Goal: Task Accomplishment & Management: Manage account settings

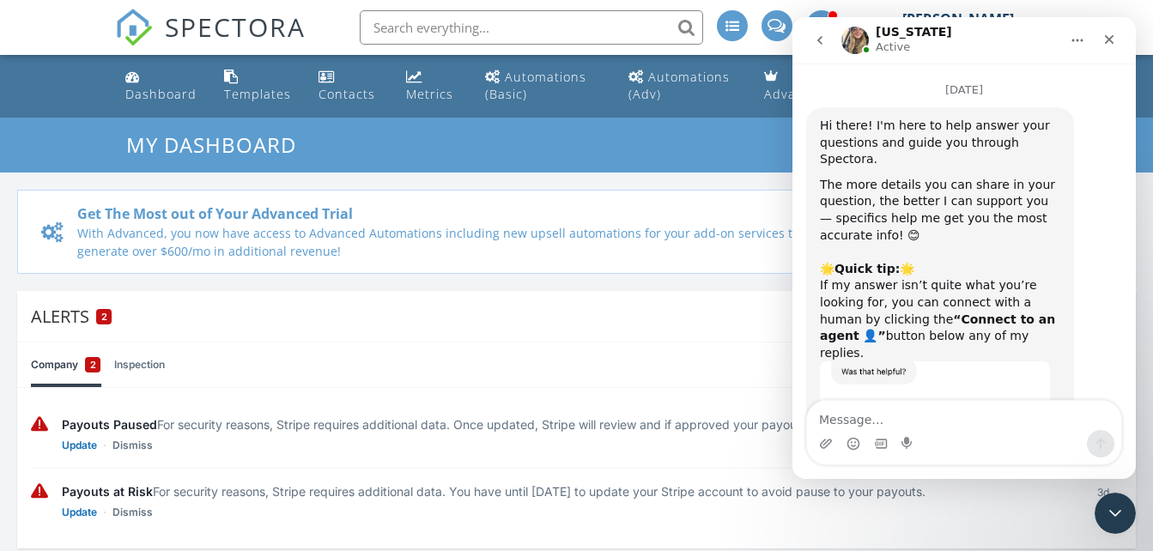
scroll to position [14724, 0]
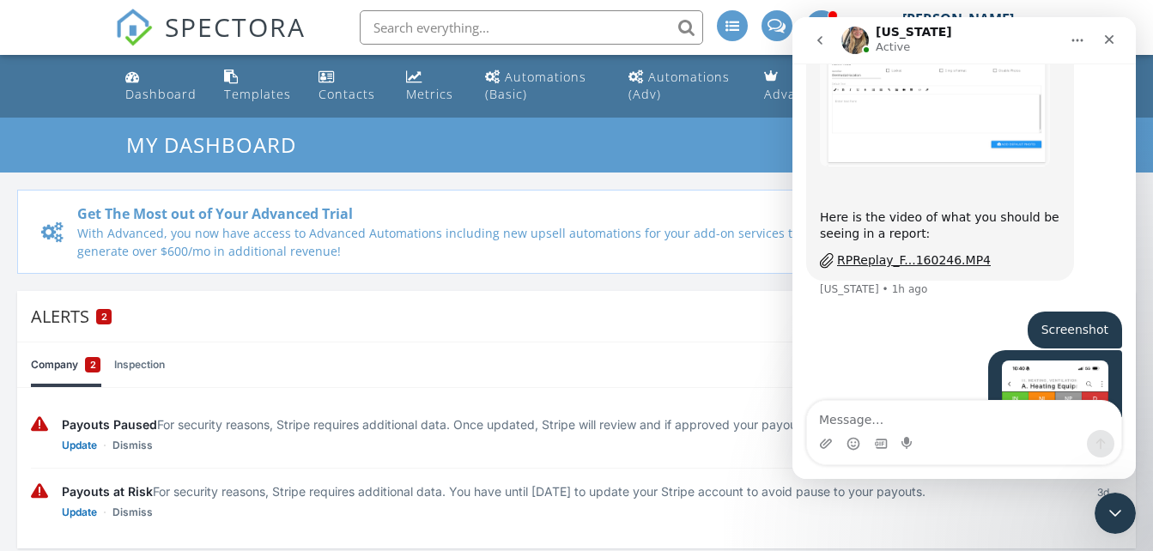
click at [1010, 418] on textarea "Message…" at bounding box center [964, 415] width 314 height 29
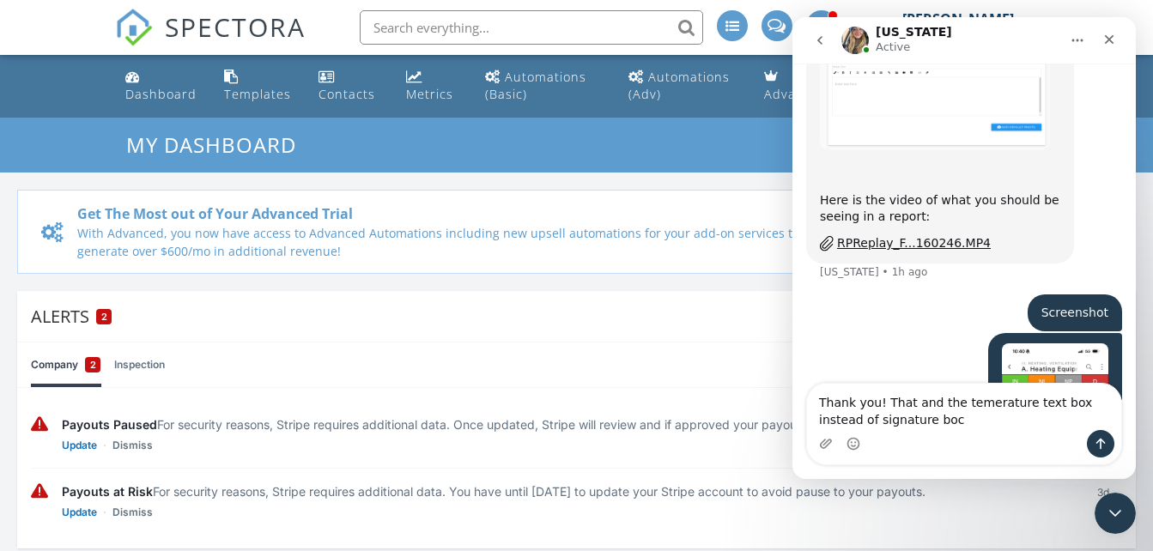
click at [962, 404] on textarea "Thank you! That and the temerature text box instead of signature boc" at bounding box center [964, 407] width 314 height 46
click at [971, 434] on div "Intercom messenger" at bounding box center [964, 443] width 314 height 27
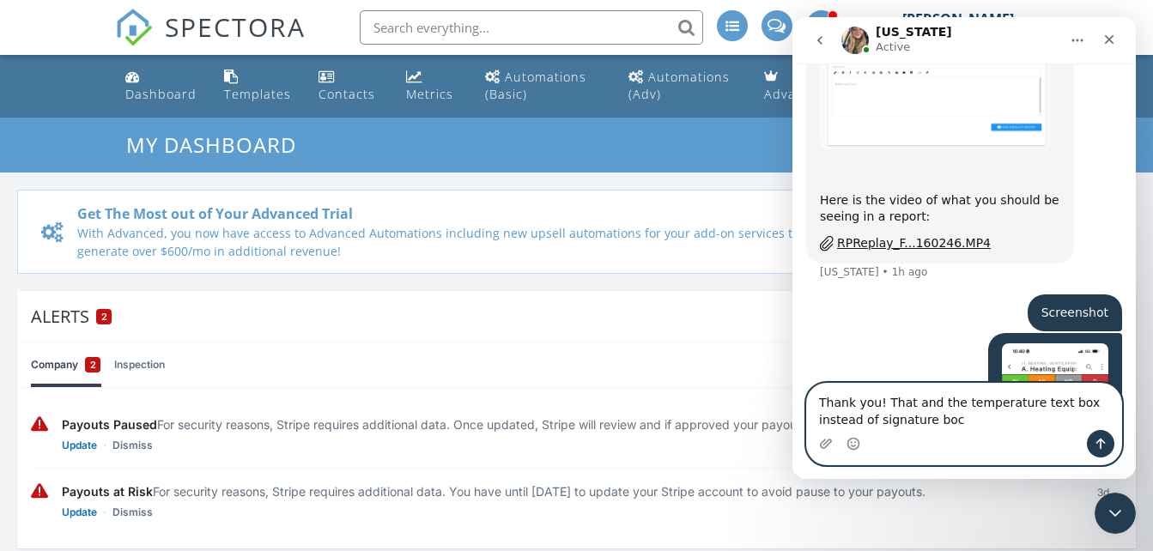
type textarea "Thank you! That and the temperature text box instead of signature boc"
click at [1095, 443] on icon "Send a message…" at bounding box center [1101, 444] width 14 height 14
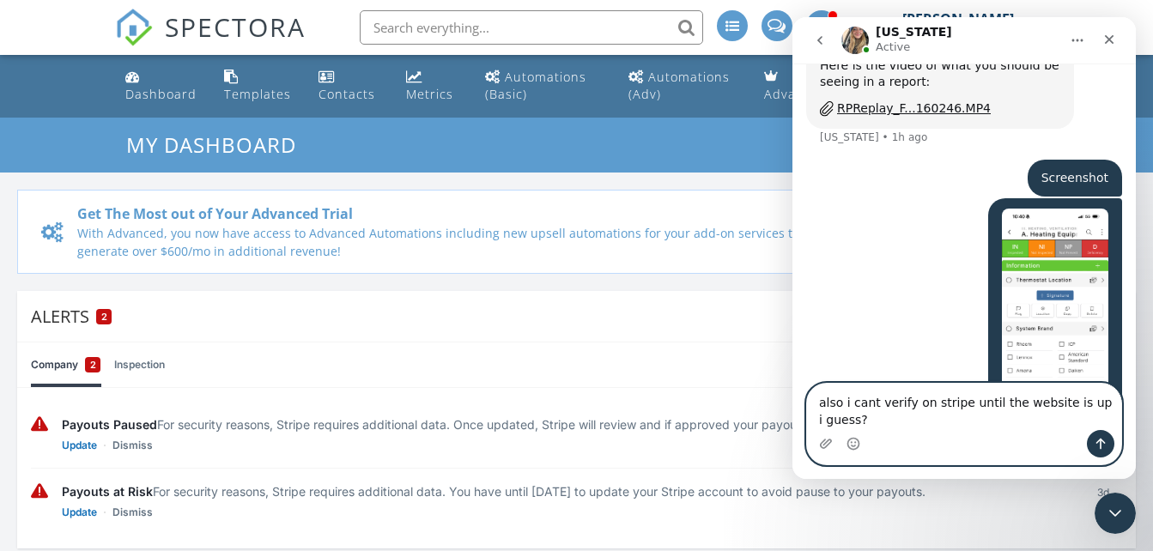
scroll to position [14809, 0]
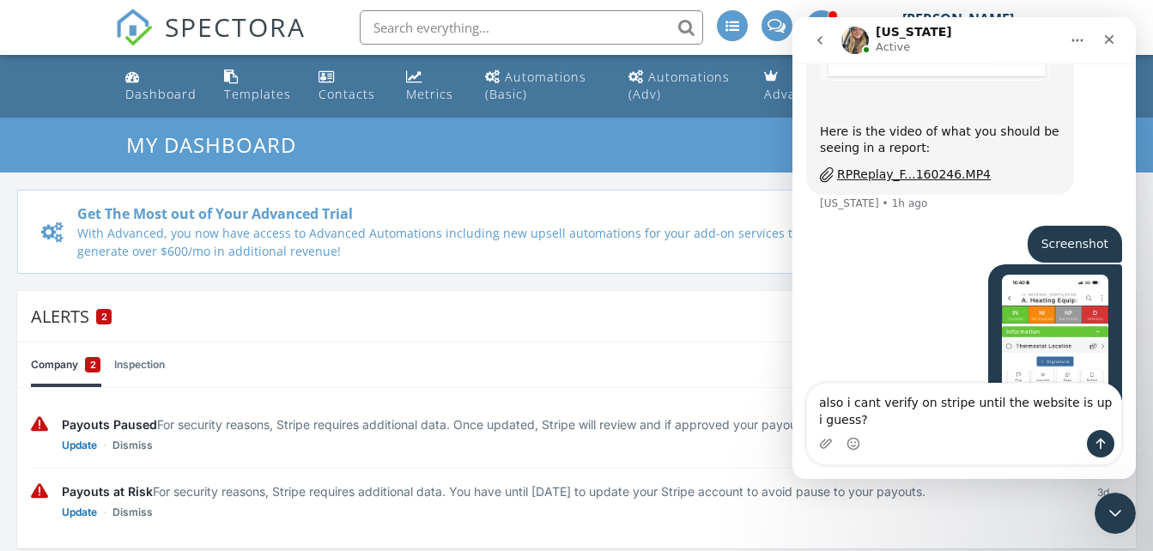
click at [913, 435] on div "Intercom messenger" at bounding box center [964, 443] width 314 height 27
click at [933, 444] on div "Intercom messenger" at bounding box center [964, 443] width 314 height 27
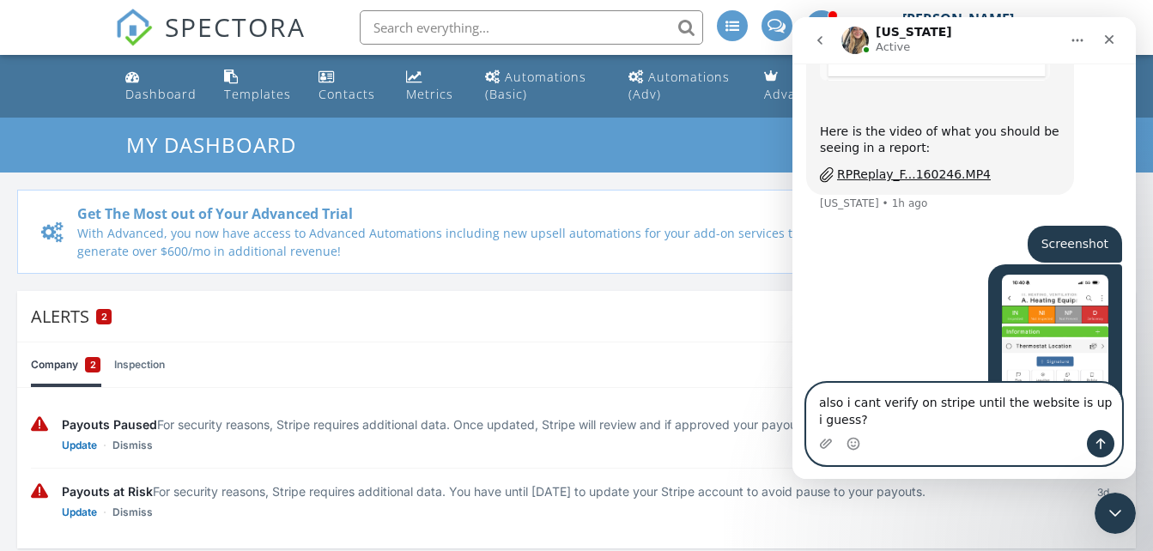
click at [930, 427] on textarea "also i cant verify on stripe until the website is up i guess?" at bounding box center [964, 407] width 314 height 46
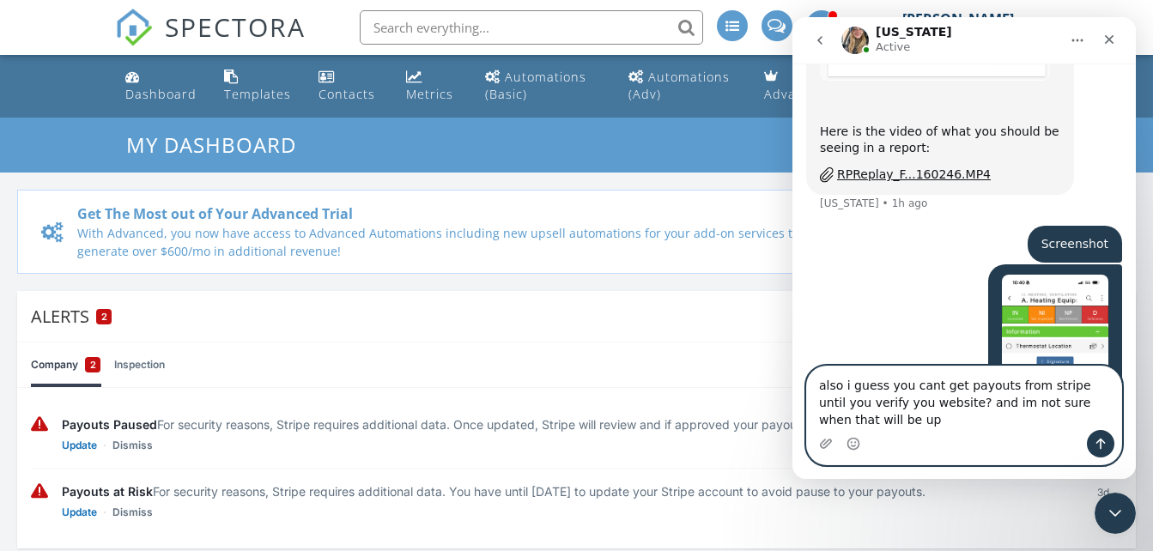
scroll to position [14827, 0]
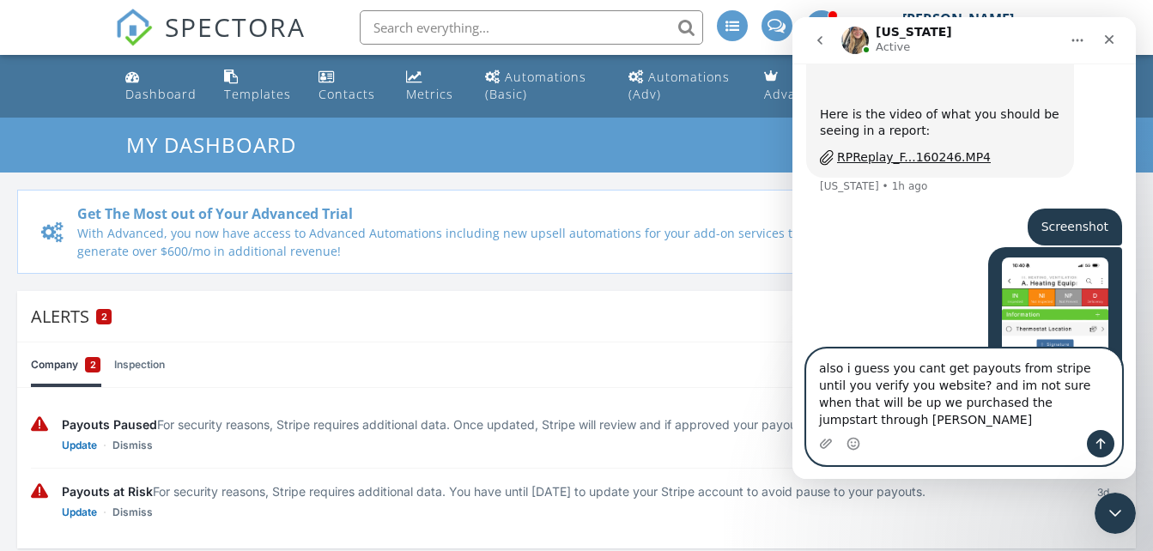
type textarea "also i guess you cant get payouts from stripe until you verify you website? and…"
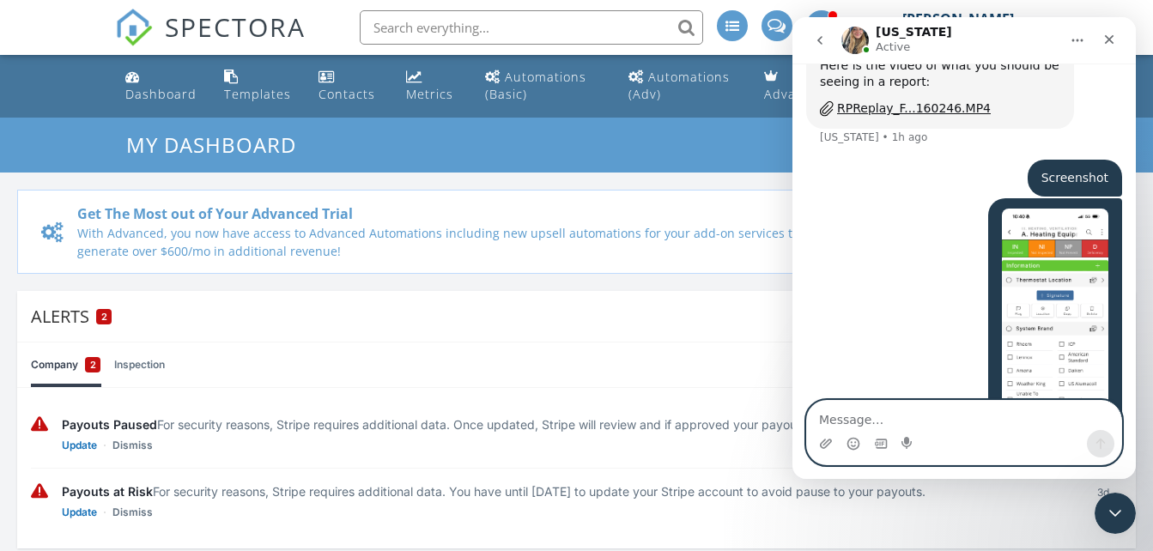
scroll to position [14882, 0]
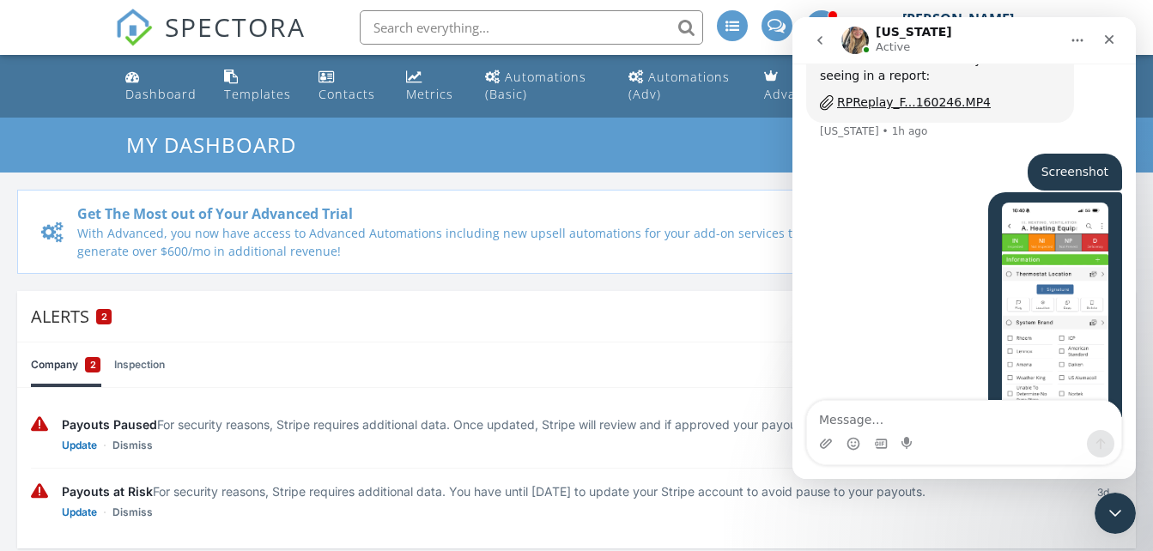
click at [697, 320] on div "Alerts 2" at bounding box center [564, 316] width 1067 height 23
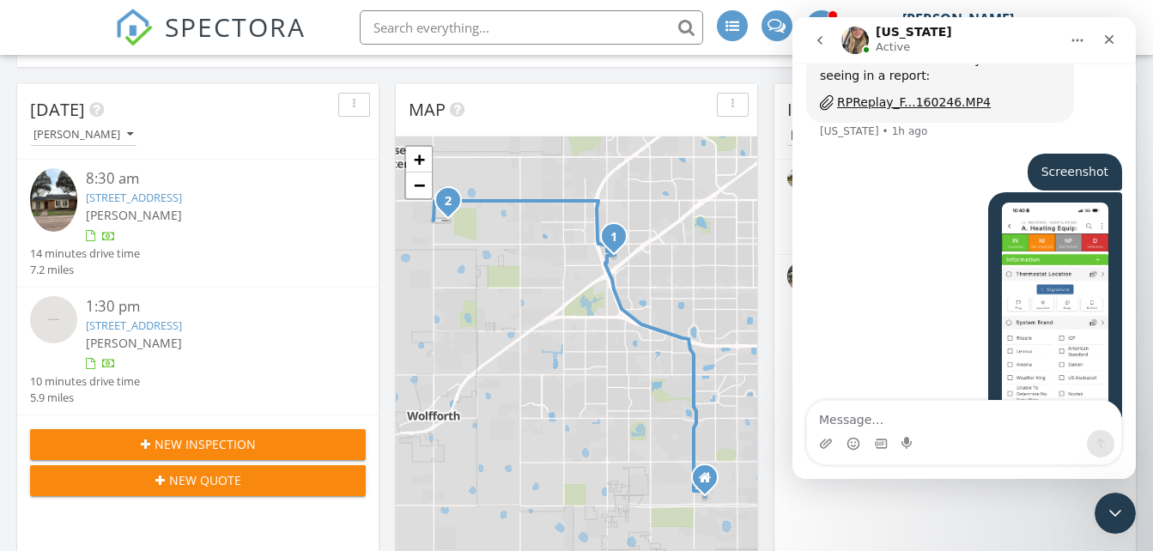
scroll to position [240, 0]
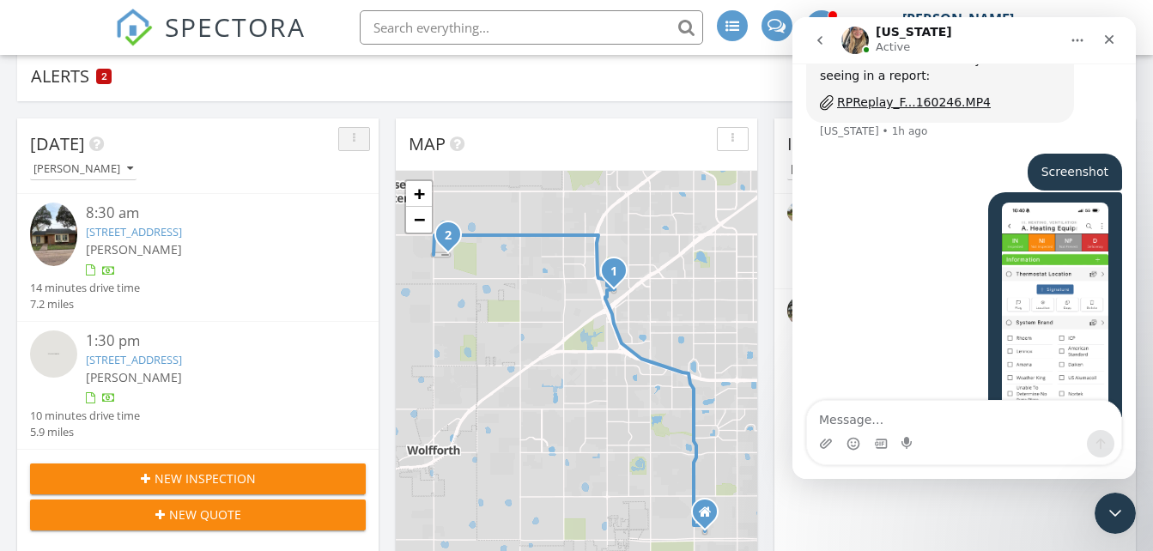
click at [361, 132] on button "button" at bounding box center [354, 139] width 32 height 24
click at [295, 137] on div "Today" at bounding box center [185, 144] width 310 height 26
click at [1118, 509] on icon "Close Intercom Messenger" at bounding box center [1113, 511] width 21 height 21
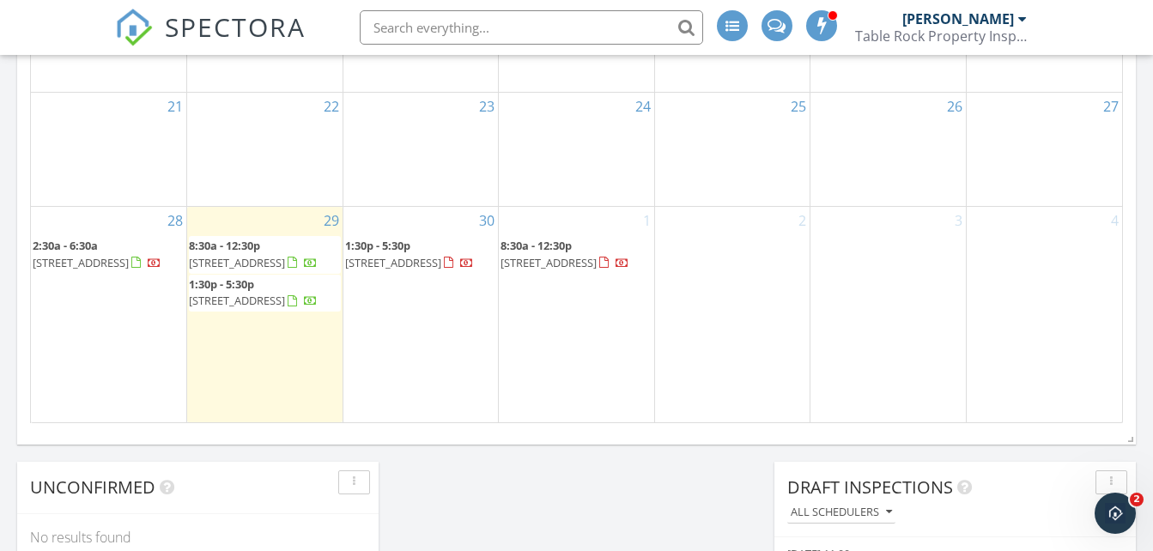
scroll to position [15028, 0]
click at [1111, 506] on icon "Open Intercom Messenger" at bounding box center [1113, 511] width 28 height 28
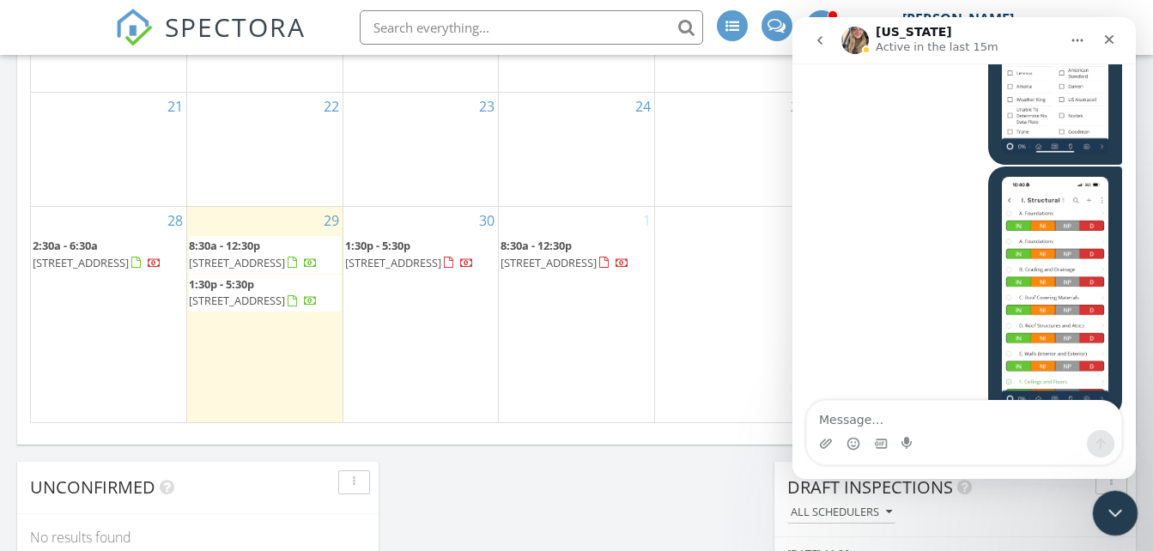
scroll to position [15098, 0]
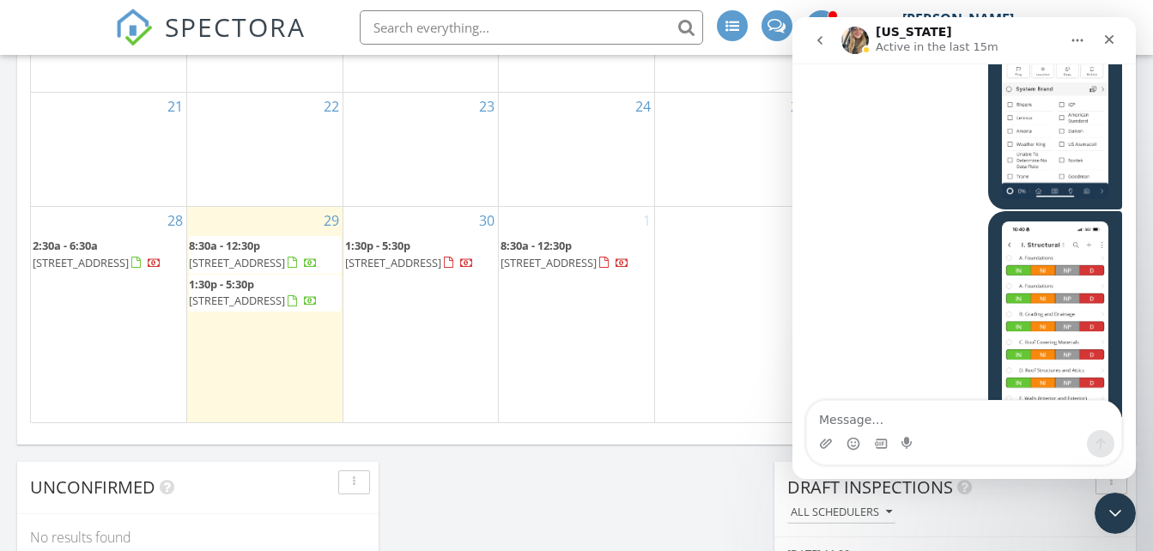
click at [1124, 496] on div "Close Intercom Messenger" at bounding box center [1112, 510] width 41 height 41
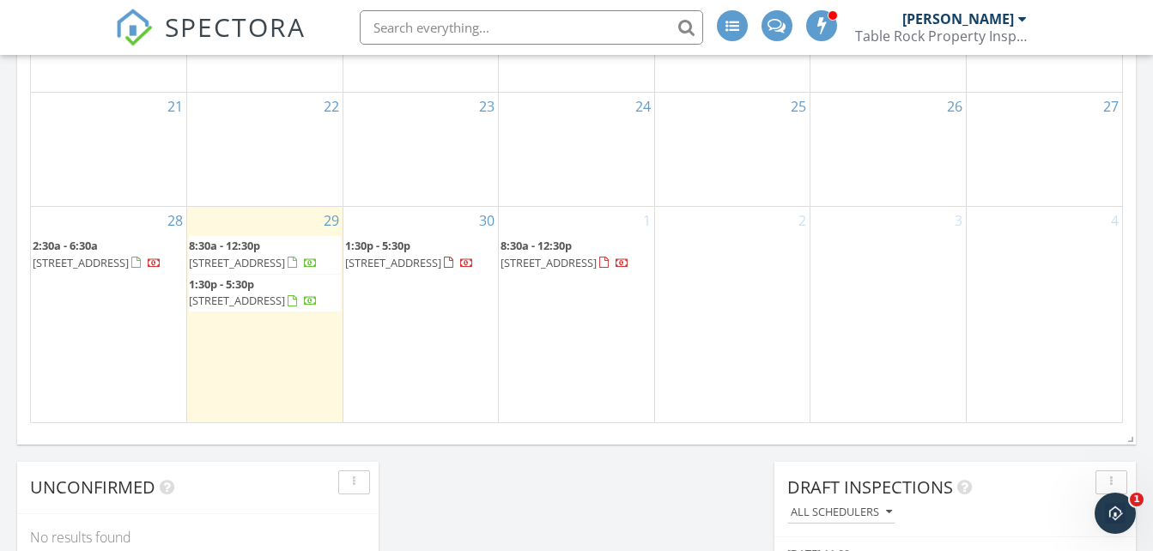
click at [995, 21] on div "[PERSON_NAME]" at bounding box center [959, 18] width 112 height 17
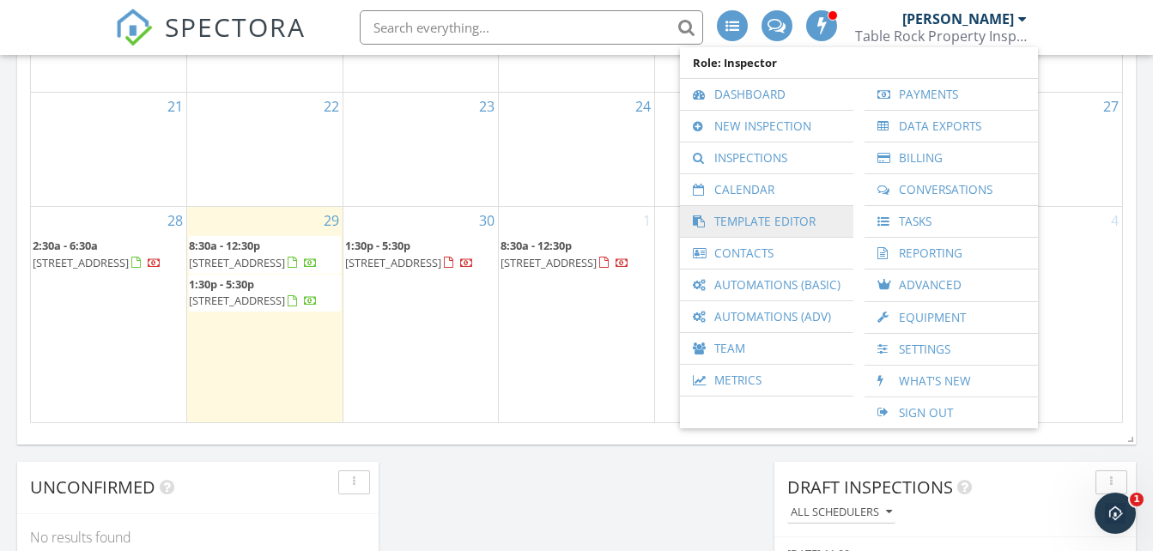
click at [802, 212] on link "Template Editor" at bounding box center [767, 221] width 156 height 31
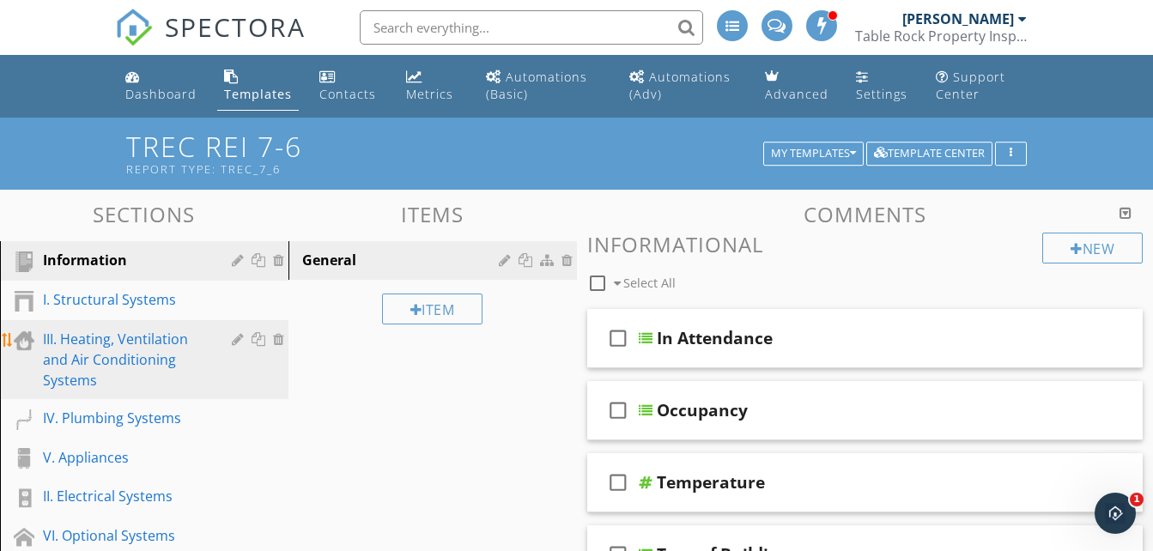
click at [180, 346] on div "III. Heating, Ventilation and Air Conditioning Systems" at bounding box center [125, 360] width 164 height 62
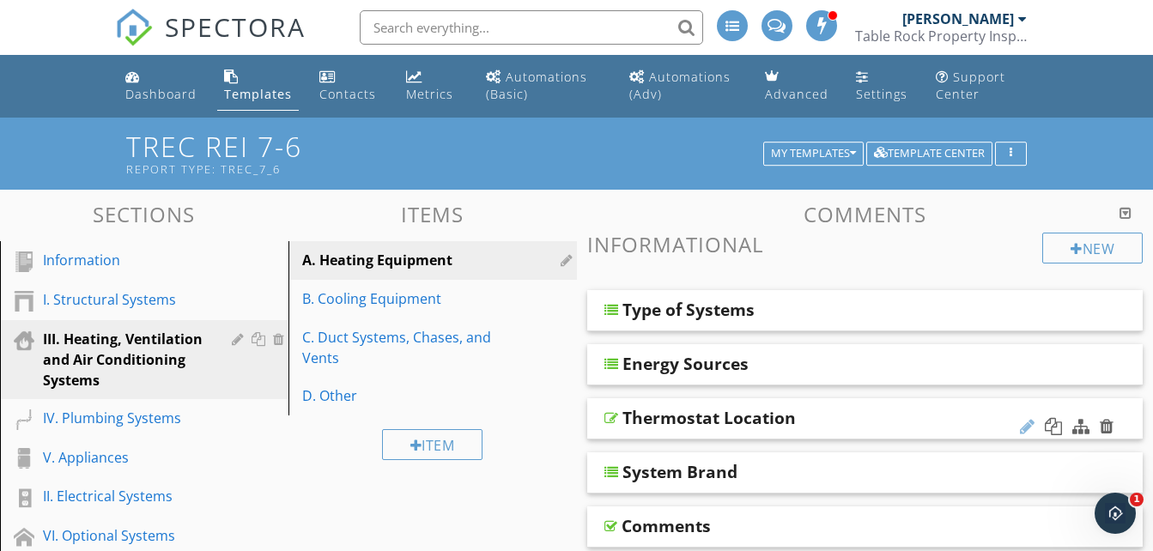
click at [1025, 423] on div at bounding box center [1027, 426] width 15 height 17
click at [610, 422] on div at bounding box center [612, 418] width 14 height 14
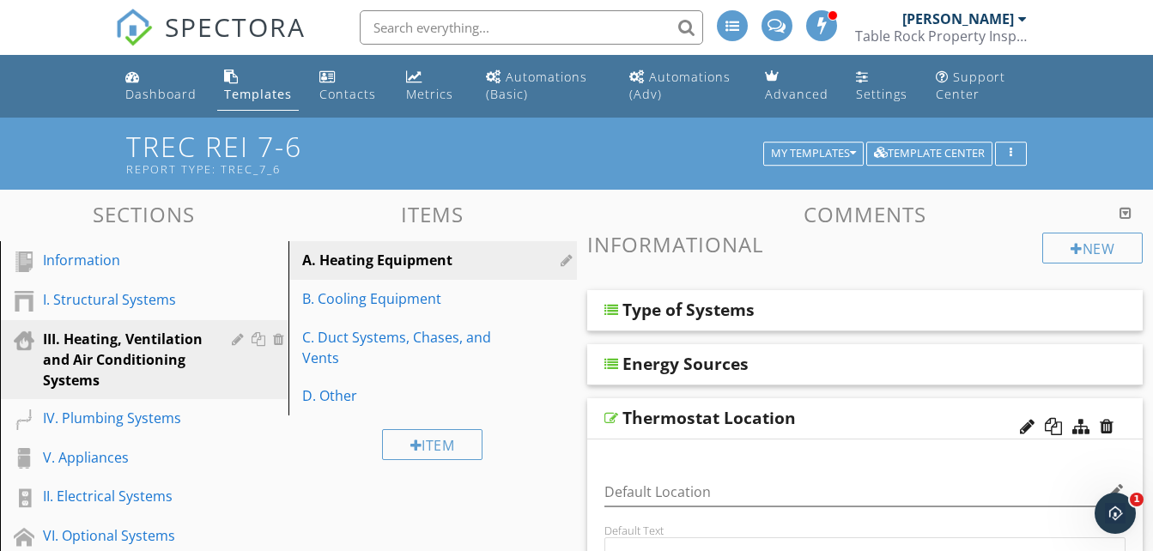
click at [558, 441] on div "Item" at bounding box center [433, 445] width 289 height 58
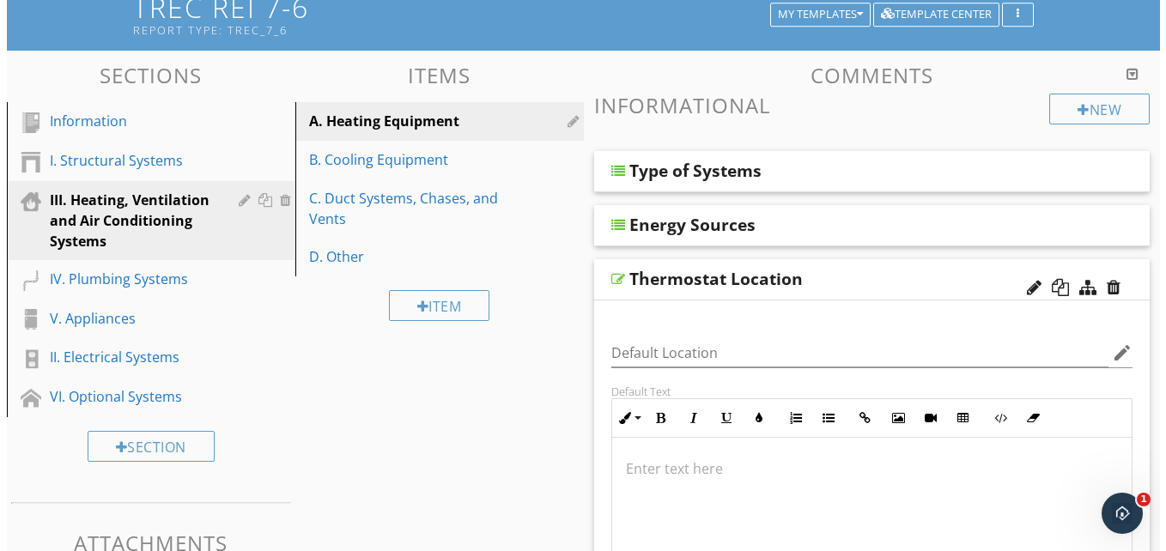
scroll to position [137, 0]
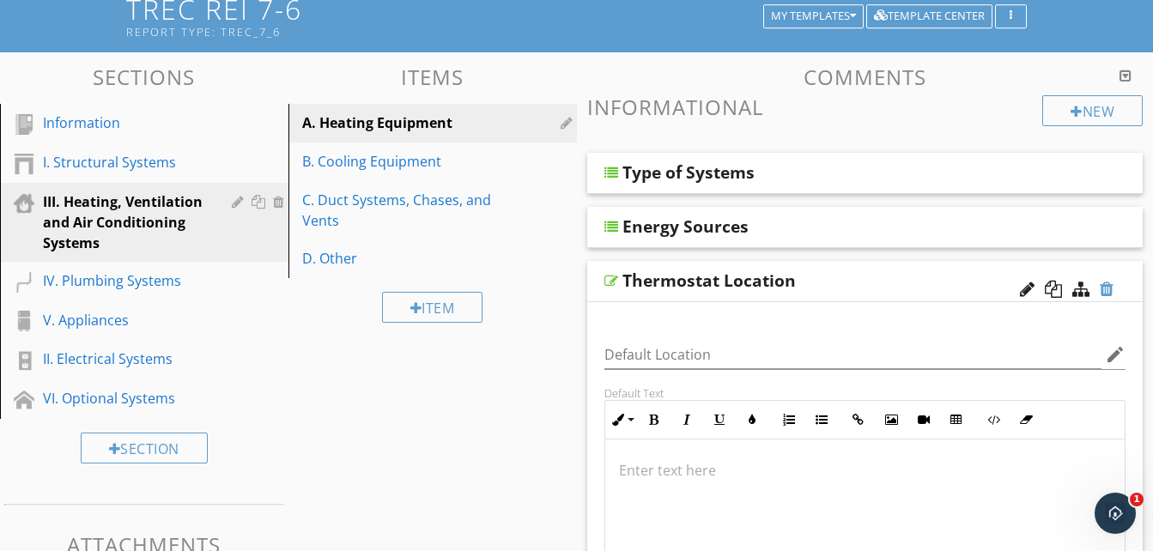
click at [1105, 292] on div at bounding box center [1107, 289] width 14 height 17
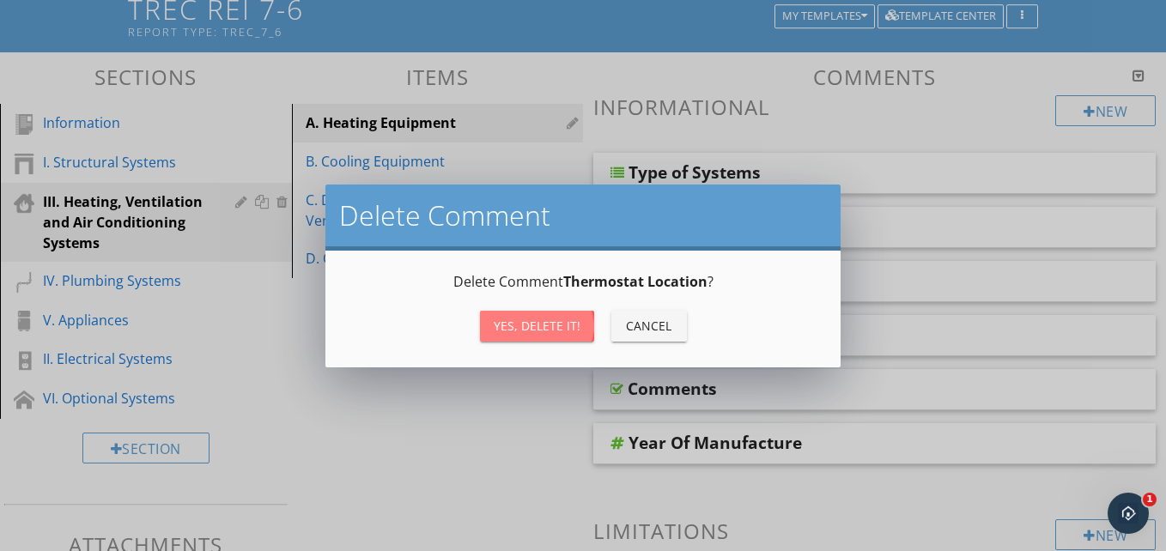
click at [533, 317] on div "Yes, Delete it!" at bounding box center [537, 326] width 87 height 18
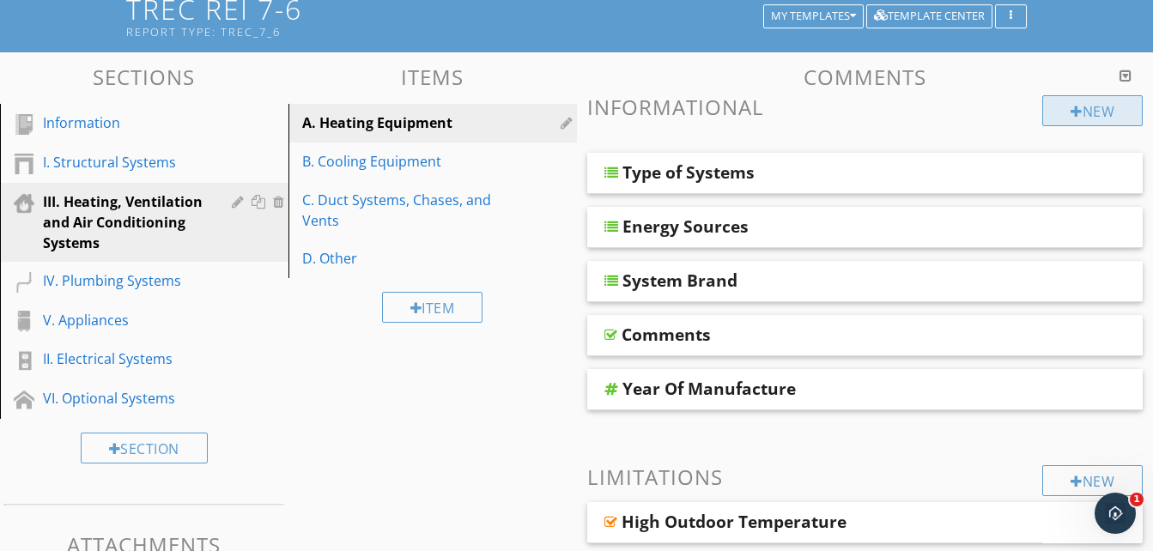
click at [1067, 101] on div "New" at bounding box center [1093, 110] width 100 height 31
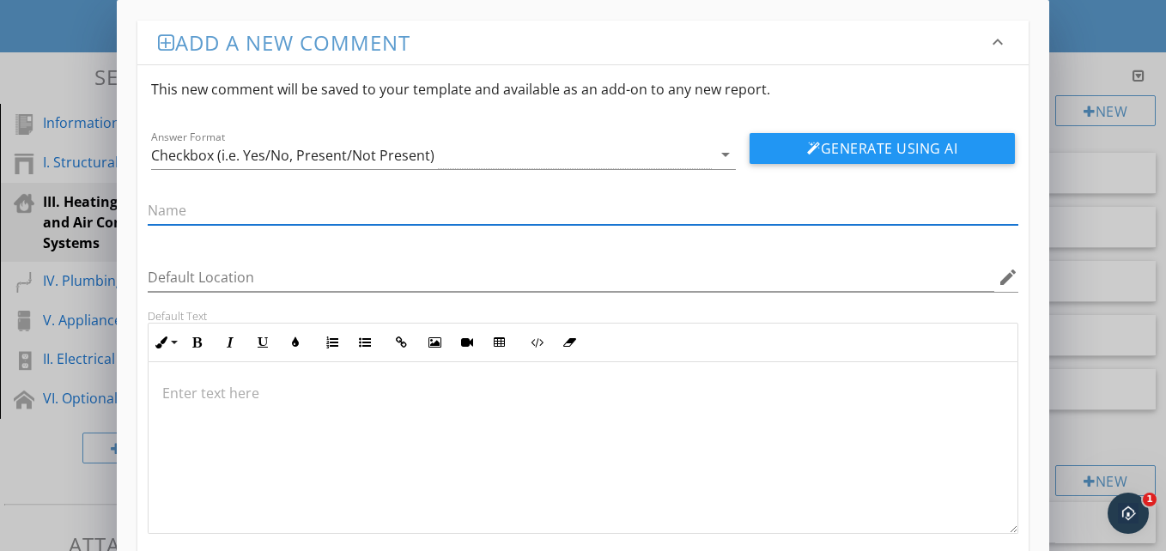
click at [624, 207] on input "text" at bounding box center [583, 211] width 871 height 28
type input "Thermostat Location"
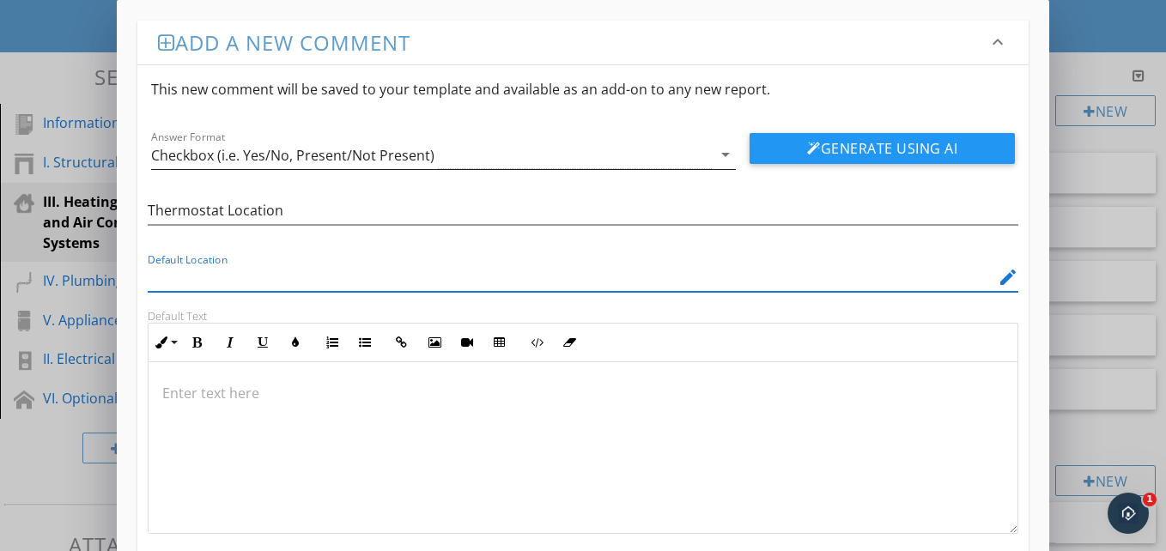
click at [710, 157] on div "Checkbox (i.e. Yes/No, Present/Not Present)" at bounding box center [432, 155] width 562 height 28
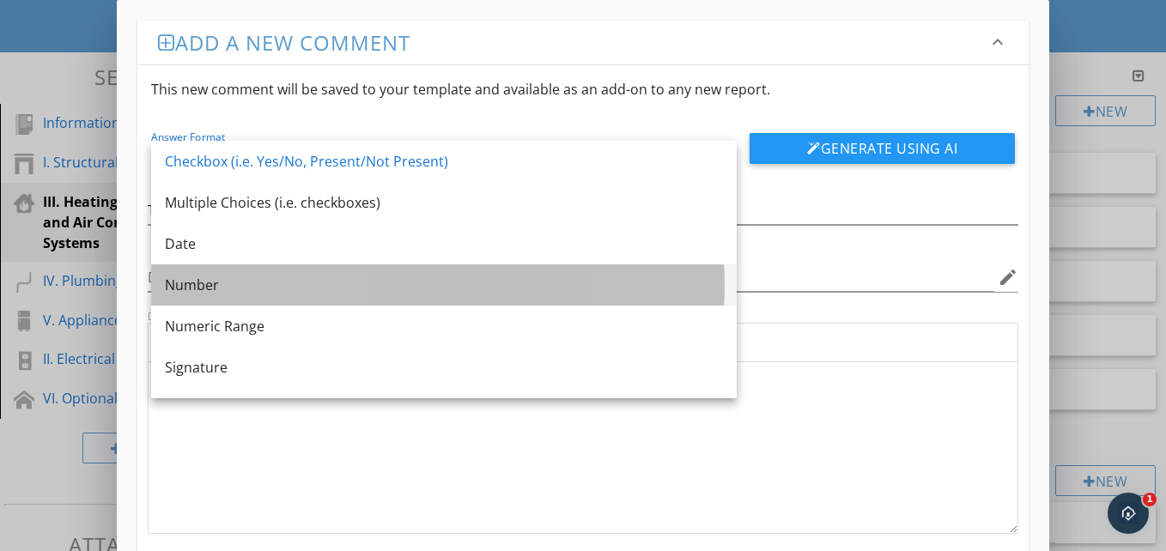
click at [665, 270] on div "Number" at bounding box center [444, 285] width 558 height 41
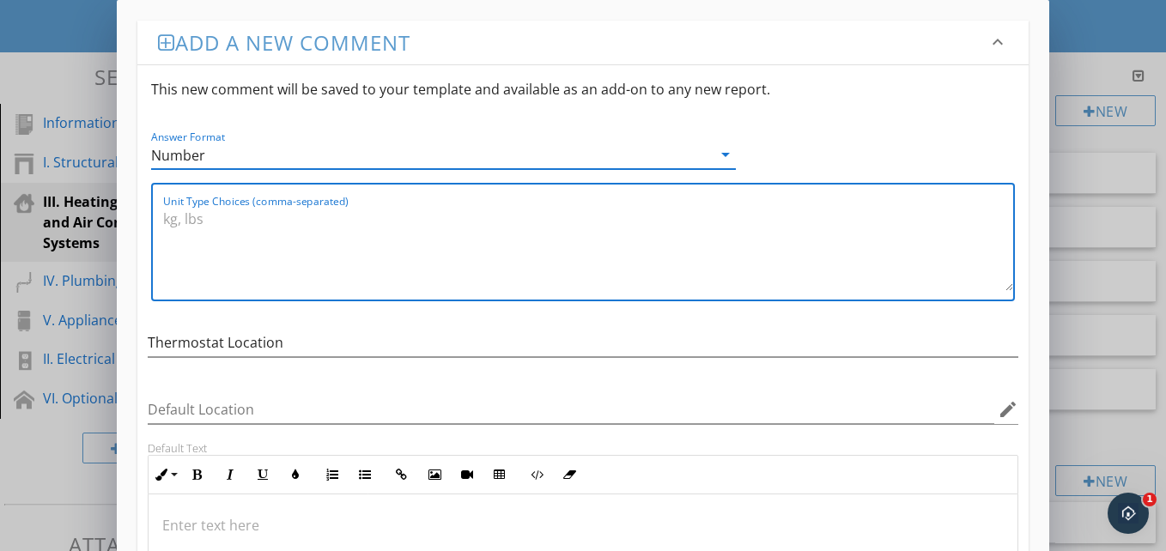
click at [451, 206] on textarea "Unit Type Choices (comma-separated)" at bounding box center [588, 248] width 850 height 86
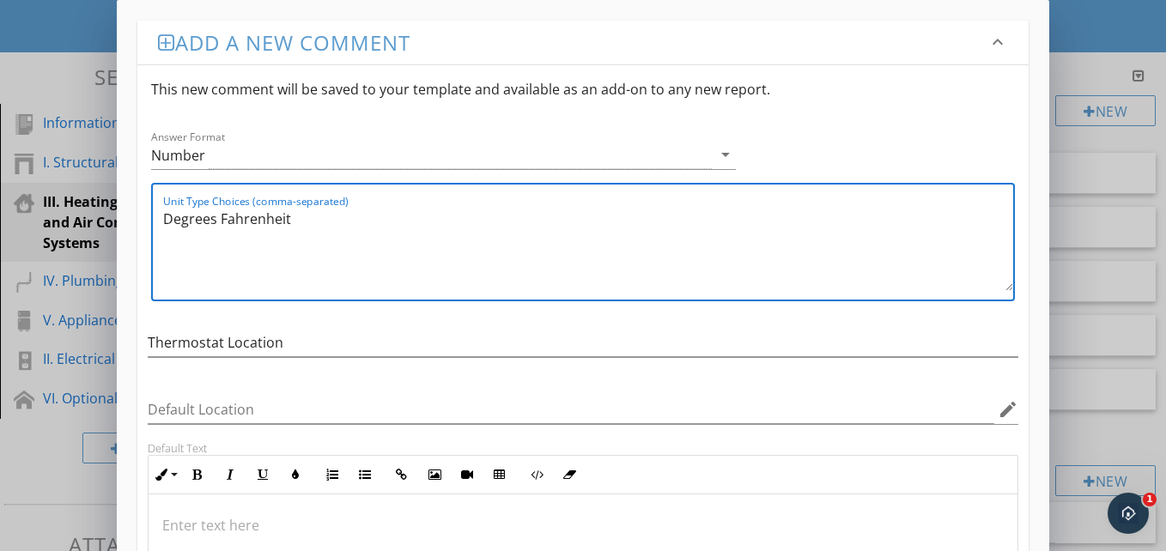
type textarea "Degrees Fahrenheit"
click at [1041, 480] on div "Add a new comment keyboard_arrow_down This new comment will be saved to your te…" at bounding box center [583, 386] width 933 height 773
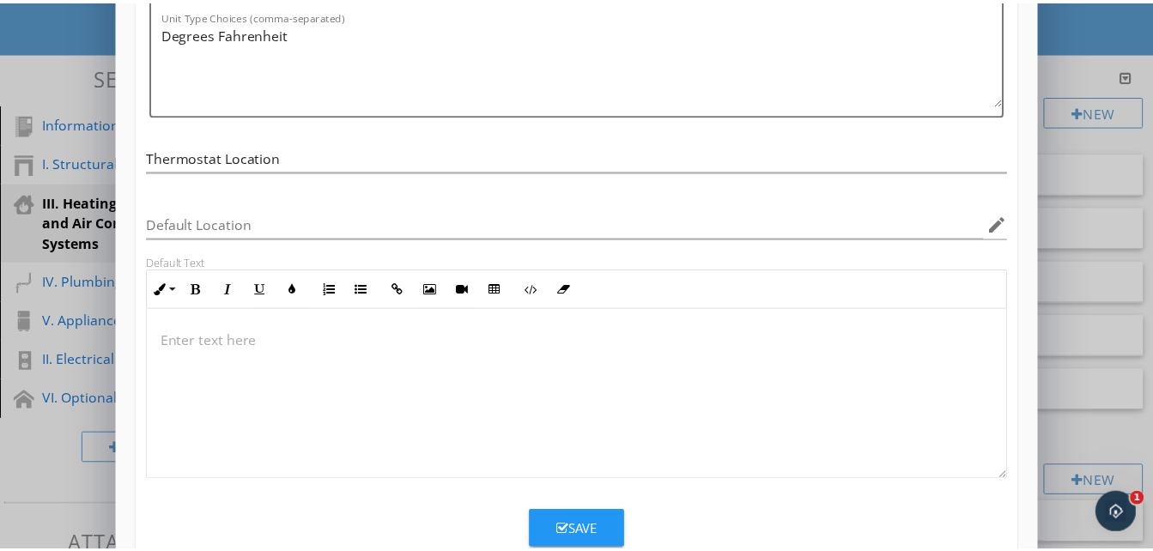
scroll to position [232, 0]
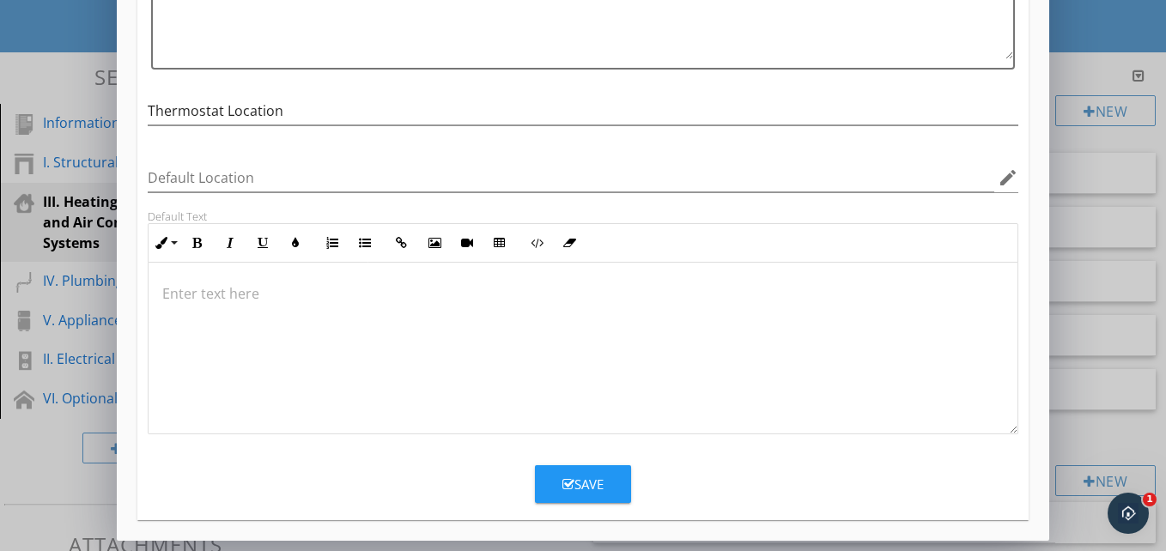
click at [614, 471] on button "Save" at bounding box center [583, 484] width 96 height 38
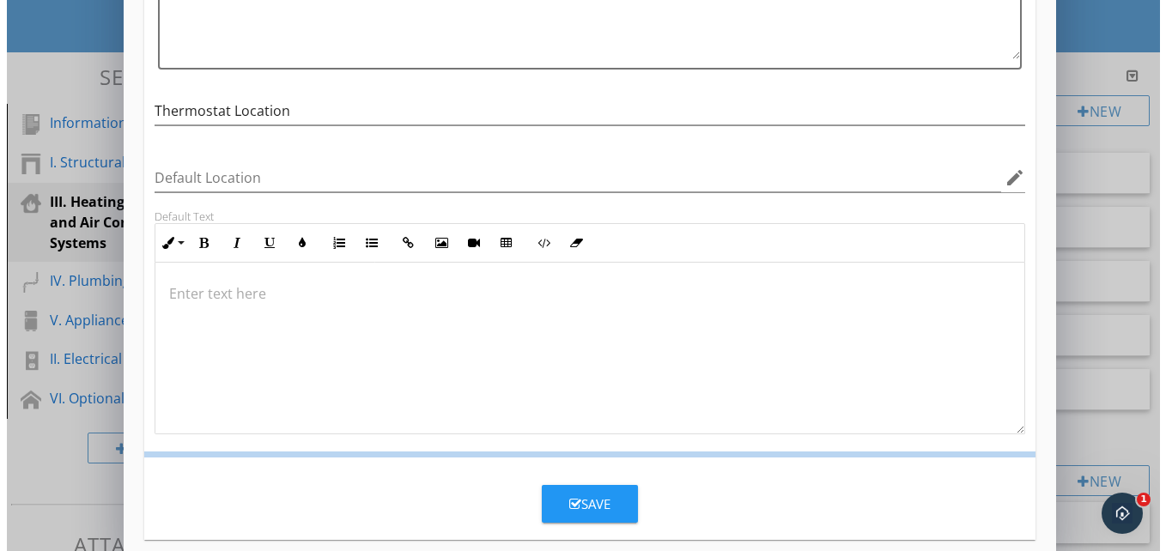
scroll to position [149, 0]
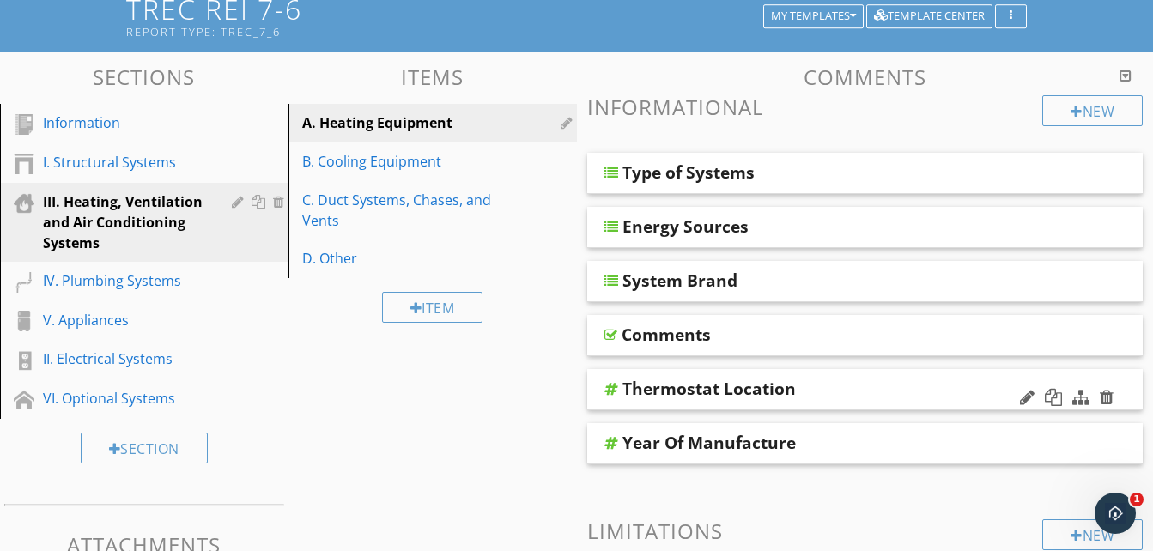
click at [1108, 409] on div at bounding box center [1067, 398] width 100 height 41
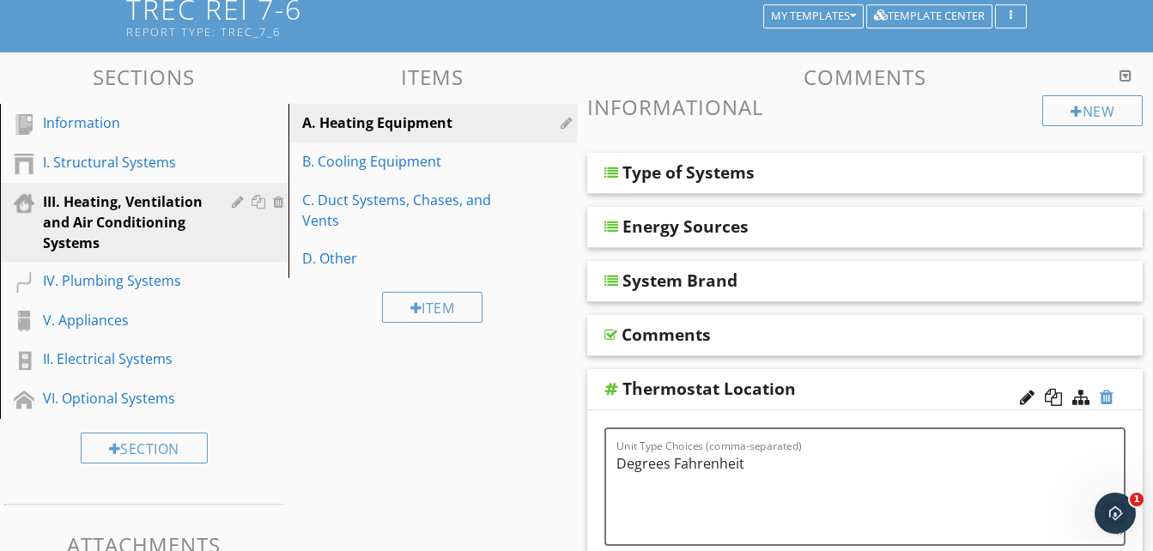
click at [1105, 396] on div at bounding box center [1107, 397] width 14 height 17
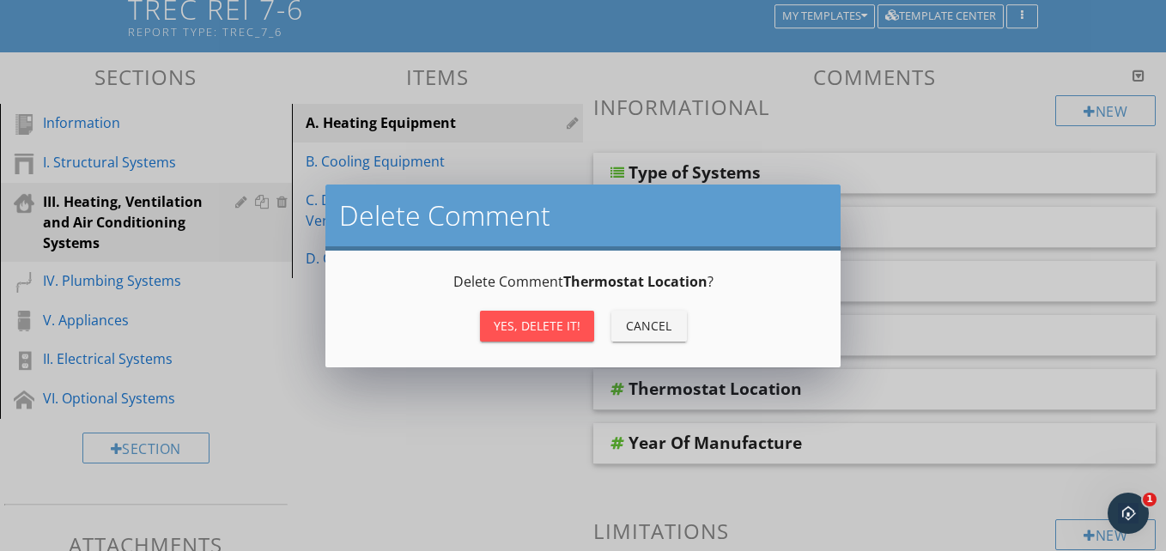
click at [538, 319] on div "Yes, Delete it!" at bounding box center [537, 326] width 87 height 18
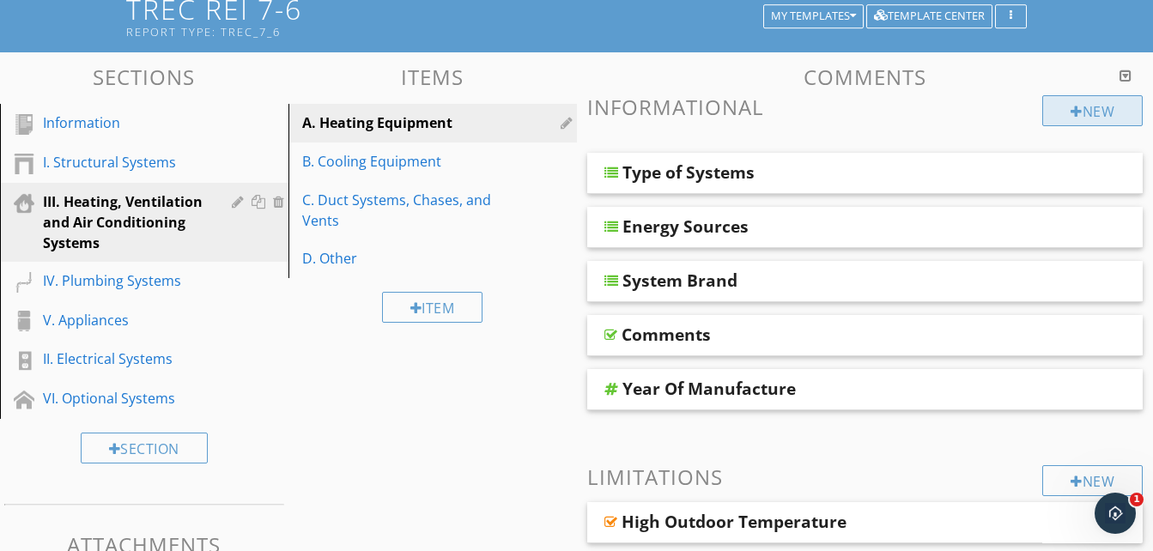
click at [1073, 121] on div "New" at bounding box center [1093, 110] width 100 height 31
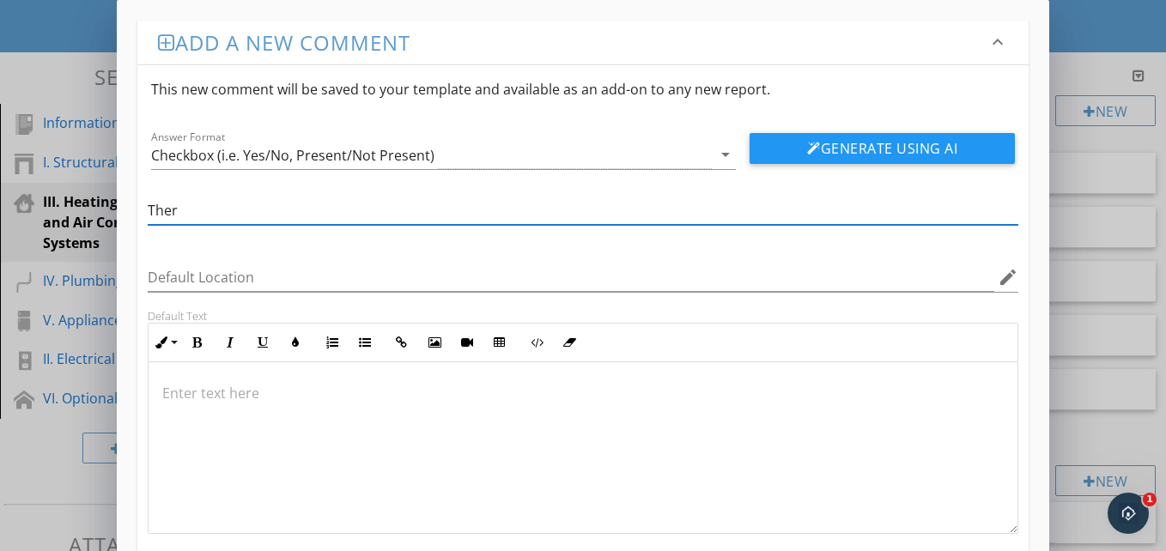
type input "Thermostat Location"
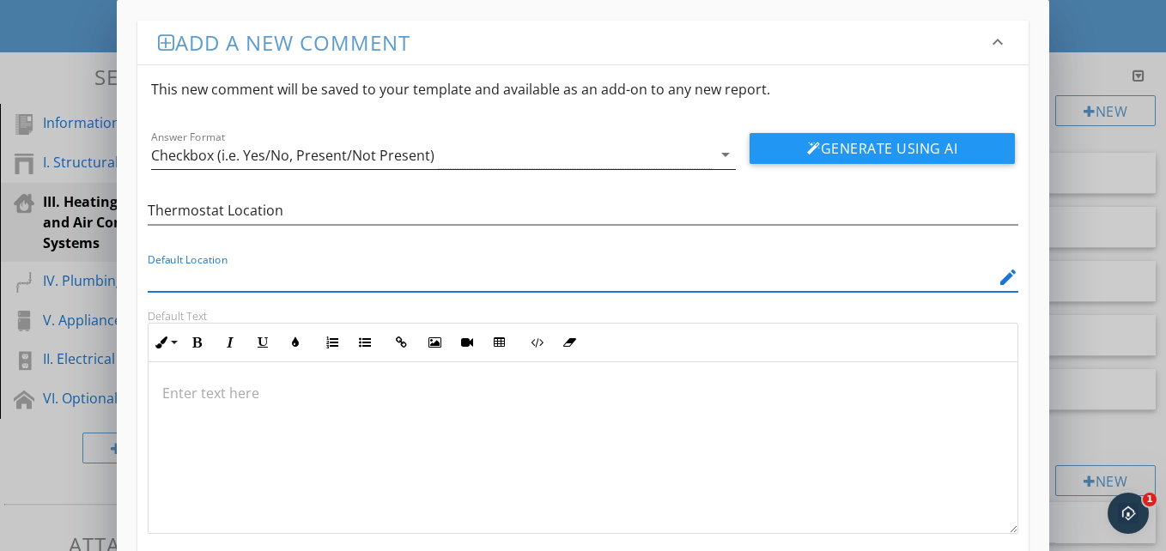
click at [716, 155] on icon "arrow_drop_down" at bounding box center [725, 154] width 21 height 21
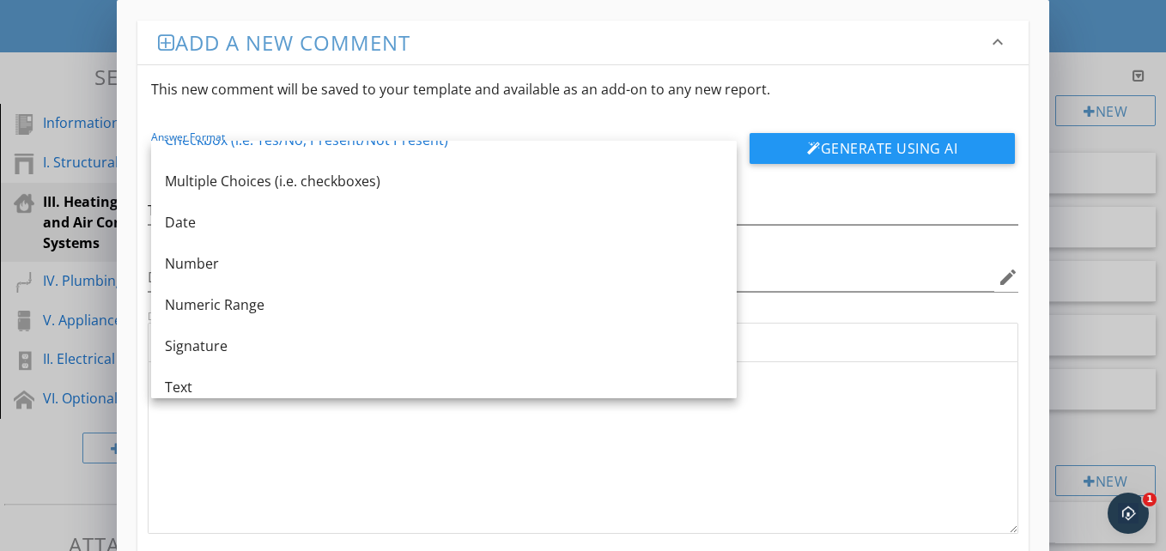
scroll to position [31, 0]
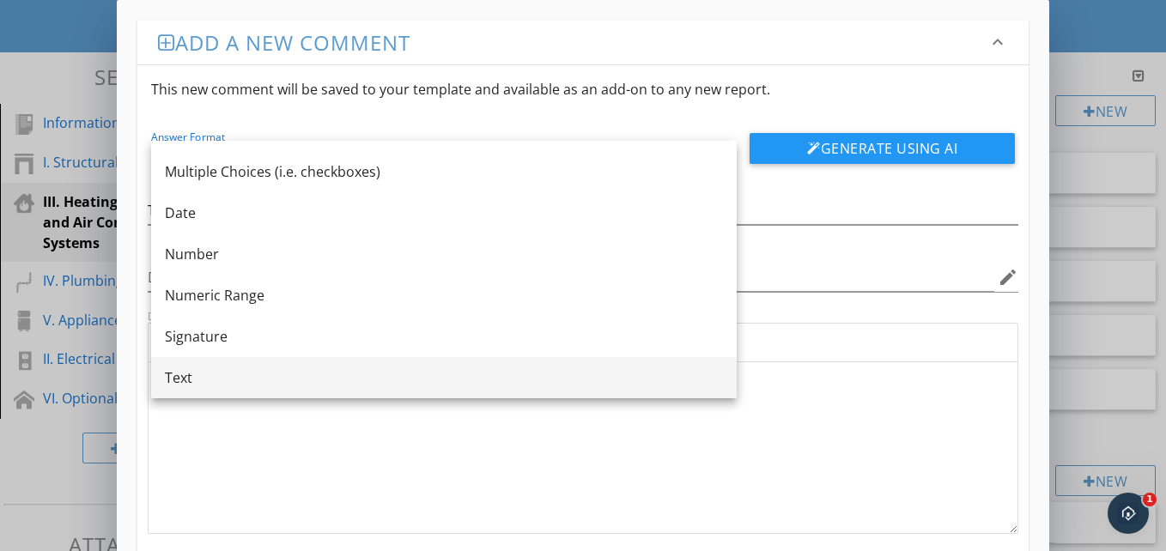
click at [681, 385] on div "Text" at bounding box center [444, 378] width 558 height 21
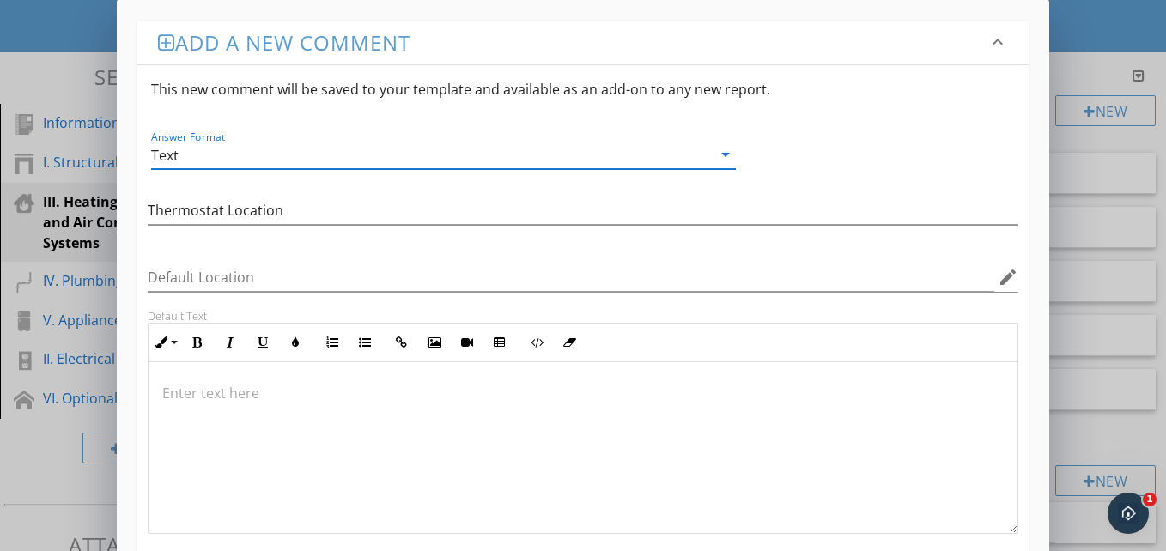
click at [879, 102] on div "This new comment will be saved to your template and available as an add-on to a…" at bounding box center [582, 89] width 891 height 48
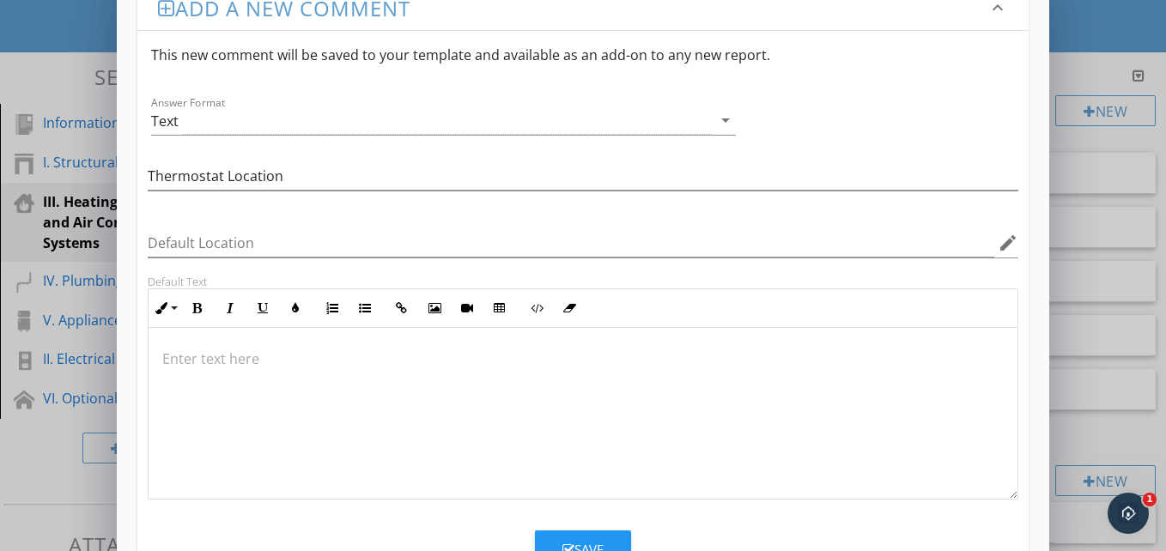
scroll to position [100, 0]
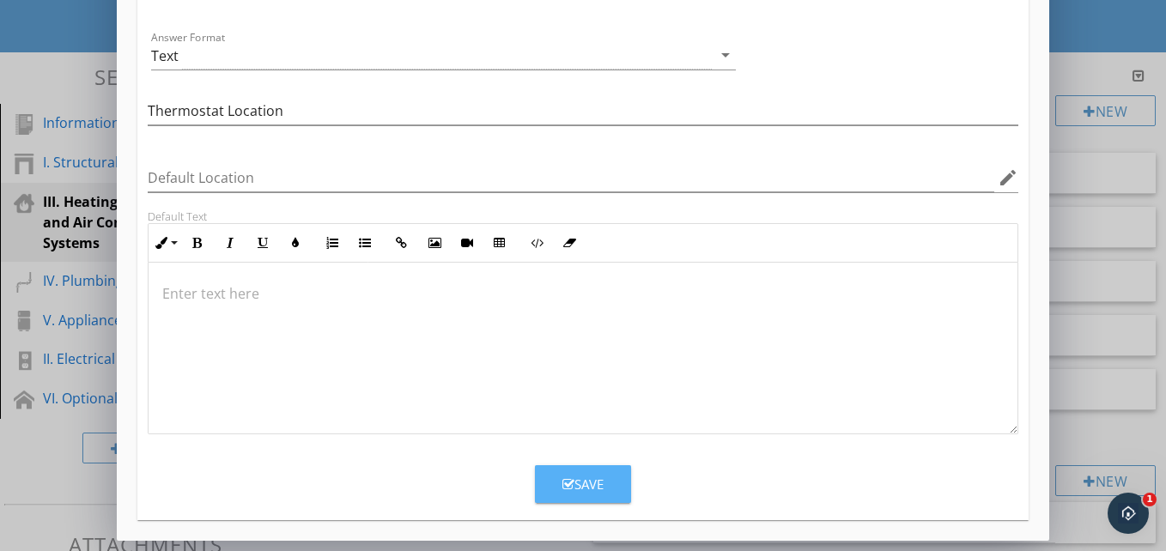
click at [603, 472] on button "Save" at bounding box center [583, 484] width 96 height 38
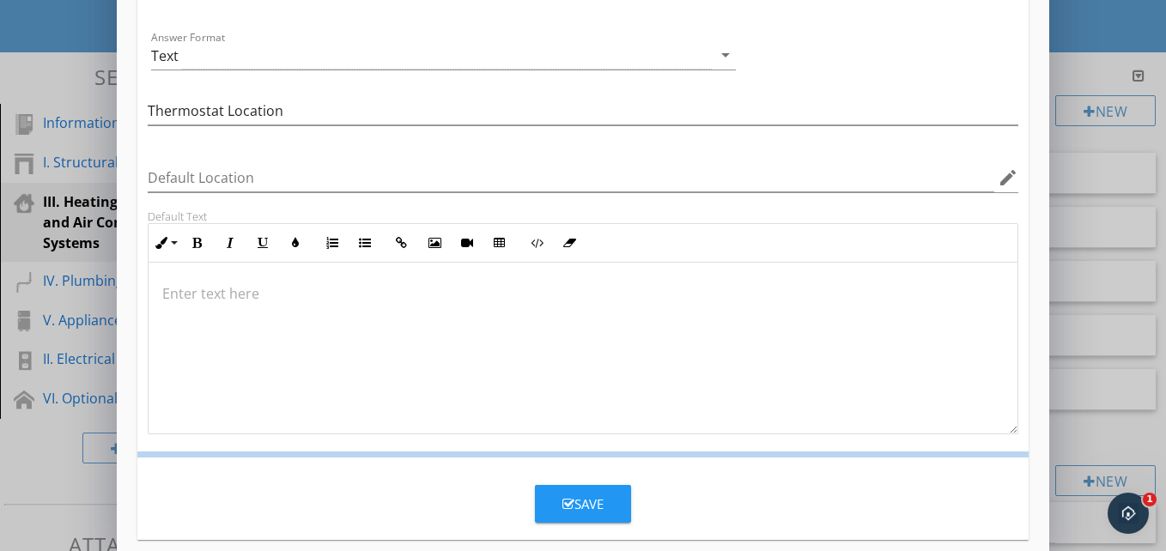
scroll to position [16, 0]
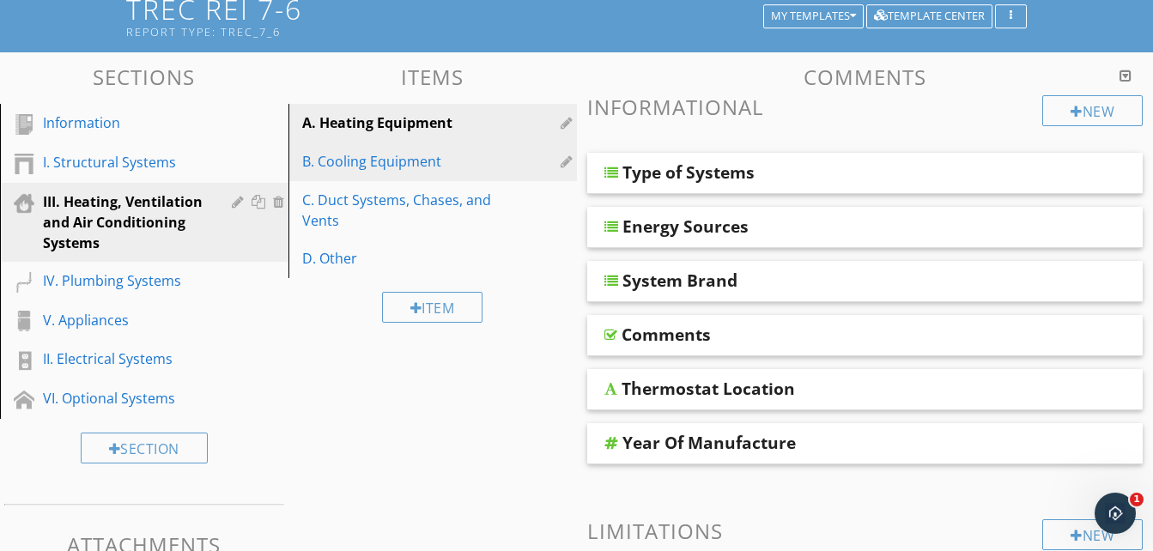
click at [417, 173] on link "B. Cooling Equipment" at bounding box center [435, 162] width 283 height 38
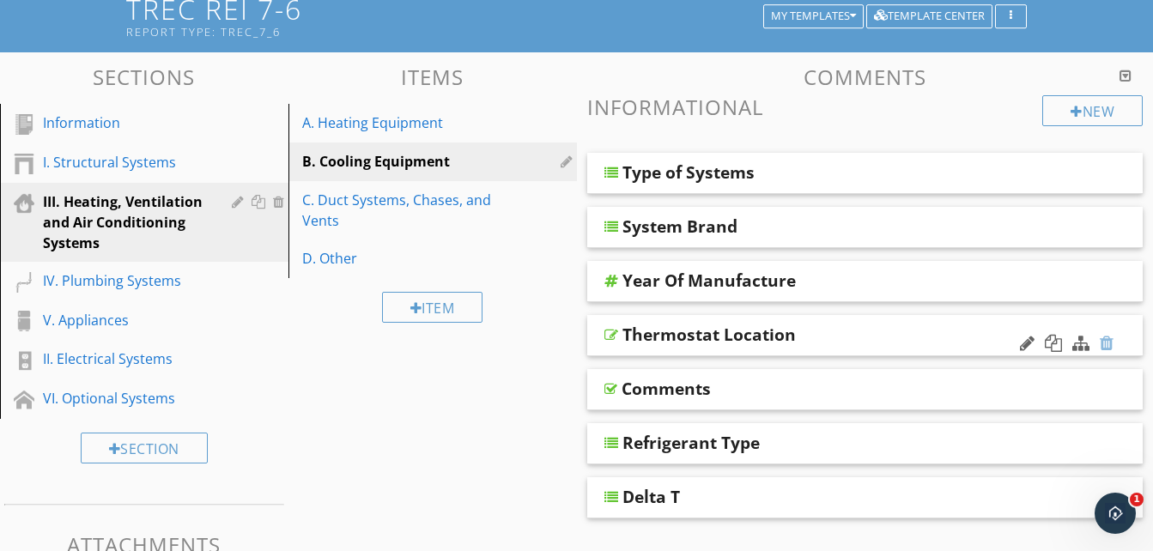
click at [1111, 348] on div at bounding box center [1107, 343] width 14 height 17
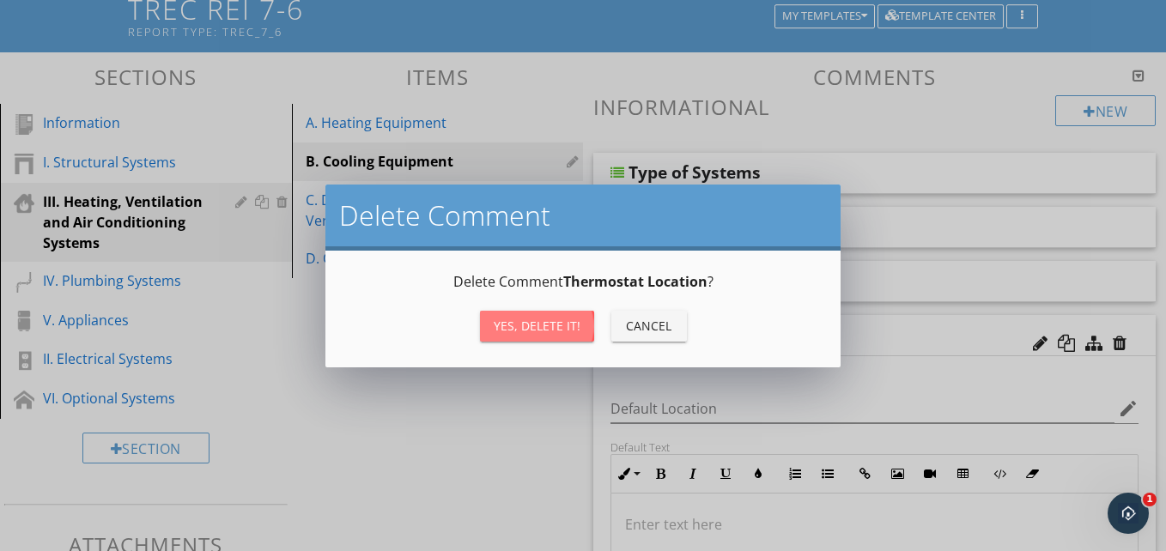
click at [553, 320] on div "Yes, Delete it!" at bounding box center [537, 326] width 87 height 18
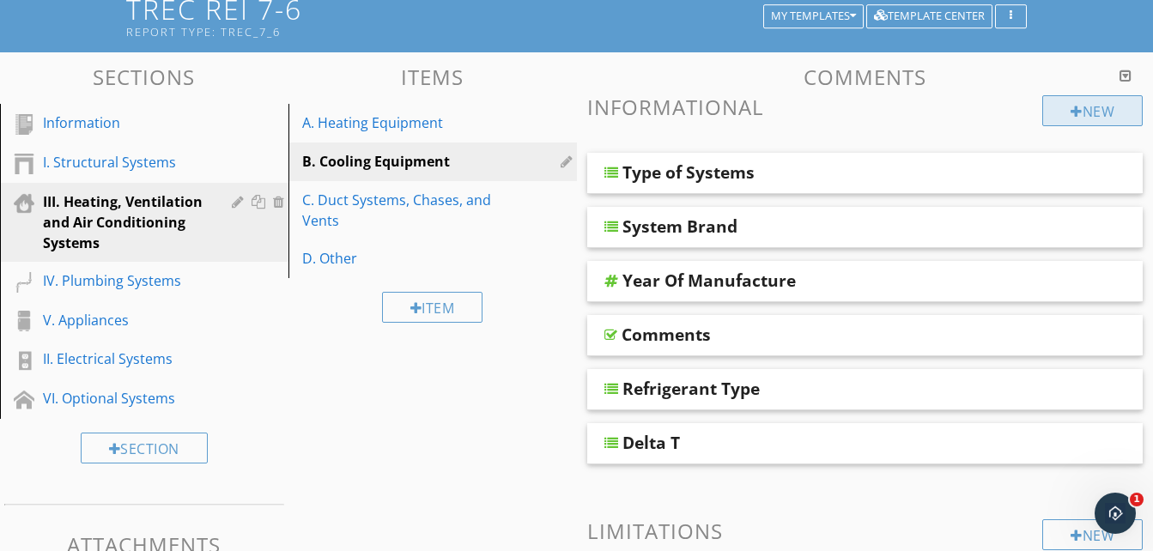
click at [1062, 107] on div "New" at bounding box center [1093, 110] width 100 height 31
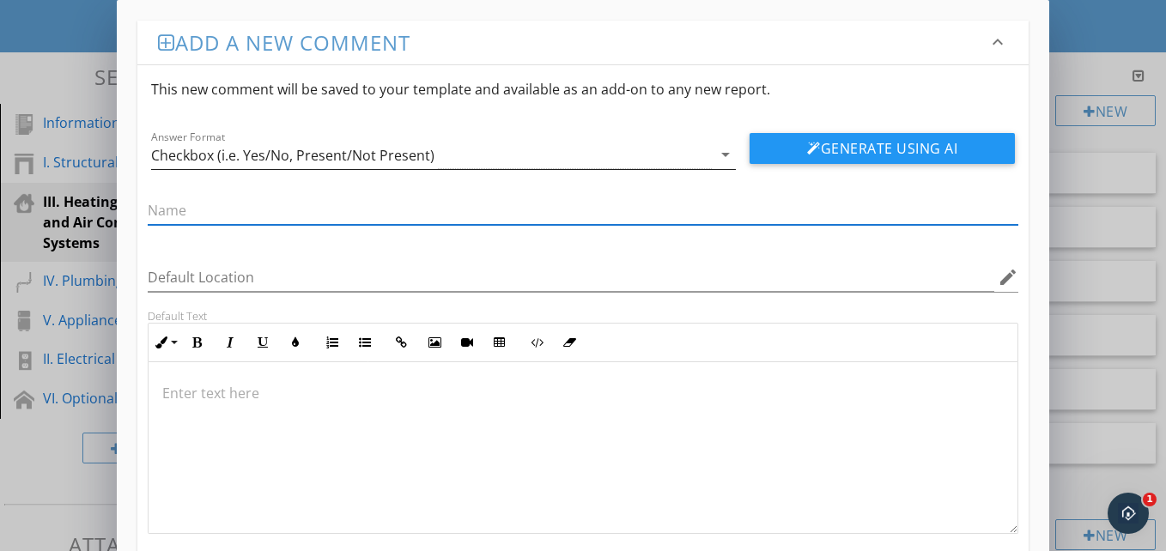
click at [713, 156] on div "arrow_drop_down" at bounding box center [724, 154] width 24 height 21
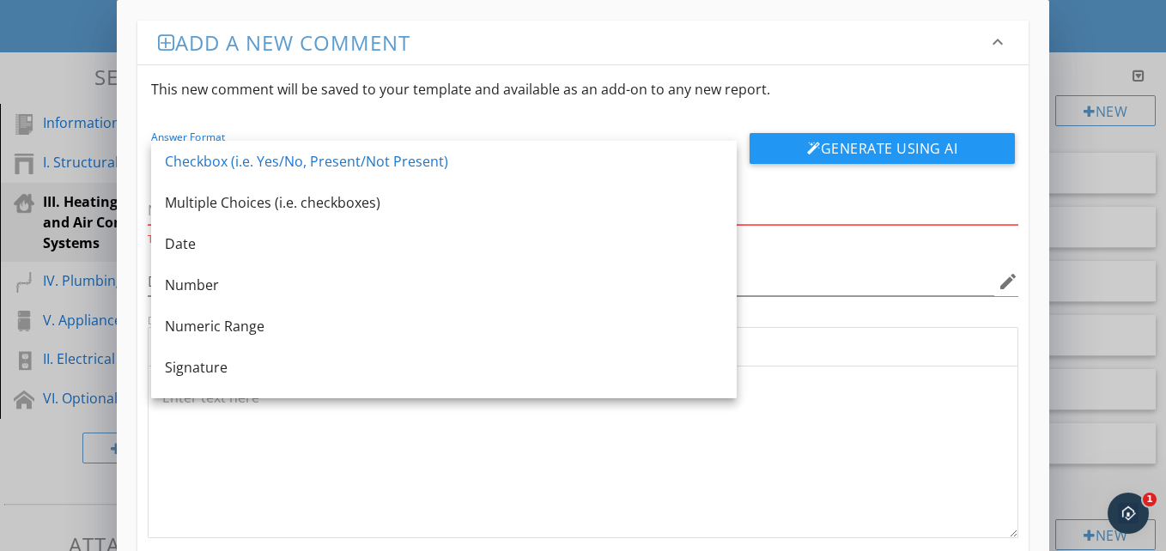
scroll to position [31, 0]
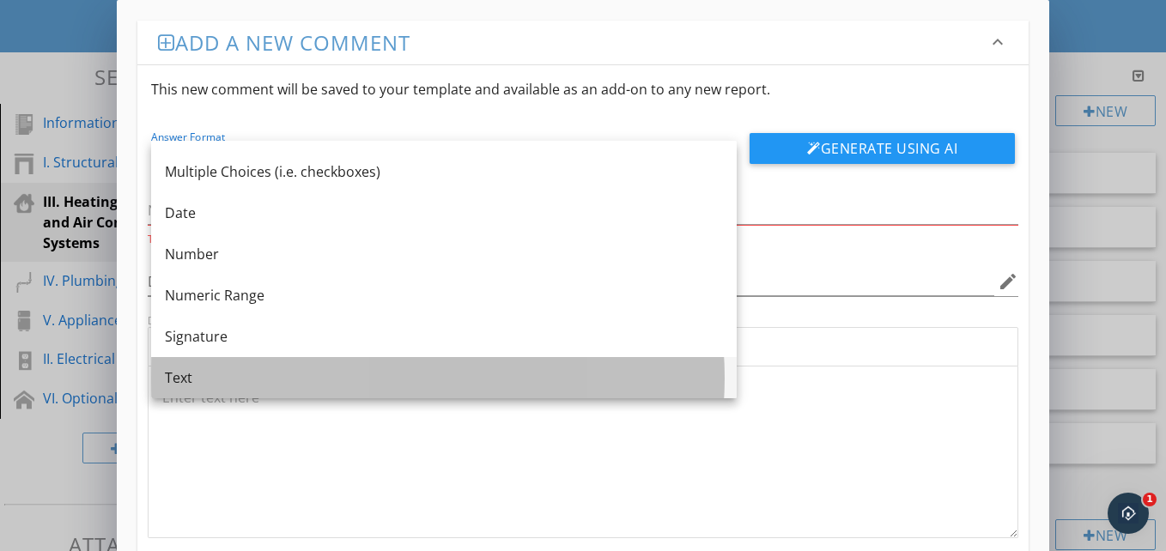
click at [675, 387] on div "Text" at bounding box center [444, 378] width 558 height 21
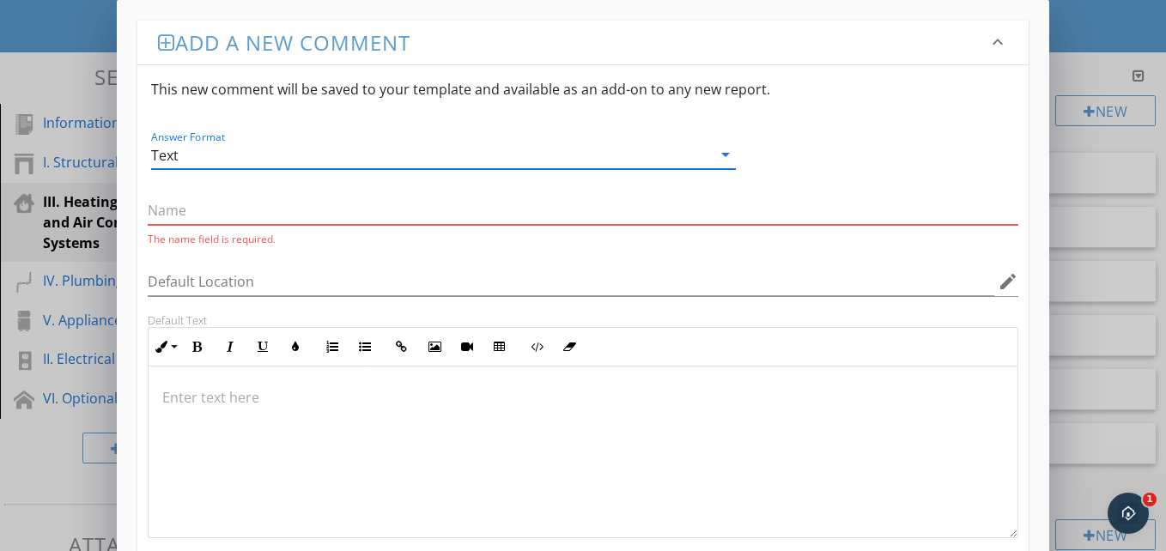
click at [569, 204] on input "text" at bounding box center [583, 211] width 871 height 28
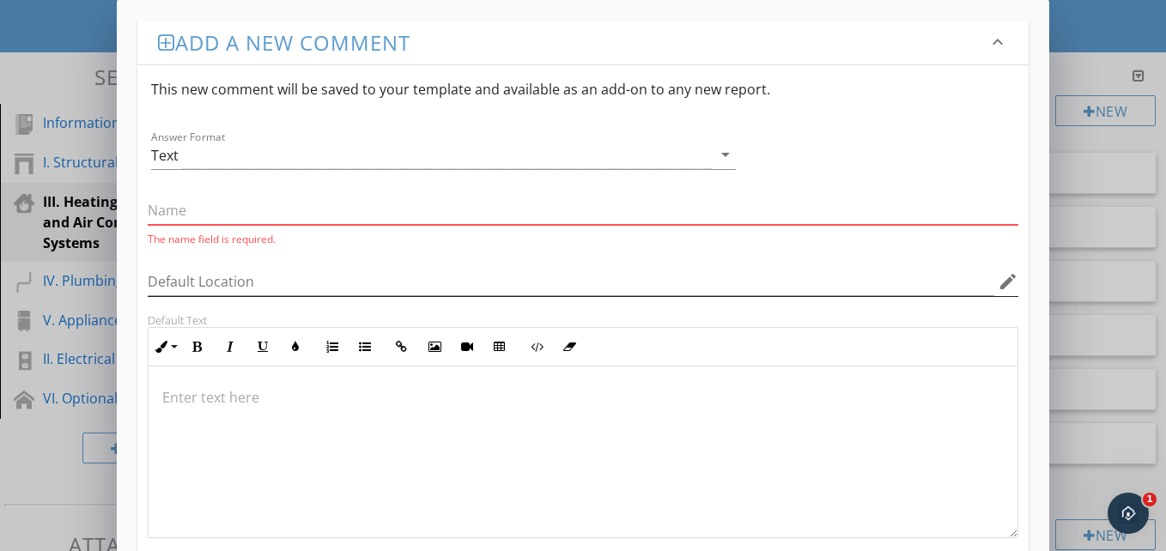
type input "Thermostat Location"
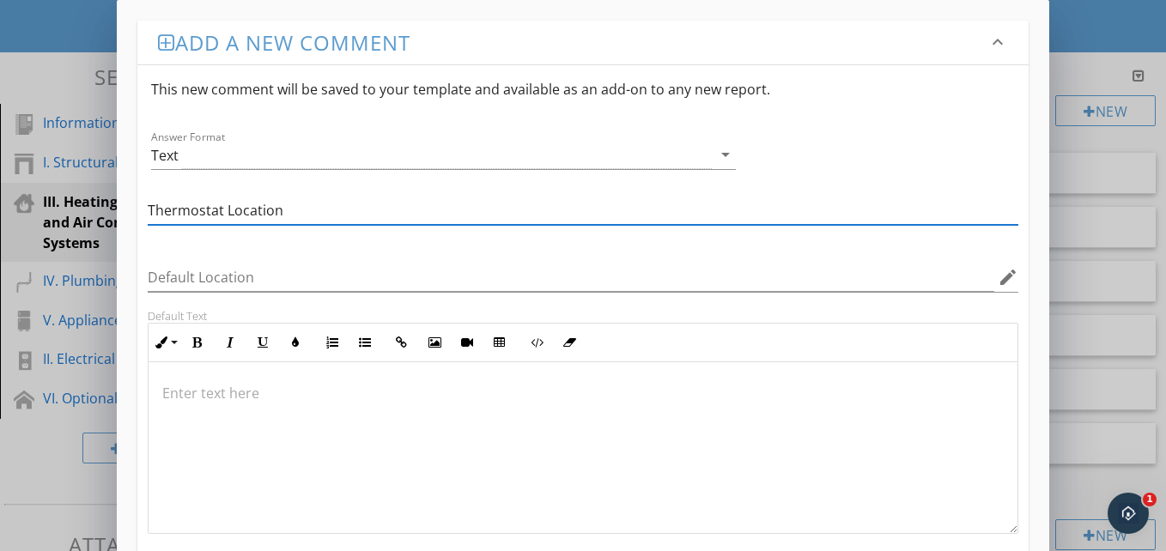
click at [394, 307] on div at bounding box center [583, 304] width 871 height 10
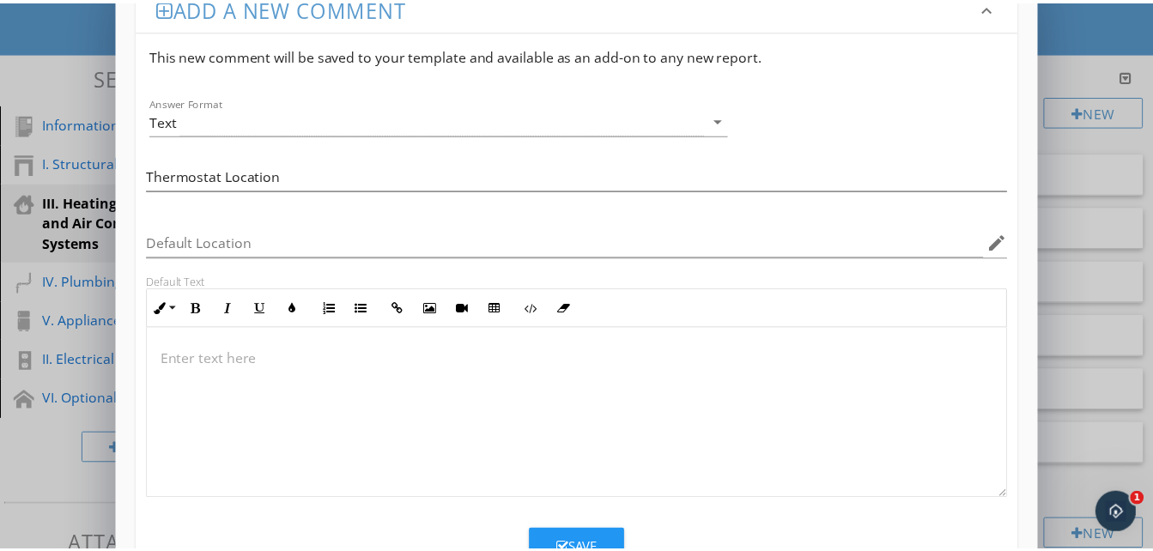
scroll to position [100, 0]
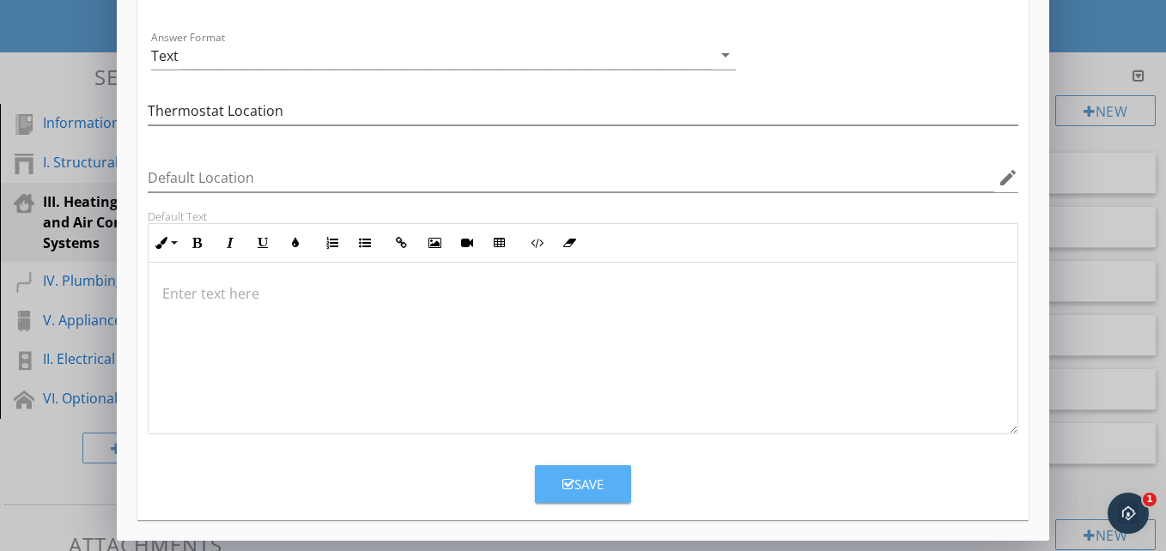
click at [575, 481] on div "Save" at bounding box center [582, 485] width 41 height 20
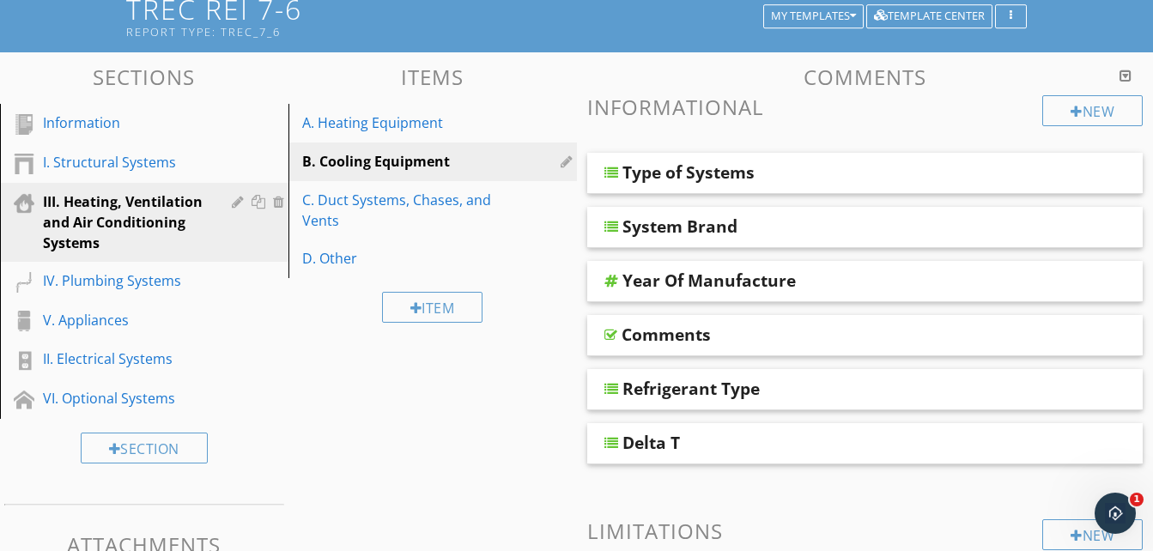
scroll to position [16, 0]
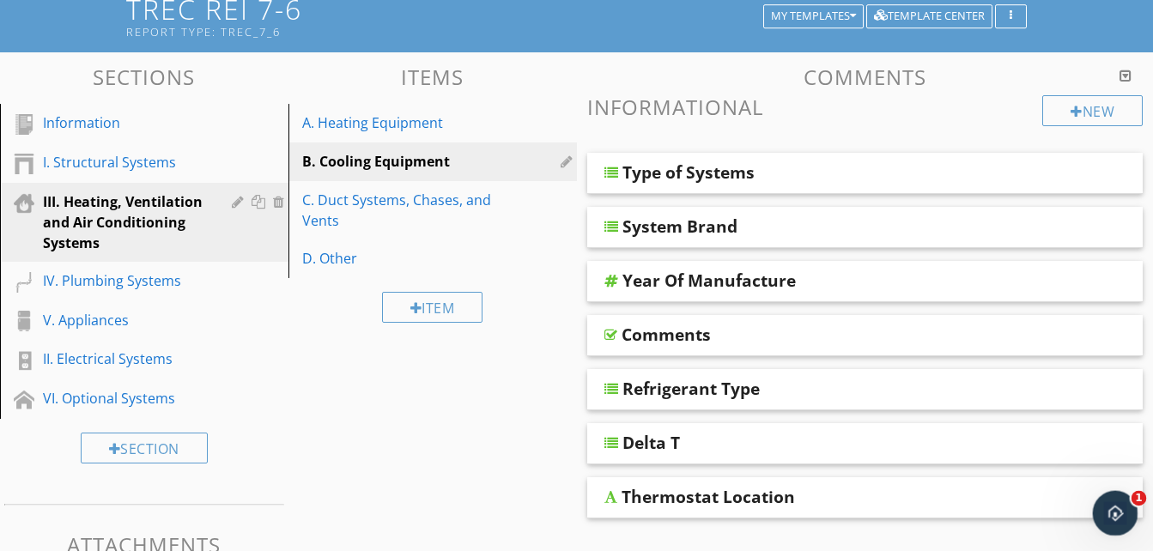
click at [1097, 503] on div "Open Intercom Messenger" at bounding box center [1113, 511] width 57 height 57
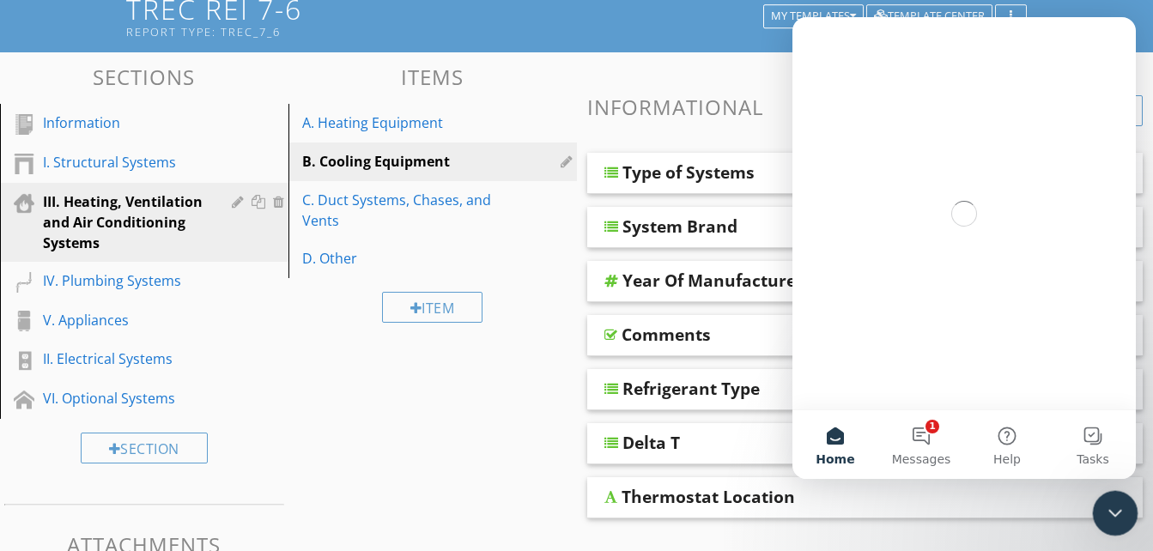
scroll to position [0, 0]
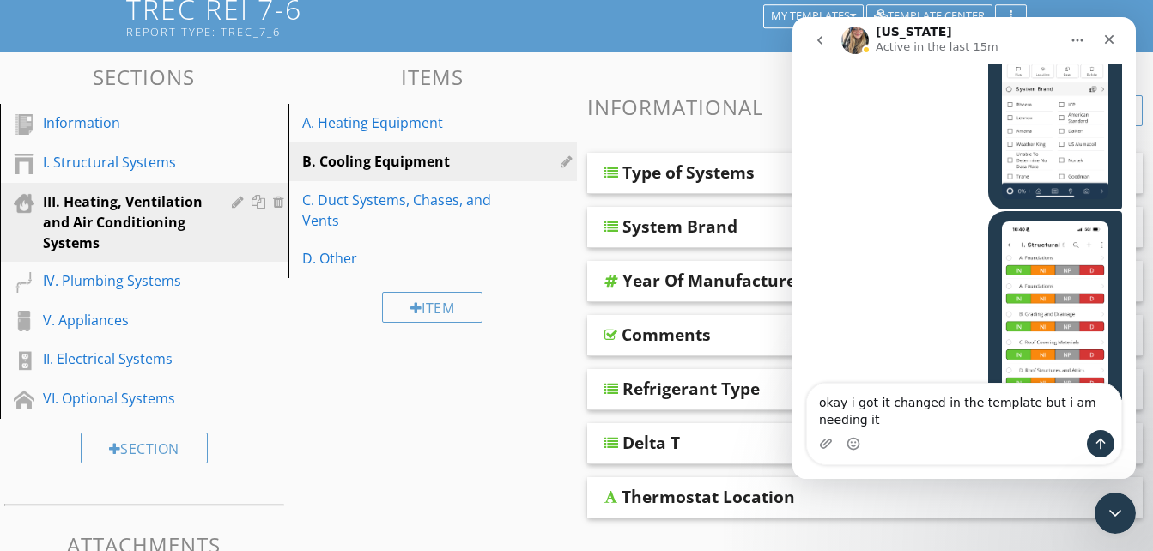
scroll to position [15115, 0]
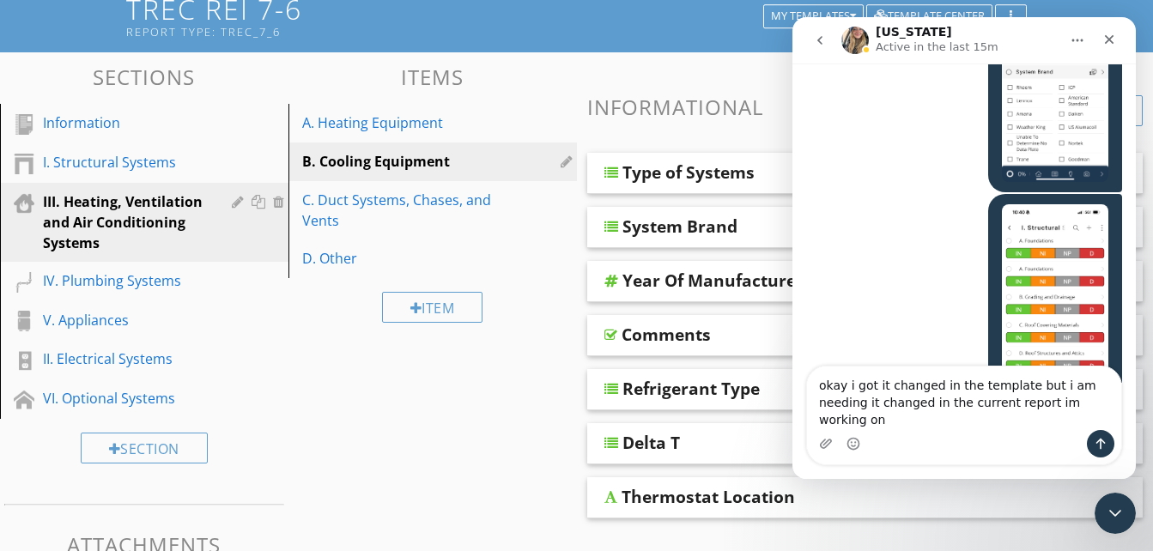
type textarea "okay i got it changed in the template but i am needing it changed in the curren…"
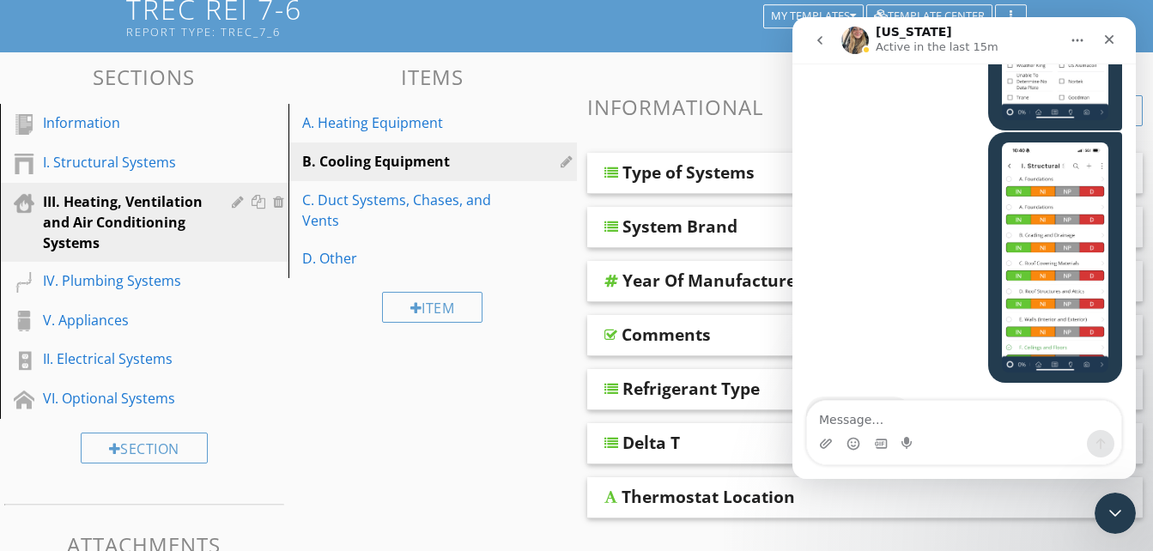
scroll to position [15183, 0]
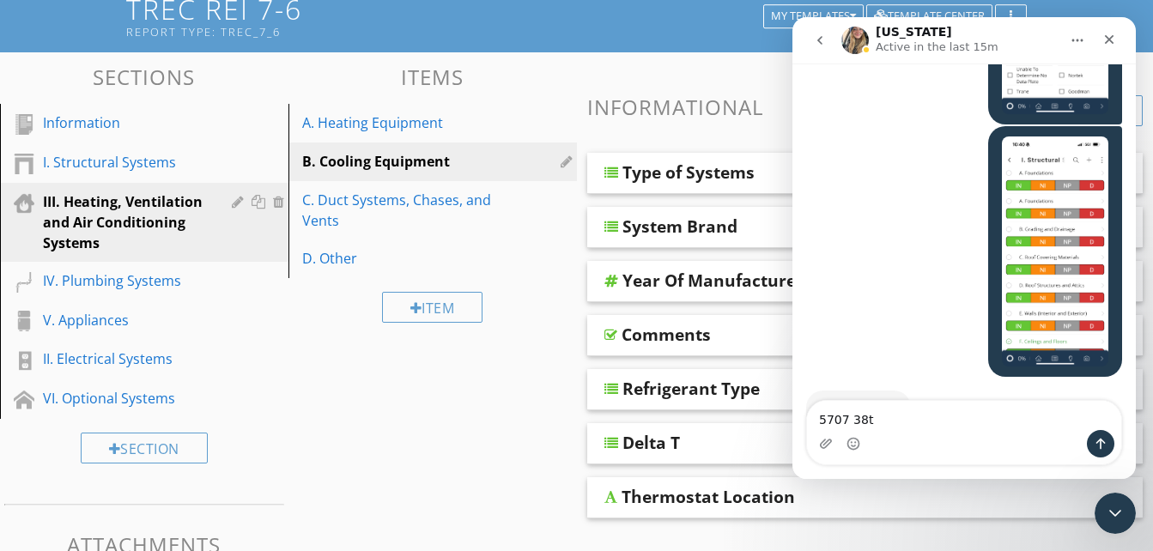
type textarea "5707 38th"
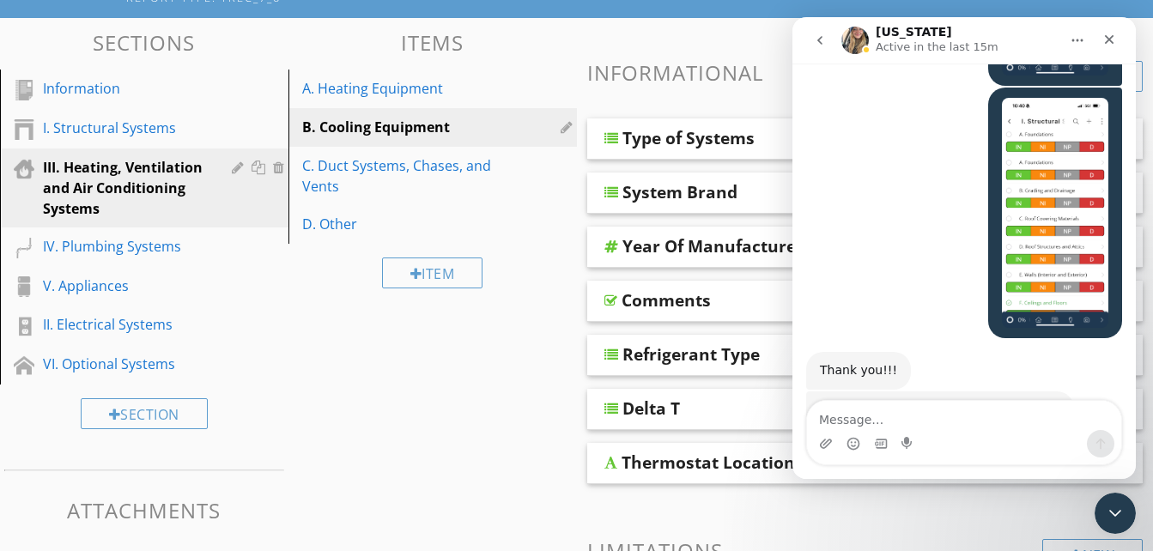
scroll to position [0, 0]
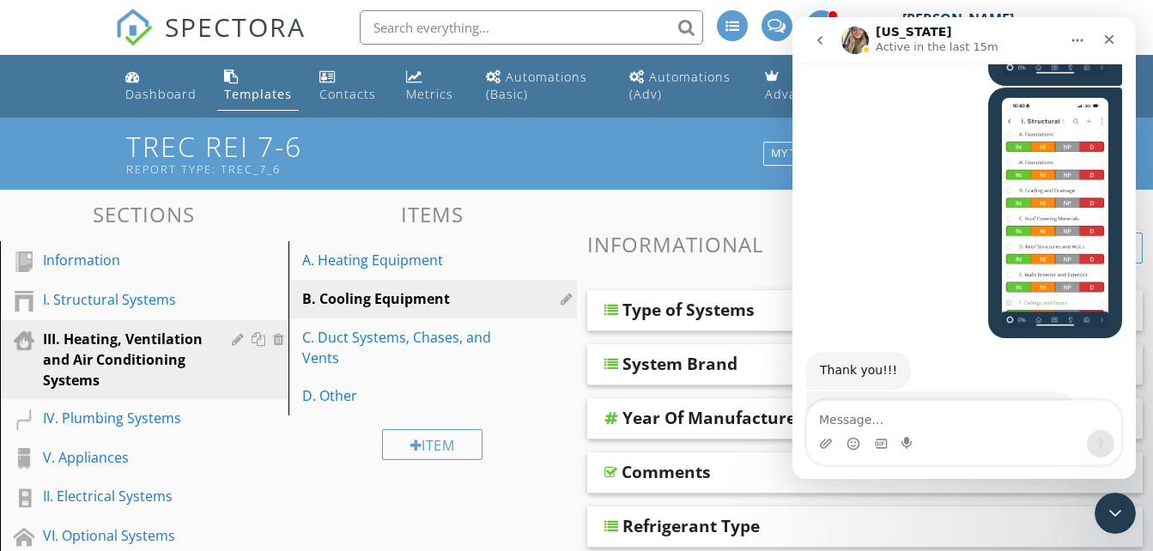
click at [536, 187] on div "TREC REI 7-6 Report Type: TREC_7_6 My Templates Template Center" at bounding box center [576, 153] width 1153 height 71
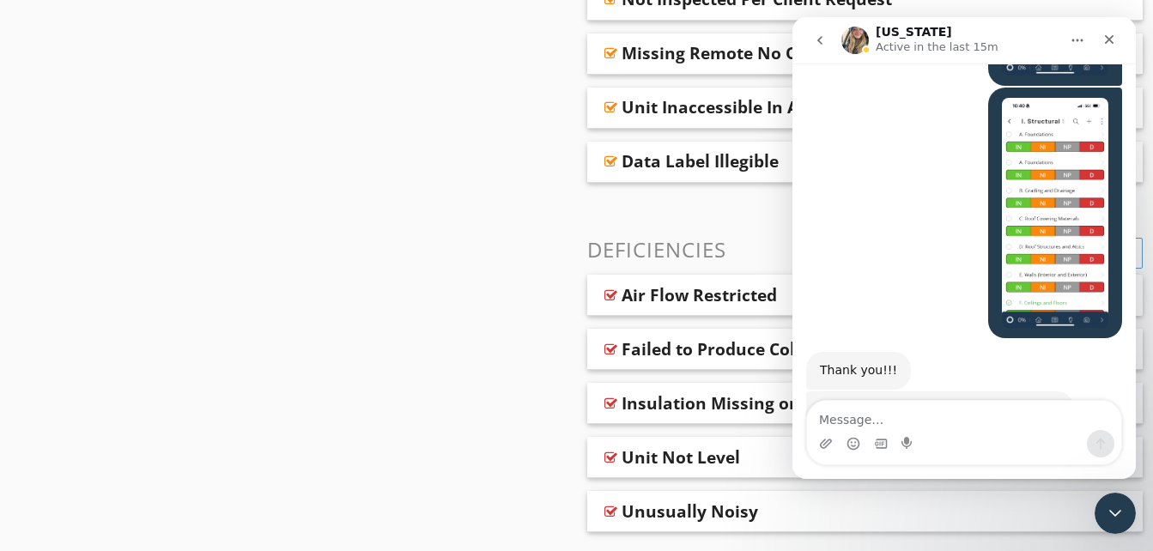
scroll to position [1381, 0]
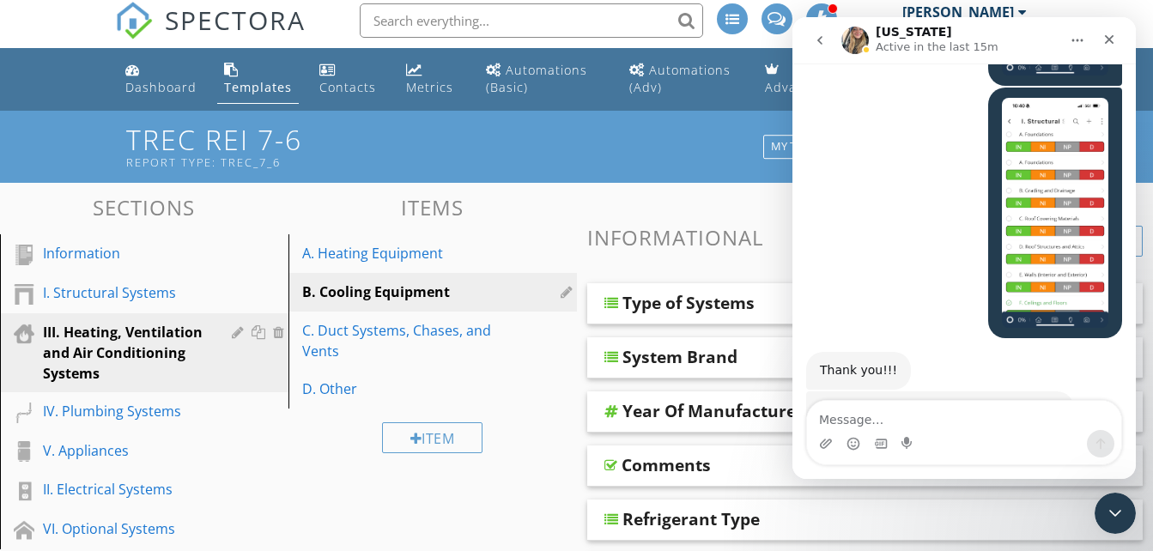
scroll to position [0, 0]
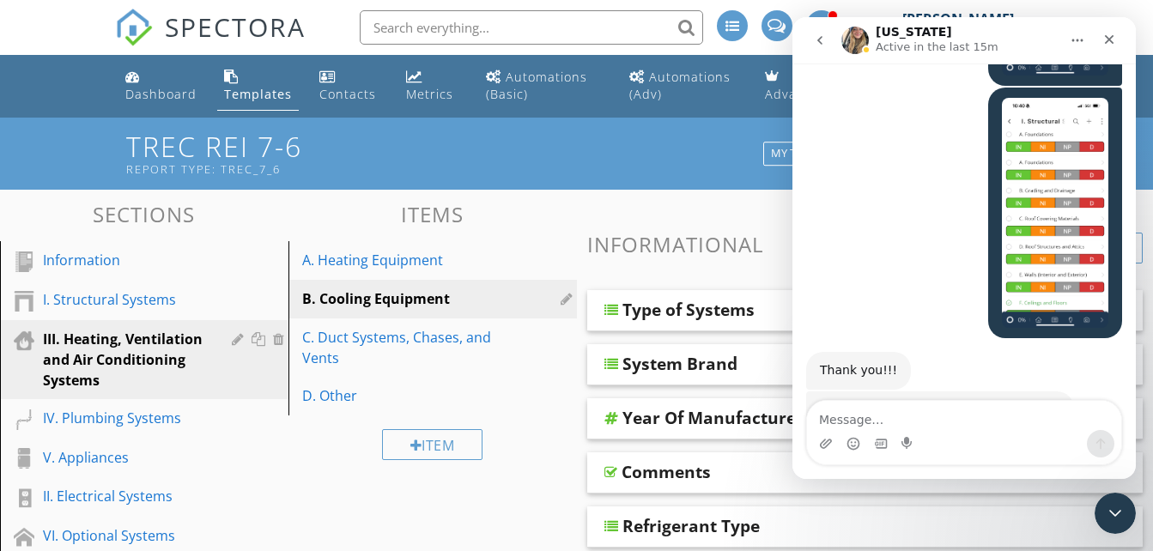
click at [530, 209] on h3 "Items" at bounding box center [433, 214] width 289 height 23
click at [524, 205] on h3 "Items" at bounding box center [433, 214] width 289 height 23
drag, startPoint x: 1119, startPoint y: 511, endPoint x: 1957, endPoint y: 617, distance: 844.8
click at [1120, 510] on icon "Close Intercom Messenger" at bounding box center [1113, 511] width 21 height 21
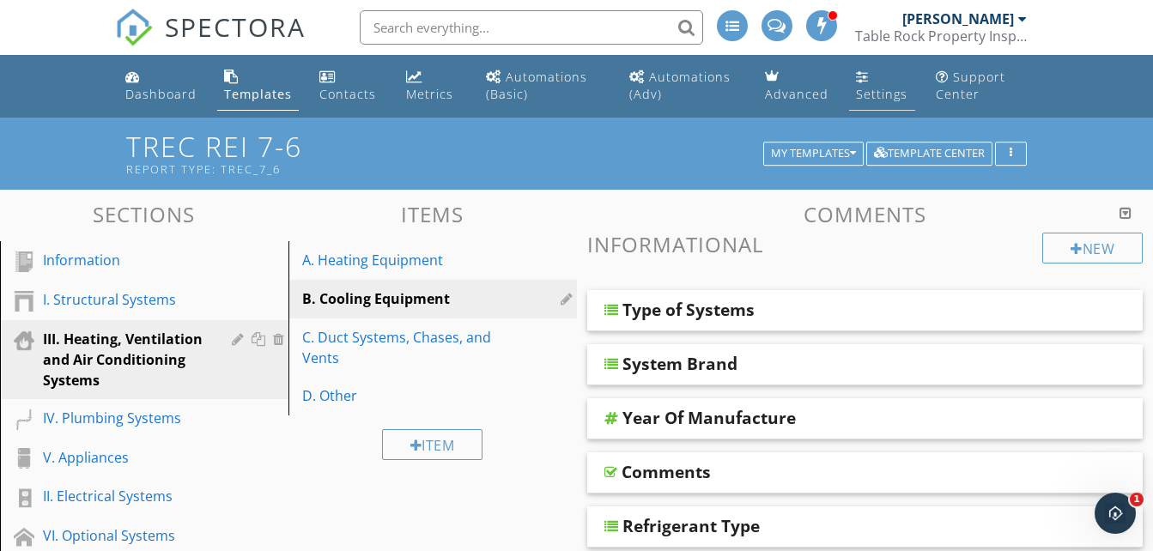
scroll to position [15222, 0]
click at [859, 83] on link "Settings" at bounding box center [882, 86] width 66 height 49
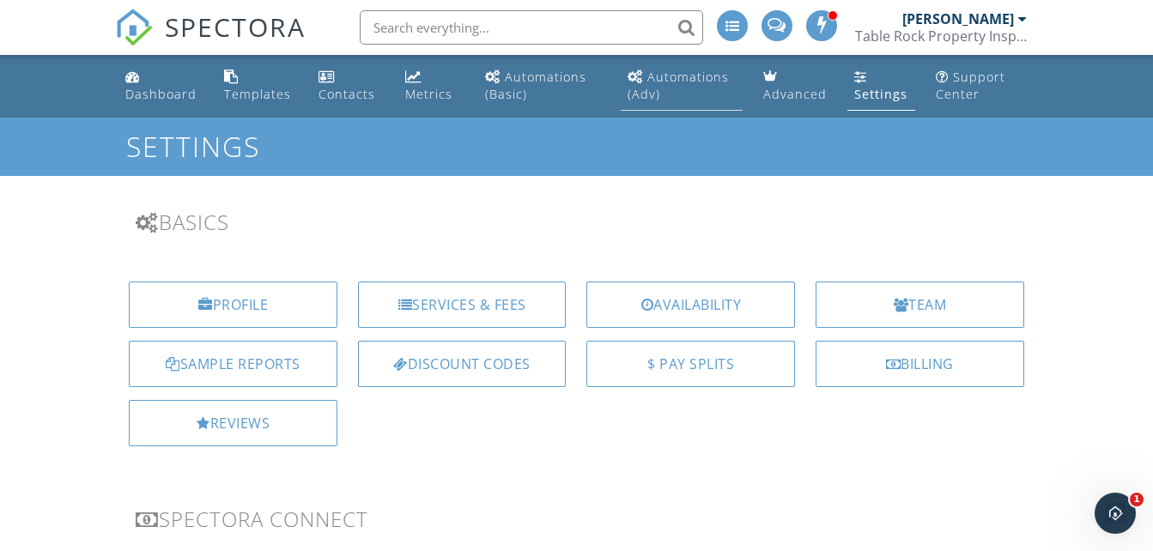
click at [658, 86] on div "Automations (Adv)" at bounding box center [678, 85] width 101 height 33
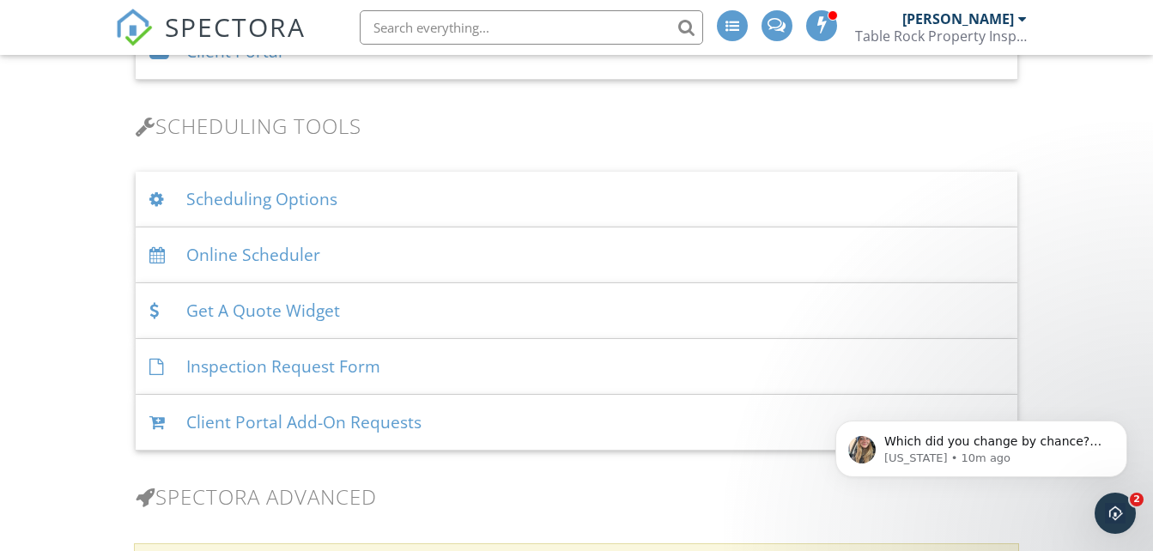
click at [636, 191] on div "Scheduling Options" at bounding box center [576, 200] width 881 height 56
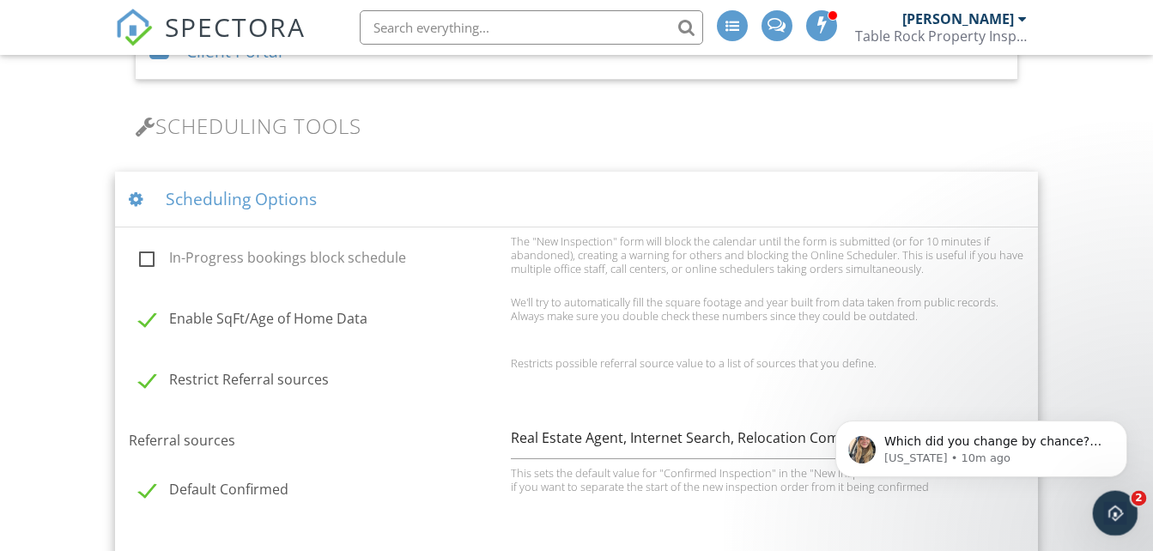
click at [1118, 522] on div "Open Intercom Messenger" at bounding box center [1113, 511] width 57 height 57
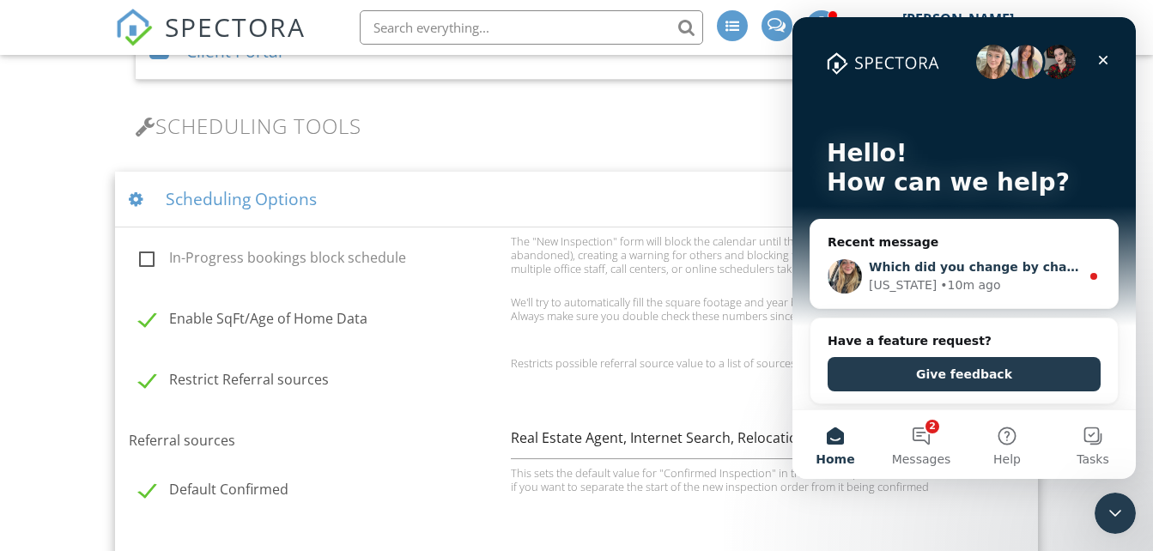
click at [1037, 277] on div "Georgia • 10m ago" at bounding box center [974, 286] width 211 height 18
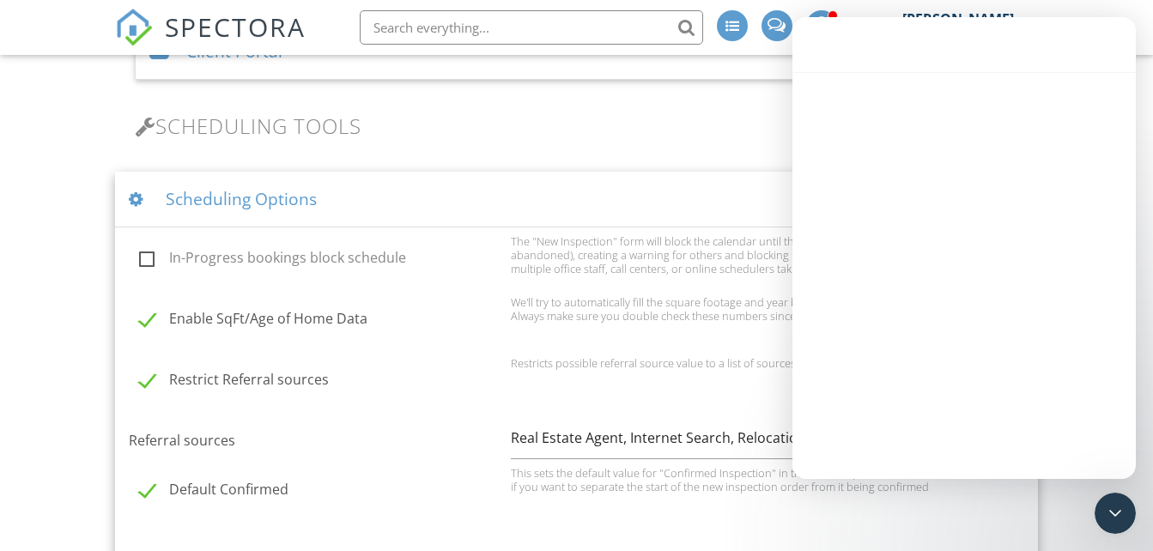
click at [1037, 277] on div "Intercom messenger" at bounding box center [965, 280] width 344 height 417
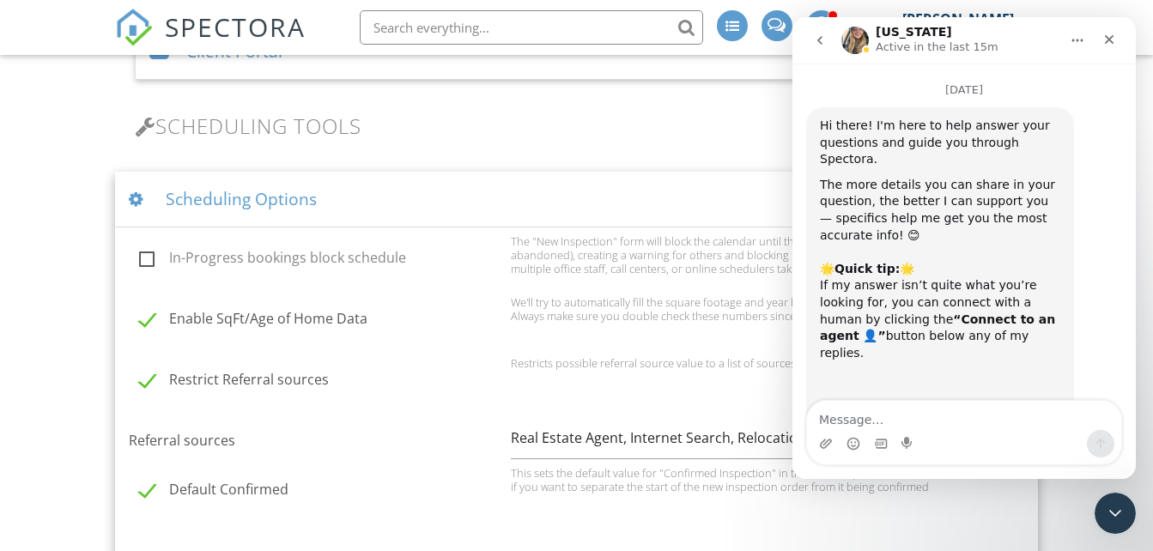
scroll to position [43, 0]
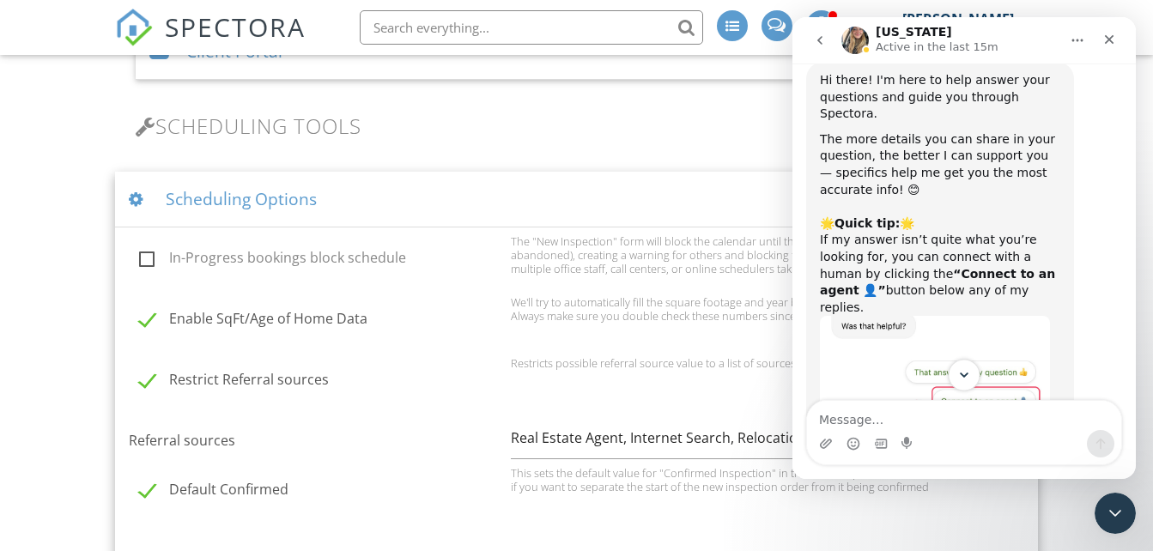
click at [975, 365] on button "Scroll to bottom" at bounding box center [964, 375] width 32 height 32
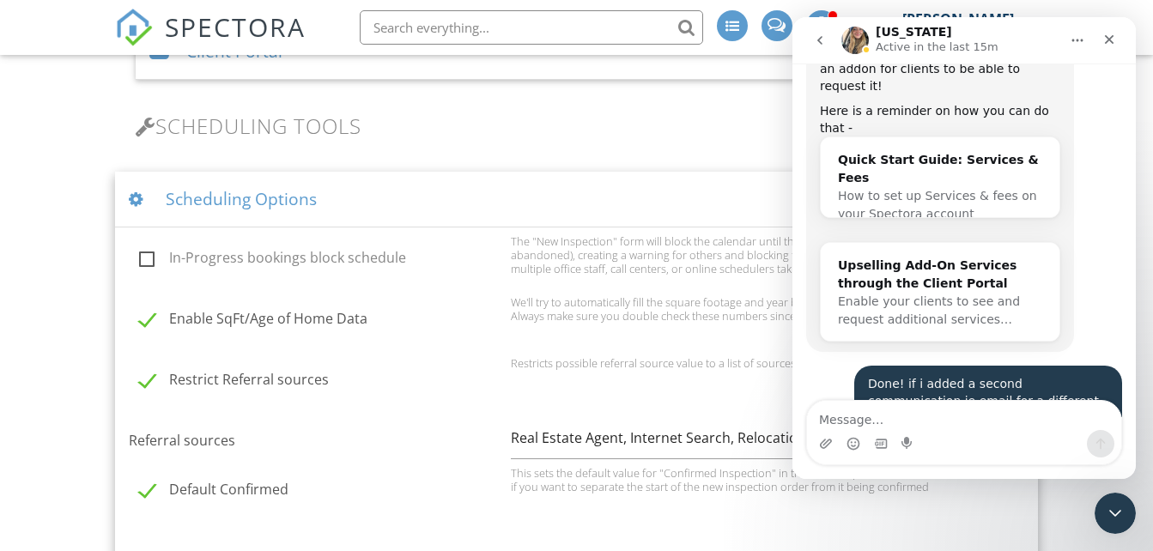
scroll to position [15307, 0]
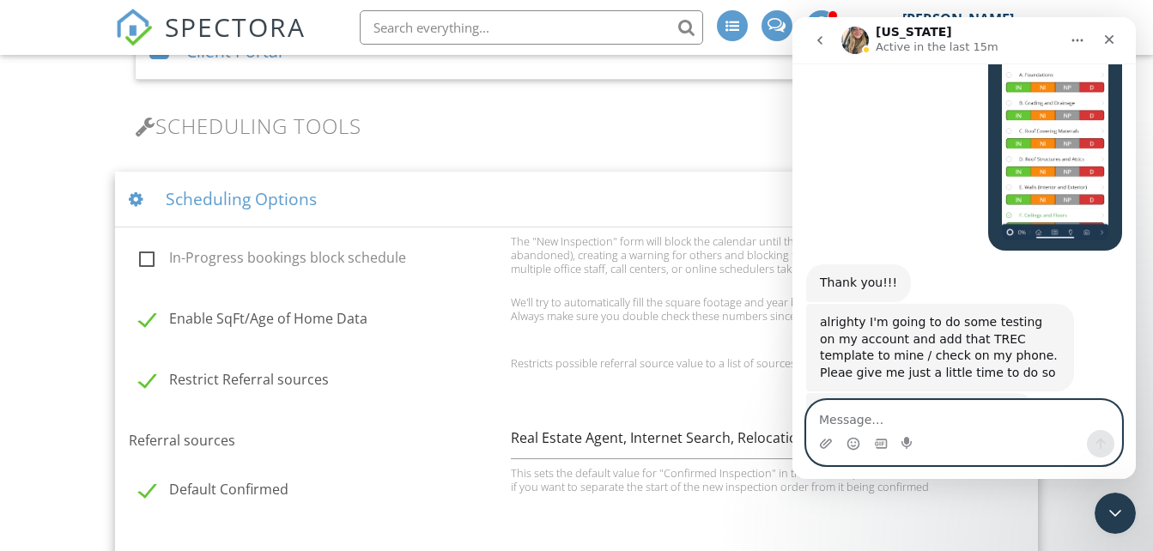
click at [969, 418] on textarea "Message…" at bounding box center [964, 415] width 314 height 29
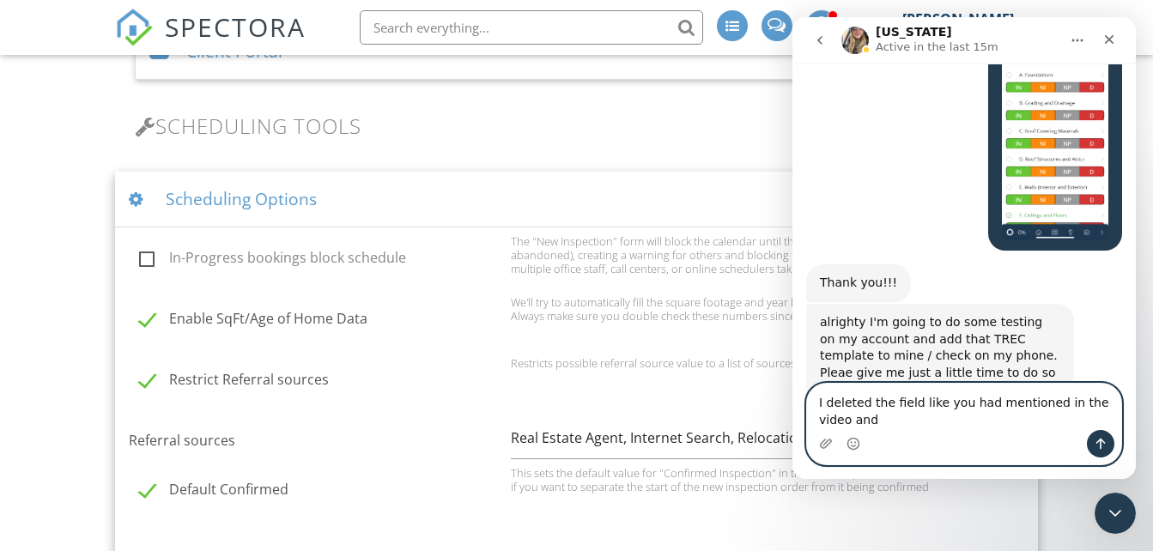
scroll to position [15324, 0]
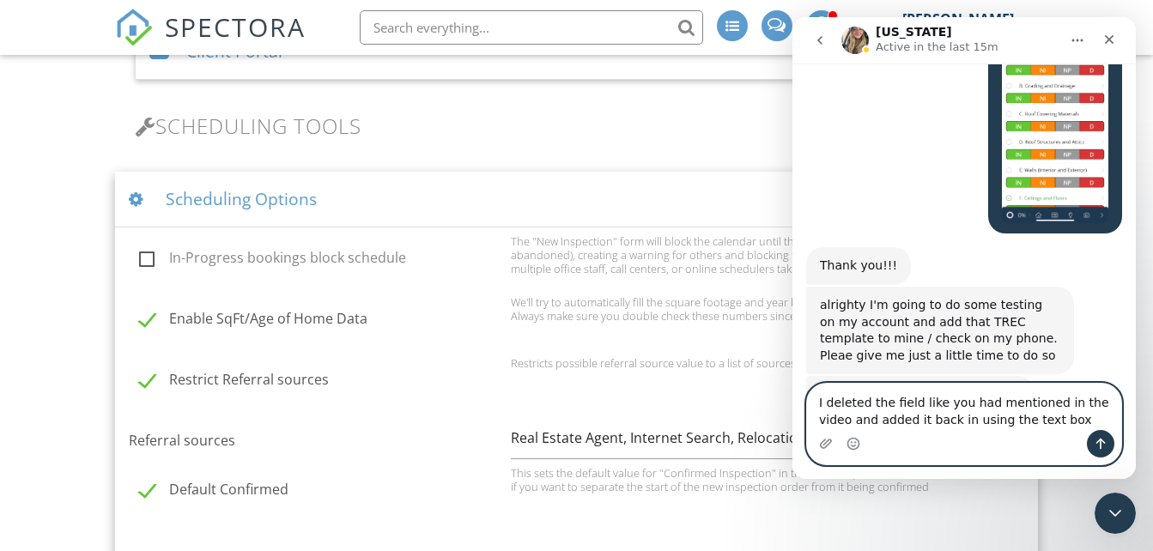
type textarea "I deleted the field like you had mentioned in the video and added it back in us…"
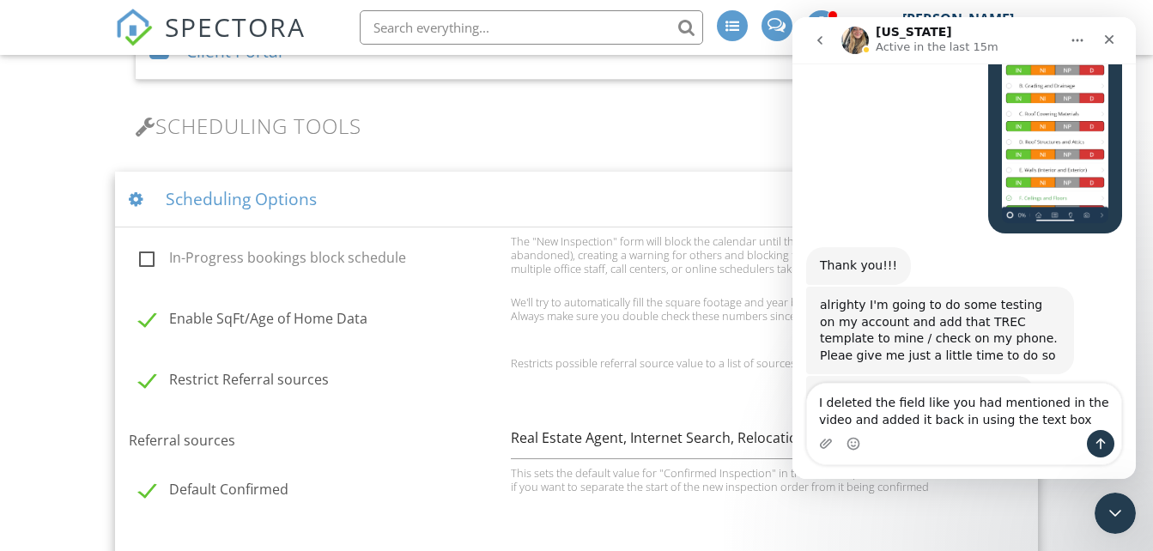
click at [1085, 443] on div "Intercom messenger" at bounding box center [964, 443] width 314 height 27
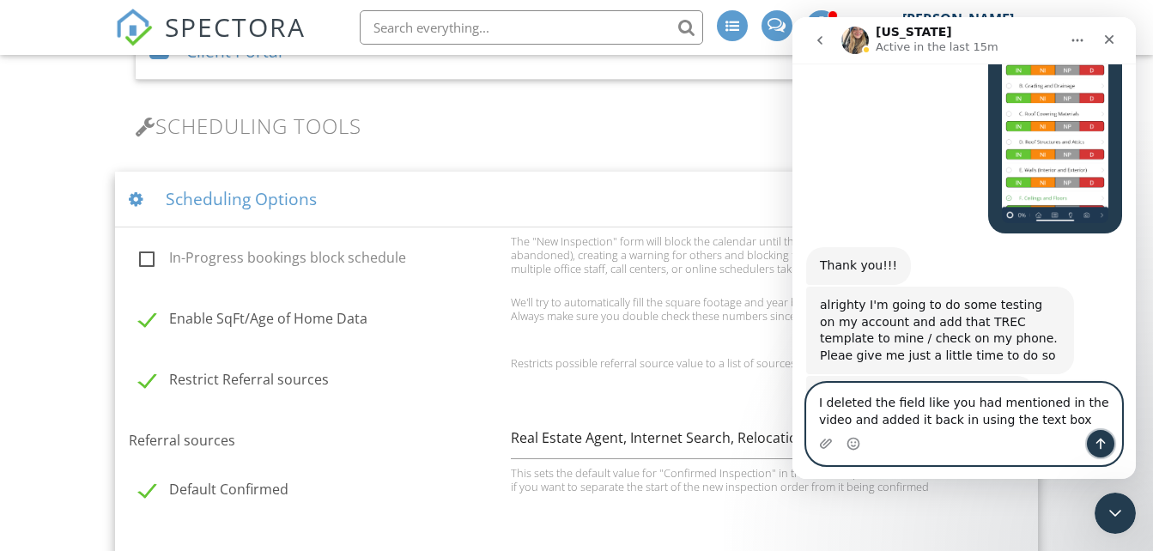
click at [1099, 447] on icon "Send a message…" at bounding box center [1101, 444] width 14 height 14
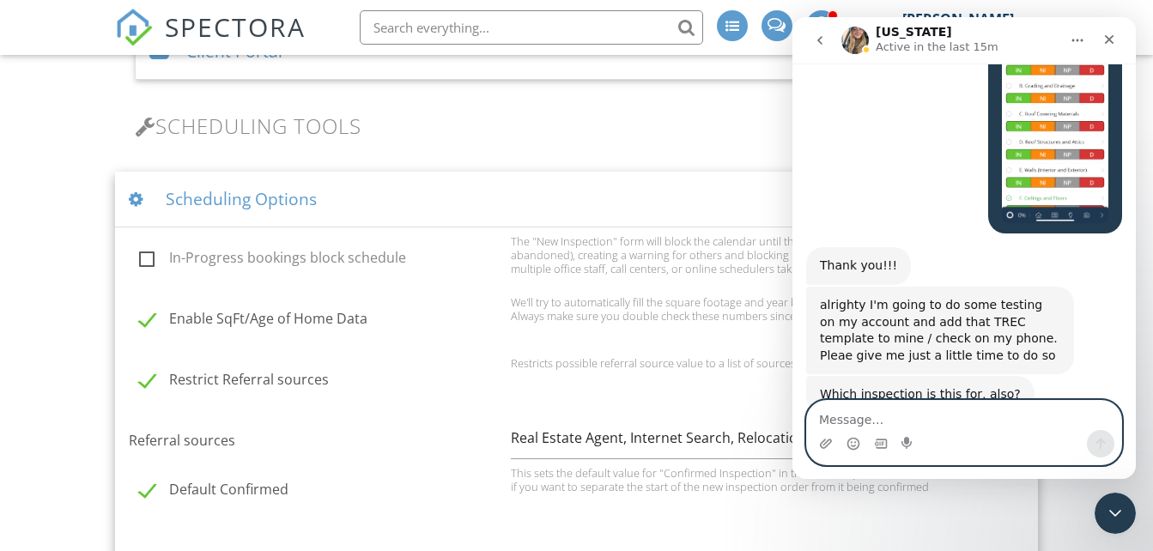
scroll to position [15392, 0]
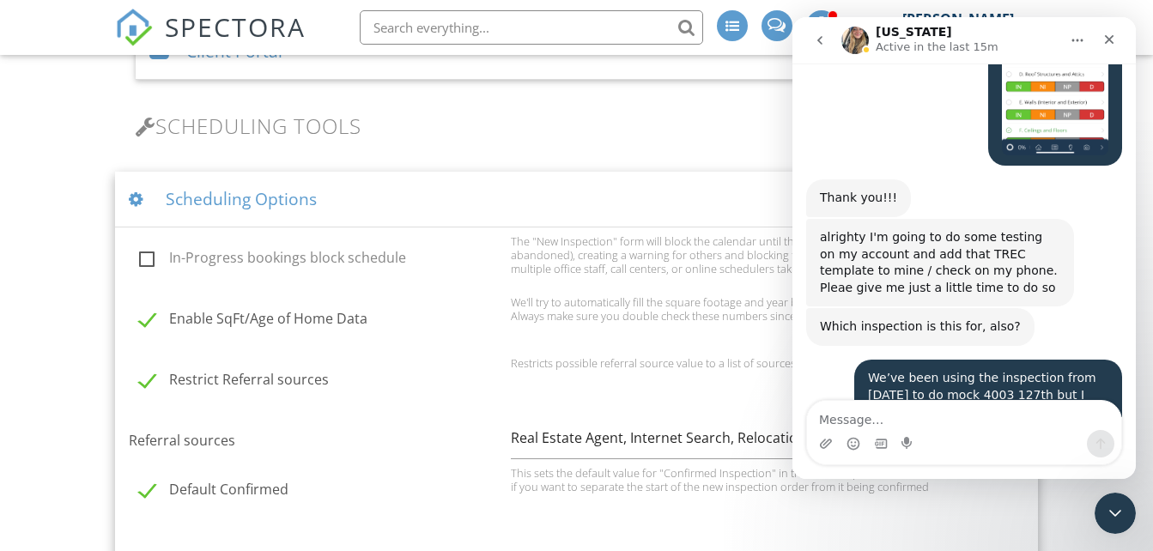
click at [455, 210] on div "Scheduling Options" at bounding box center [576, 200] width 922 height 56
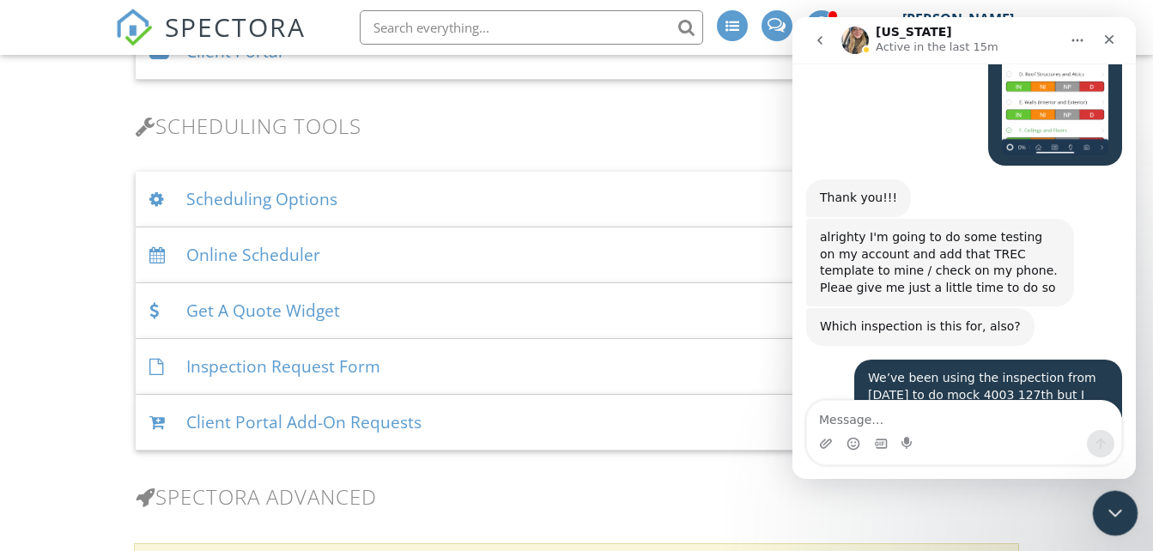
click at [1103, 507] on icon "Close Intercom Messenger" at bounding box center [1113, 511] width 21 height 21
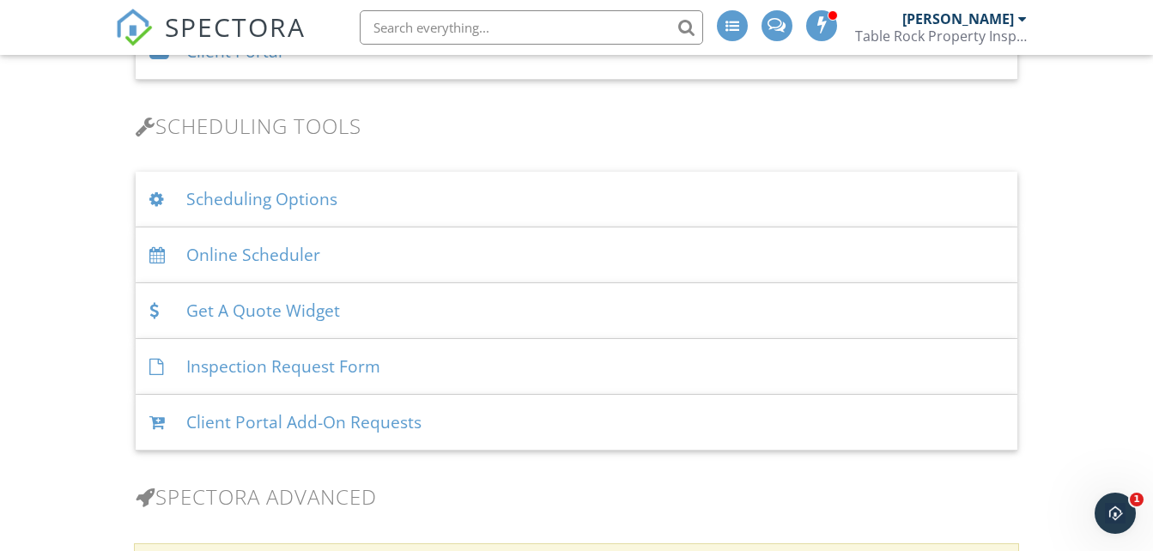
scroll to position [0, 0]
click at [836, 178] on div "Scheduling Options" at bounding box center [576, 200] width 881 height 56
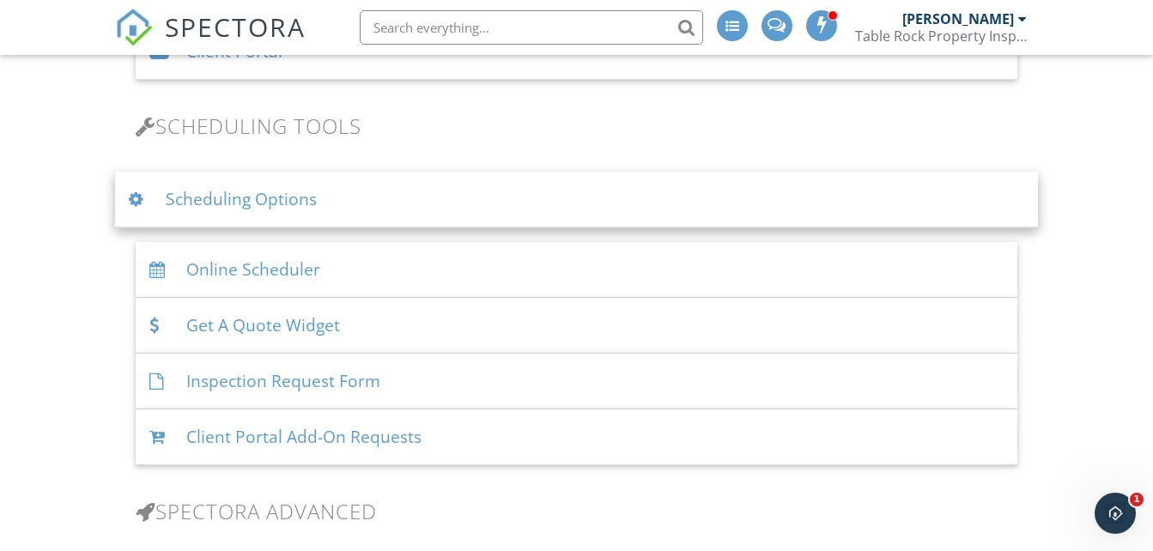
scroll to position [15392, 0]
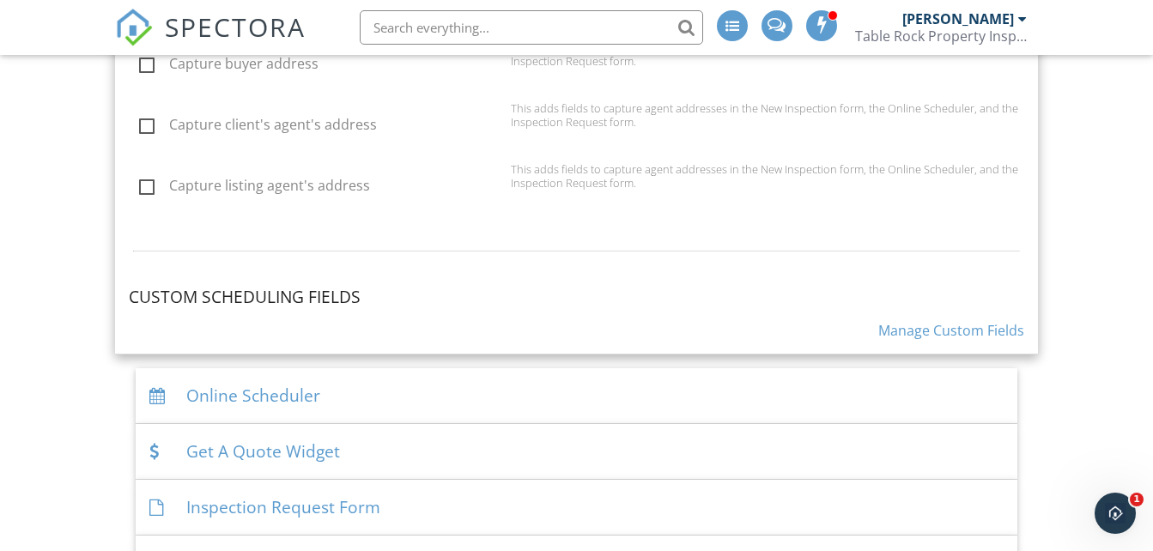
scroll to position [1786, 0]
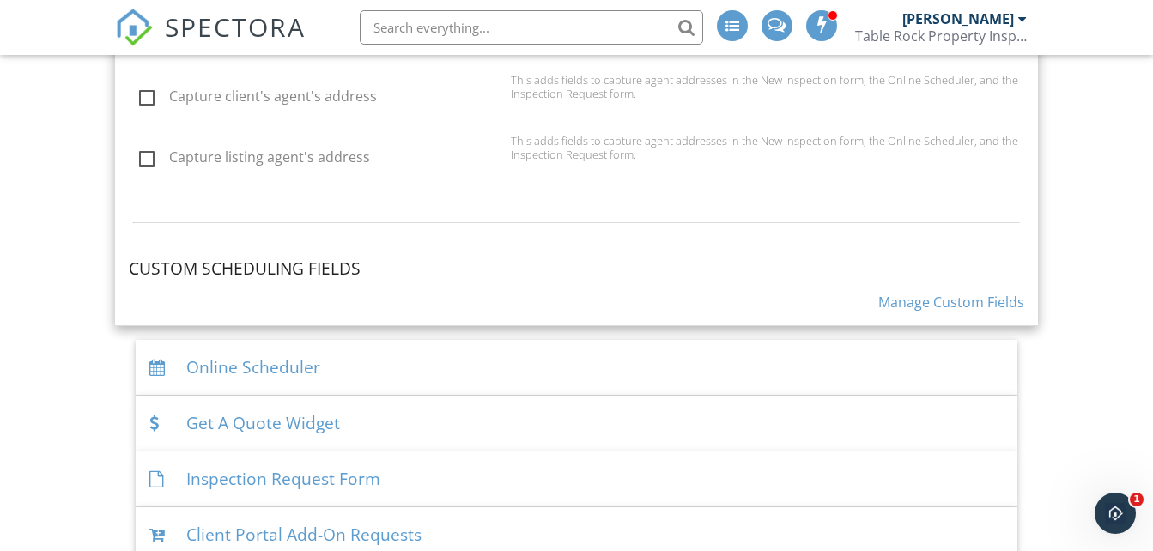
click at [975, 312] on link "Manage Custom Fields" at bounding box center [952, 302] width 146 height 19
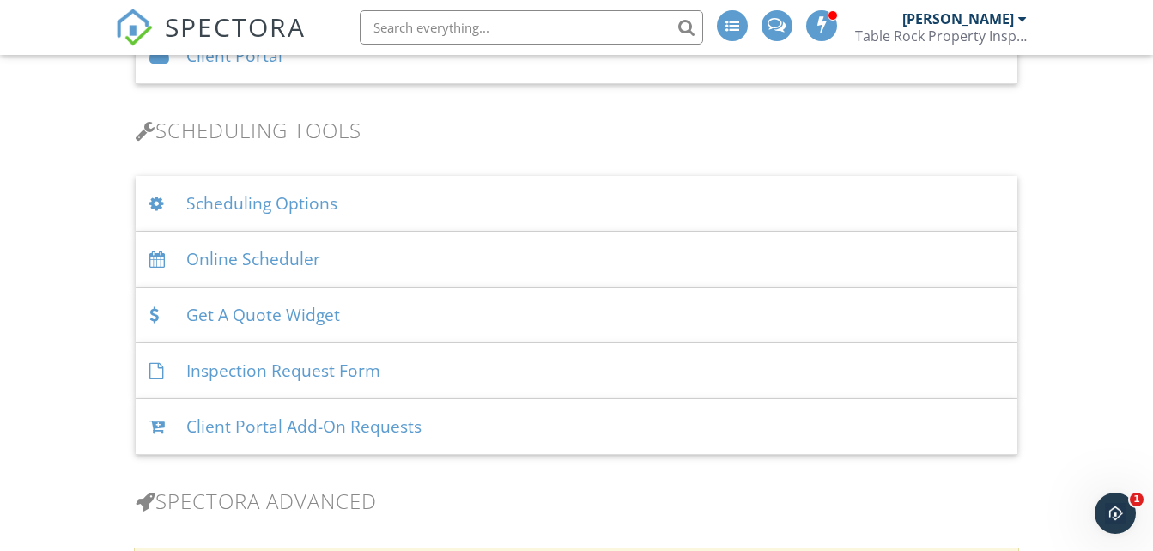
scroll to position [1134, 0]
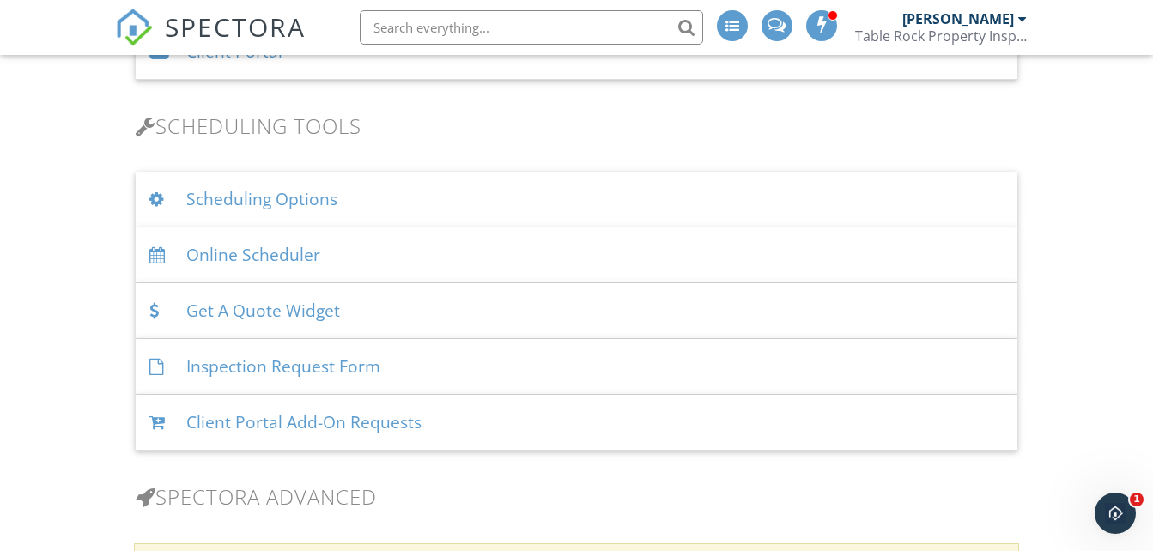
click at [319, 201] on div "Scheduling Options" at bounding box center [576, 200] width 881 height 56
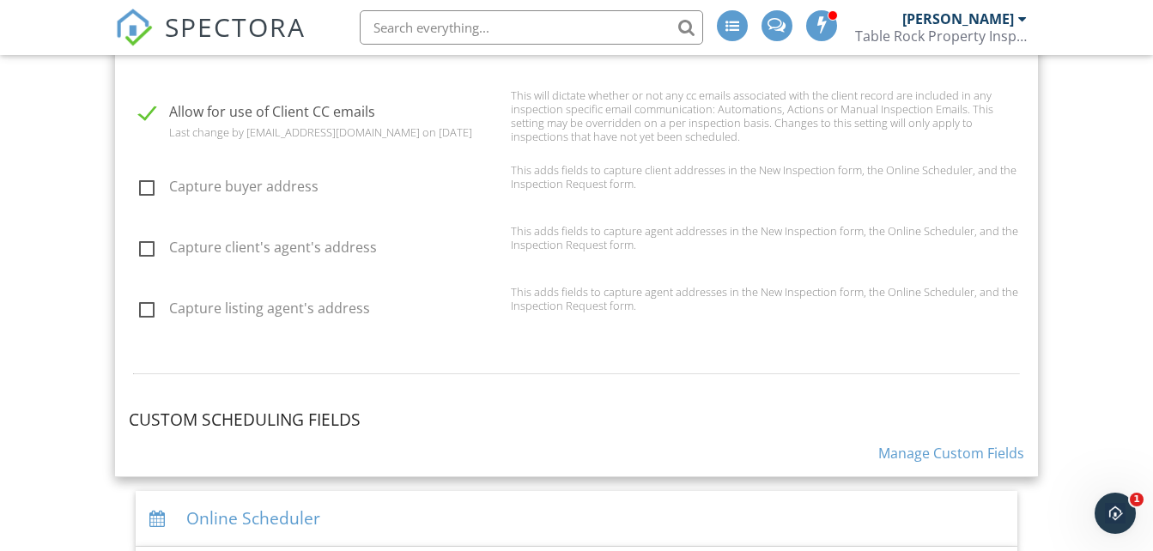
scroll to position [1683, 0]
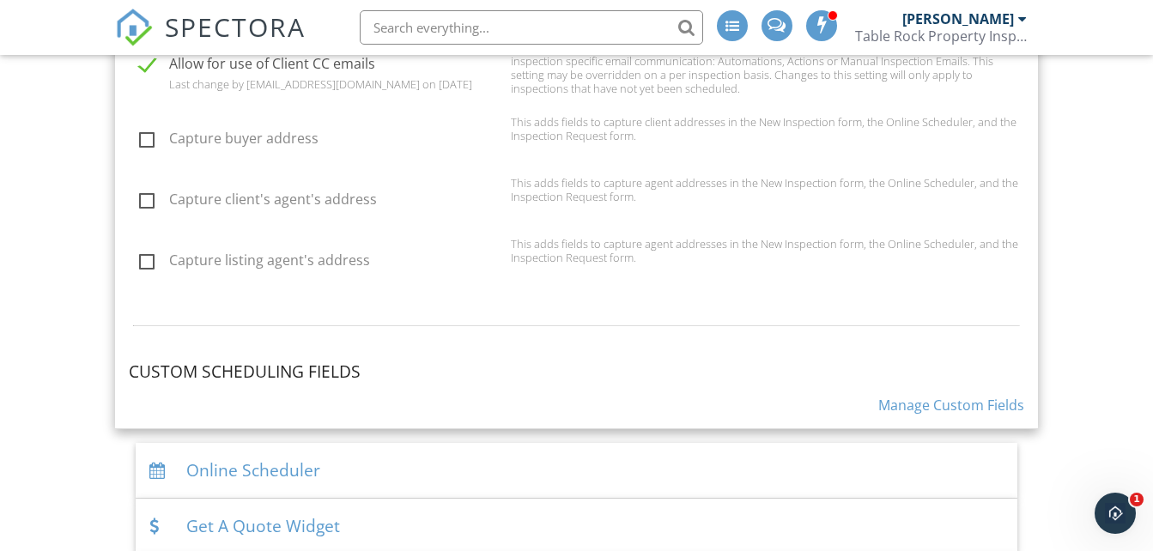
click at [965, 415] on link "Manage Custom Fields" at bounding box center [952, 405] width 146 height 19
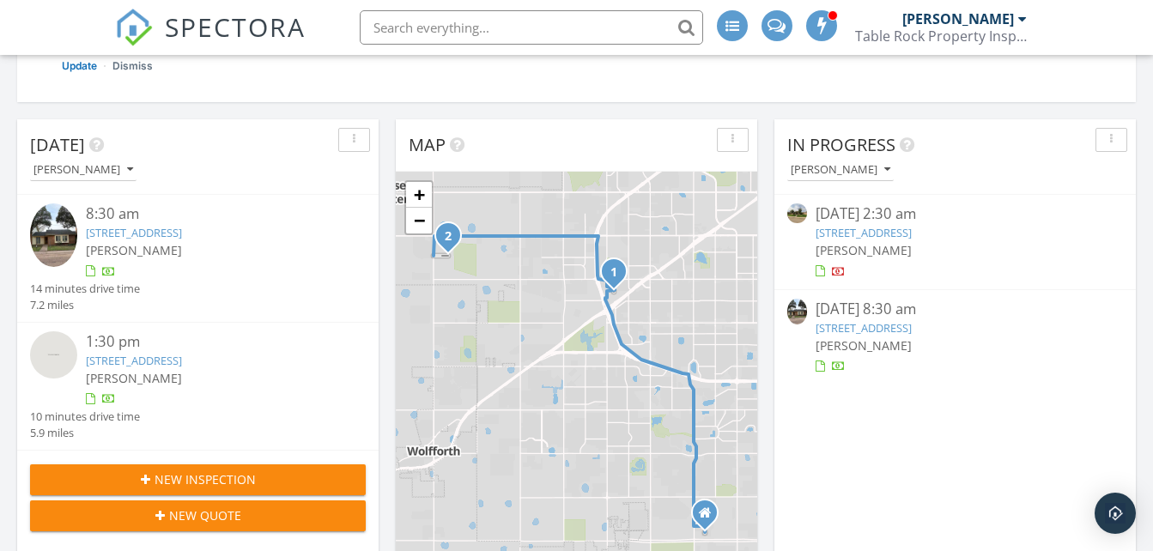
scroll to position [481, 0]
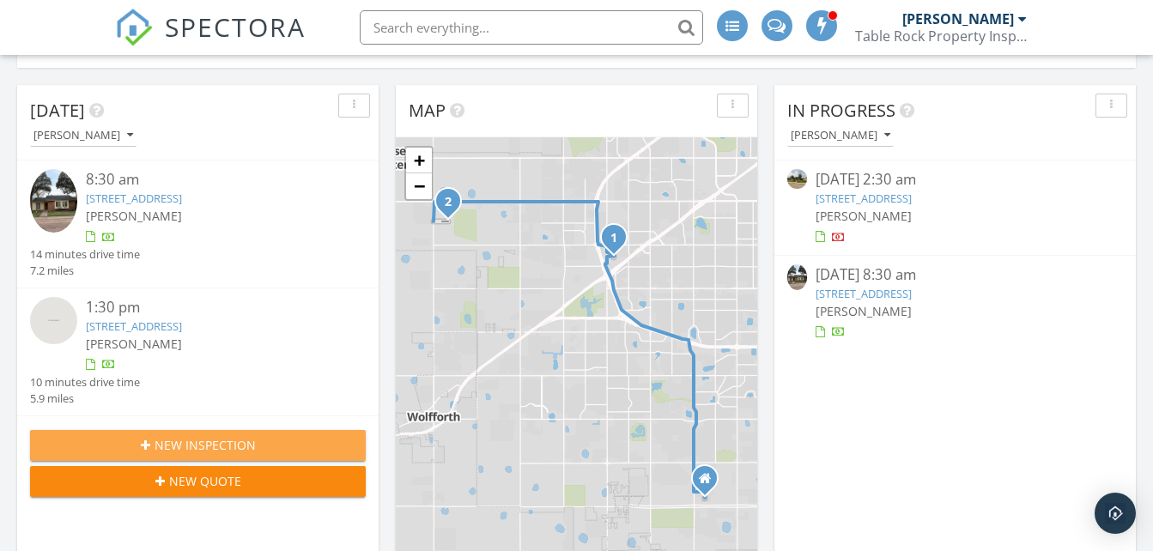
click at [145, 448] on icon "button" at bounding box center [145, 446] width 9 height 12
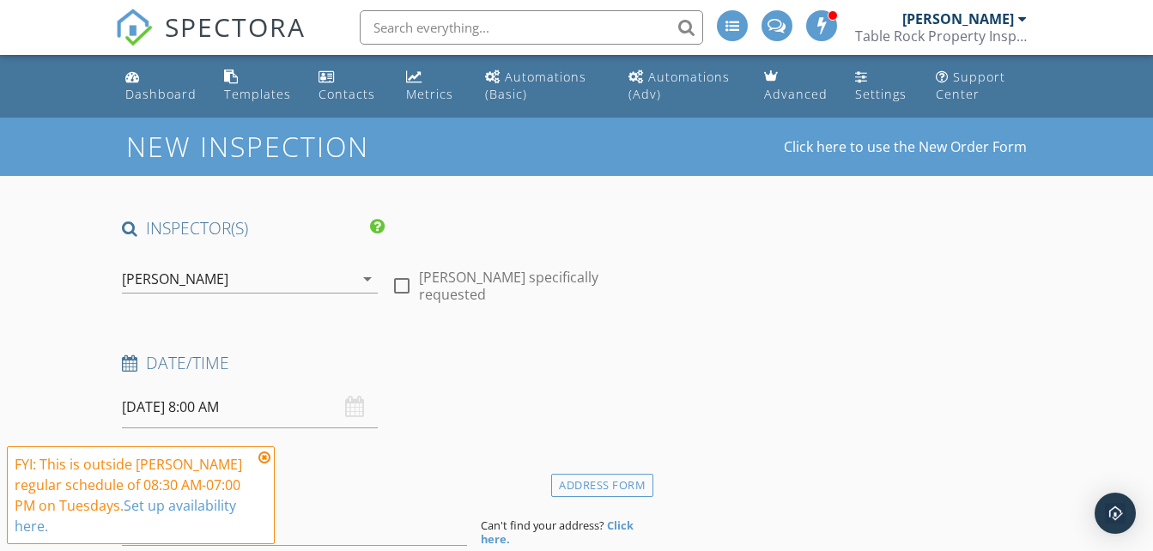
click at [284, 404] on input "[DATE] 8:00 AM" at bounding box center [249, 407] width 255 height 42
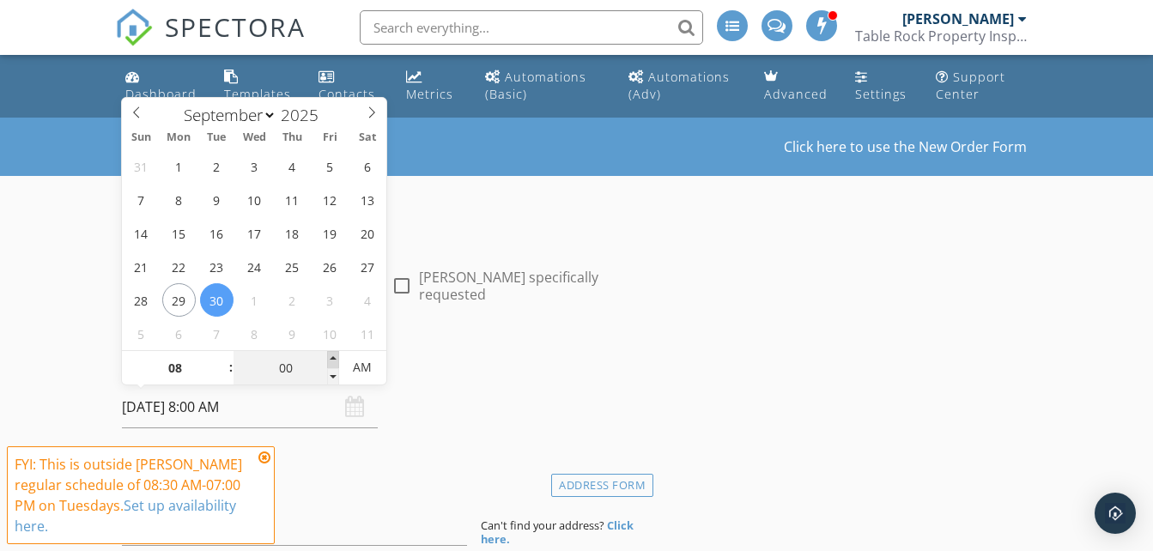
type input "05"
type input "[DATE] 8:05 AM"
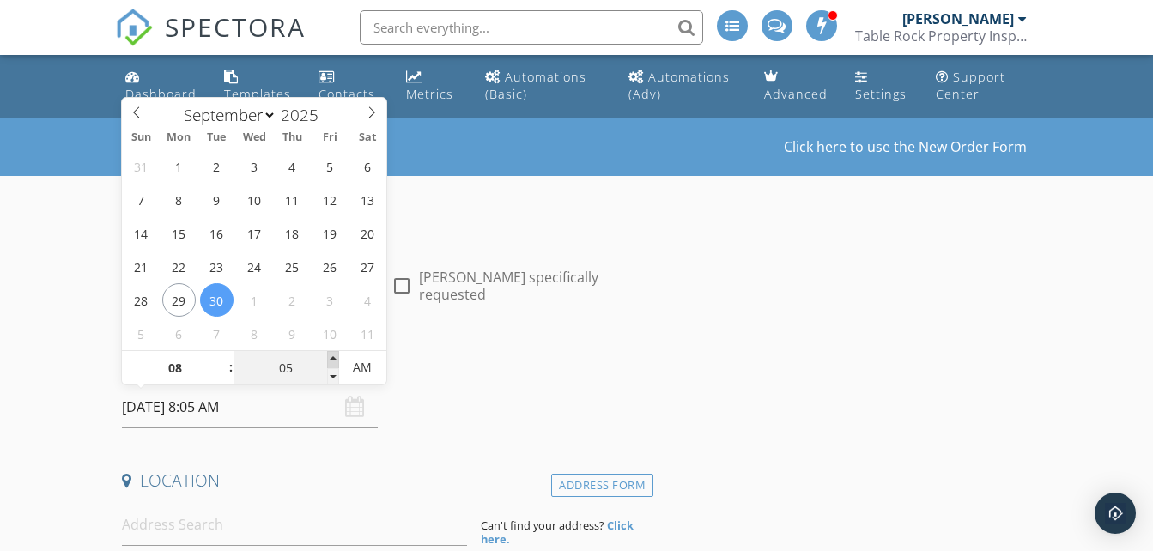
click at [331, 359] on span at bounding box center [333, 359] width 12 height 17
type input "10"
type input "[DATE] 8:10 AM"
click at [331, 359] on span at bounding box center [333, 359] width 12 height 17
type input "15"
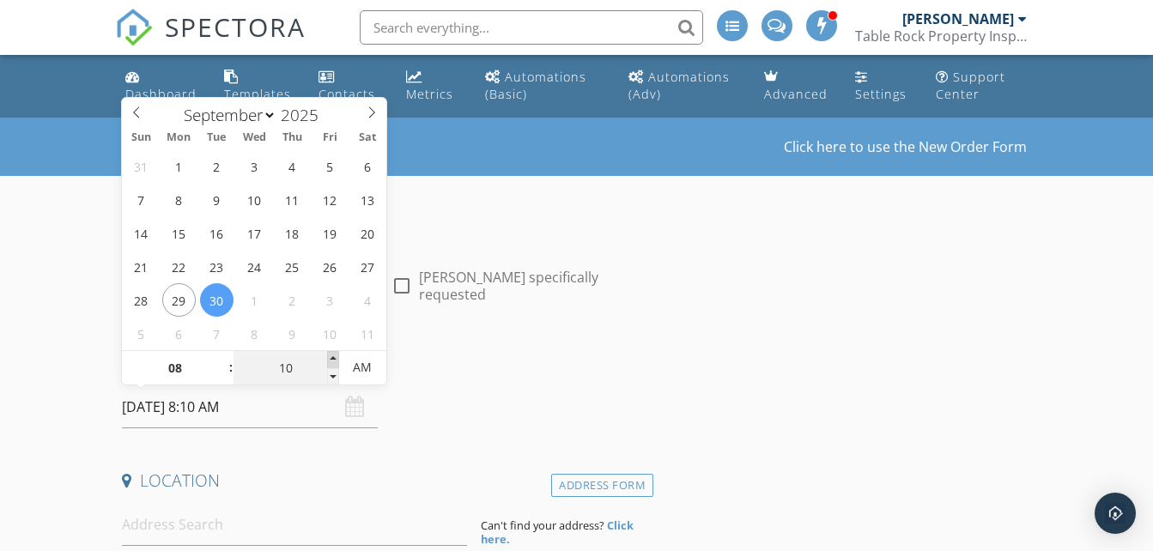
type input "[DATE] 8:15 AM"
click at [331, 359] on span at bounding box center [333, 359] width 12 height 17
type input "20"
type input "[DATE] 8:20 AM"
click at [331, 359] on span at bounding box center [333, 359] width 12 height 17
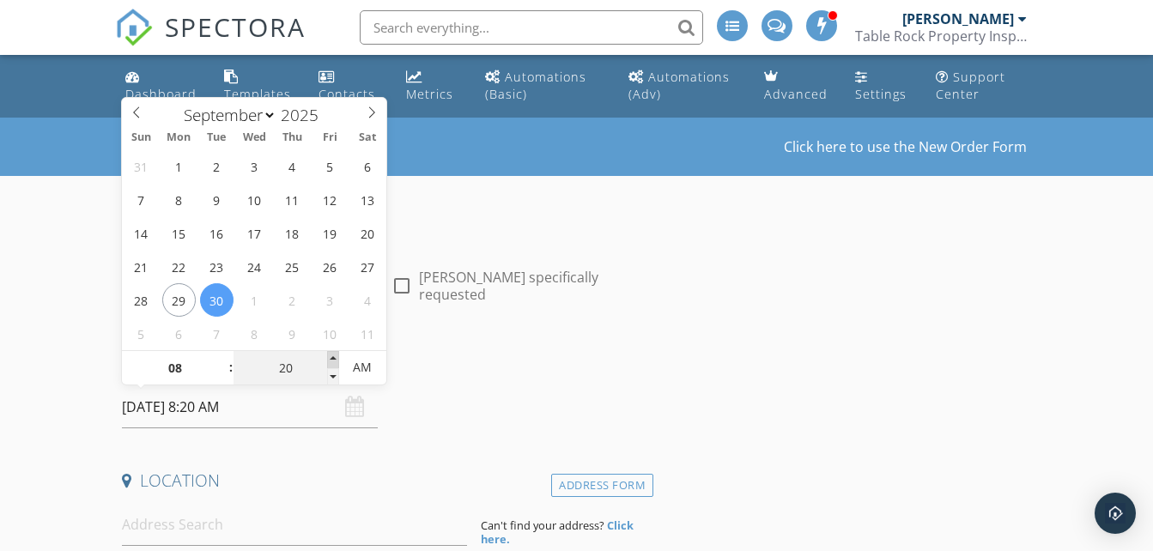
type input "25"
type input "[DATE] 8:25 AM"
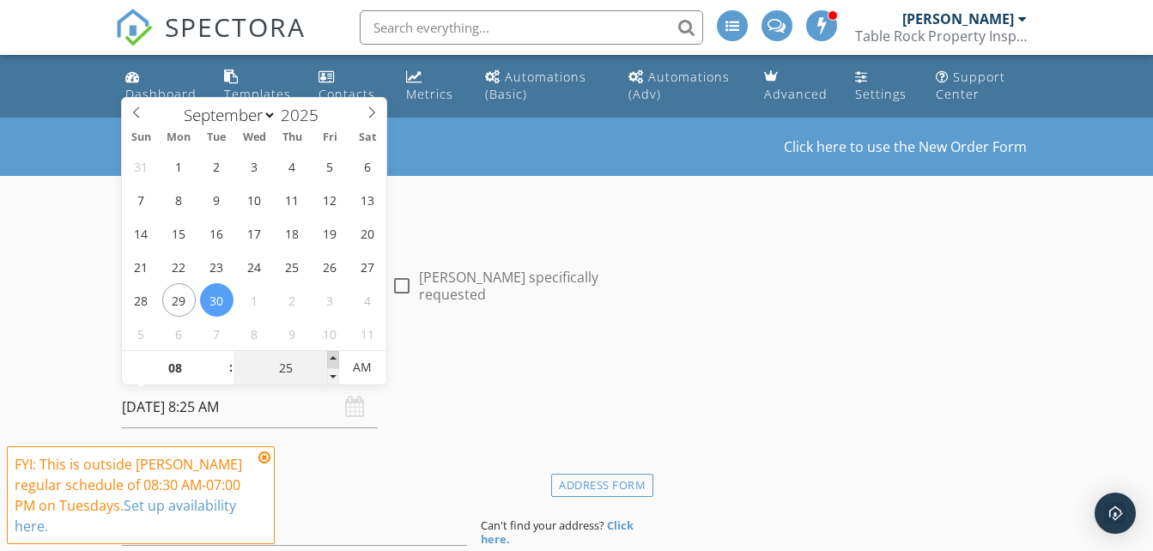
click at [331, 359] on span at bounding box center [333, 359] width 12 height 17
type input "30"
type input "[DATE] 8:30 AM"
click at [331, 359] on span at bounding box center [333, 359] width 12 height 17
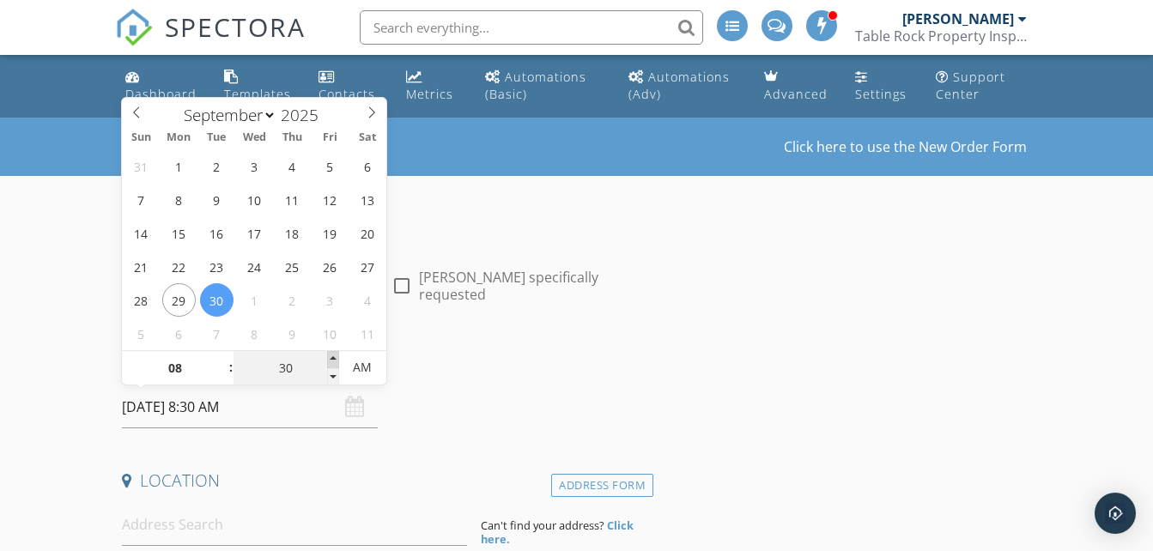
type input "35"
type input "[DATE] 8:35 AM"
click at [331, 359] on span at bounding box center [333, 359] width 12 height 17
type input "30"
type input "[DATE] 8:30 AM"
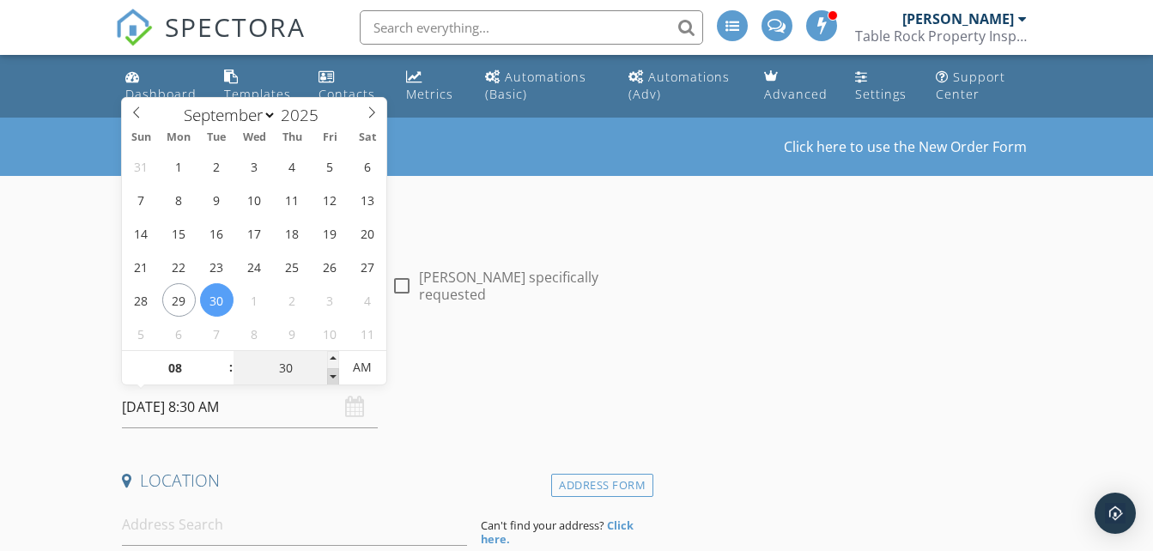
click at [334, 375] on span at bounding box center [333, 376] width 12 height 17
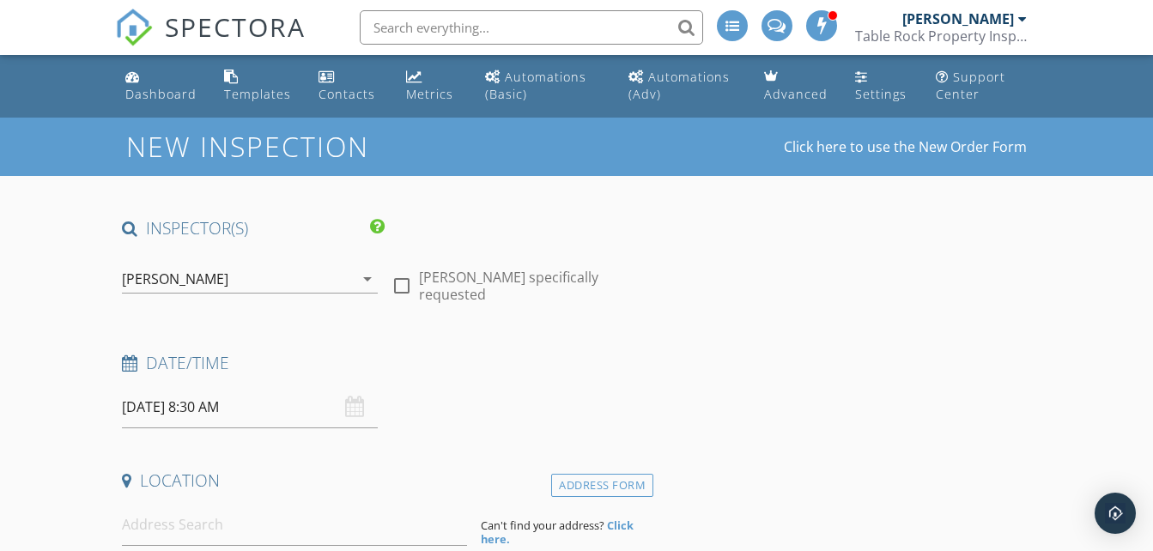
click at [447, 365] on h4 "Date/Time" at bounding box center [384, 363] width 525 height 22
click at [467, 394] on div "Date/Time [DATE] 8:30 AM" at bounding box center [384, 390] width 538 height 76
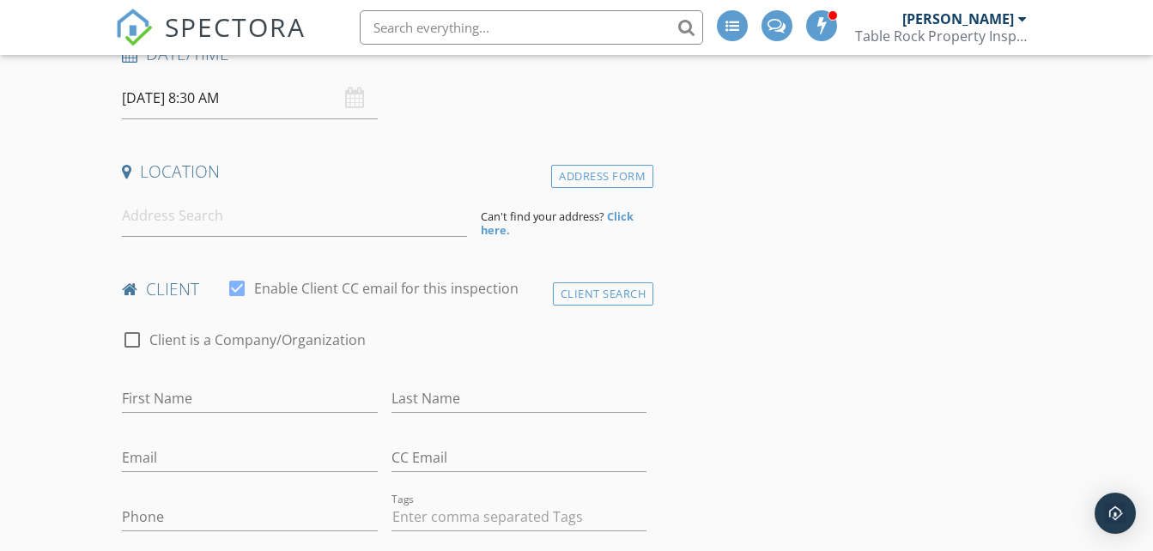
scroll to position [344, 0]
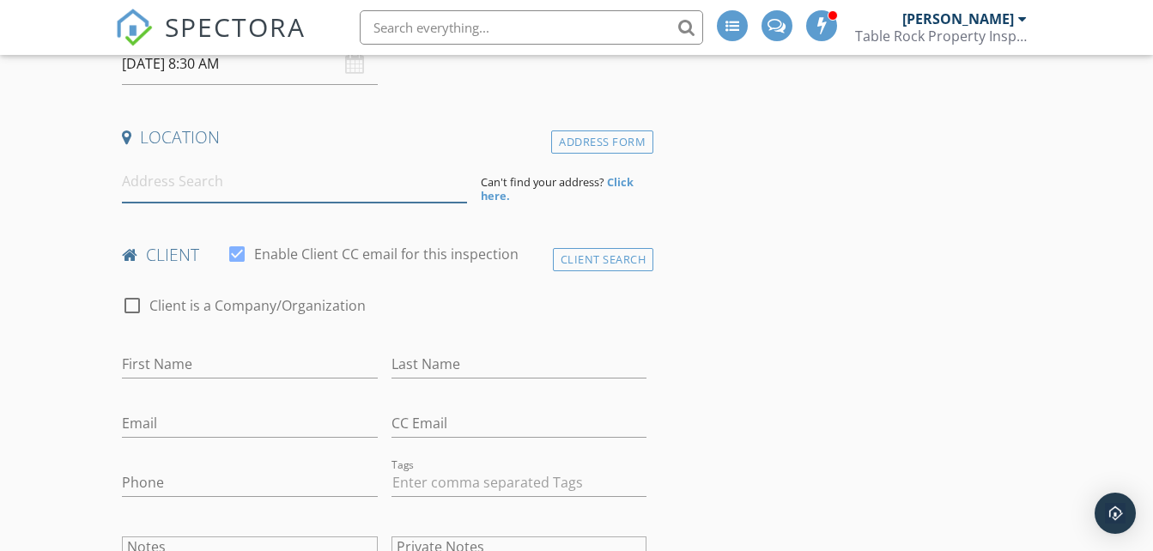
click at [313, 183] on input at bounding box center [294, 182] width 345 height 42
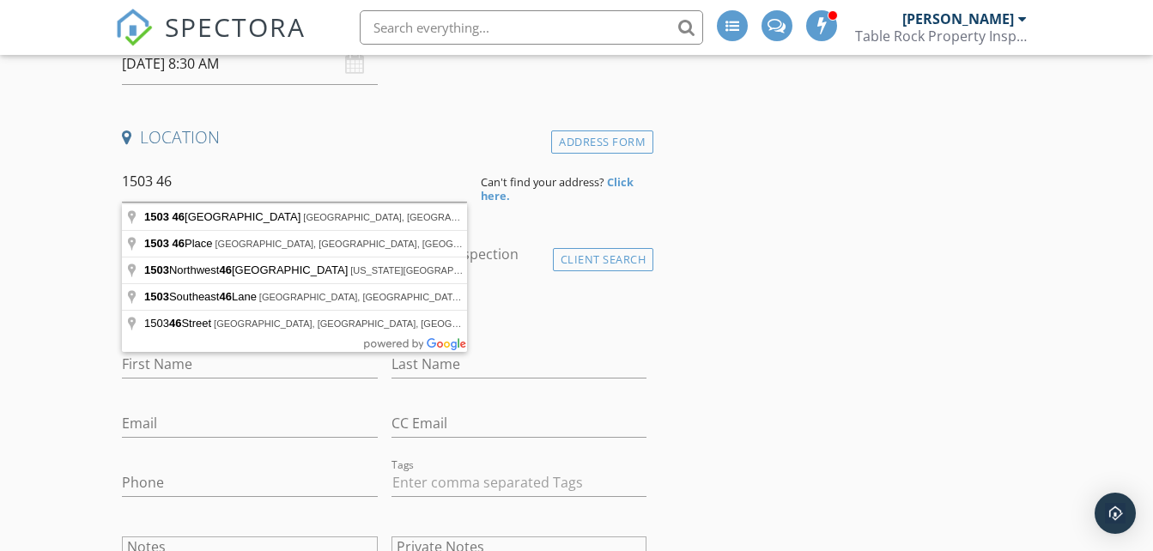
type input "[STREET_ADDRESS]"
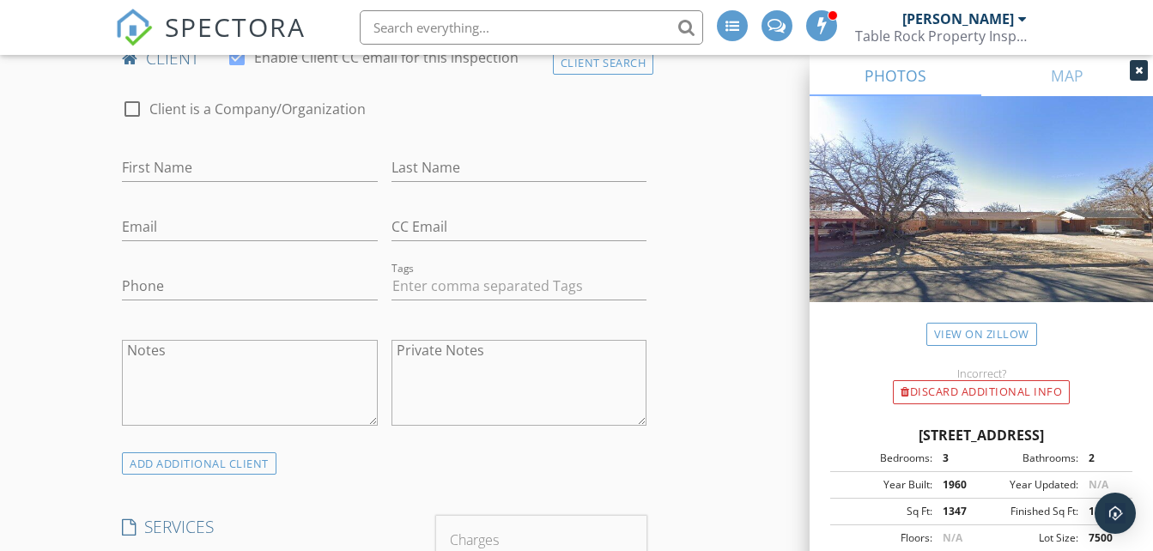
scroll to position [893, 0]
click at [136, 163] on input "First Name" at bounding box center [249, 166] width 255 height 28
type input "[PERSON_NAME]"
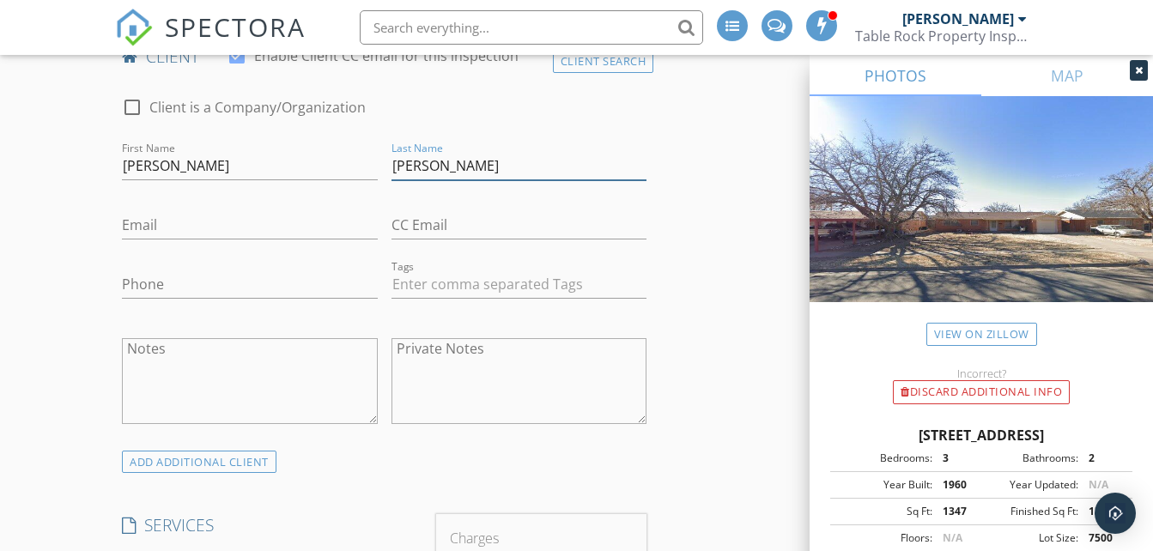
type input "[PERSON_NAME]"
click at [137, 225] on input "Email" at bounding box center [249, 225] width 255 height 28
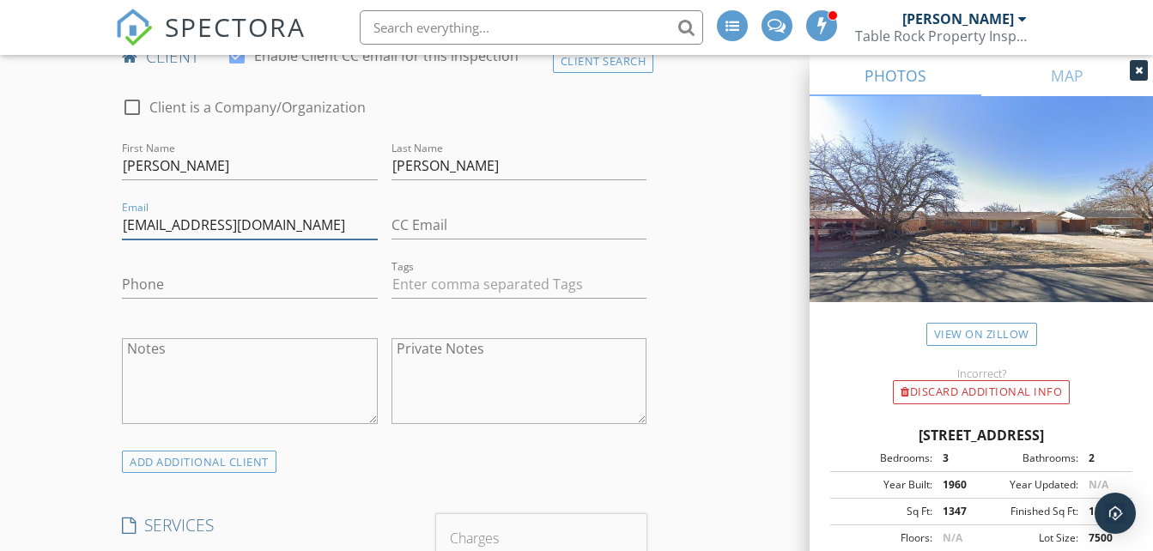
type input "[EMAIL_ADDRESS][DOMAIN_NAME]"
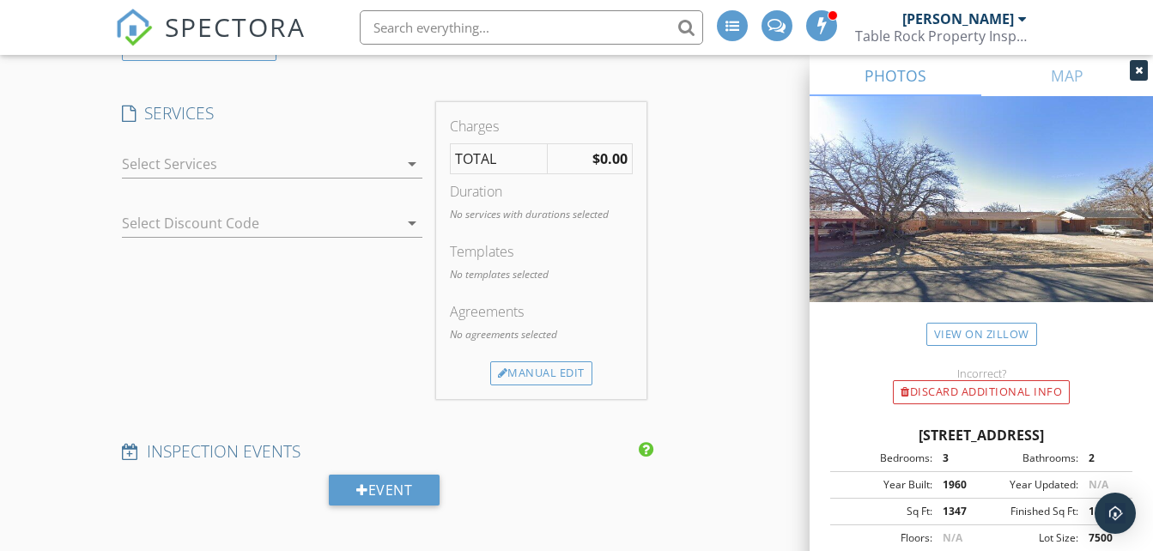
scroll to position [1340, 0]
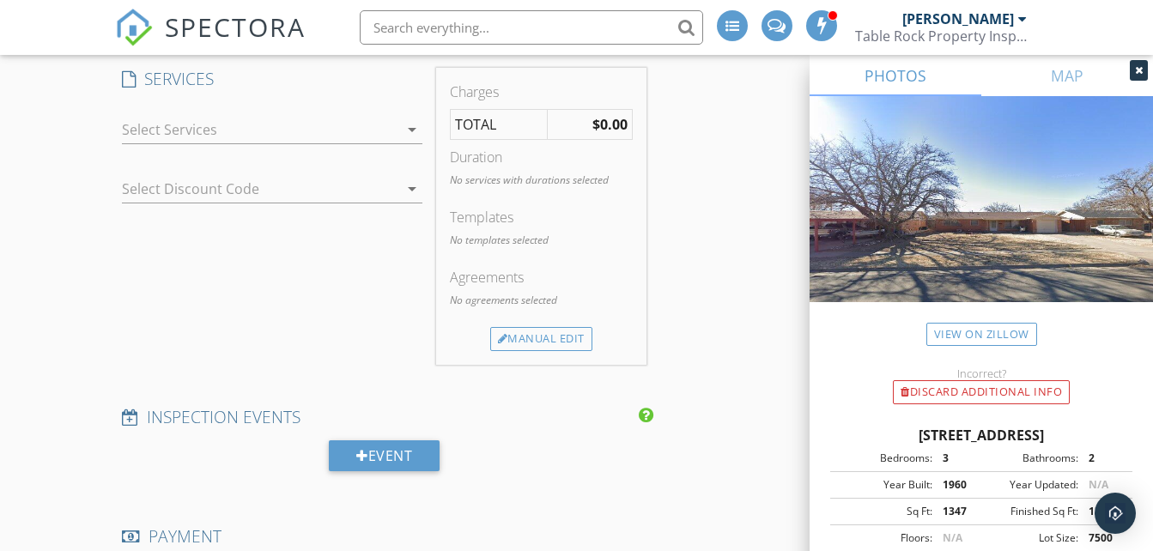
click at [193, 131] on div at bounding box center [260, 129] width 277 height 27
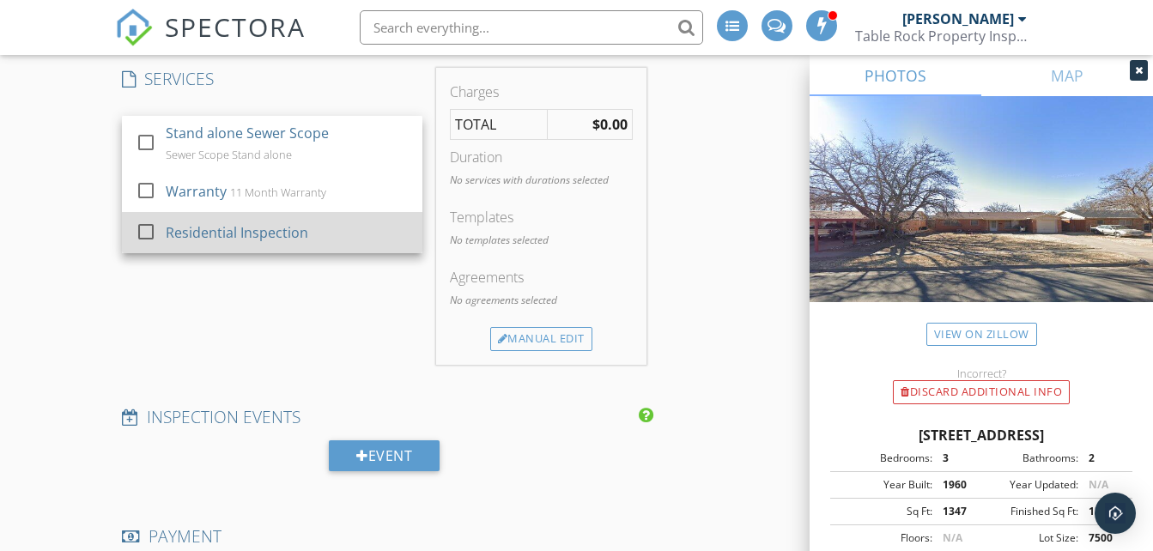
click at [194, 236] on div "Residential Inspection" at bounding box center [237, 232] width 143 height 21
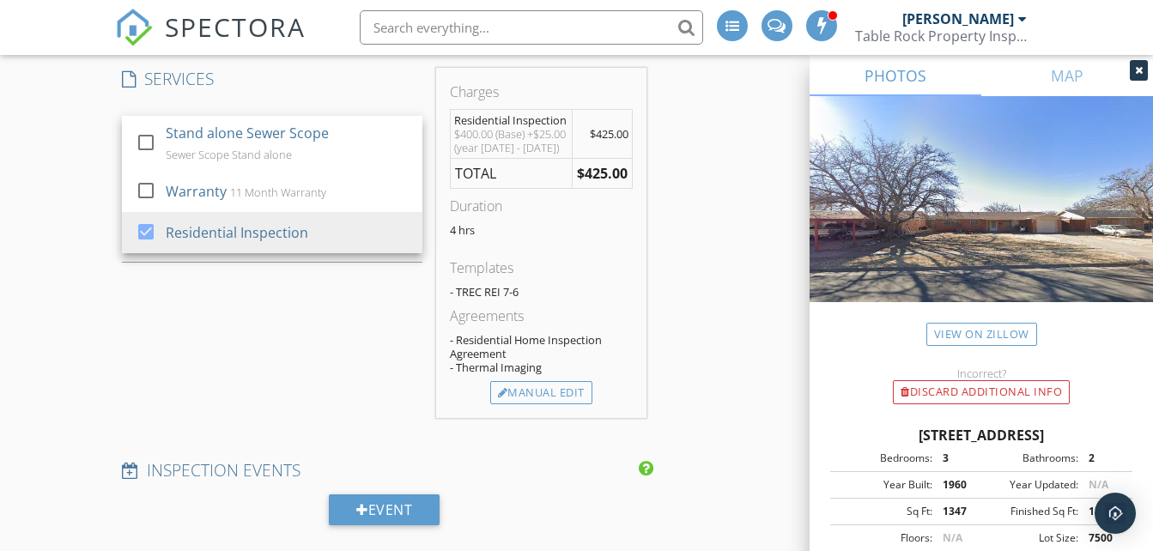
click at [162, 313] on div "SERVICES check_box_outline_blank Stand alone Sewer Scope Sewer Scope Stand alon…" at bounding box center [272, 243] width 314 height 350
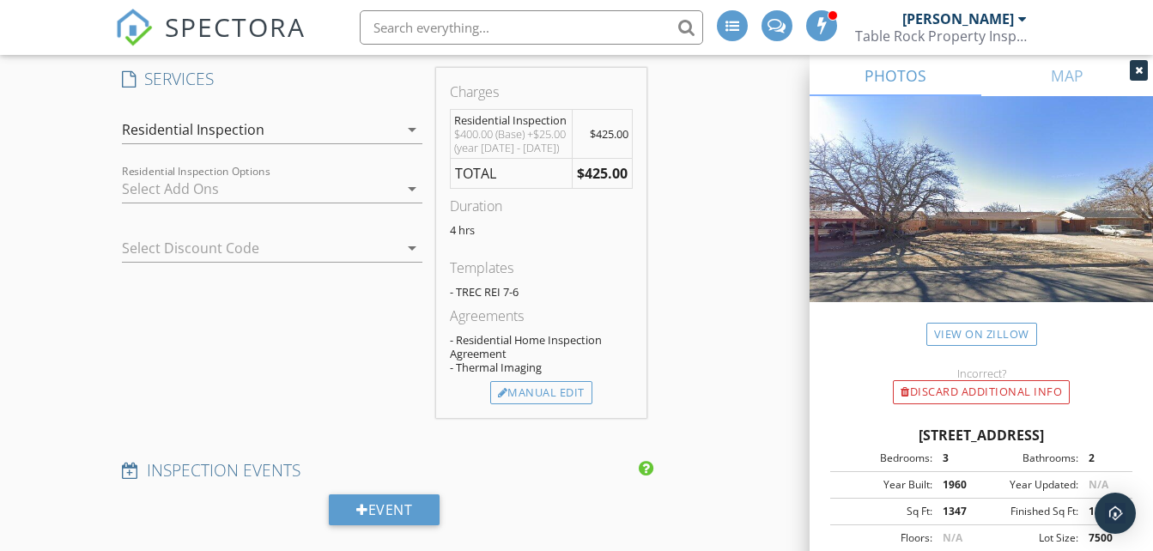
click at [150, 194] on div at bounding box center [260, 188] width 277 height 27
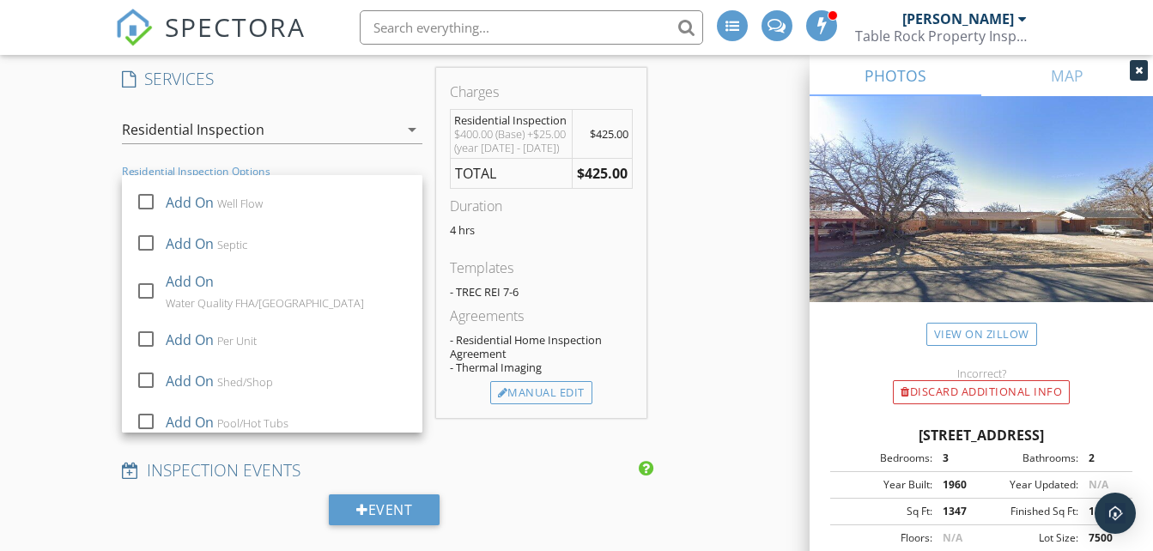
scroll to position [113, 0]
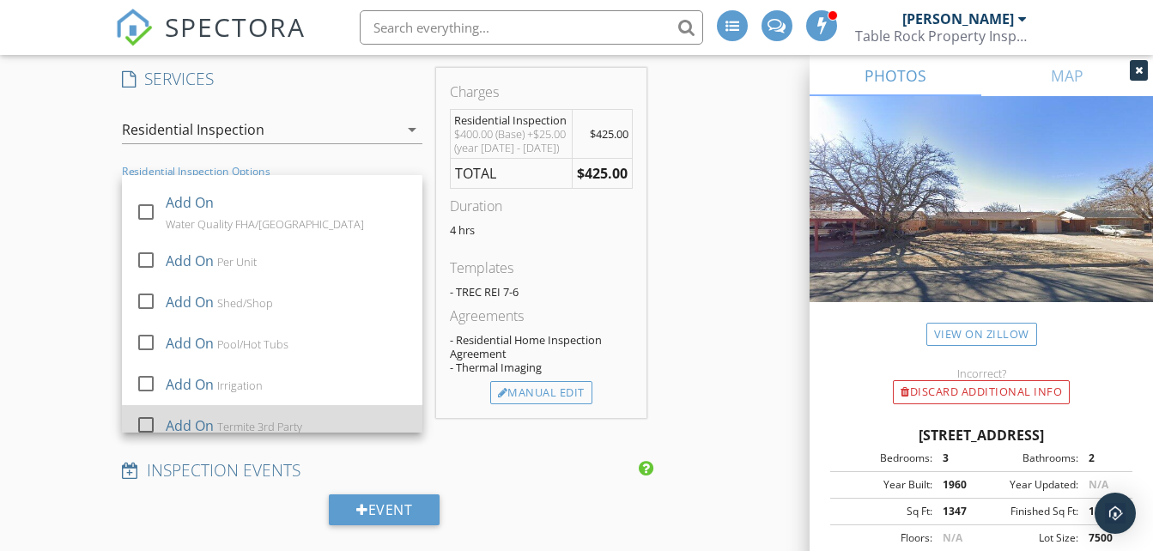
click at [373, 420] on div "Add On Termite 3rd Party" at bounding box center [288, 426] width 244 height 34
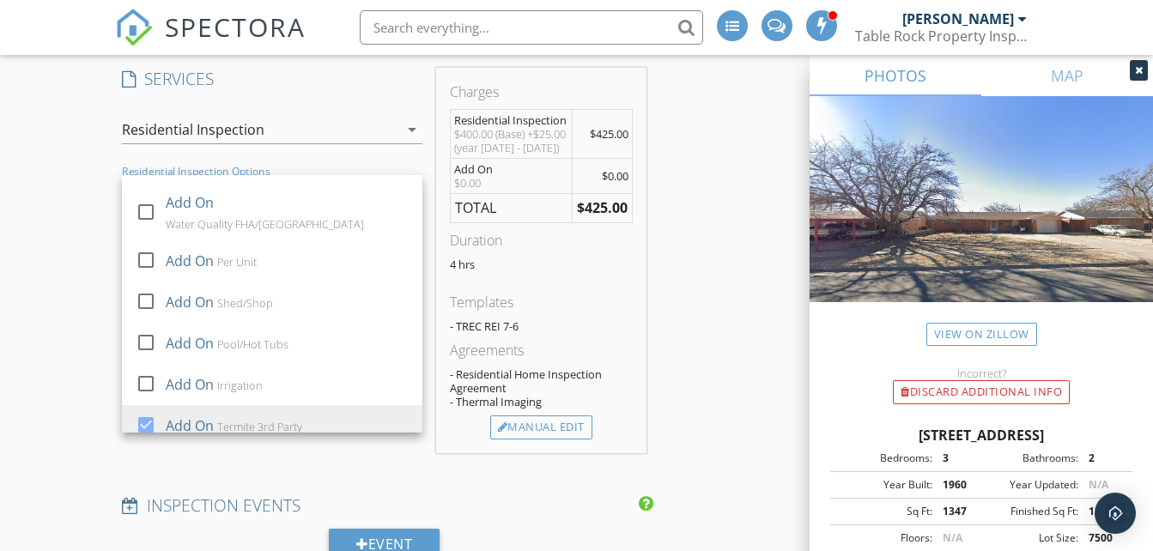
click at [82, 367] on div "New Inspection Click here to use the New Order Form INSPECTOR(S) check_box [PER…" at bounding box center [576, 472] width 1153 height 3389
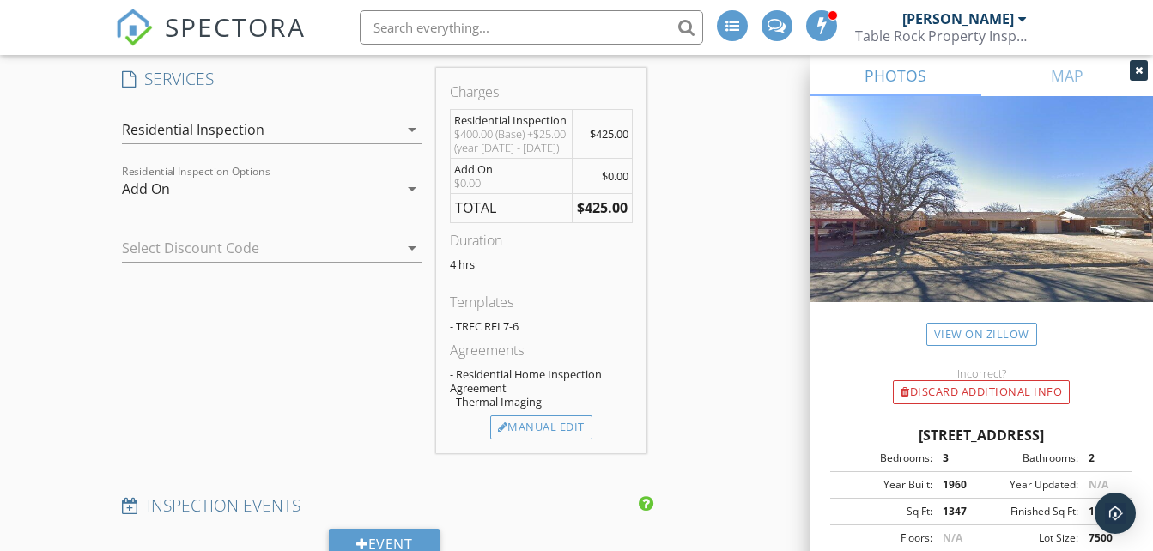
click at [112, 335] on div "New Inspection Click here to use the New Order Form INSPECTOR(S) check_box [PER…" at bounding box center [576, 472] width 1153 height 3389
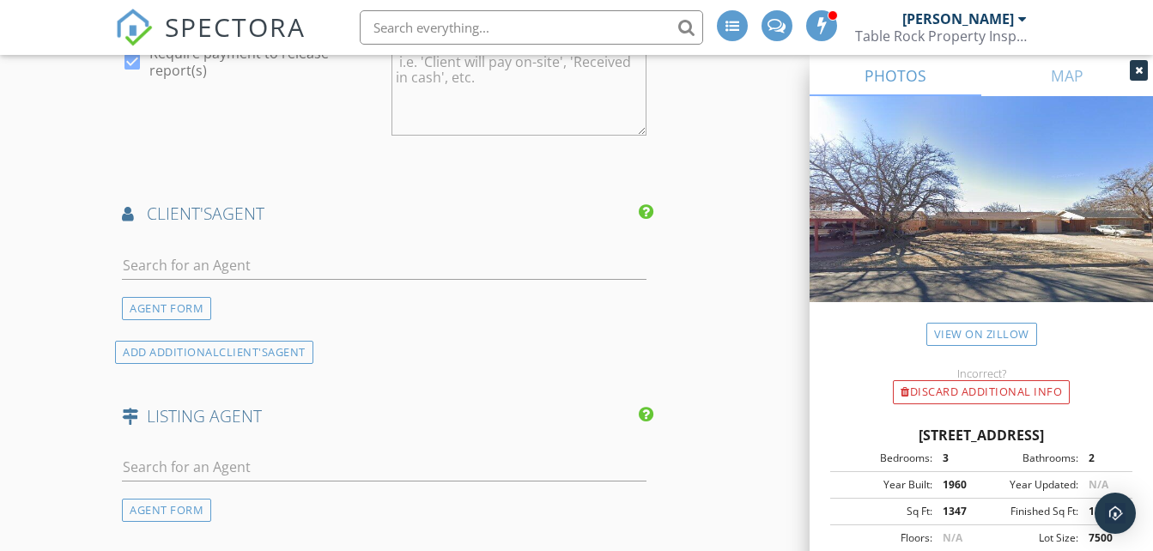
scroll to position [1992, 0]
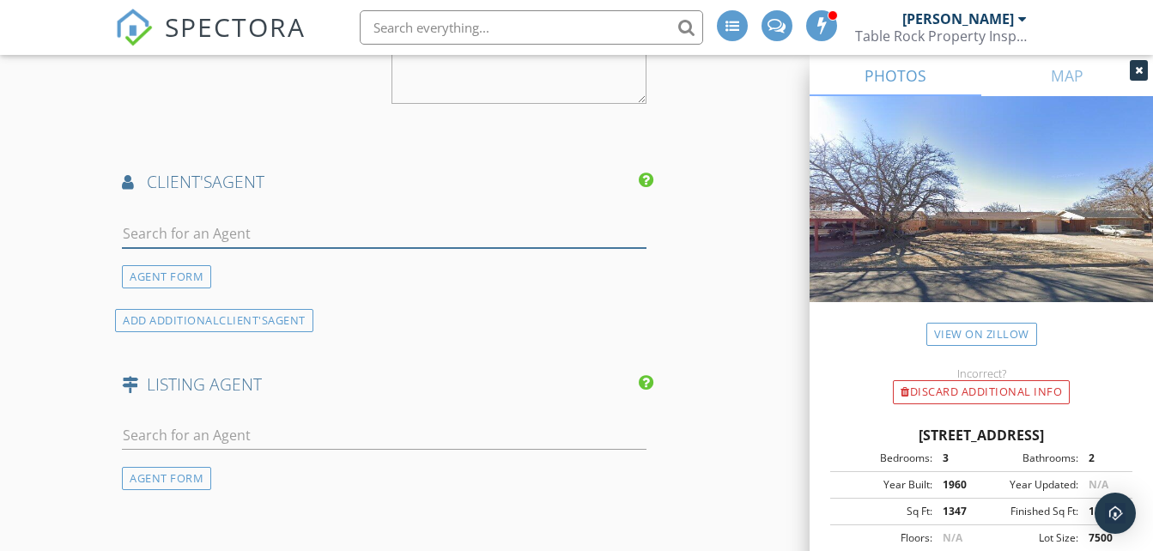
click at [152, 245] on input "text" at bounding box center [384, 234] width 525 height 28
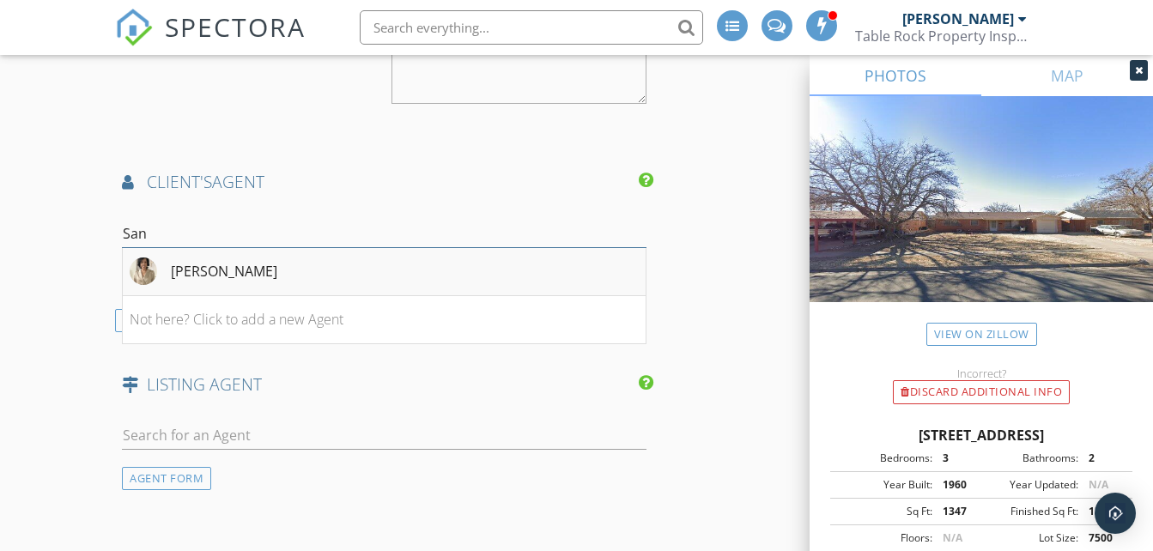
type input "San"
click at [179, 282] on div "[PERSON_NAME]" at bounding box center [224, 271] width 106 height 21
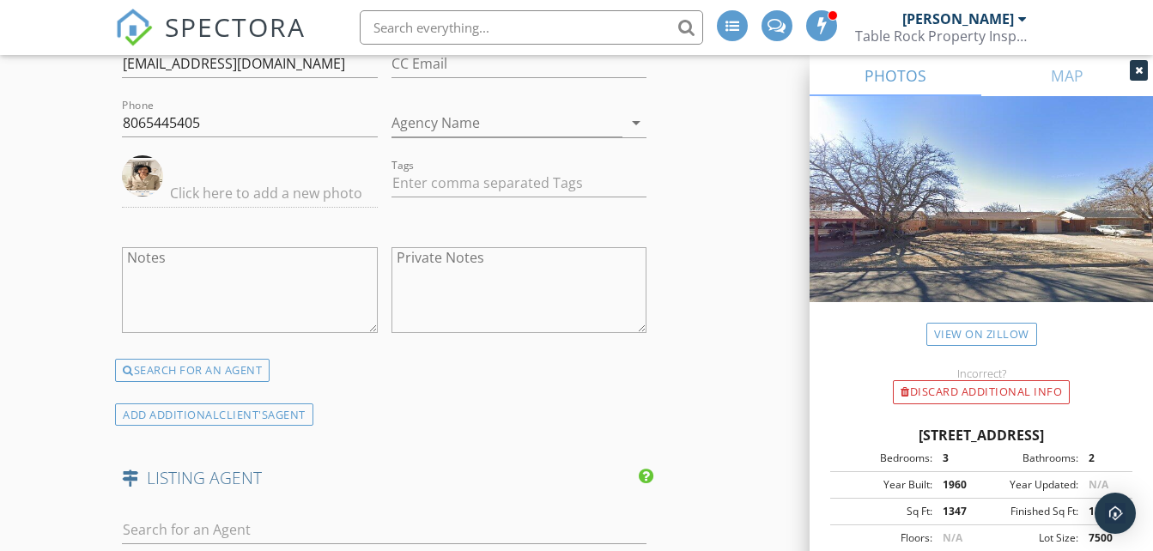
scroll to position [2233, 0]
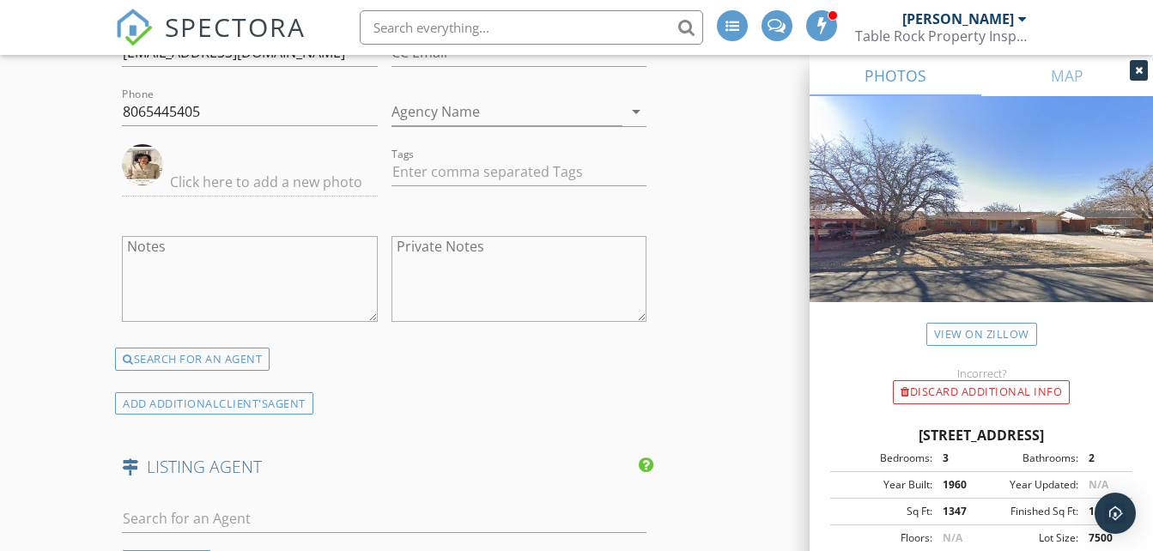
click at [140, 173] on img at bounding box center [142, 164] width 41 height 41
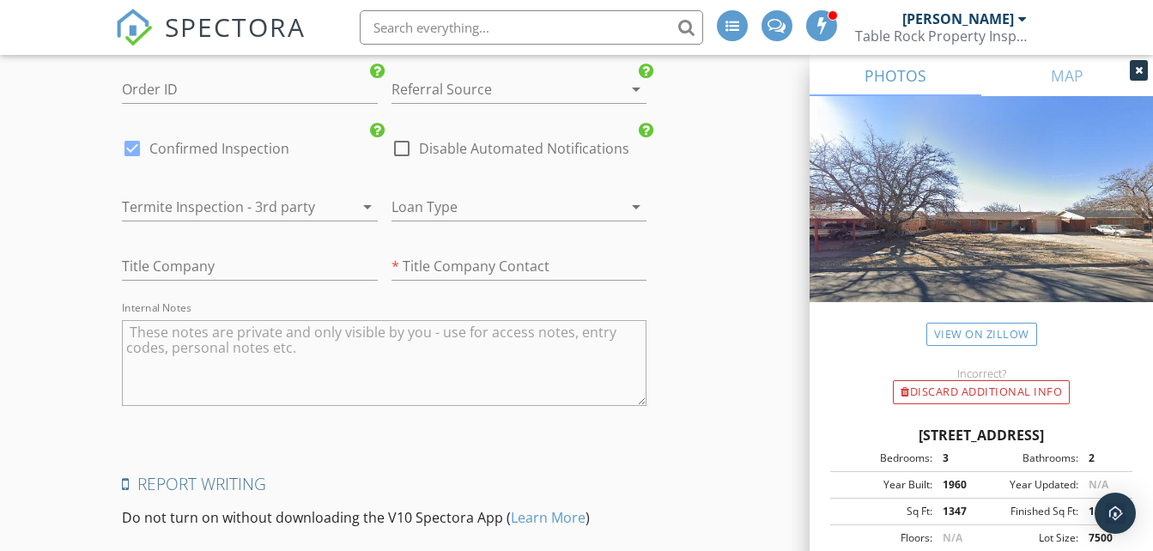
scroll to position [2954, 0]
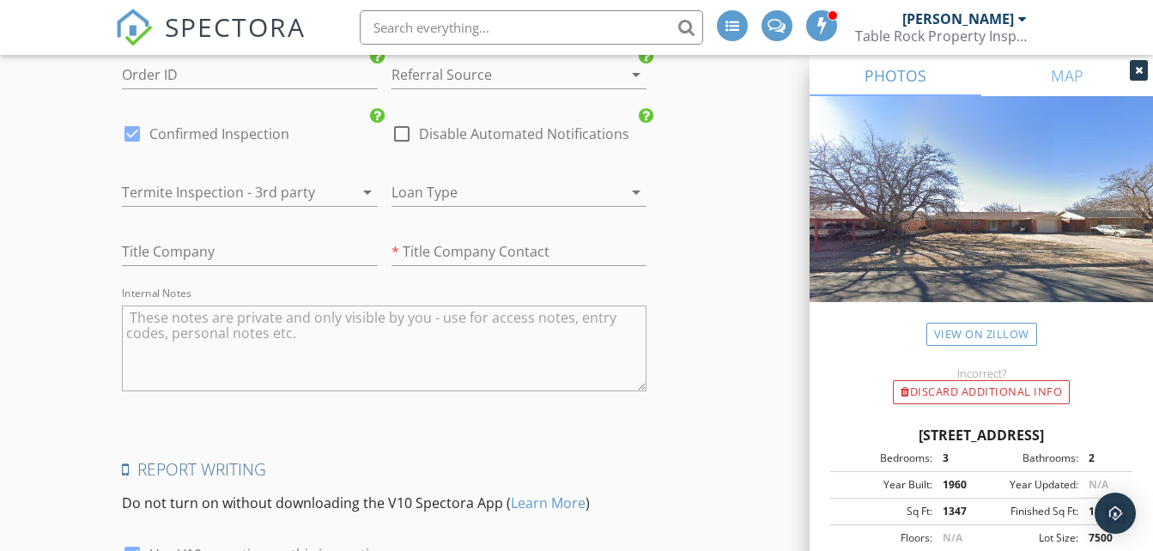
click at [222, 206] on div at bounding box center [225, 192] width 207 height 27
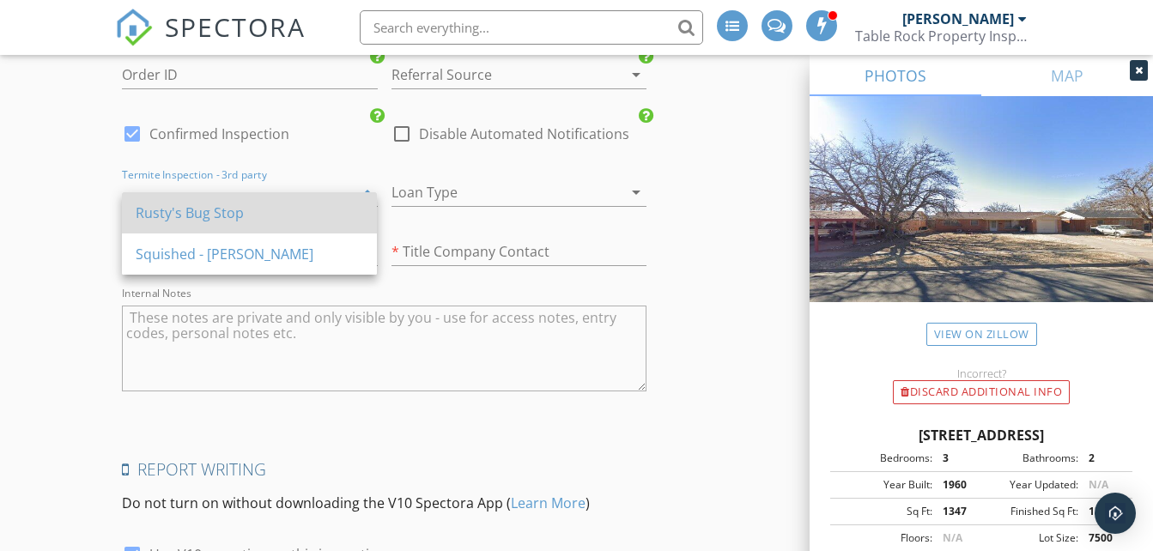
click at [222, 219] on div "Rusty's Bug Stop" at bounding box center [250, 213] width 228 height 21
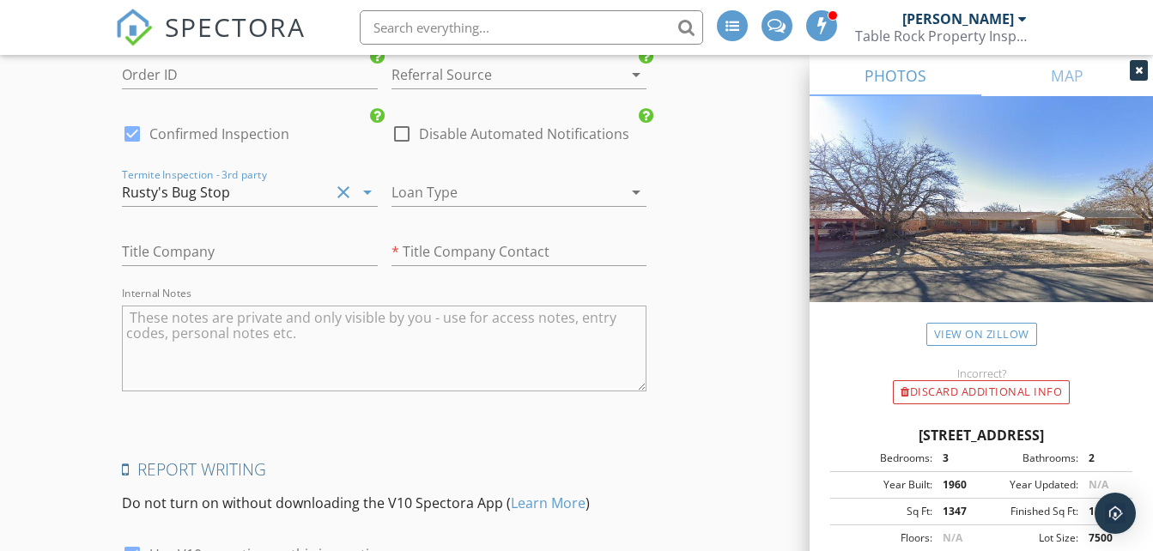
click at [427, 88] on div at bounding box center [495, 74] width 207 height 27
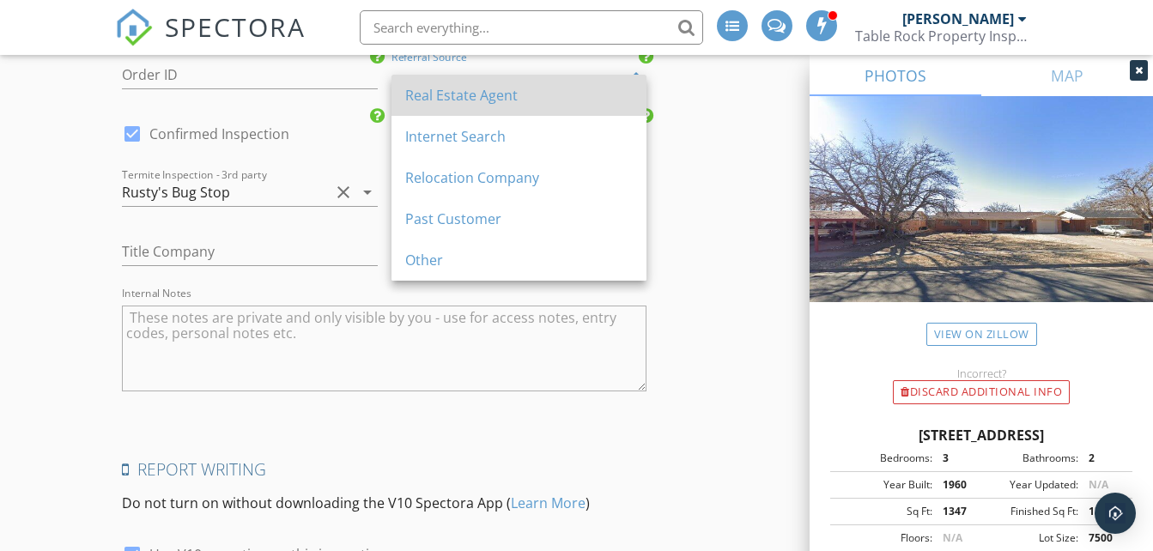
click at [427, 106] on div "Real Estate Agent" at bounding box center [519, 95] width 228 height 41
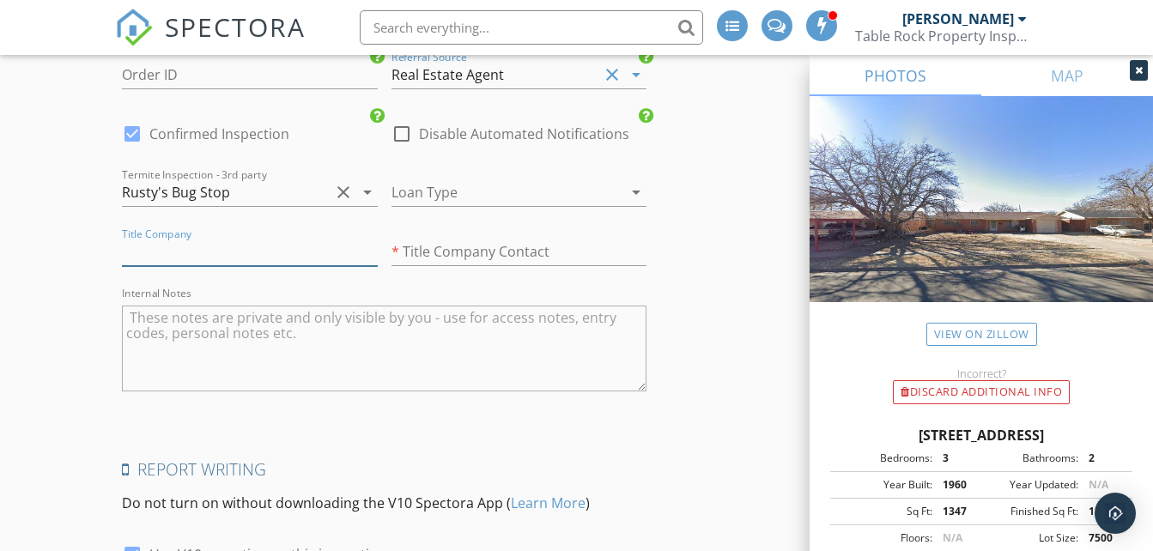
click at [301, 266] on input "text" at bounding box center [249, 252] width 255 height 28
type input "True Title"
click at [418, 265] on input "text" at bounding box center [519, 252] width 255 height 28
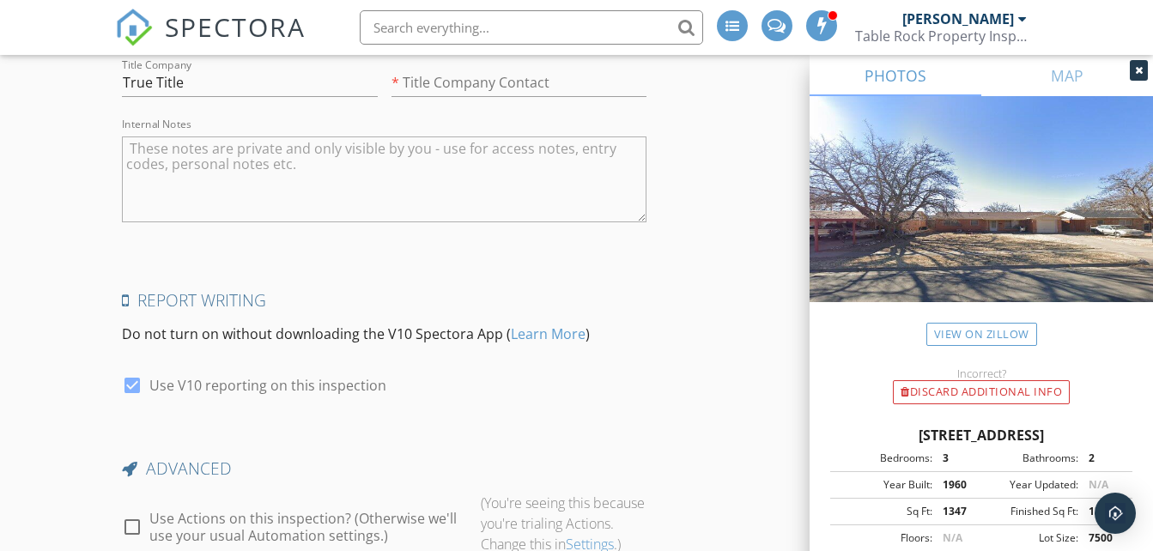
scroll to position [3126, 0]
click at [141, 185] on textarea "Internal Notes" at bounding box center [384, 177] width 525 height 86
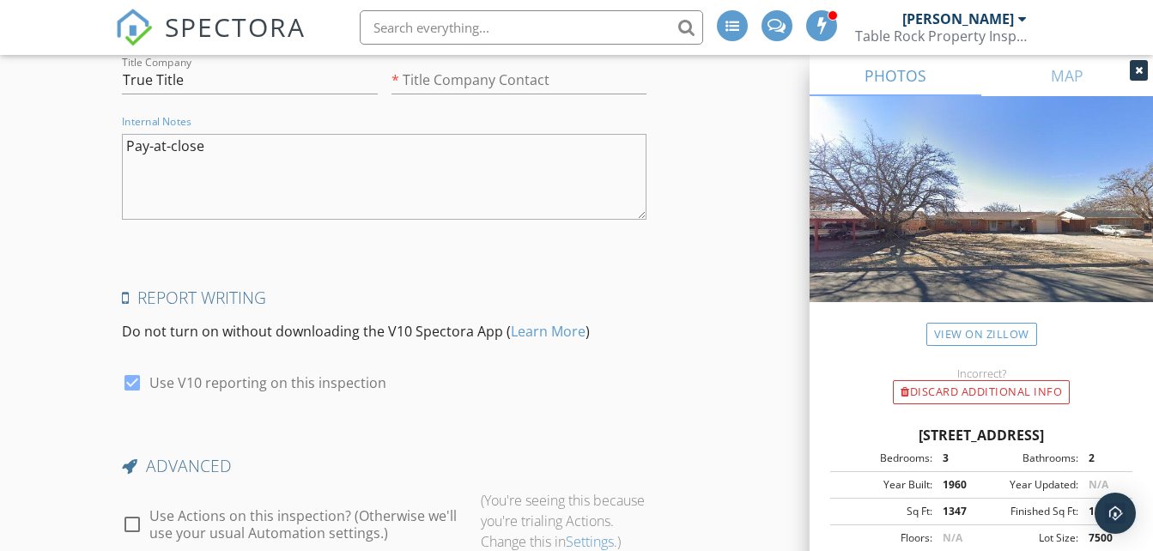
type textarea "Pay-at-close"
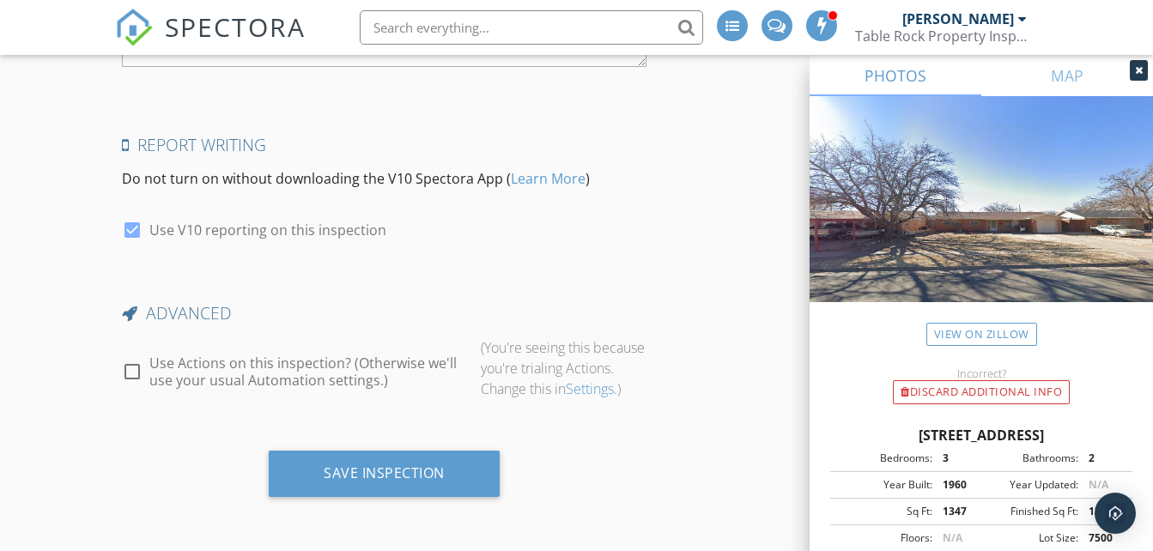
scroll to position [3303, 0]
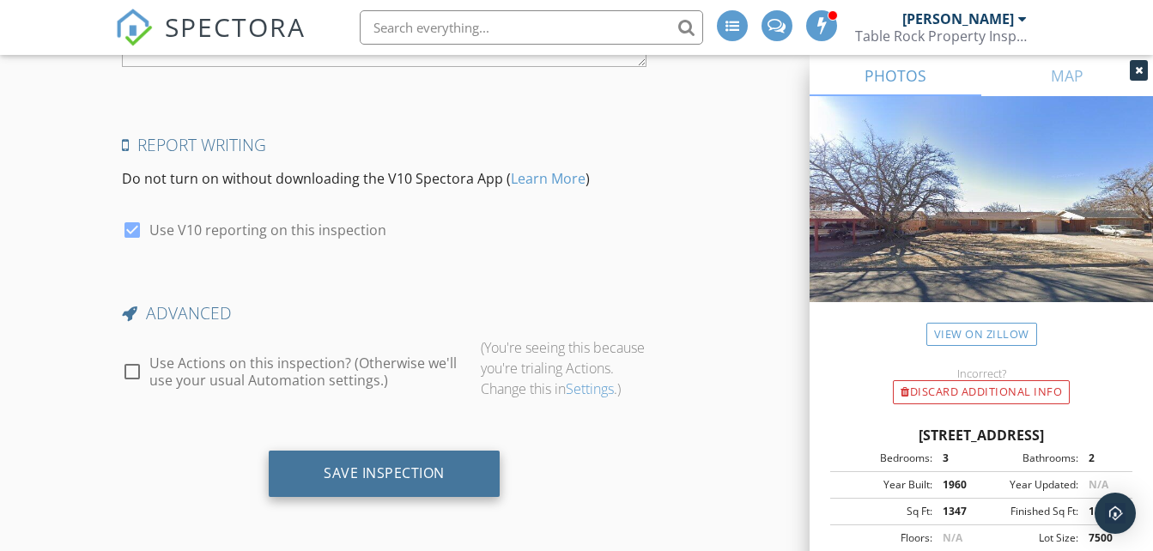
click at [353, 465] on div "Save Inspection" at bounding box center [384, 473] width 121 height 17
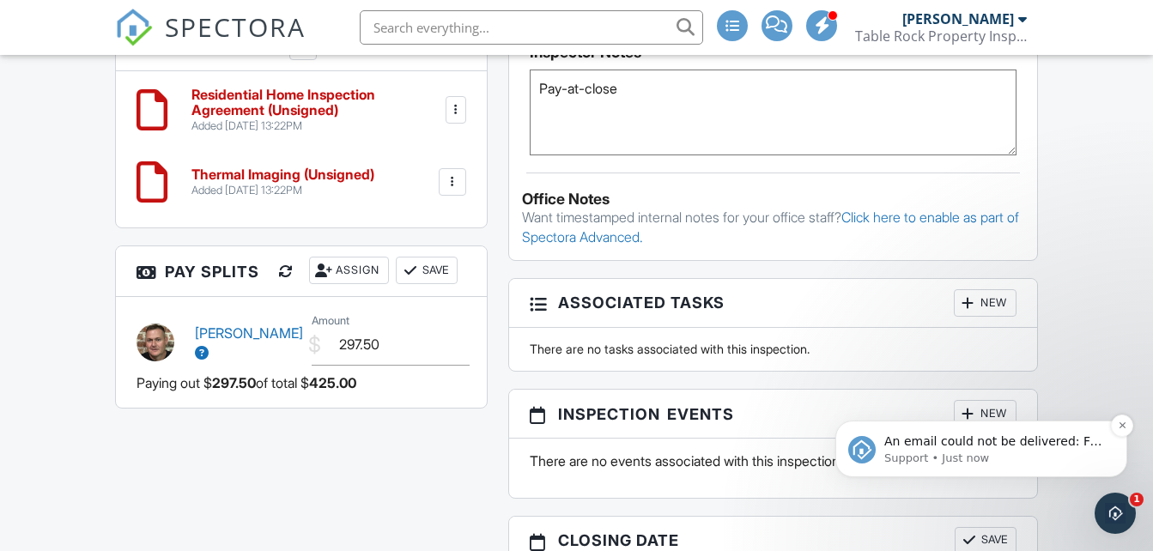
click at [987, 453] on p "Support • Just now" at bounding box center [996, 458] width 222 height 15
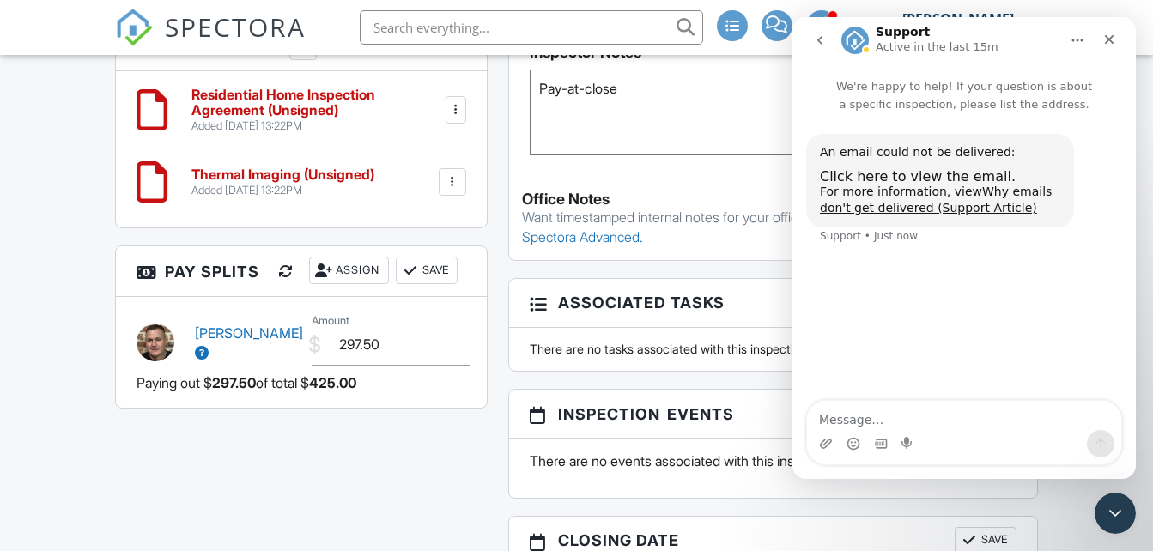
click at [896, 318] on div "An email could not be delivered: Click here to view the email. For more informa…" at bounding box center [965, 257] width 344 height 289
click at [354, 484] on div "All emails and texts are disabled for this inspection! All emails and texts hav…" at bounding box center [576, 2] width 943 height 1572
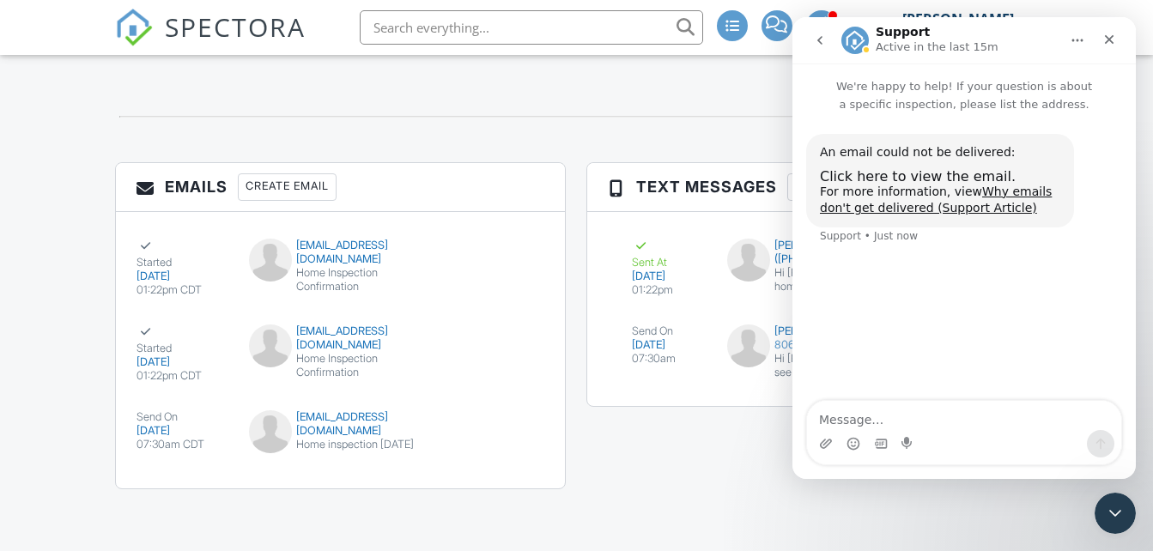
scroll to position [2070, 0]
click at [611, 418] on div "Emails Create Email Started [DATE] 01:22pm CDT [EMAIL_ADDRESS][DOMAIN_NAME] Hom…" at bounding box center [576, 334] width 943 height 344
click at [1122, 508] on icon "Close Intercom Messenger" at bounding box center [1113, 511] width 21 height 21
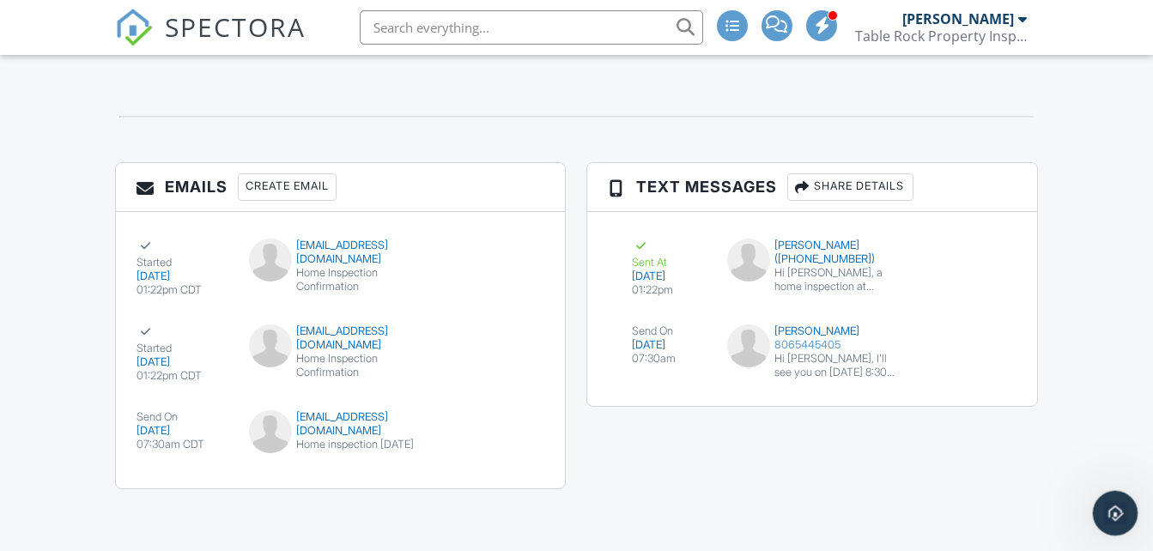
scroll to position [0, 0]
click at [959, 439] on div "Emails Create Email Started [DATE] 01:22pm CDT [EMAIL_ADDRESS][DOMAIN_NAME] Hom…" at bounding box center [576, 334] width 943 height 344
click at [1022, 212] on div "Sent At 09/29/2025 01:22pm Sandra Sauceda (+18065445405) Hi Sandra Sauceda, a h…" at bounding box center [811, 309] width 449 height 194
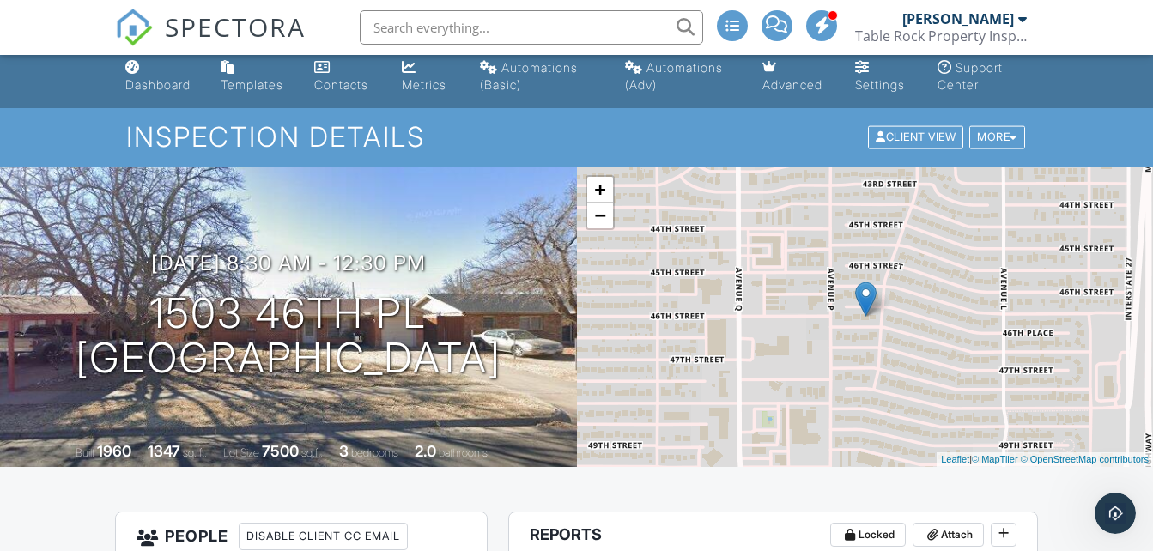
scroll to position [0, 0]
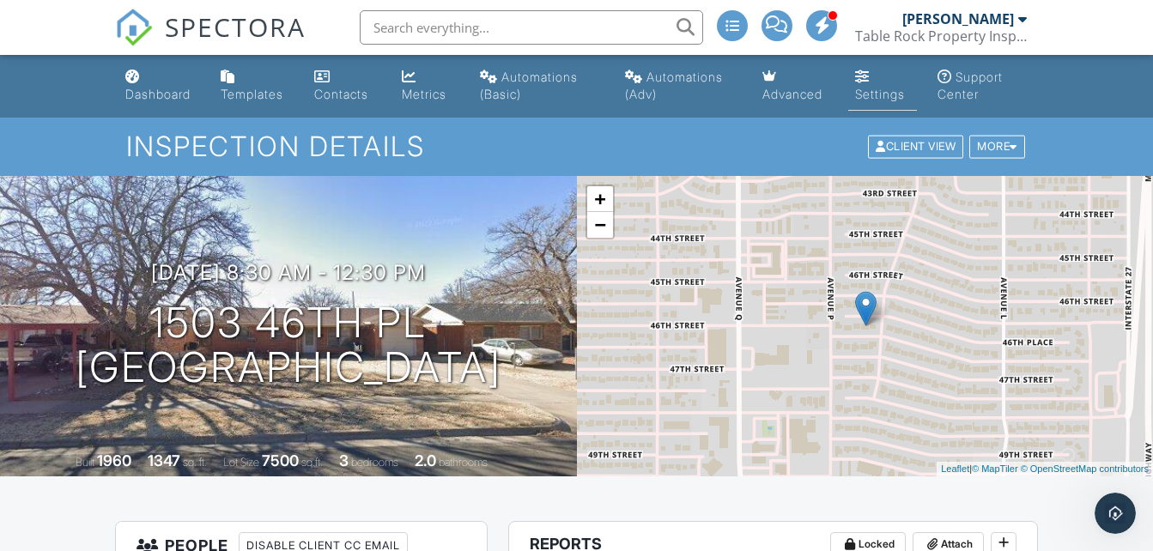
click at [865, 83] on link "Settings" at bounding box center [882, 86] width 69 height 49
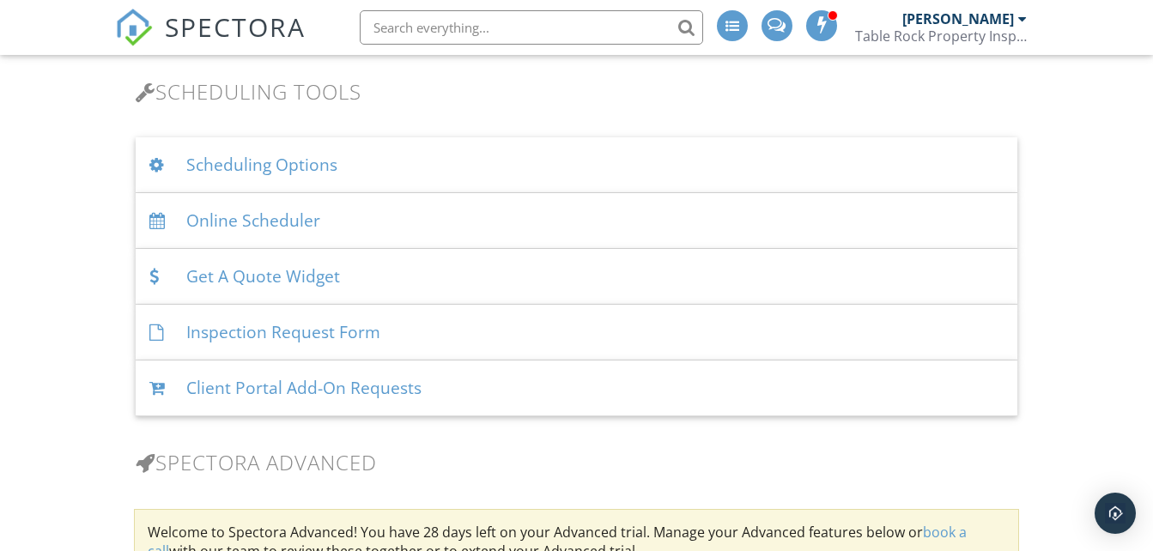
scroll to position [1202, 0]
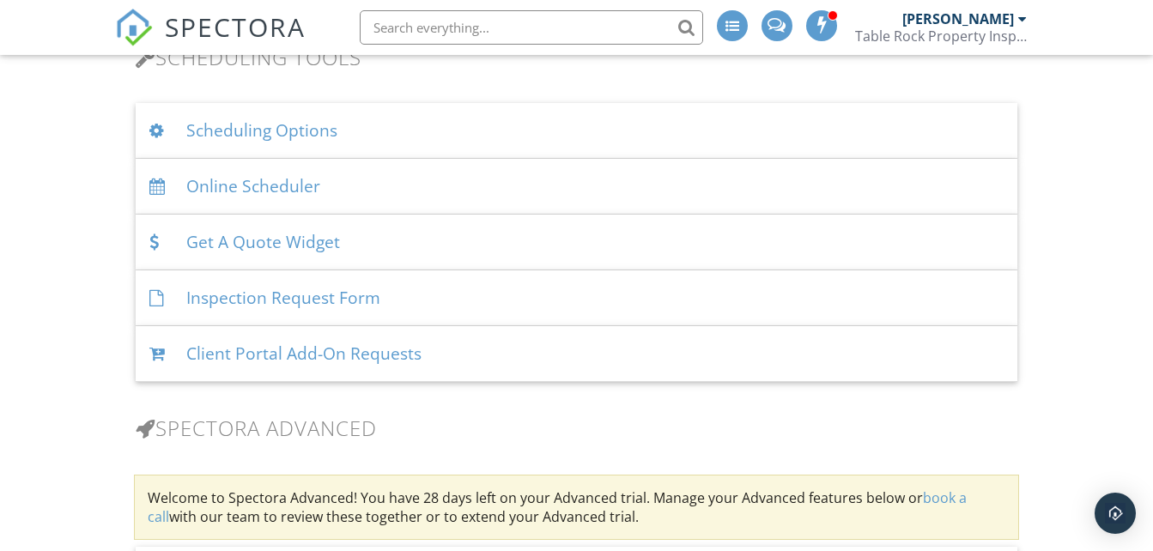
click at [702, 137] on div "Scheduling Options" at bounding box center [576, 131] width 881 height 56
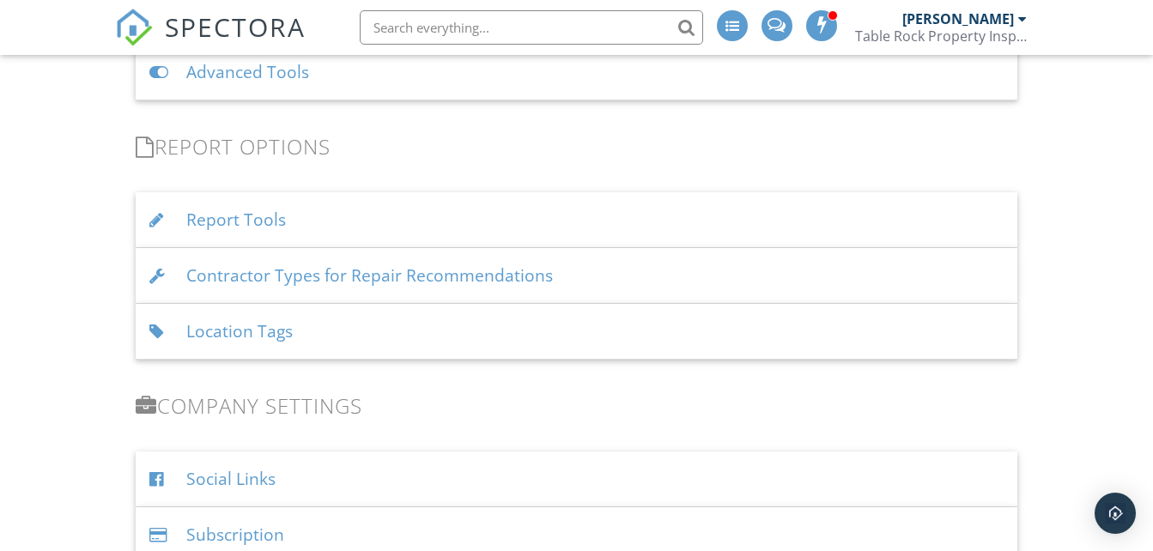
scroll to position [2473, 0]
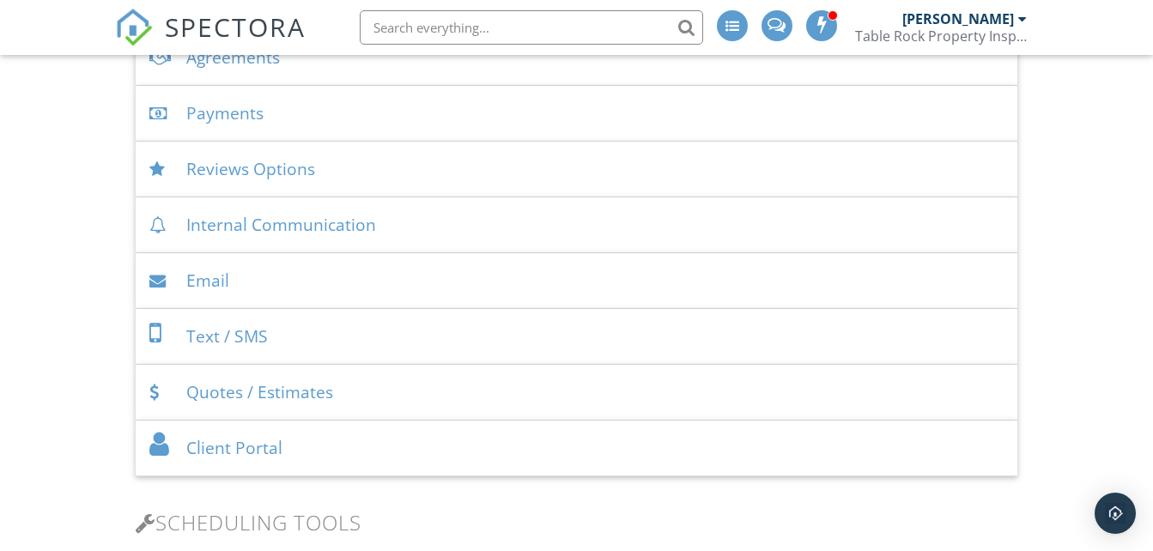
scroll to position [733, 0]
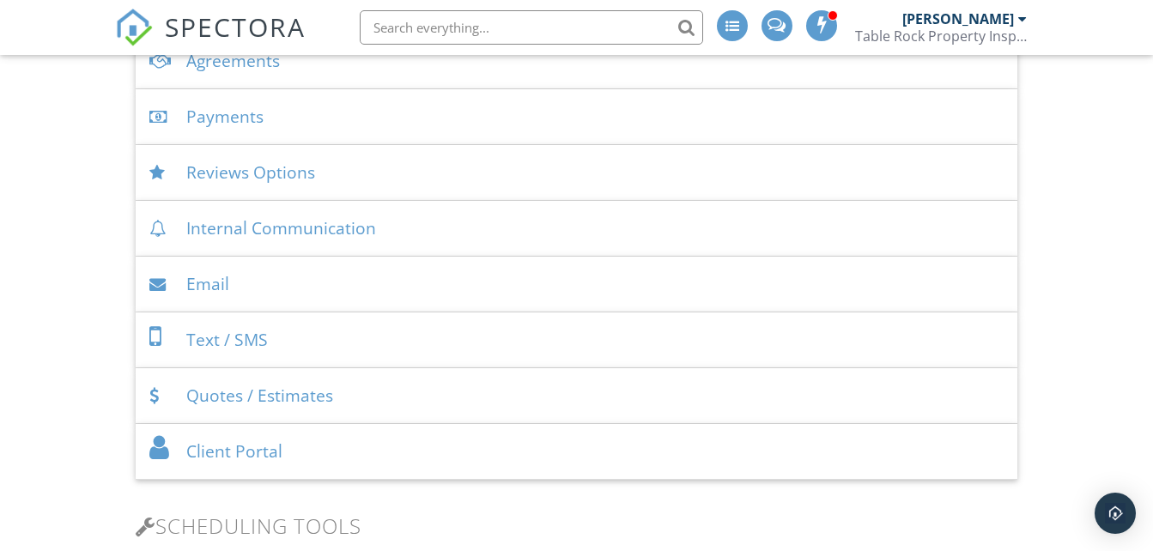
click at [204, 340] on div "Text / SMS" at bounding box center [576, 341] width 881 height 56
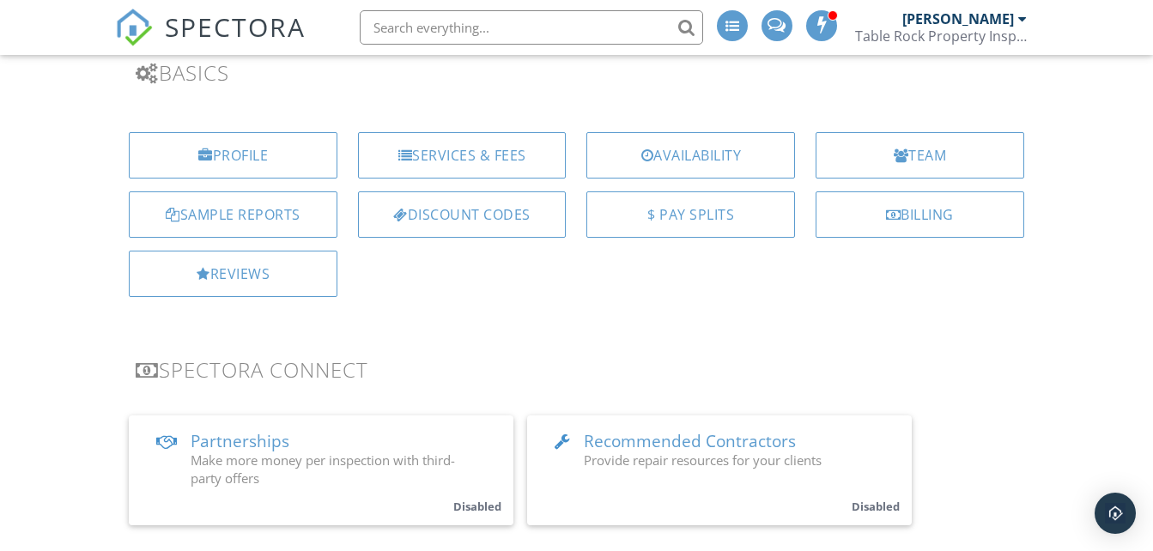
scroll to position [115, 0]
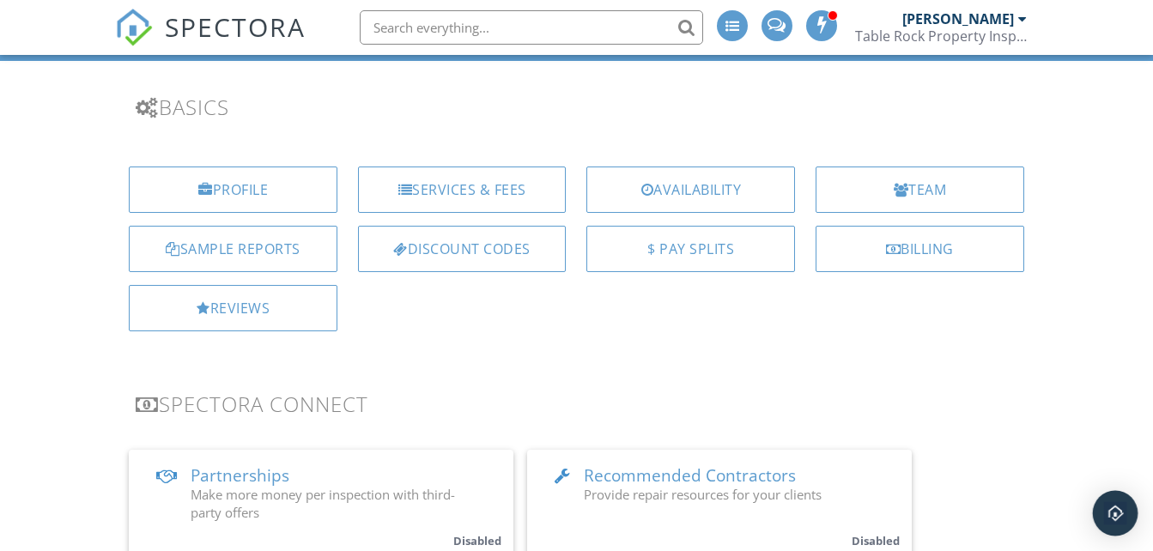
click at [1118, 523] on div "Open Intercom Messenger" at bounding box center [1116, 514] width 46 height 46
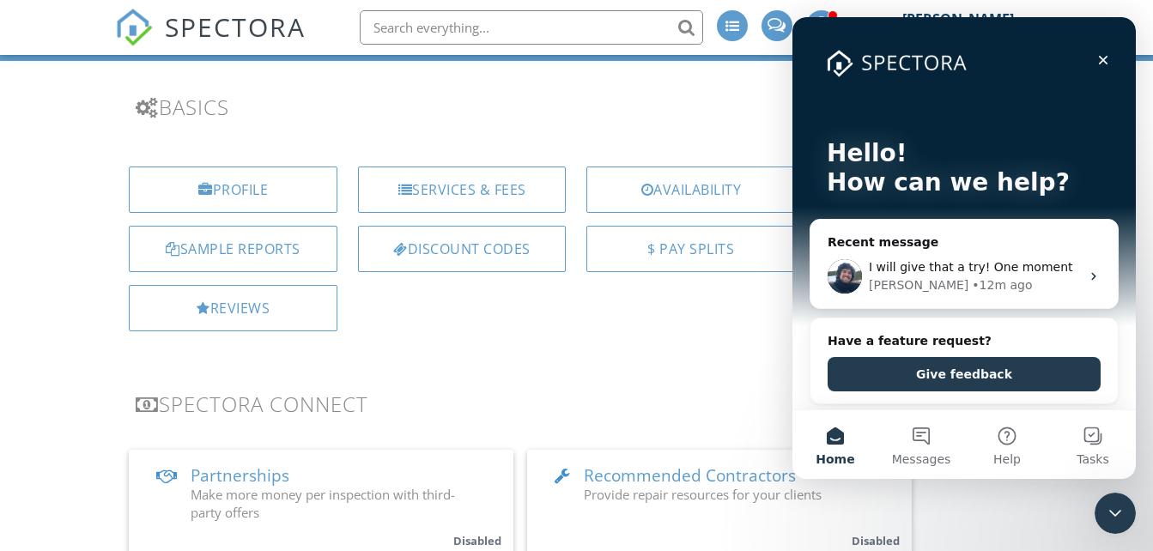
scroll to position [0, 0]
click at [235, 36] on span "SPECTORA" at bounding box center [235, 27] width 141 height 36
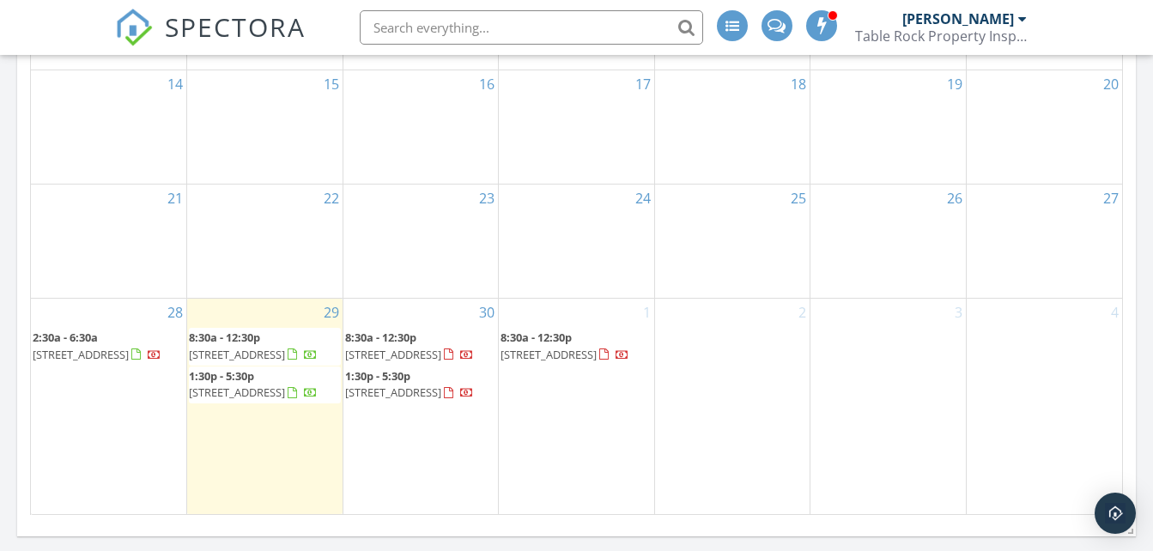
scroll to position [1443, 0]
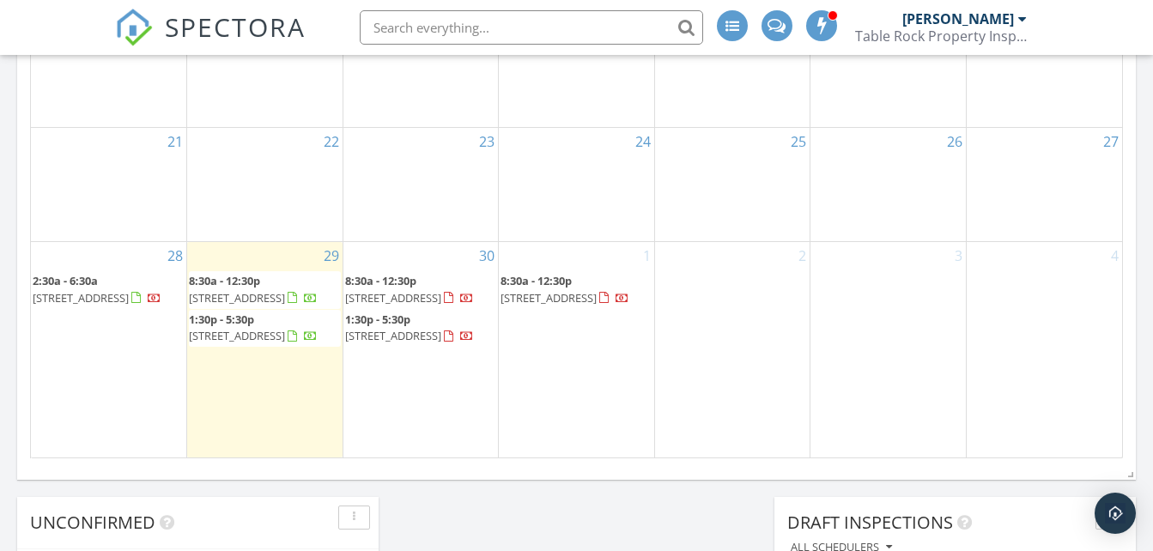
click at [1151, 544] on div "Today Rodney Bowen 8:30 am 5707 38th St , Lubbock, TX 79407 Rodney Bowen 14 min…" at bounding box center [576, 80] width 1153 height 1949
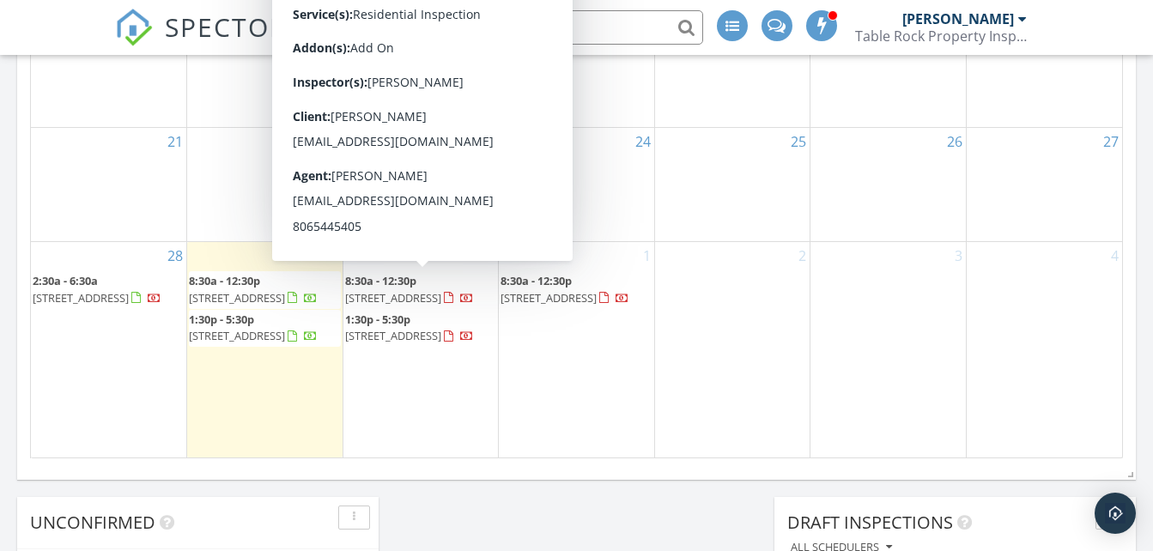
click at [393, 298] on span "1503 46th Pl, Lubbock 79412" at bounding box center [393, 297] width 96 height 15
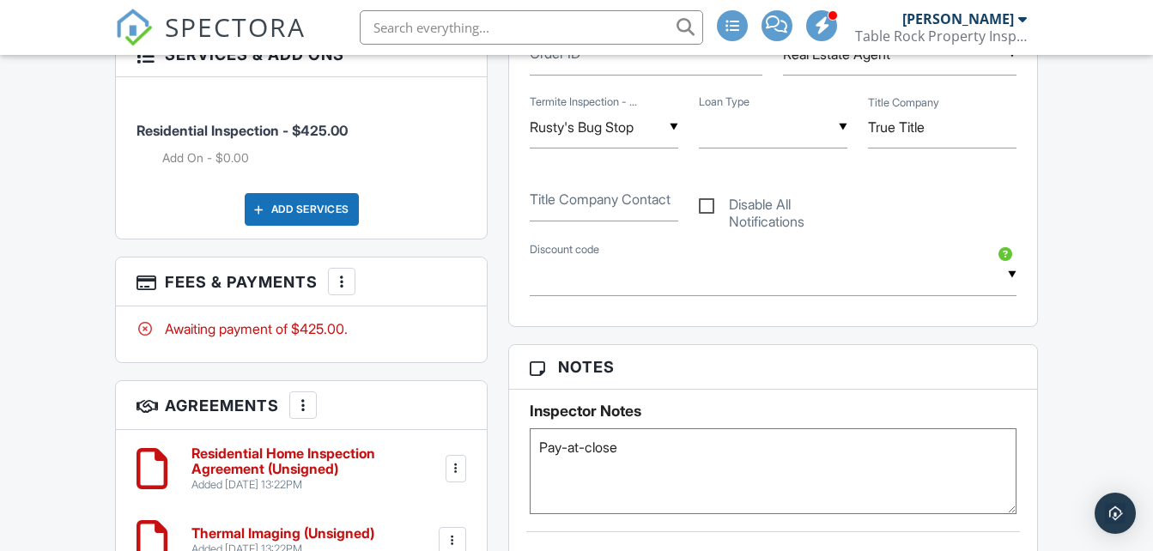
scroll to position [953, 0]
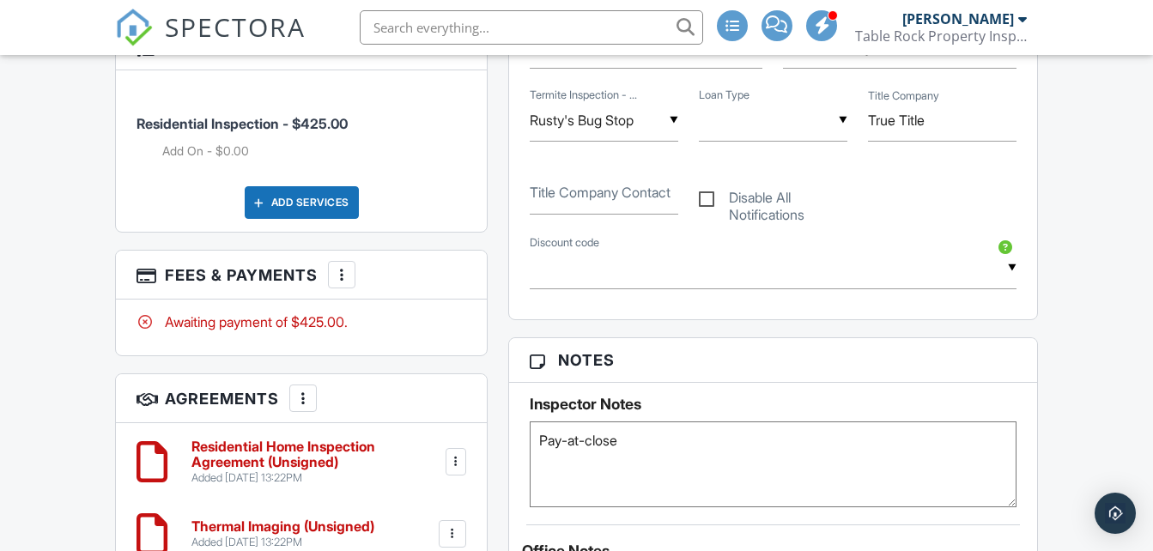
click at [277, 219] on div "Add Services" at bounding box center [302, 202] width 114 height 33
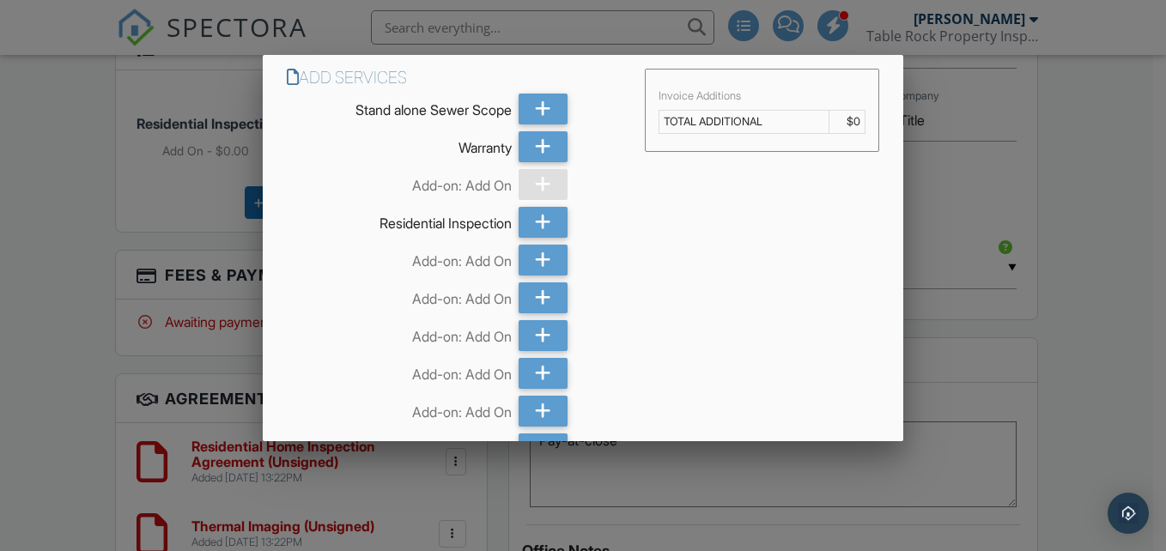
click at [78, 226] on div at bounding box center [583, 259] width 1166 height 690
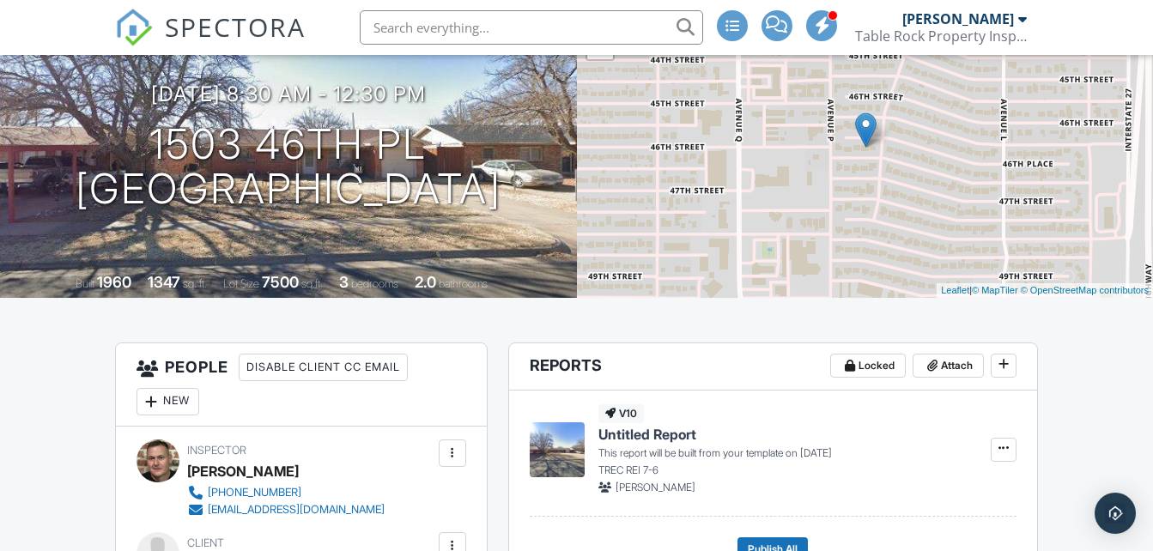
scroll to position [0, 0]
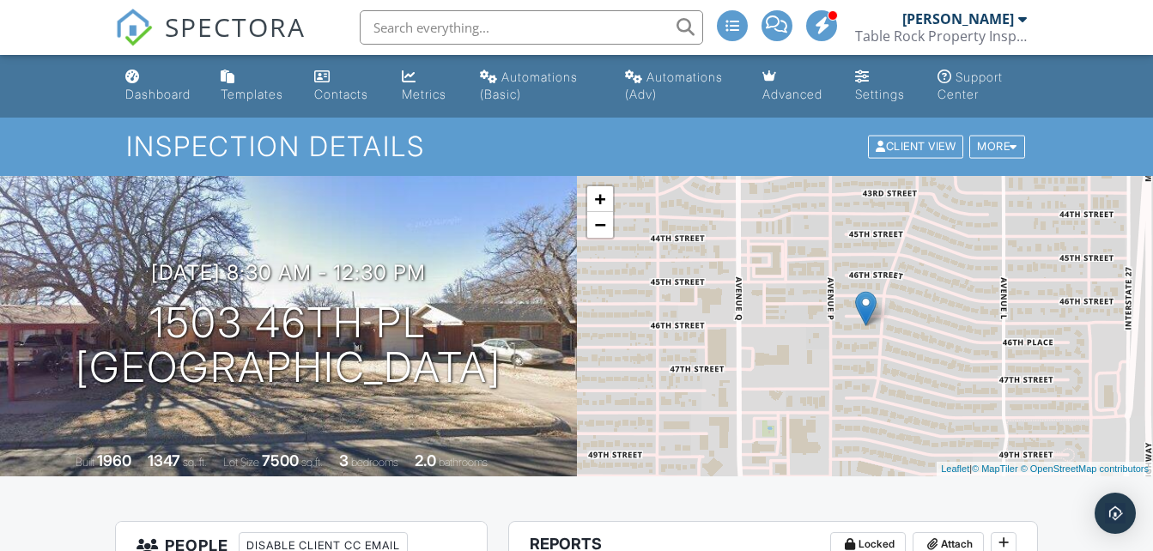
click at [855, 80] on div "Settings" at bounding box center [862, 77] width 15 height 14
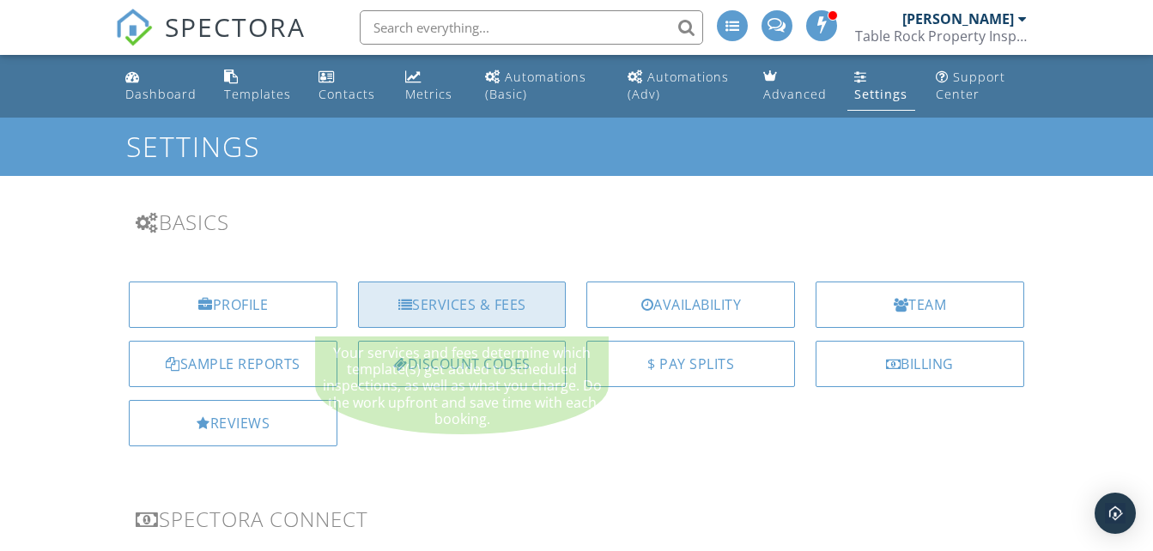
click at [478, 295] on div "Services & Fees" at bounding box center [462, 305] width 209 height 46
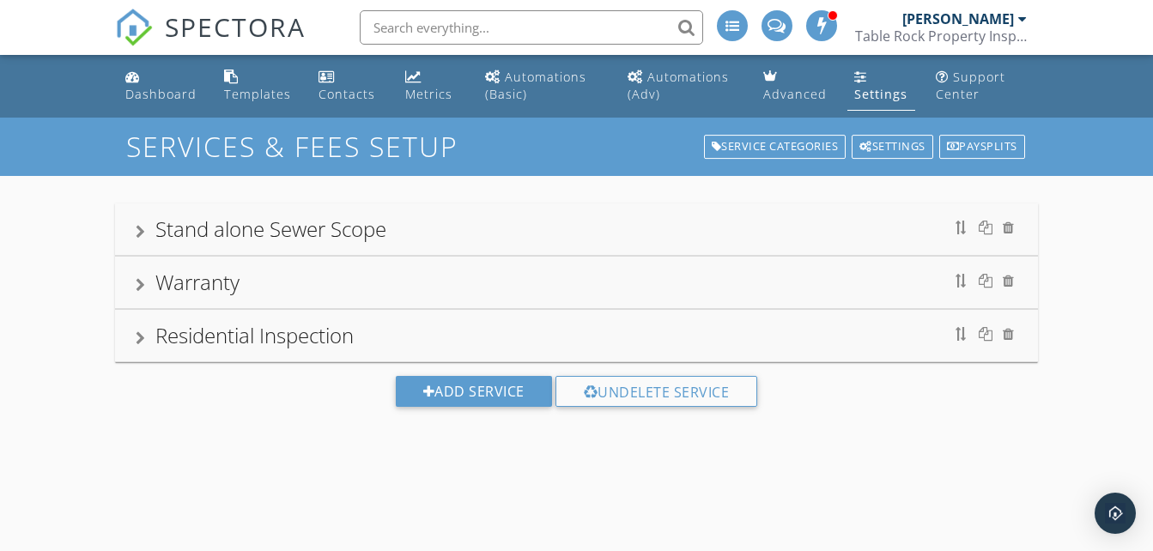
drag, startPoint x: 478, startPoint y: 310, endPoint x: 407, endPoint y: 331, distance: 74.2
click at [477, 312] on div "Residential Inspection" at bounding box center [576, 336] width 922 height 52
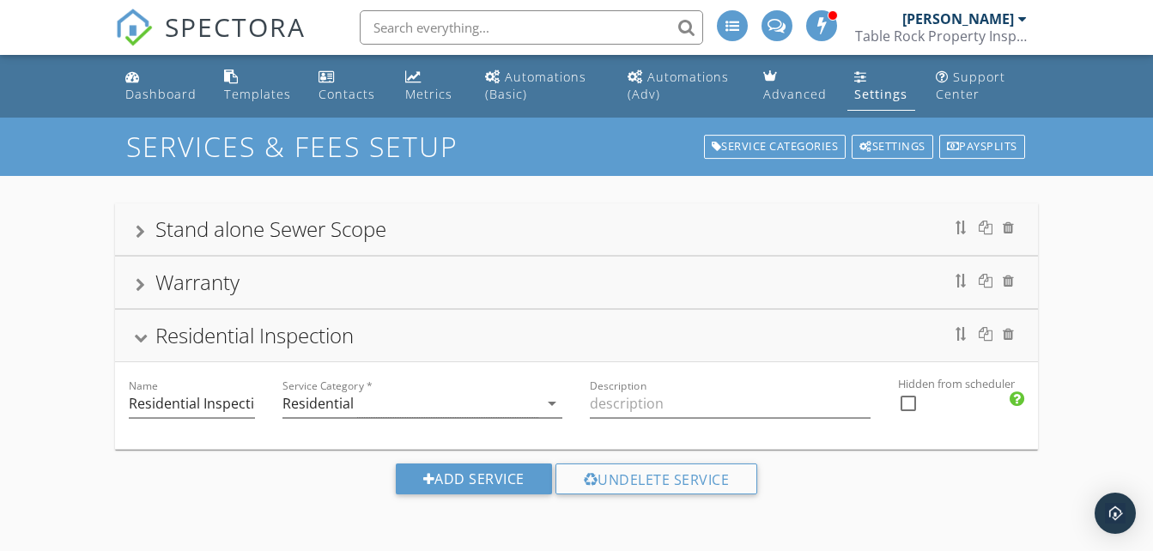
click at [407, 331] on div "Residential Inspection" at bounding box center [576, 335] width 881 height 31
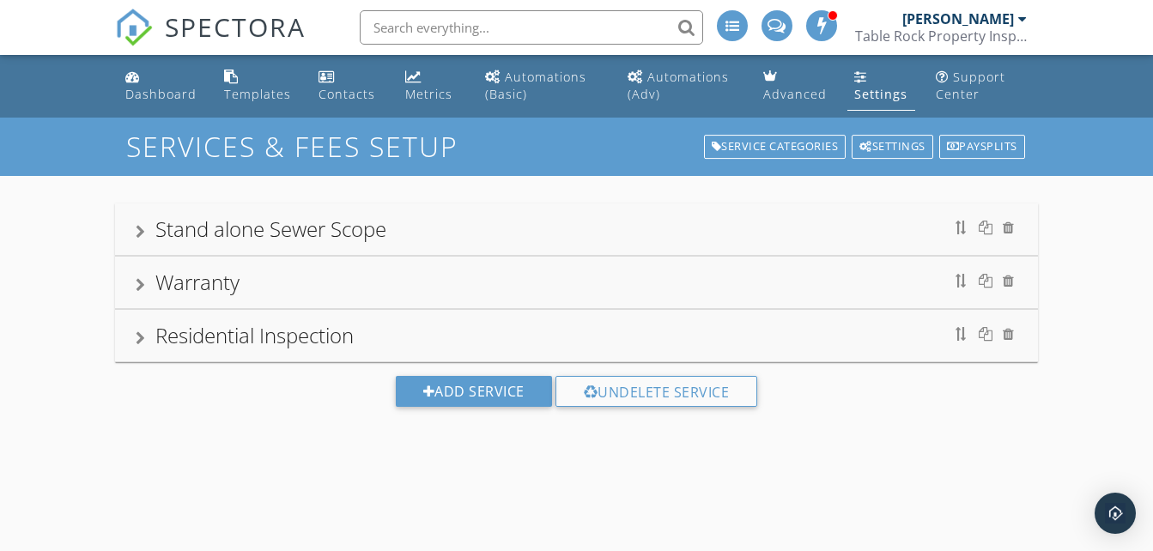
click at [144, 347] on div "Residential Inspection" at bounding box center [576, 335] width 881 height 31
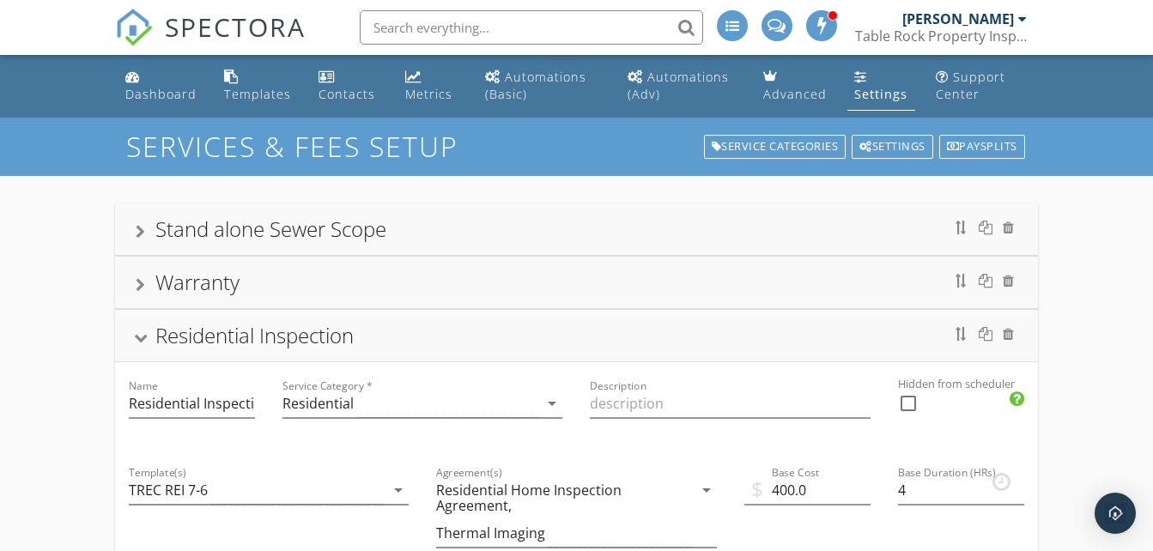
click at [163, 338] on div "Residential Inspection" at bounding box center [254, 335] width 198 height 28
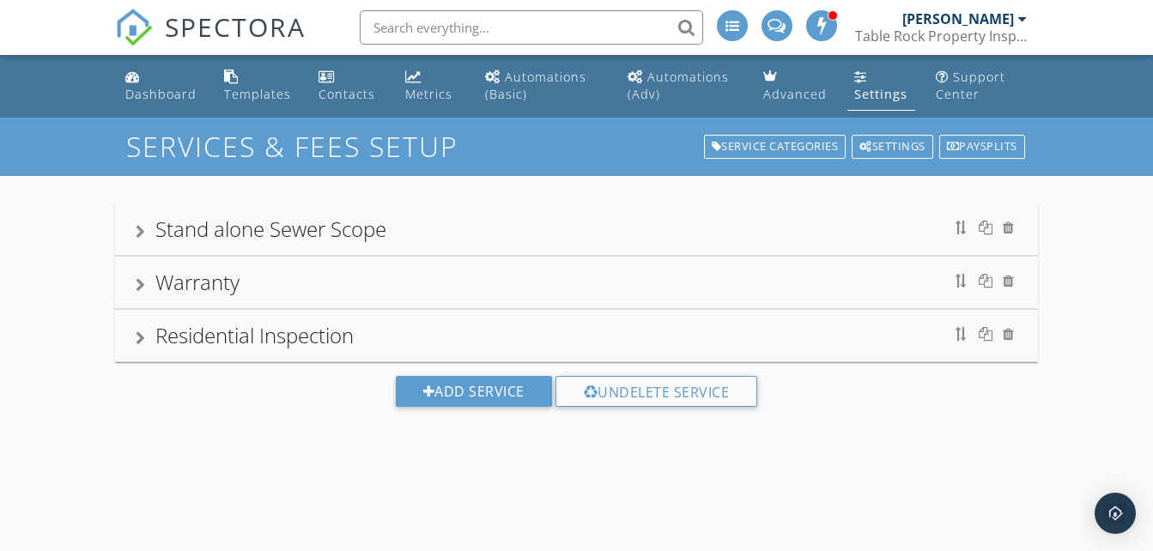
click at [163, 338] on div "Residential Inspection" at bounding box center [254, 335] width 198 height 28
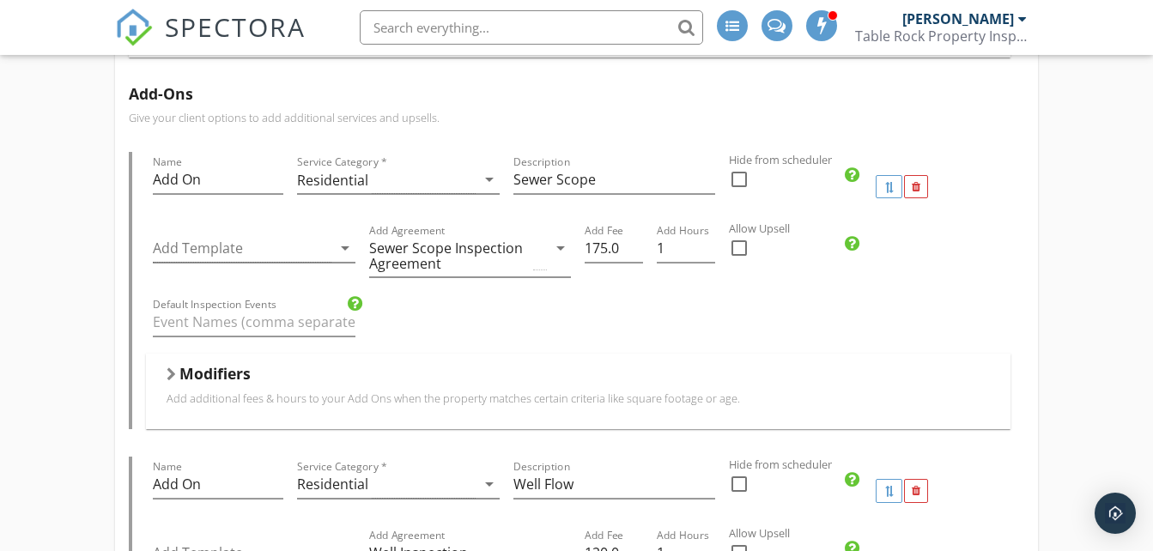
scroll to position [687, 0]
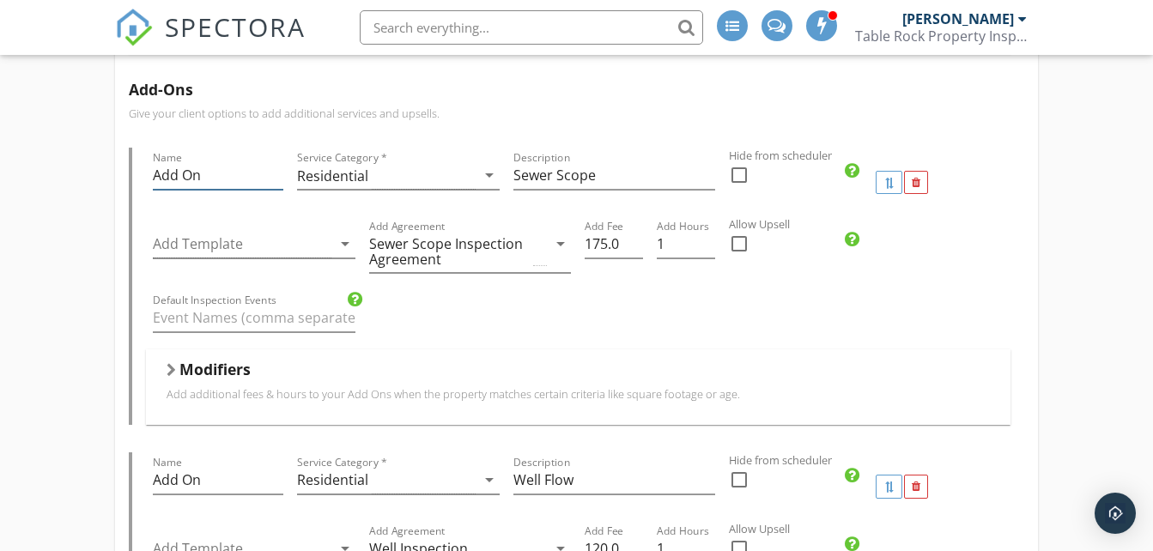
click at [207, 172] on input "Add On" at bounding box center [218, 175] width 131 height 28
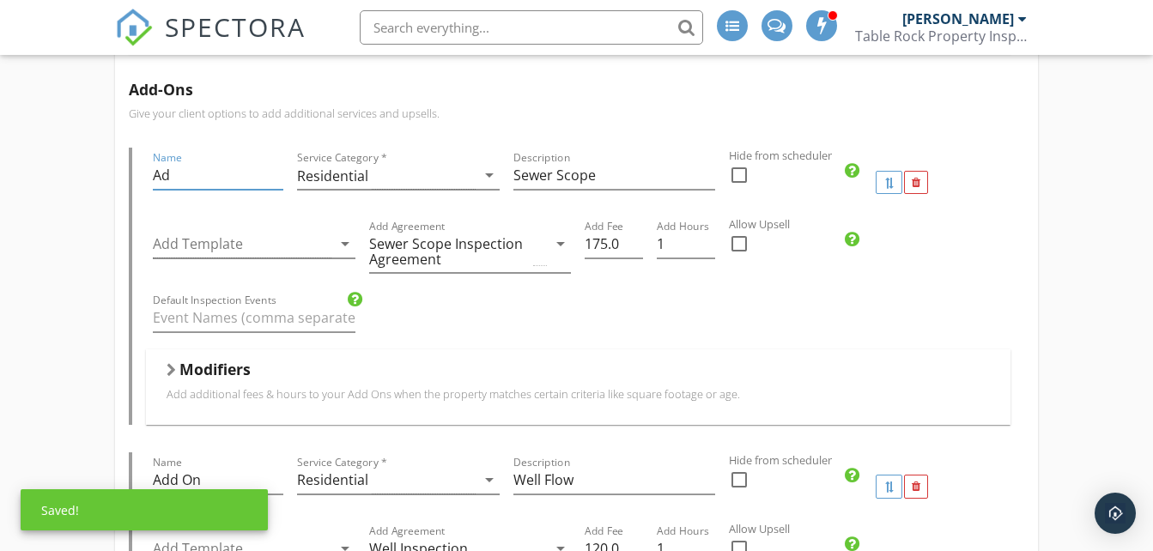
type input "A"
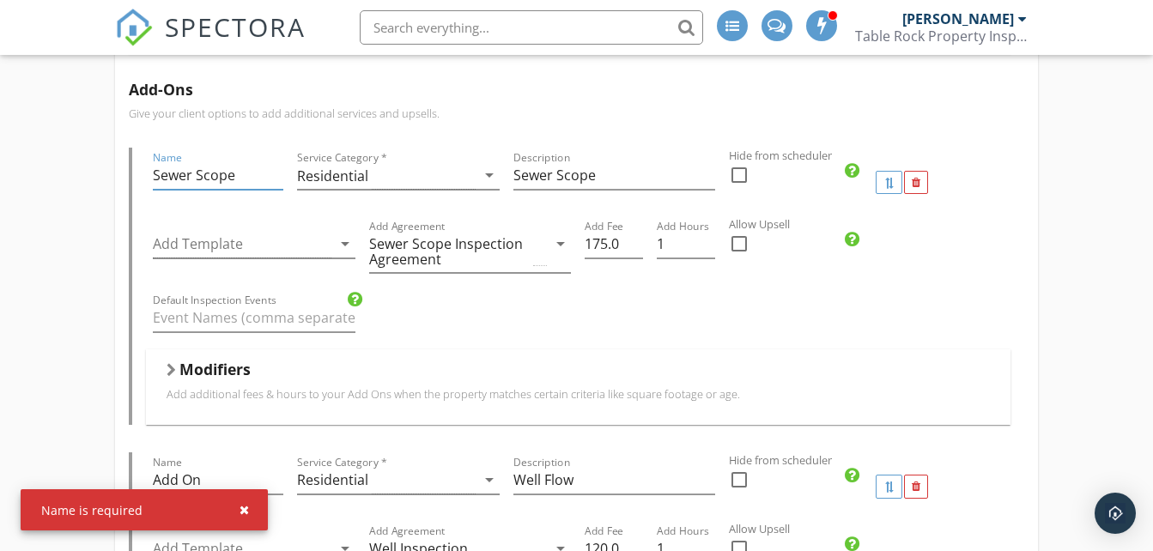
type input "Sewer Scope"
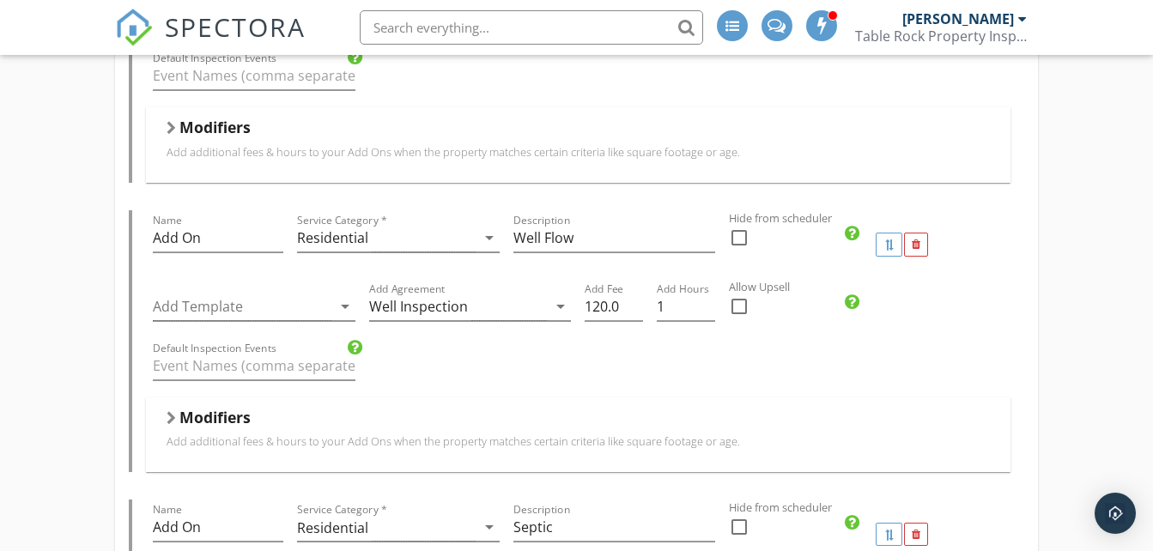
scroll to position [927, 0]
drag, startPoint x: 196, startPoint y: 236, endPoint x: 135, endPoint y: 227, distance: 61.7
click at [136, 228] on div "Name Add On Service Category * Residential arrow_drop_down Description Well Flo…" at bounding box center [576, 343] width 895 height 262
click at [135, 223] on div "Name Add On Service Category * Residential arrow_drop_down Description Well Flo…" at bounding box center [576, 343] width 895 height 262
drag, startPoint x: 199, startPoint y: 246, endPoint x: 141, endPoint y: 235, distance: 59.5
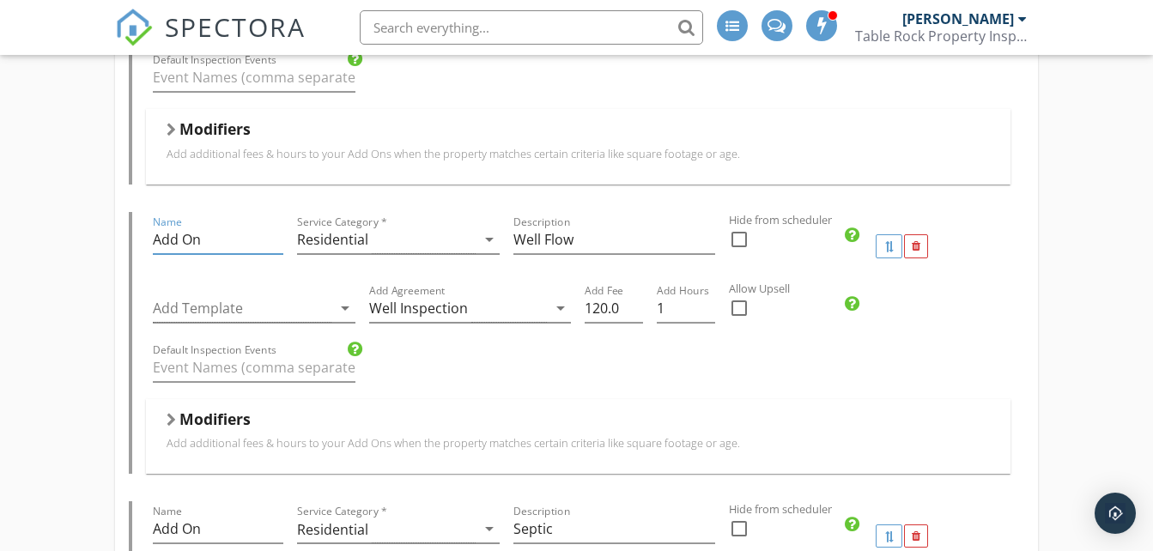
click at [141, 235] on div "Name Add On Service Category * Residential arrow_drop_down Description Well Flo…" at bounding box center [576, 343] width 895 height 262
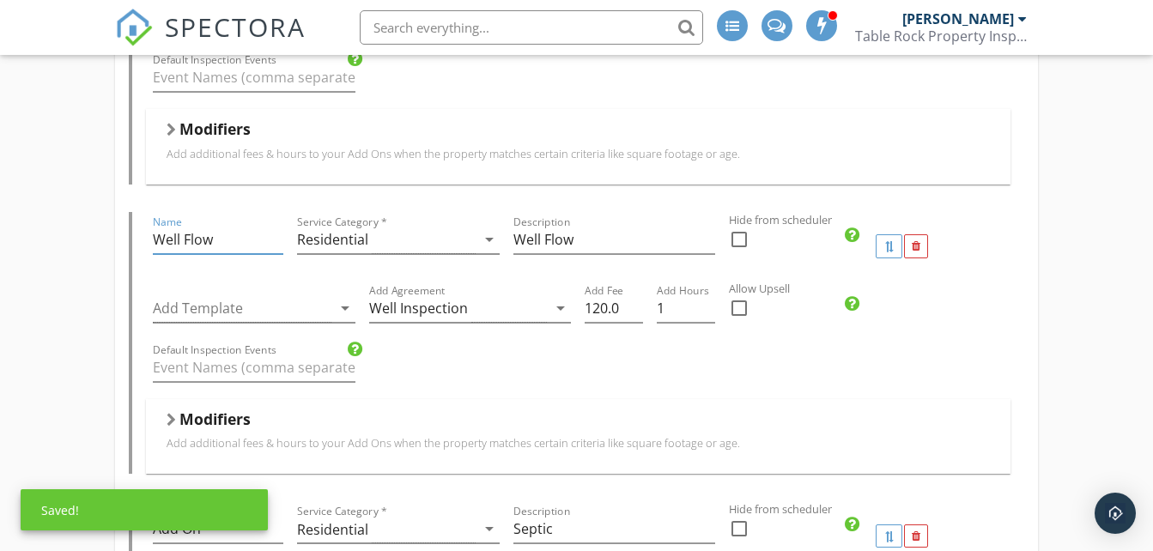
type input "Well Flow"
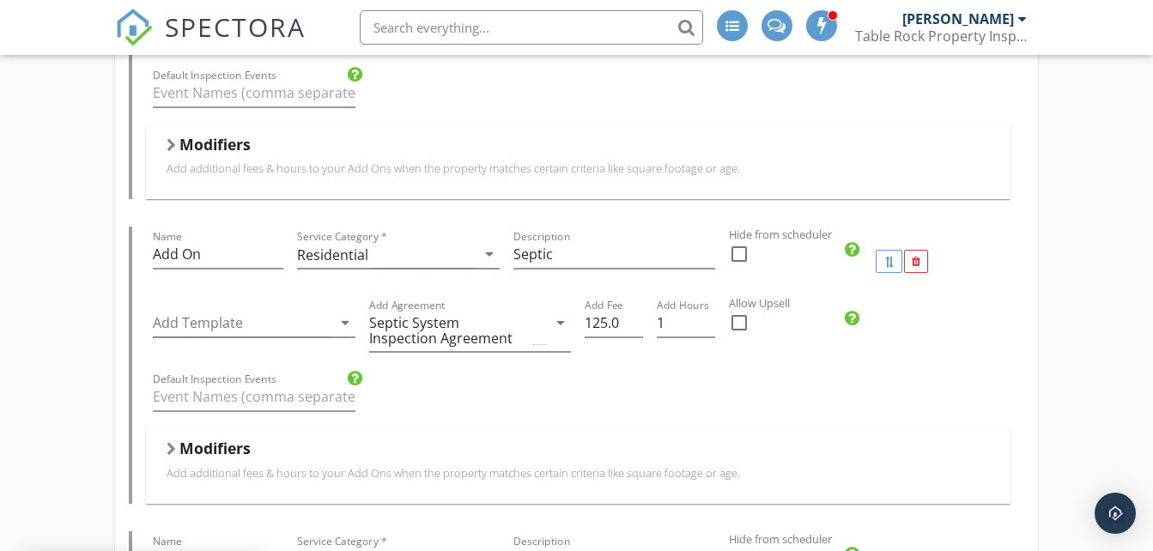
scroll to position [1237, 0]
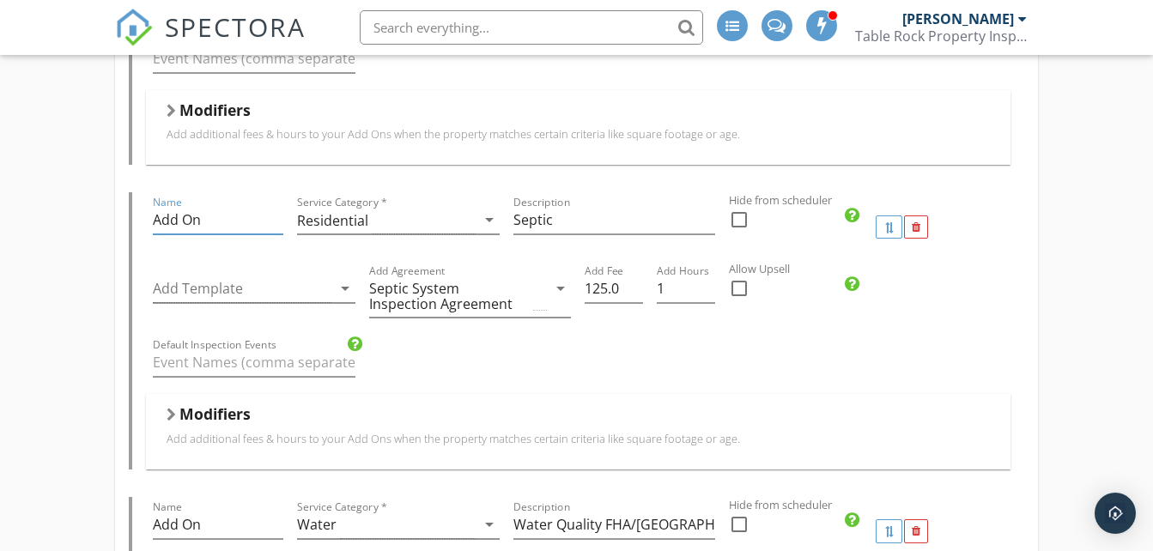
drag, startPoint x: 206, startPoint y: 216, endPoint x: 108, endPoint y: 212, distance: 98.0
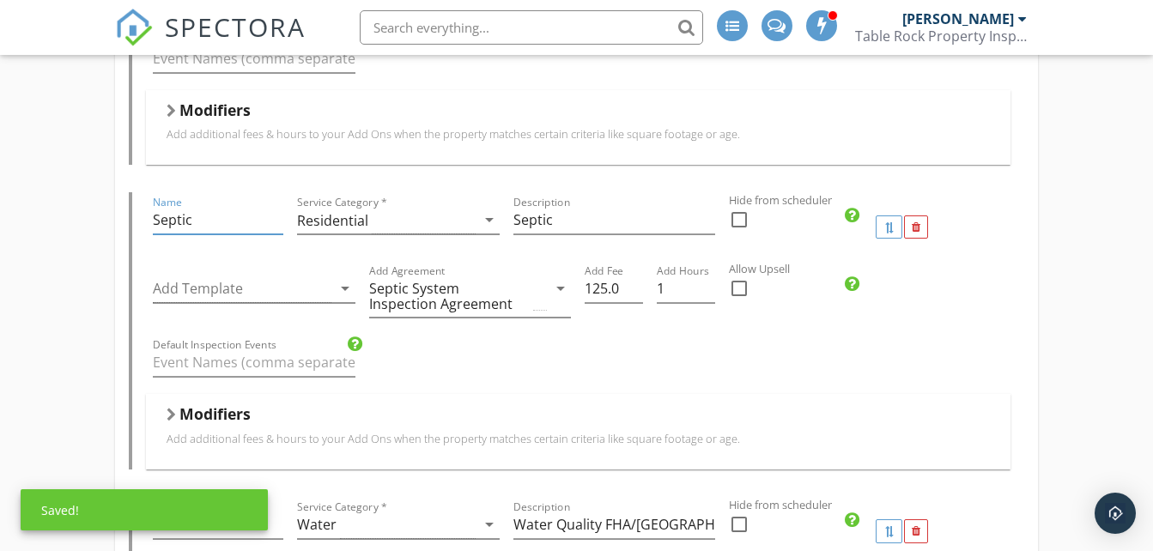
type input "Septic"
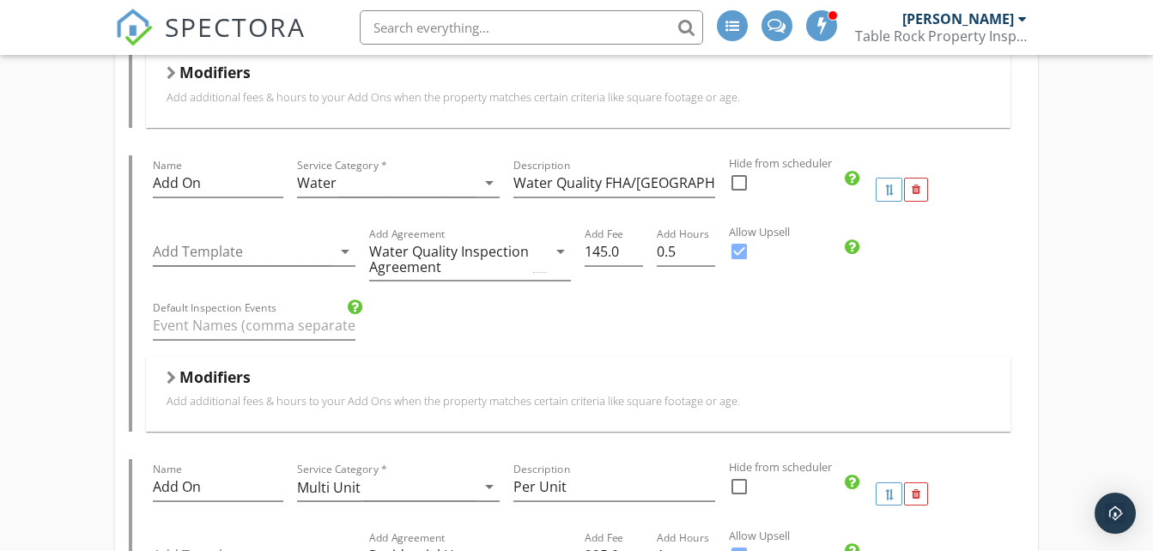
scroll to position [1580, 0]
drag, startPoint x: 212, startPoint y: 179, endPoint x: 131, endPoint y: 173, distance: 81.7
click at [131, 173] on div "Name Add On Service Category * Water arrow_drop_down Description Water Quality …" at bounding box center [576, 292] width 895 height 277
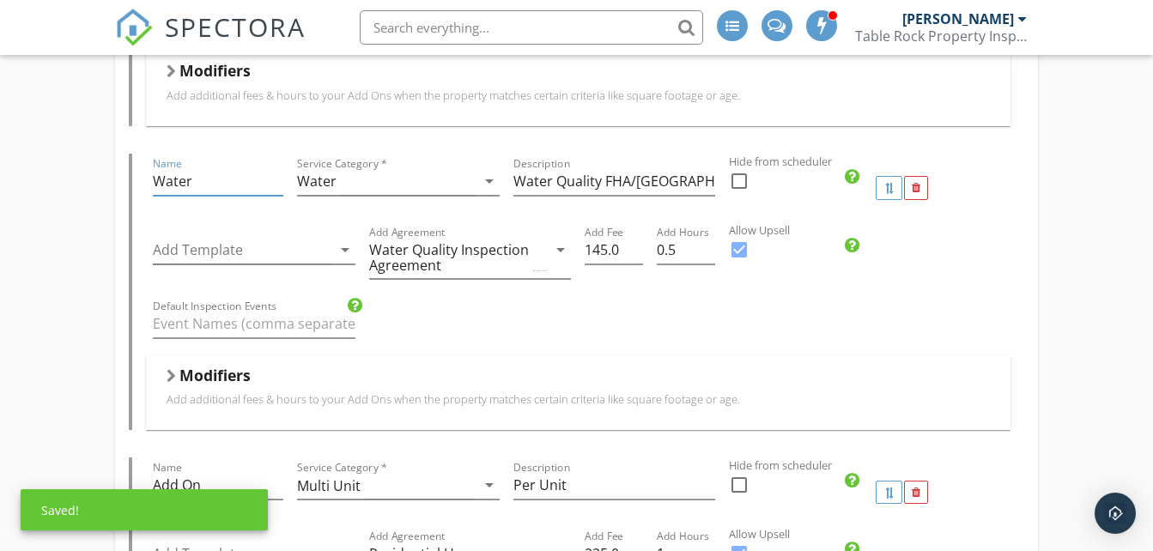
type input "Water"
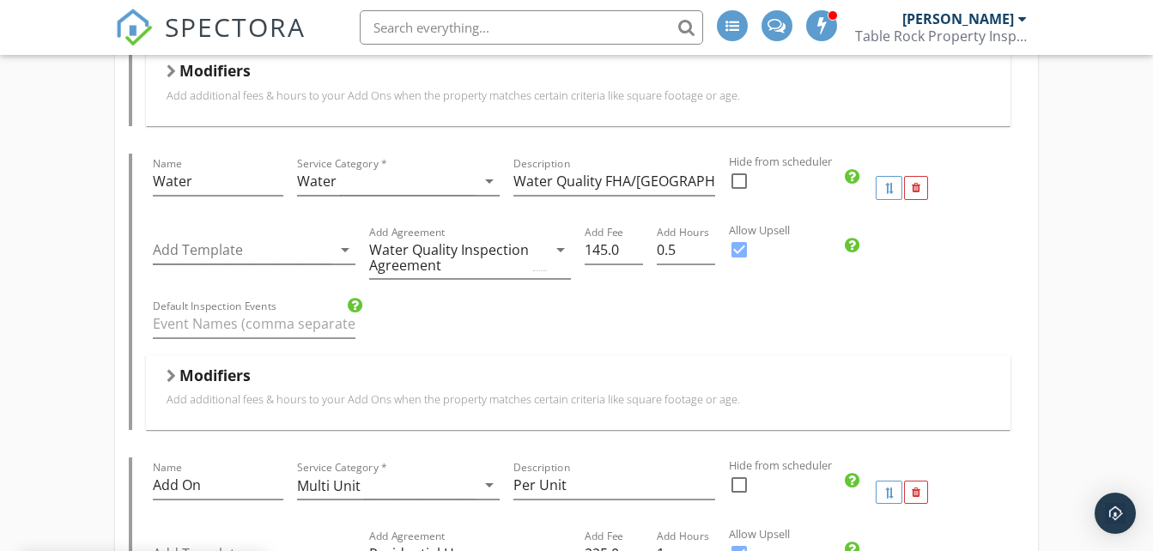
click at [105, 184] on div "Stand alone Sewer Scope Warranty Residential Inspection Name Residential Inspec…" at bounding box center [576, 461] width 1153 height 3730
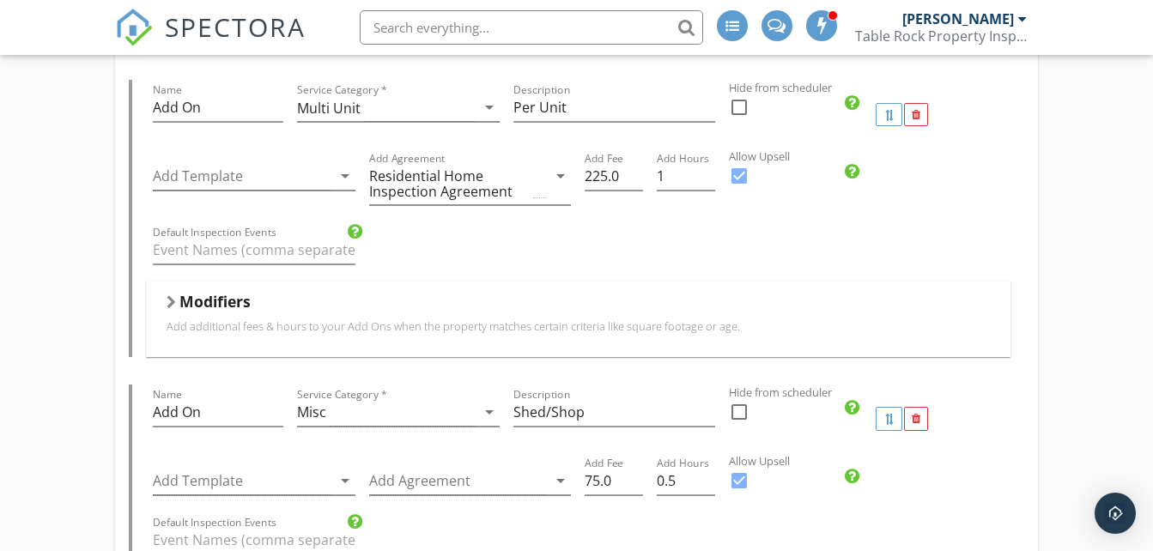
scroll to position [1924, 0]
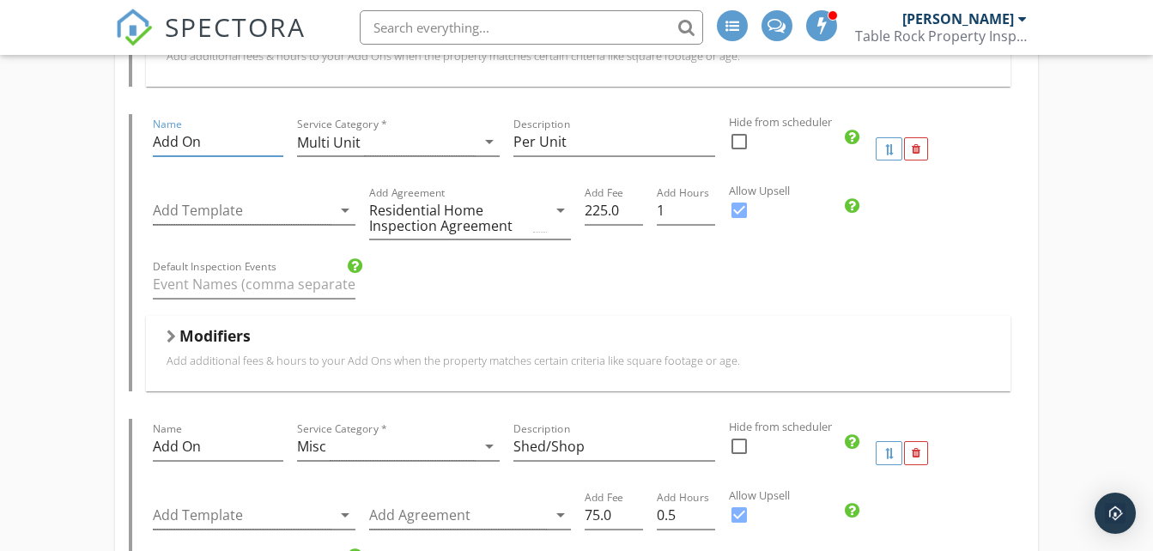
drag, startPoint x: 208, startPoint y: 147, endPoint x: 112, endPoint y: 128, distance: 98.0
click at [112, 128] on div "Stand alone Sewer Scope Warranty Residential Inspection Name Residential Inspec…" at bounding box center [576, 117] width 1153 height 3730
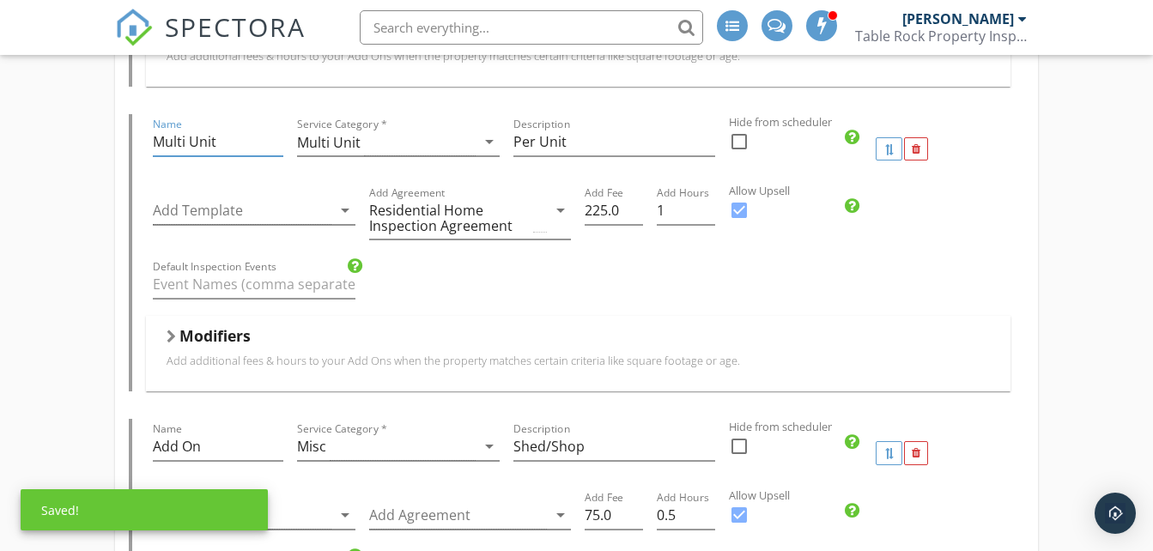
type input "Multi Unit"
click at [94, 146] on div "Stand alone Sewer Scope Warranty Residential Inspection Name Residential Inspec…" at bounding box center [576, 117] width 1153 height 3730
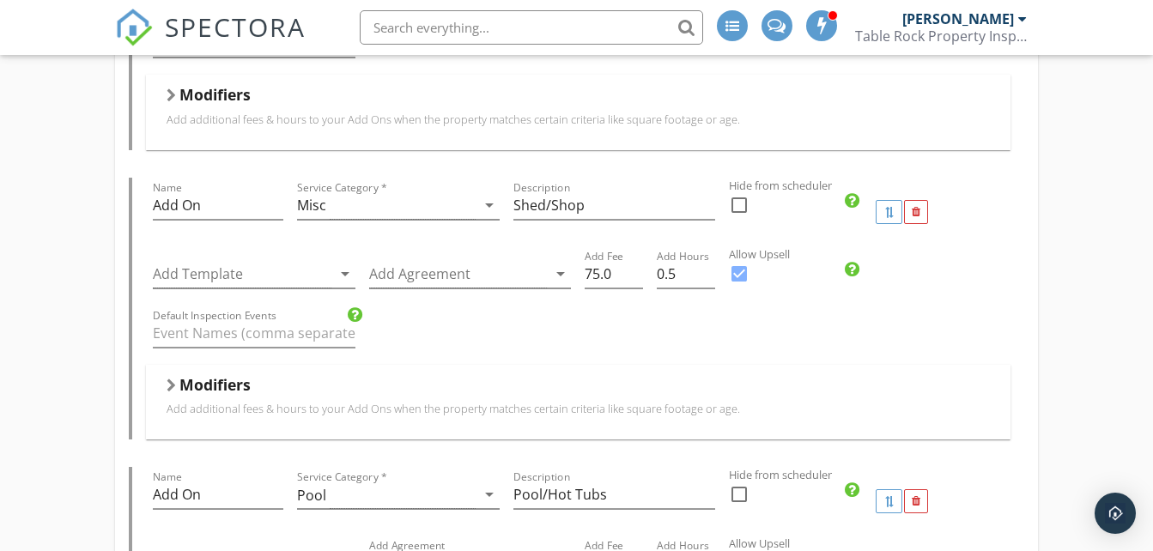
scroll to position [2198, 0]
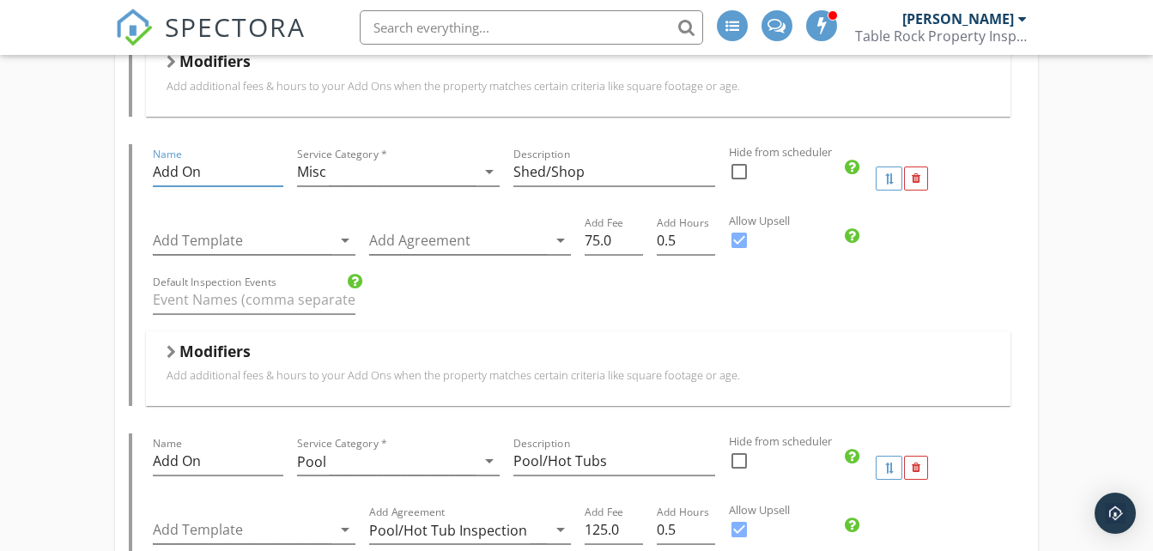
drag, startPoint x: 212, startPoint y: 168, endPoint x: 124, endPoint y: 153, distance: 89.8
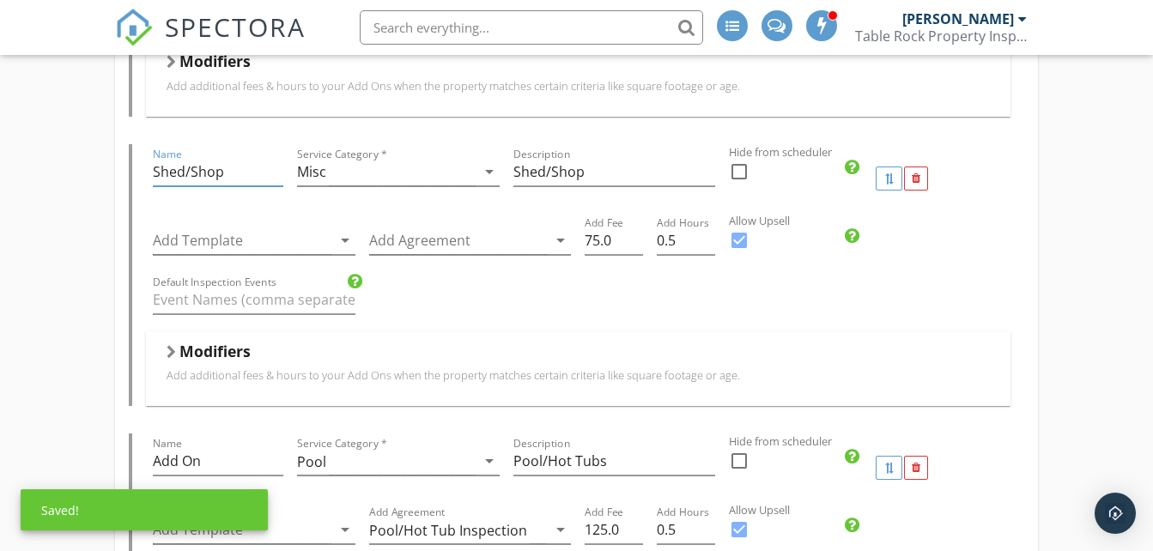
type input "Shed/Shop"
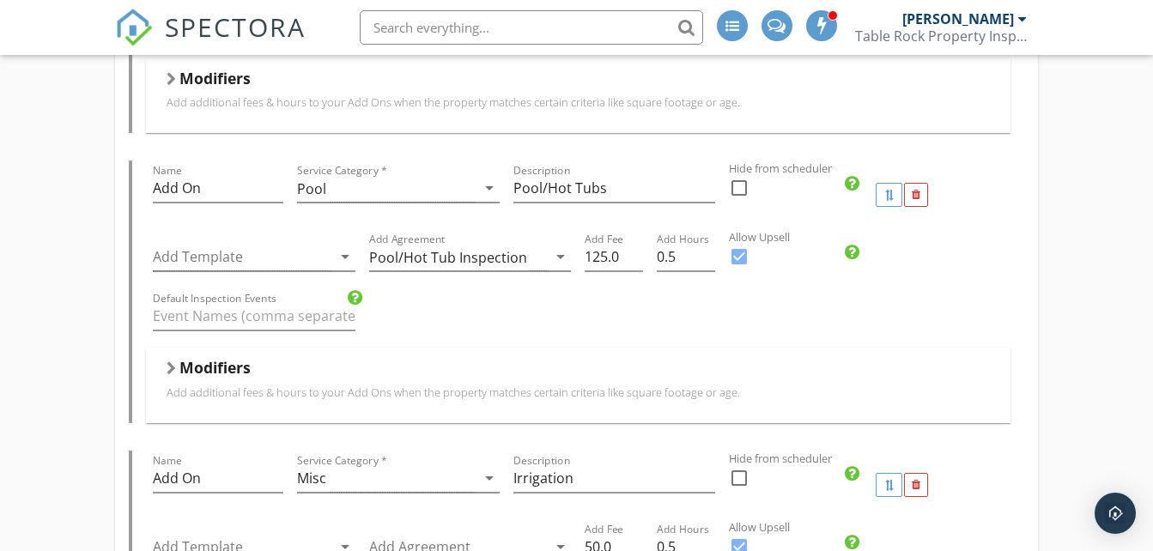
scroll to position [2473, 0]
drag, startPoint x: 210, startPoint y: 185, endPoint x: 118, endPoint y: 172, distance: 92.8
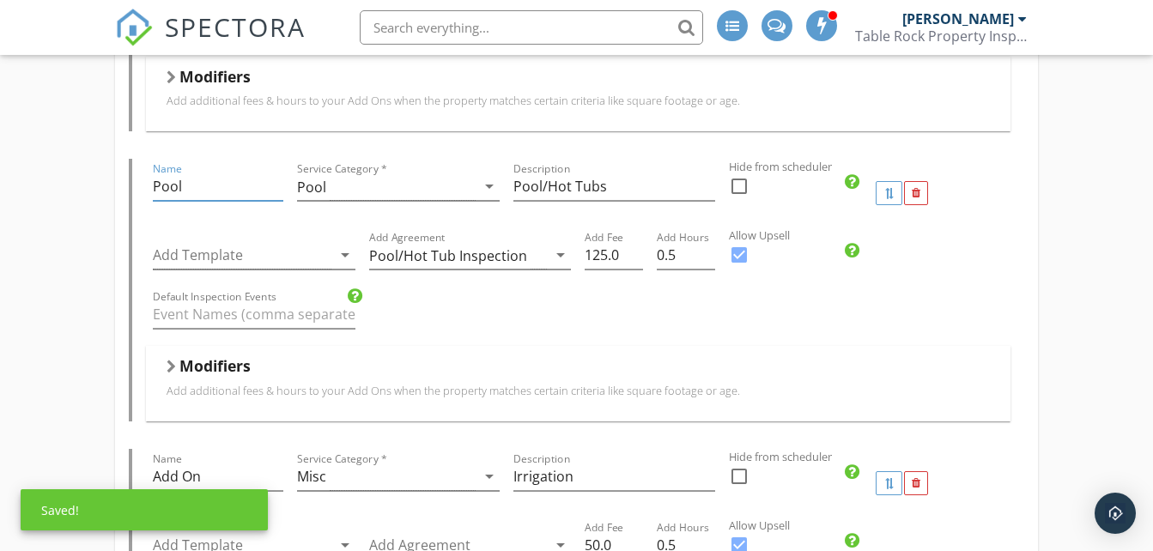
type input "Pool"
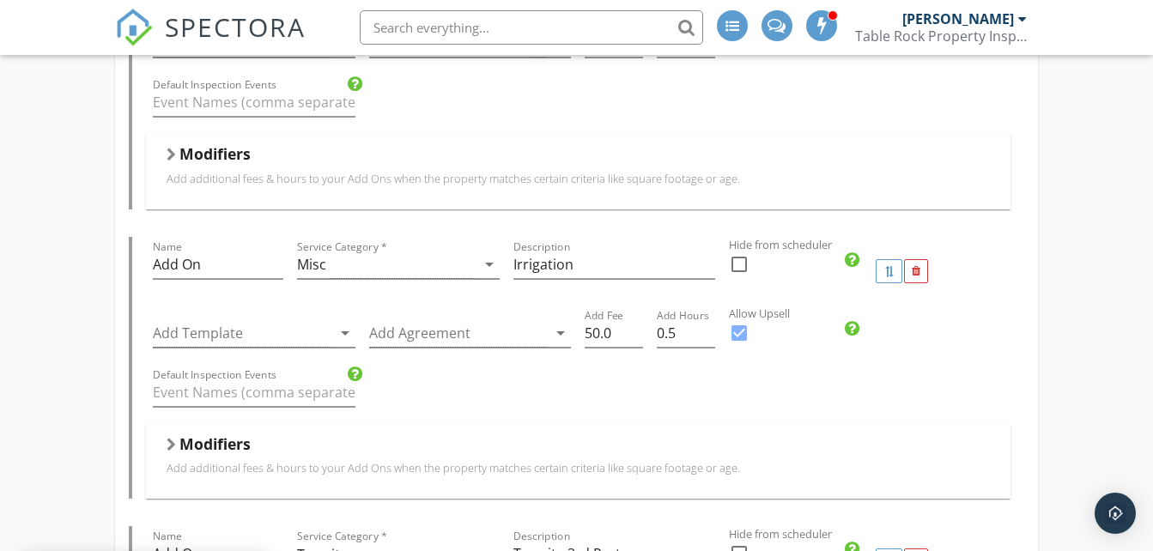
scroll to position [2817, 0]
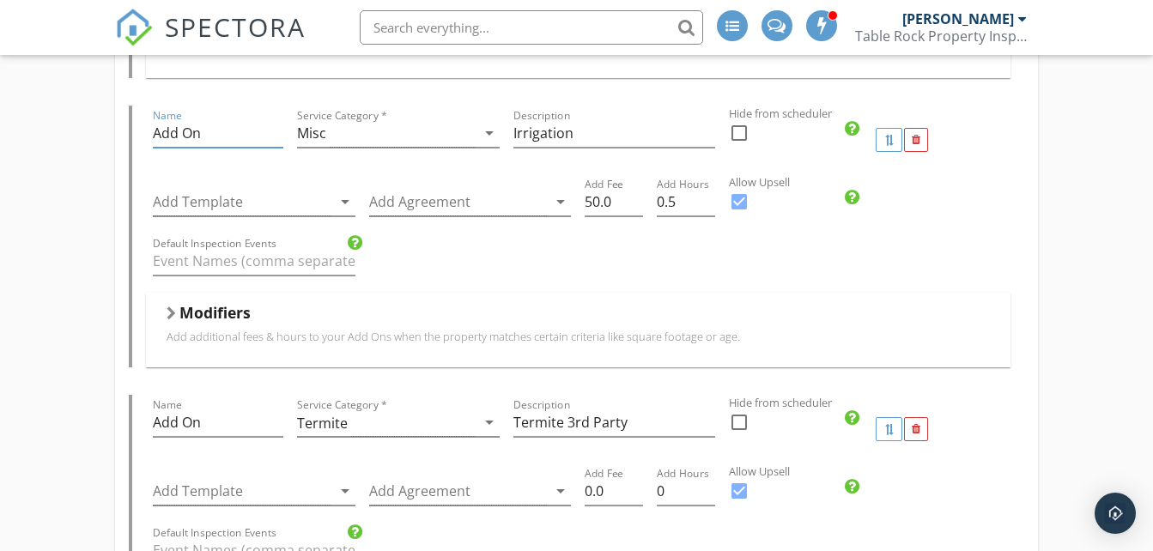
drag, startPoint x: 217, startPoint y: 135, endPoint x: 105, endPoint y: 99, distance: 118.1
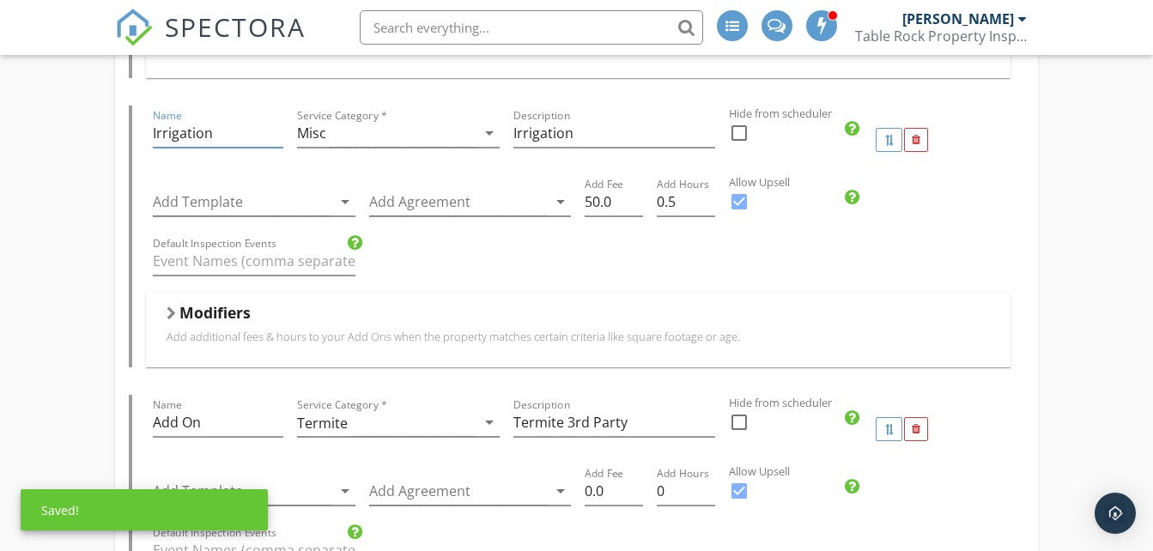
type input "Irrigation"
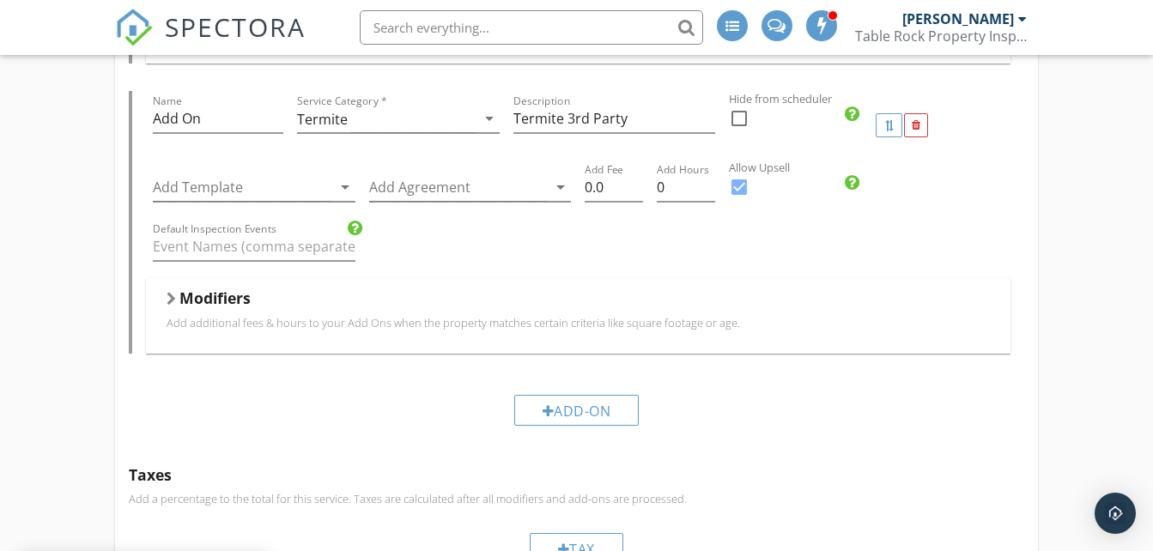
scroll to position [3126, 0]
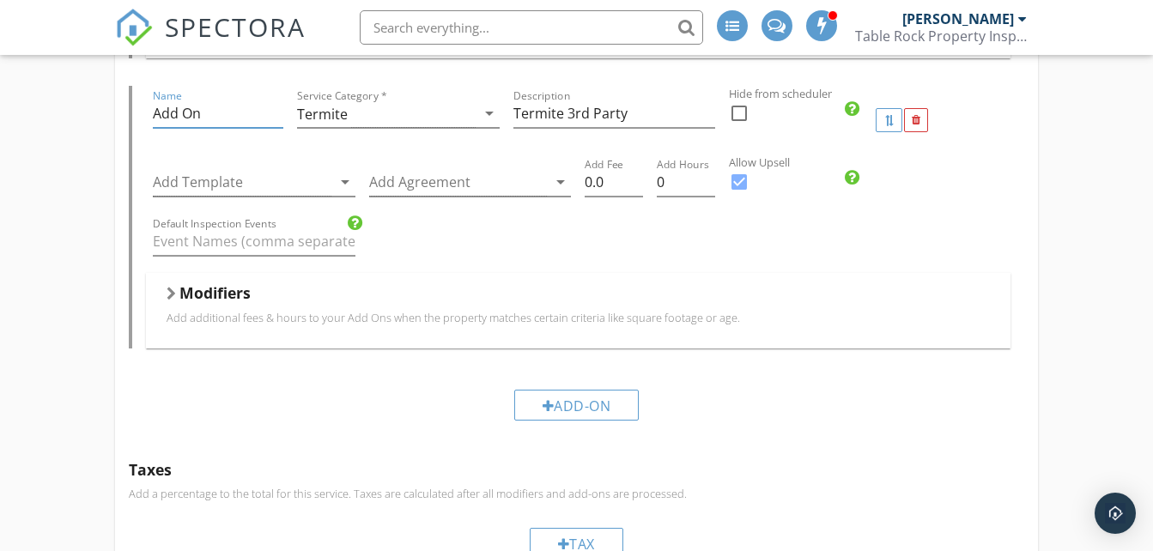
drag, startPoint x: 201, startPoint y: 112, endPoint x: 120, endPoint y: 96, distance: 82.2
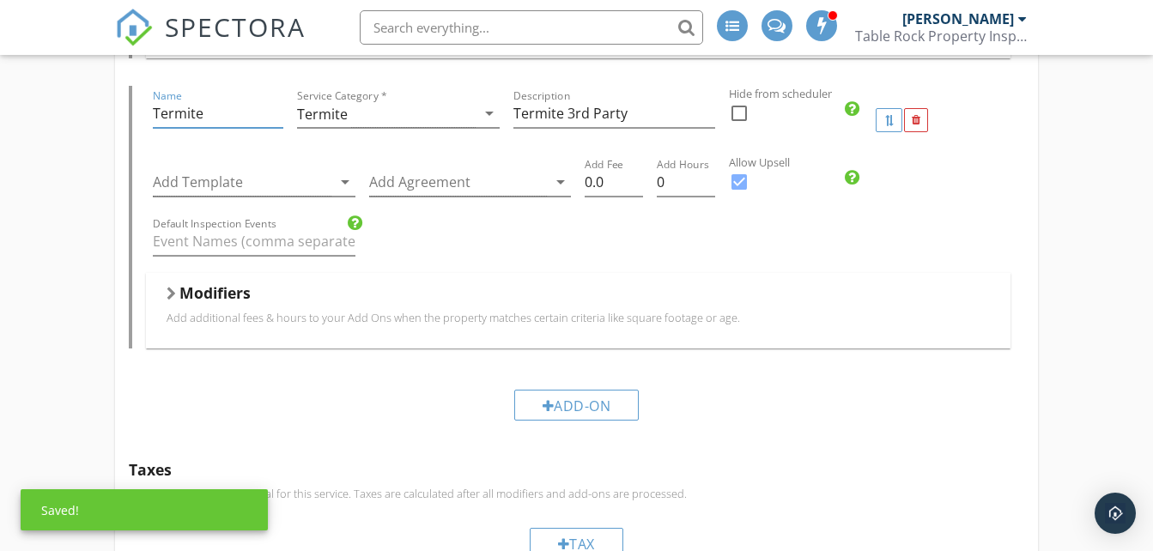
type input "Termite"
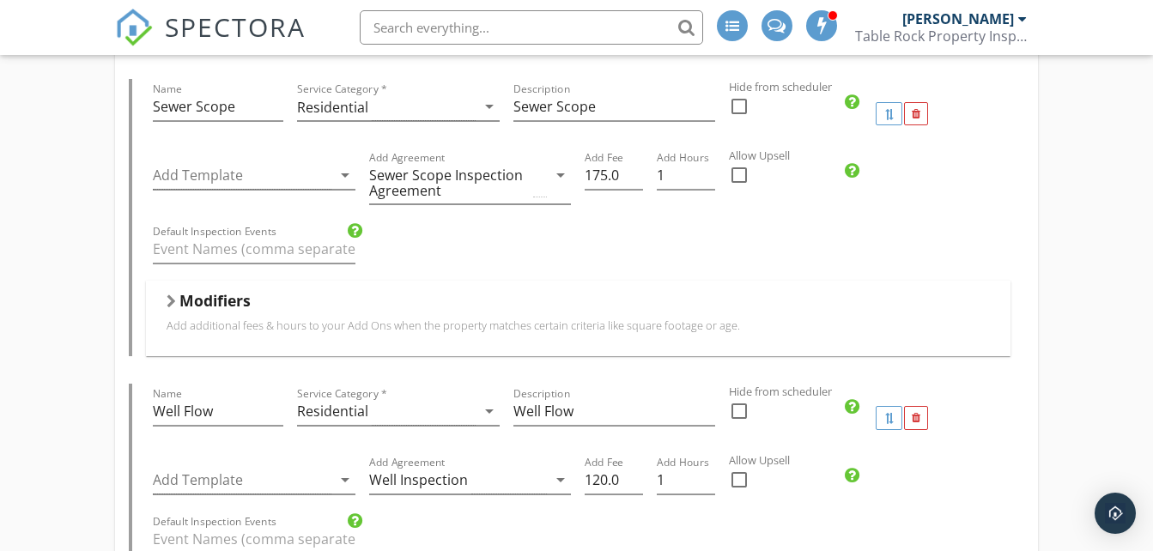
scroll to position [721, 0]
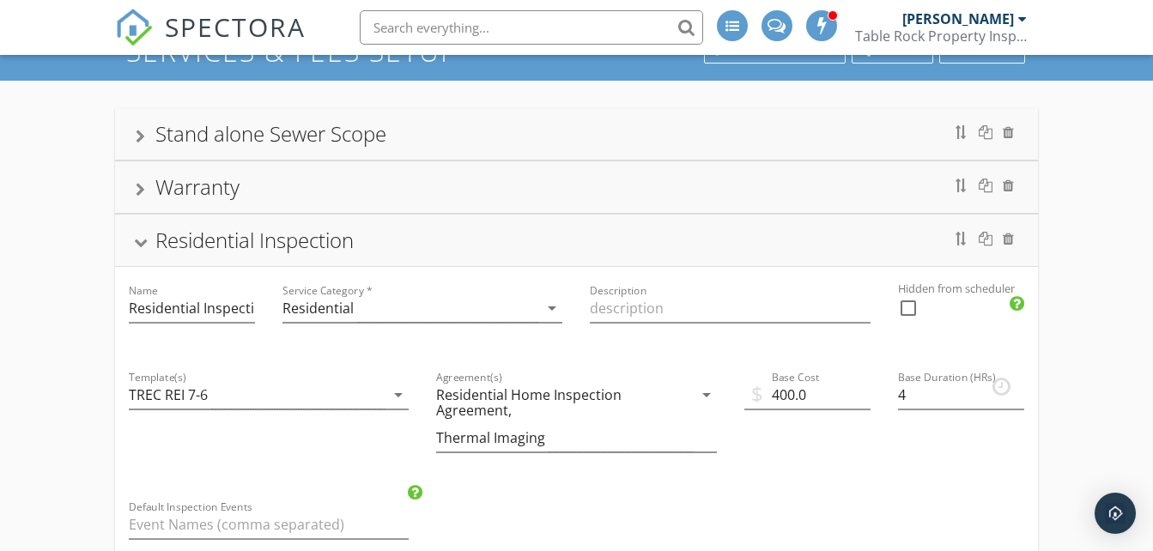
scroll to position [0, 0]
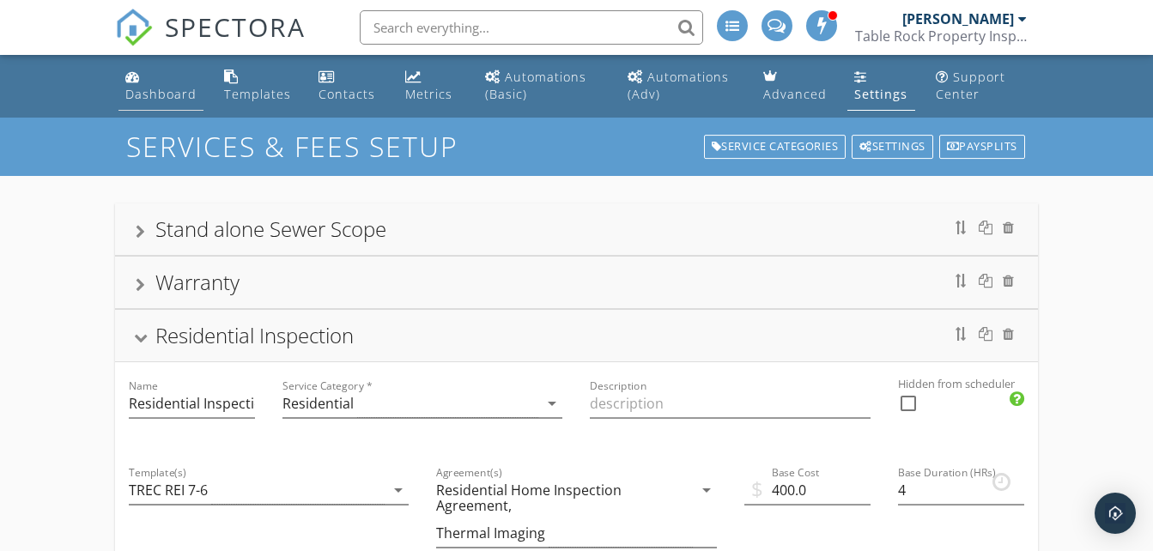
click at [144, 90] on div "Dashboard" at bounding box center [160, 94] width 71 height 16
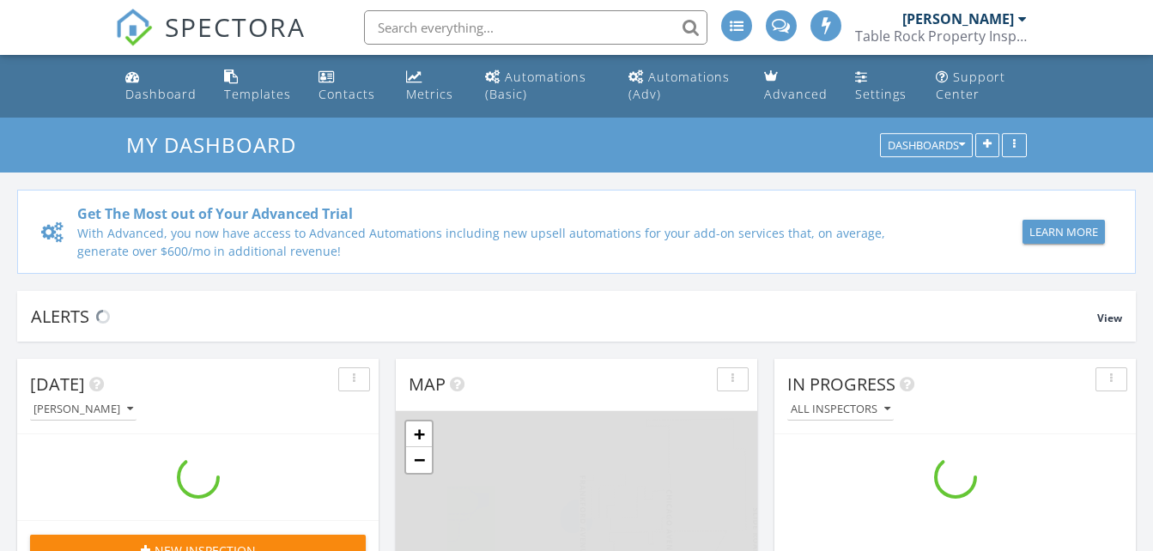
scroll to position [1976, 1180]
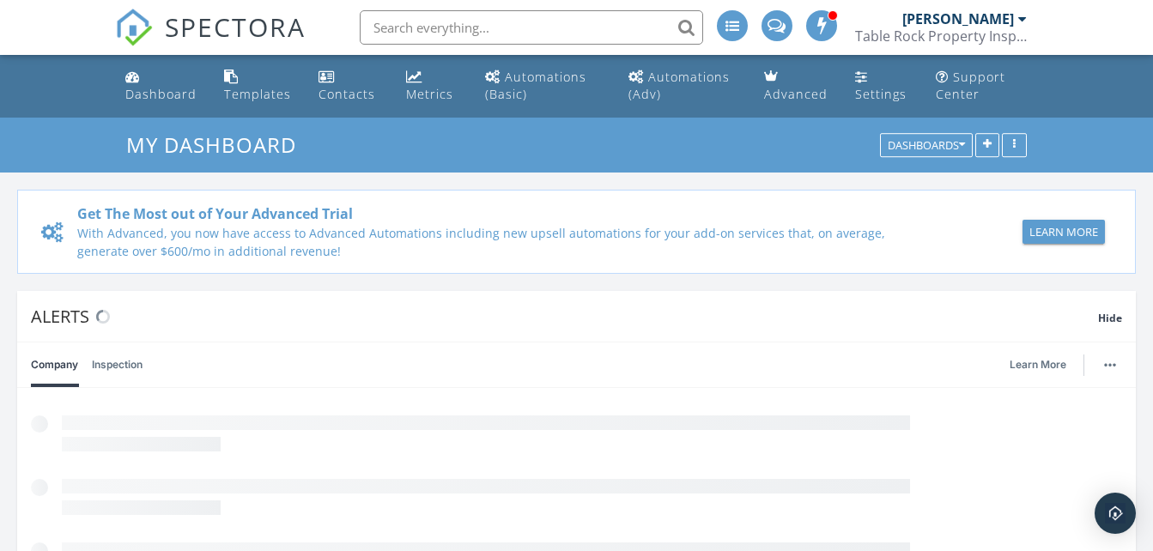
click at [41, 153] on div "My Dashboard Dashboards" at bounding box center [576, 145] width 1153 height 55
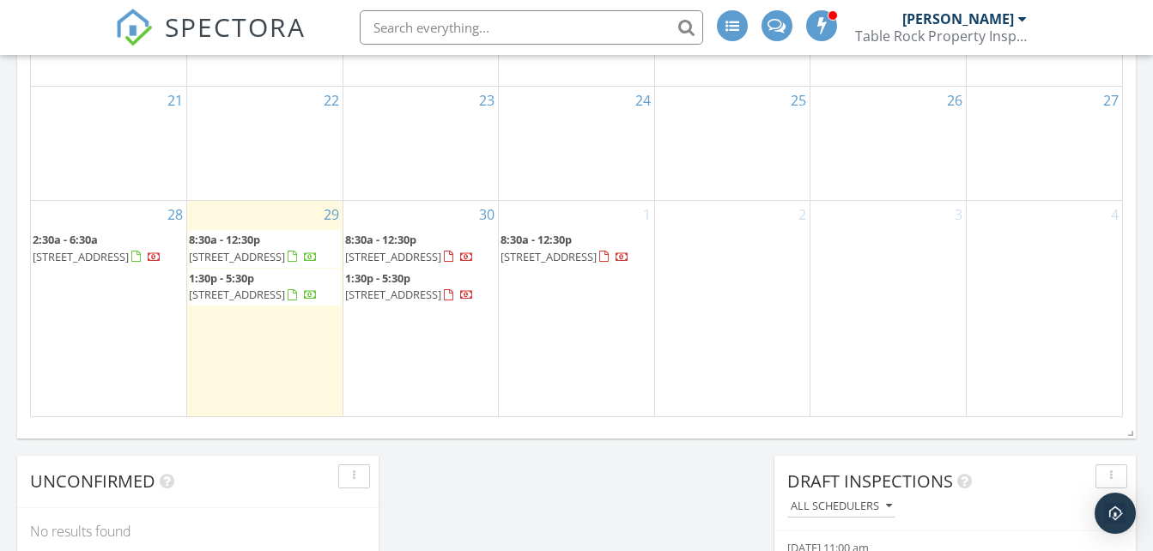
scroll to position [1477, 0]
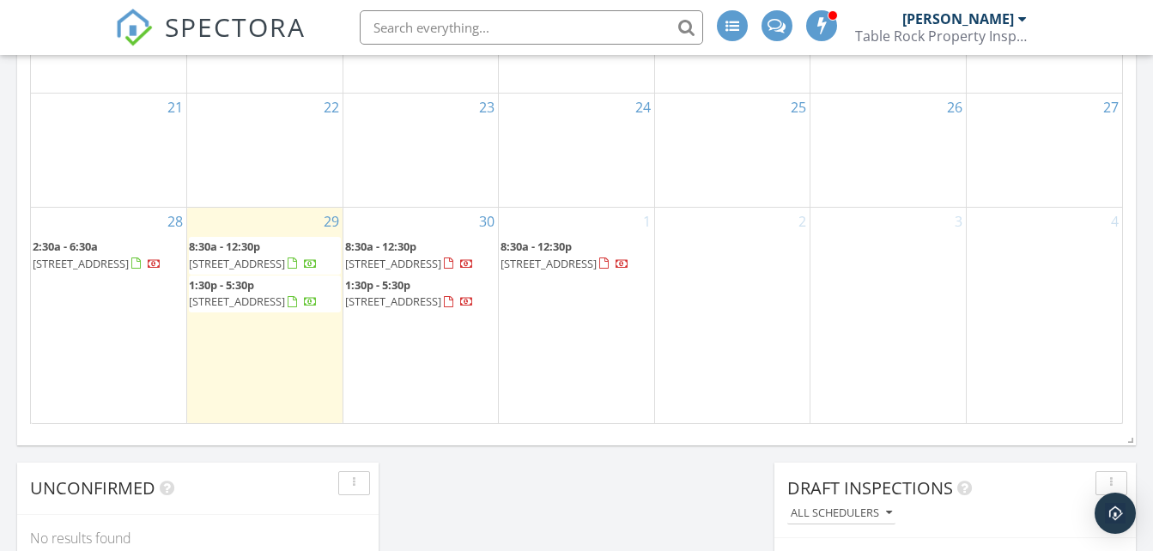
click at [381, 257] on span "[STREET_ADDRESS]" at bounding box center [393, 263] width 96 height 15
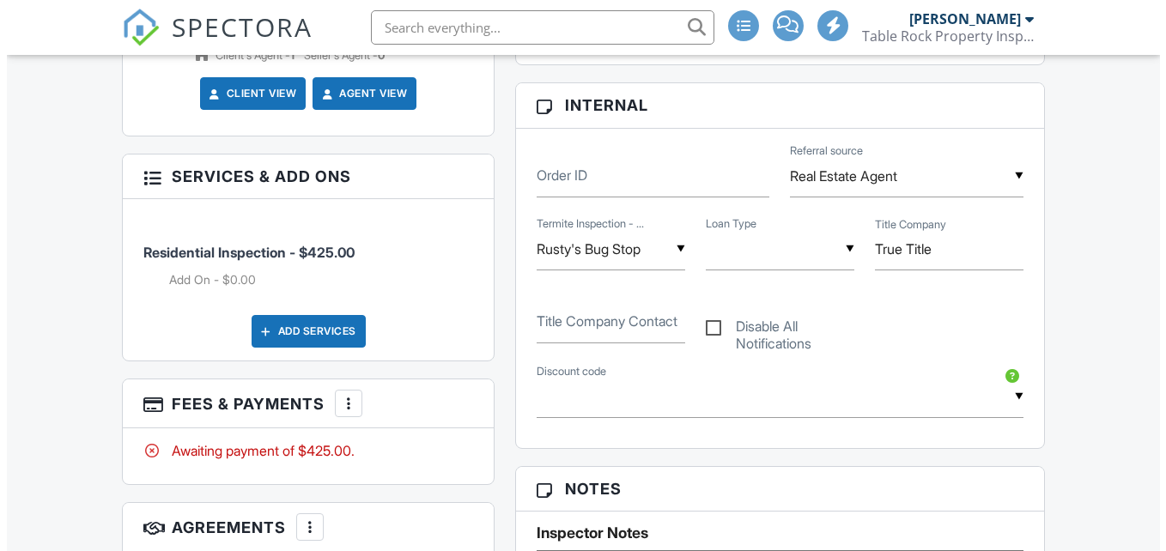
scroll to position [859, 0]
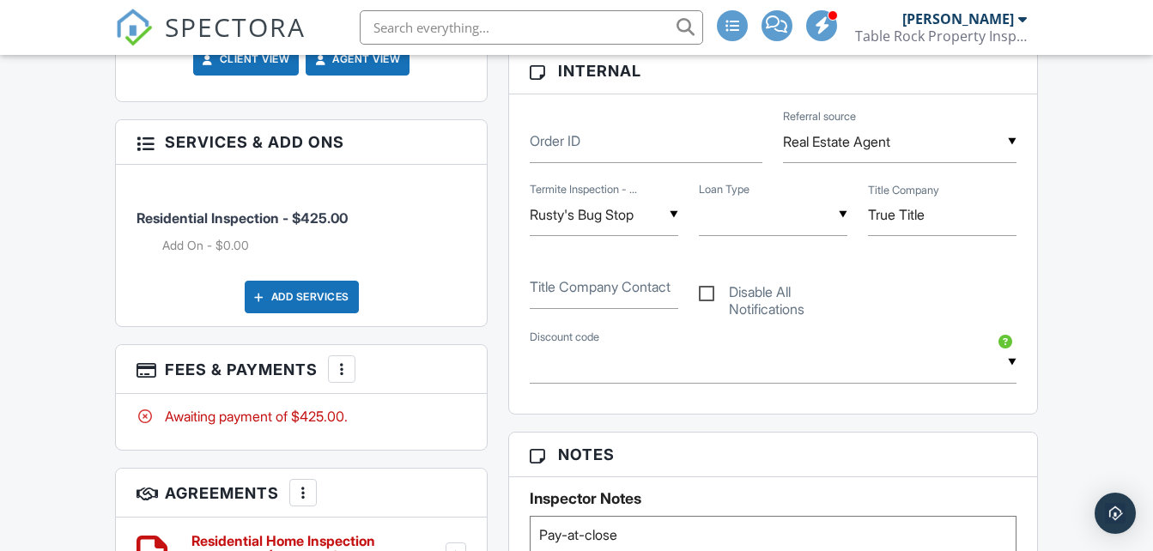
click at [304, 300] on div "Add Services" at bounding box center [302, 297] width 114 height 33
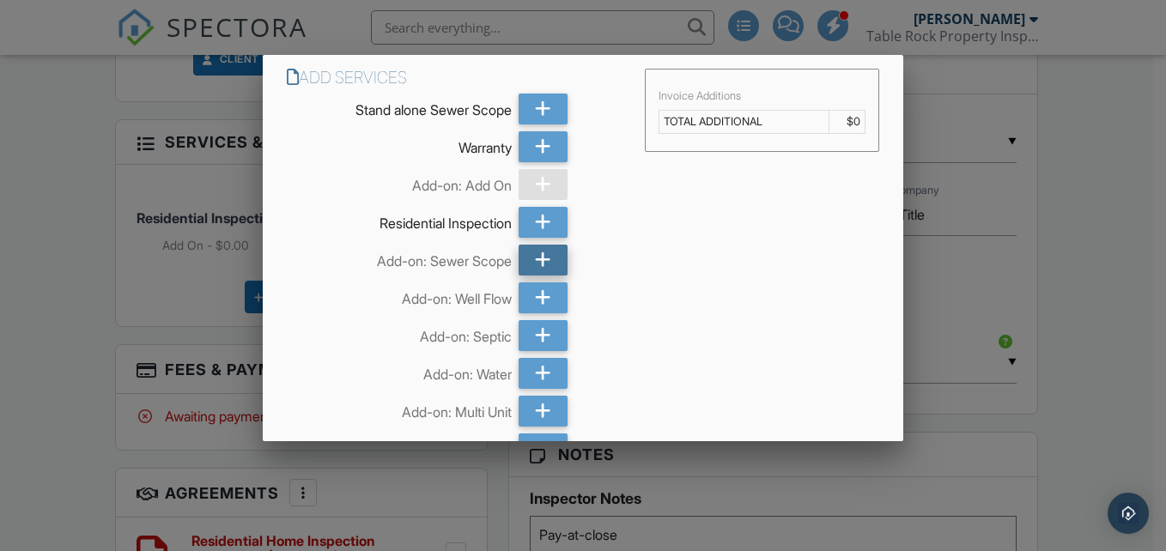
click at [519, 260] on div at bounding box center [544, 260] width 50 height 31
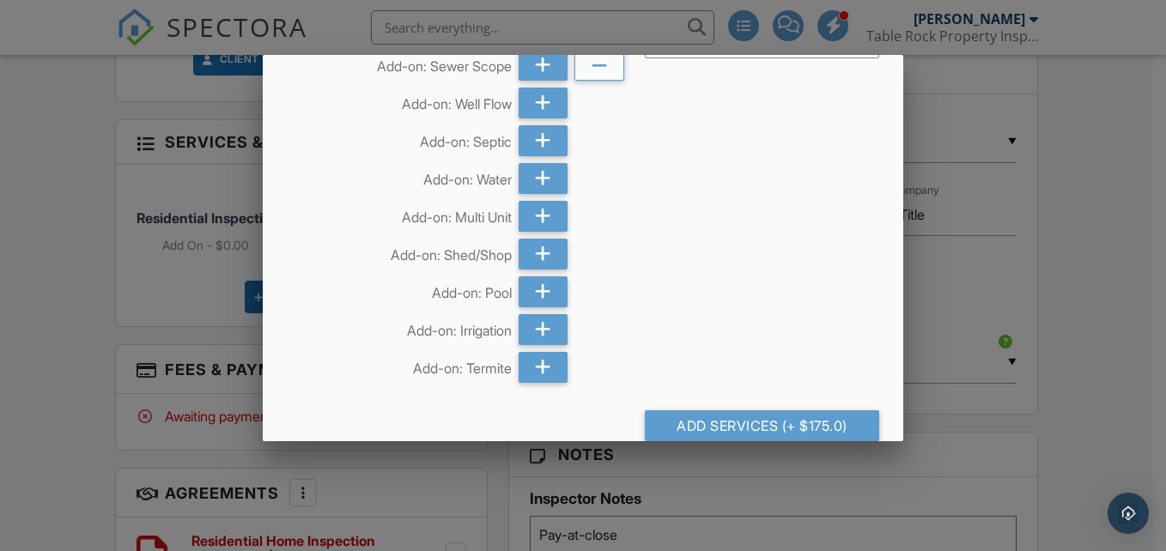
scroll to position [249, 0]
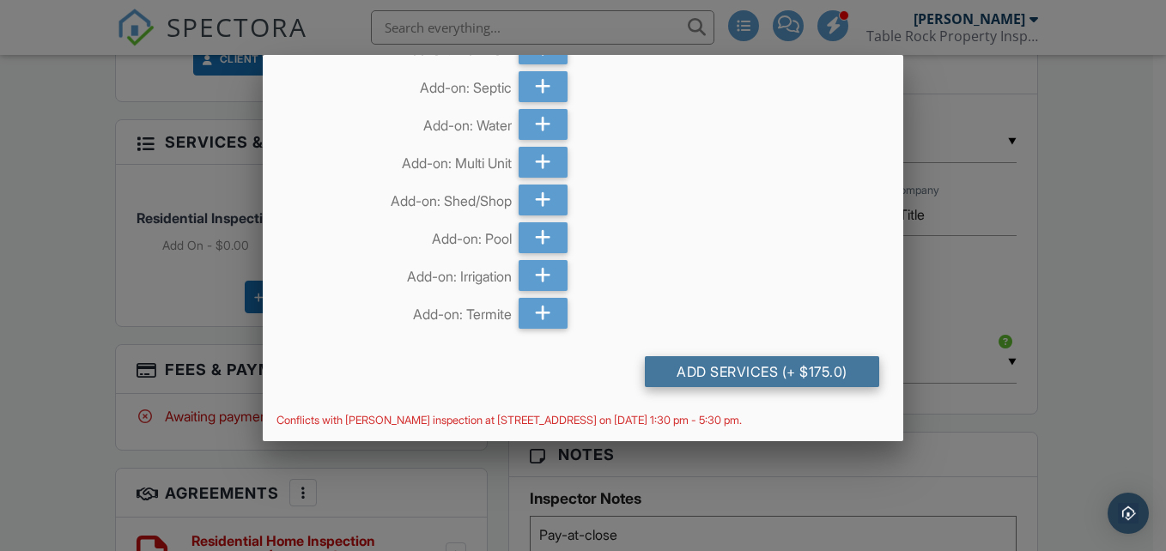
click at [815, 373] on div "Add Services (+ $175.0)" at bounding box center [762, 371] width 235 height 31
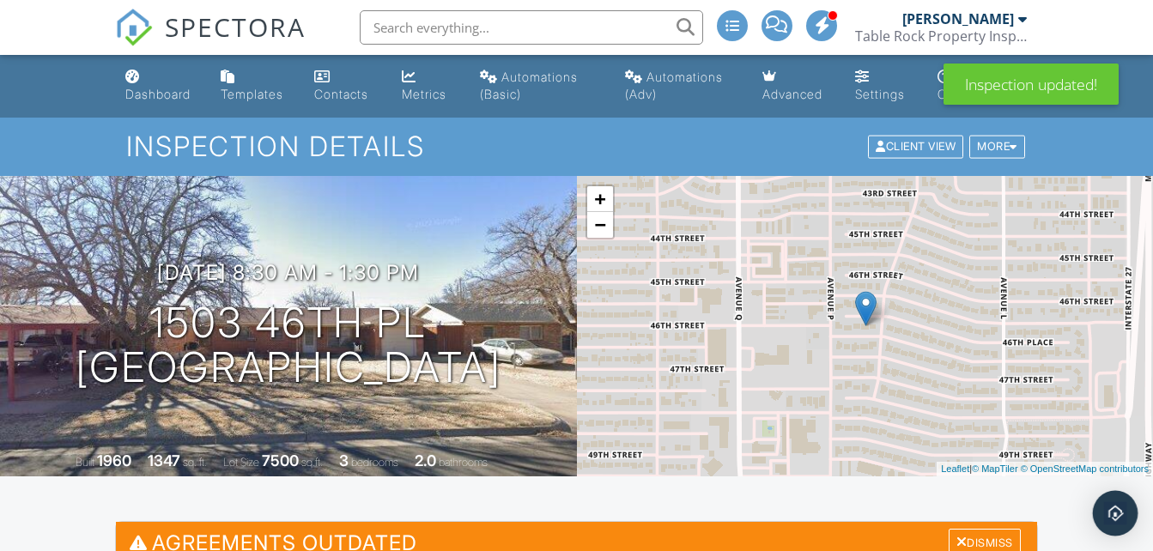
click at [1122, 515] on img "Open Intercom Messenger" at bounding box center [1115, 513] width 22 height 22
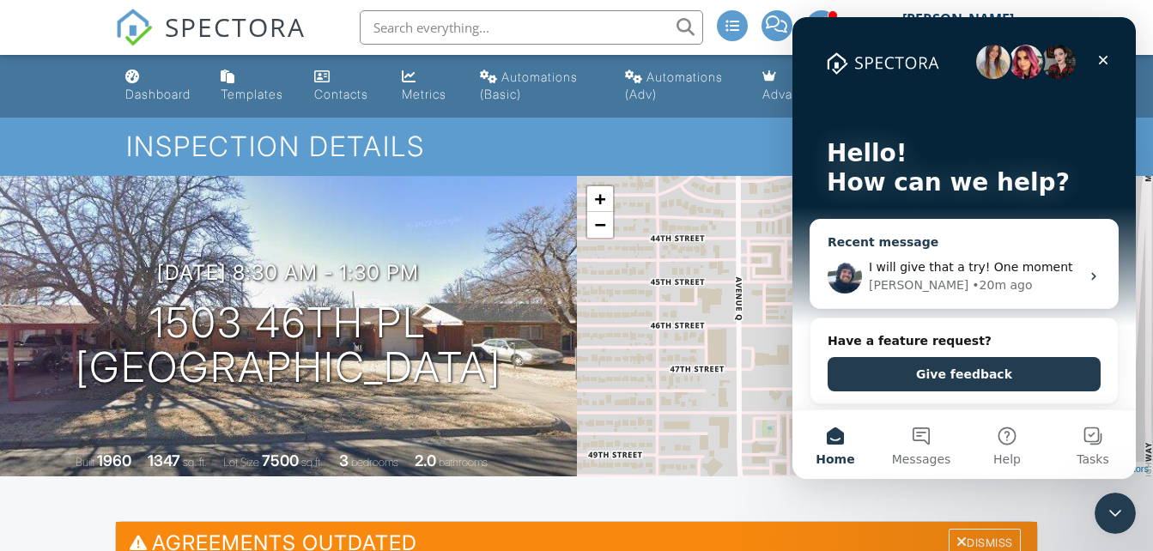
click at [1043, 265] on span "I will give that a try! One moment" at bounding box center [971, 267] width 204 height 14
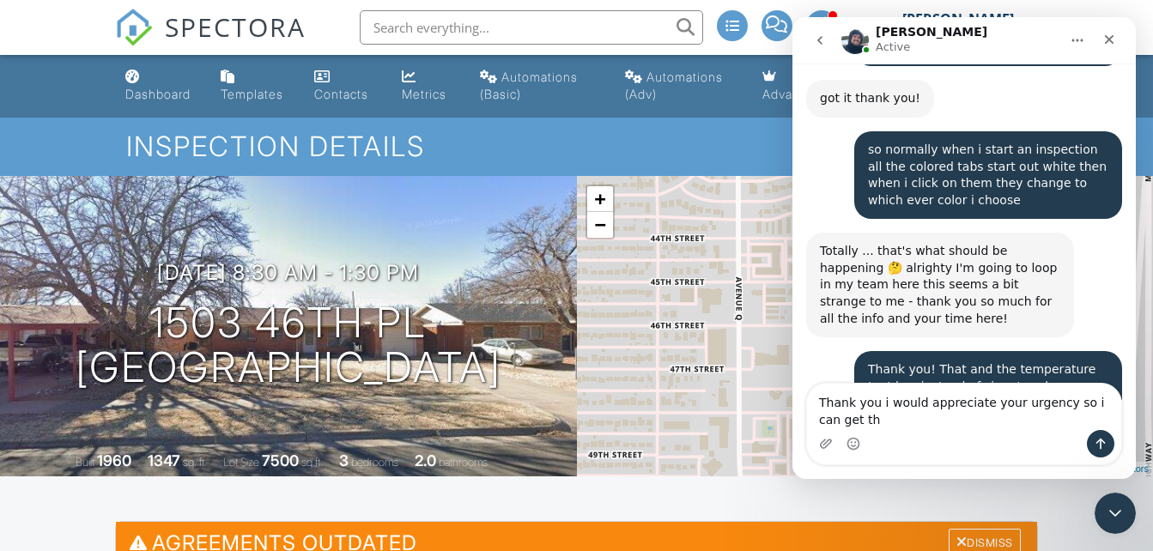
scroll to position [15793, 0]
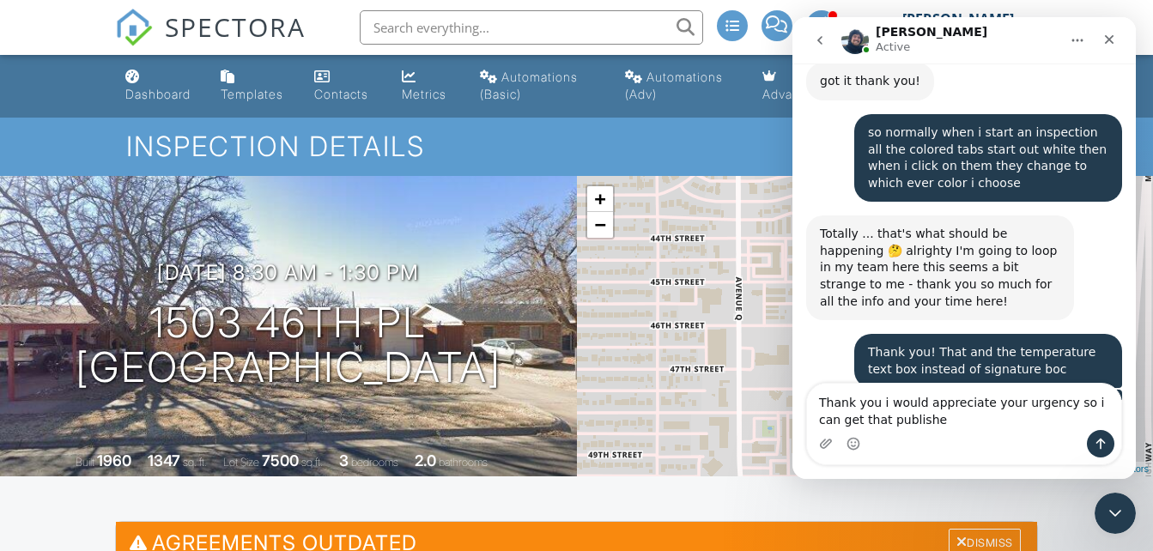
type textarea "Thank you i would appreciate your urgency so i can get that published"
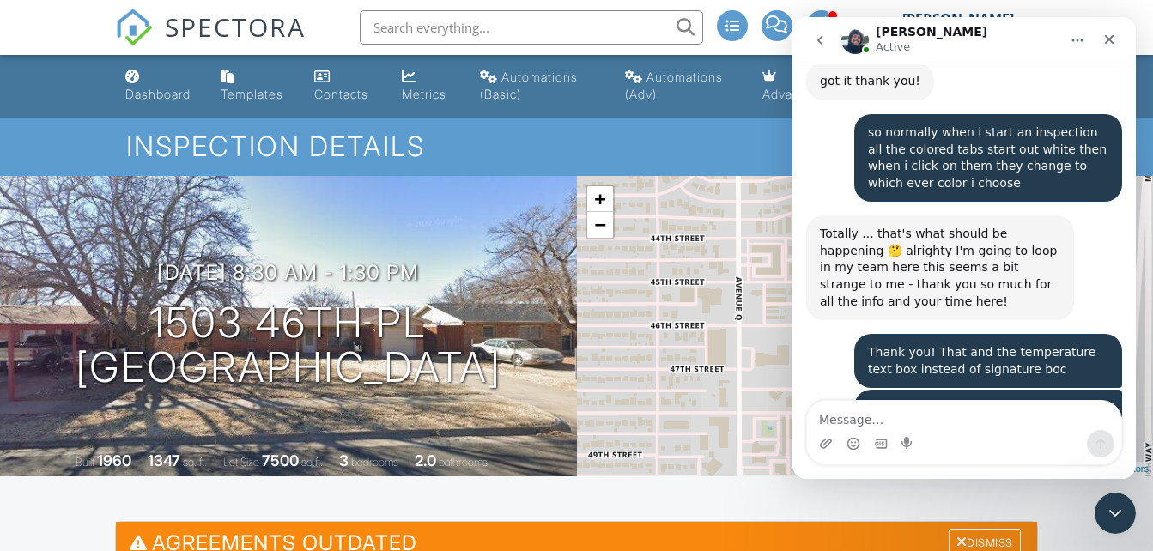
scroll to position [15843, 0]
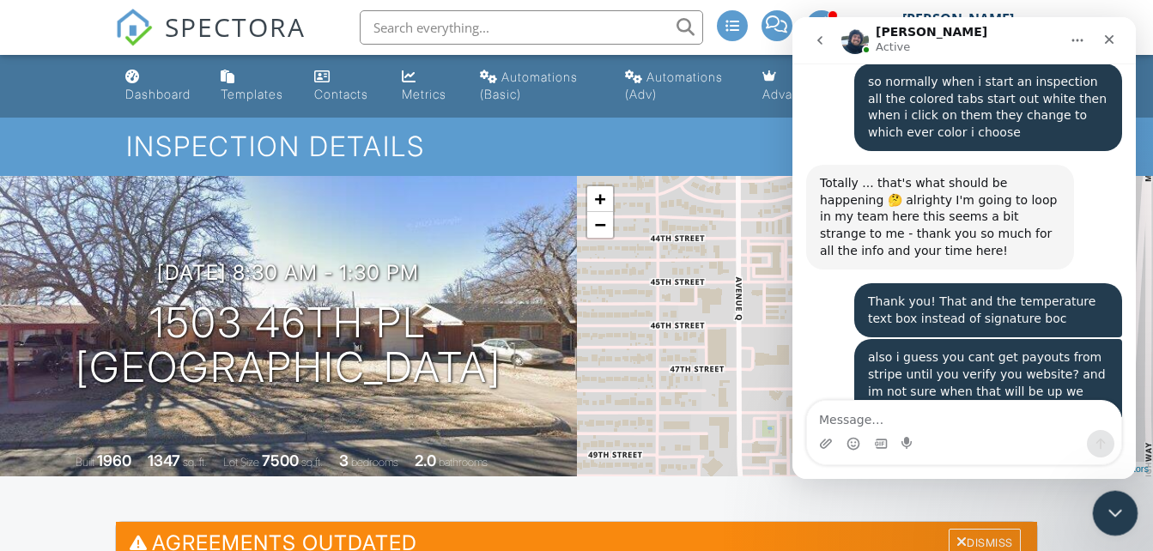
click at [1114, 496] on div "Close Intercom Messenger" at bounding box center [1112, 510] width 41 height 41
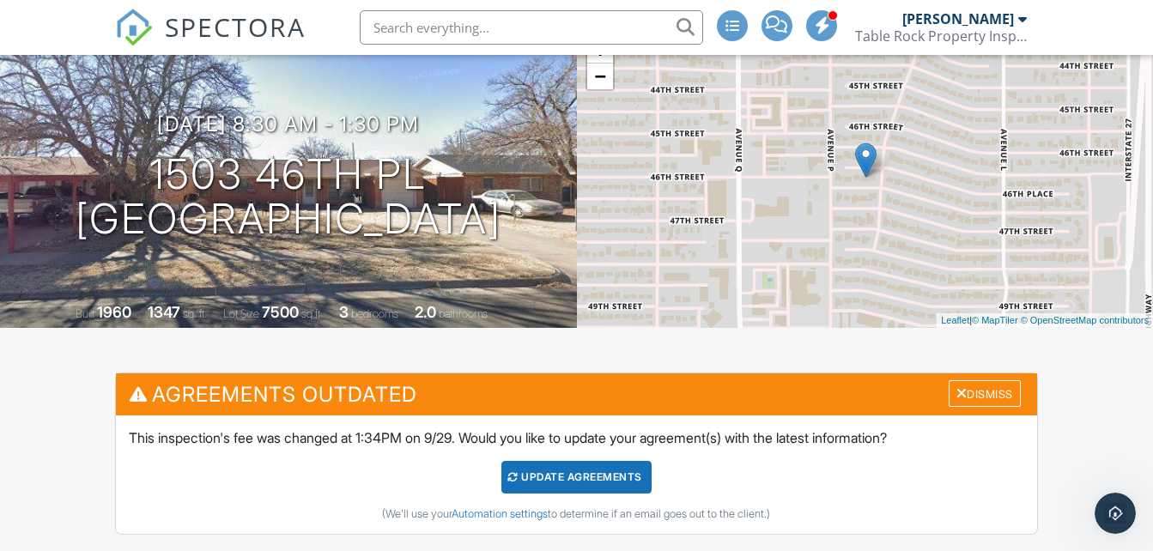
scroll to position [173, 0]
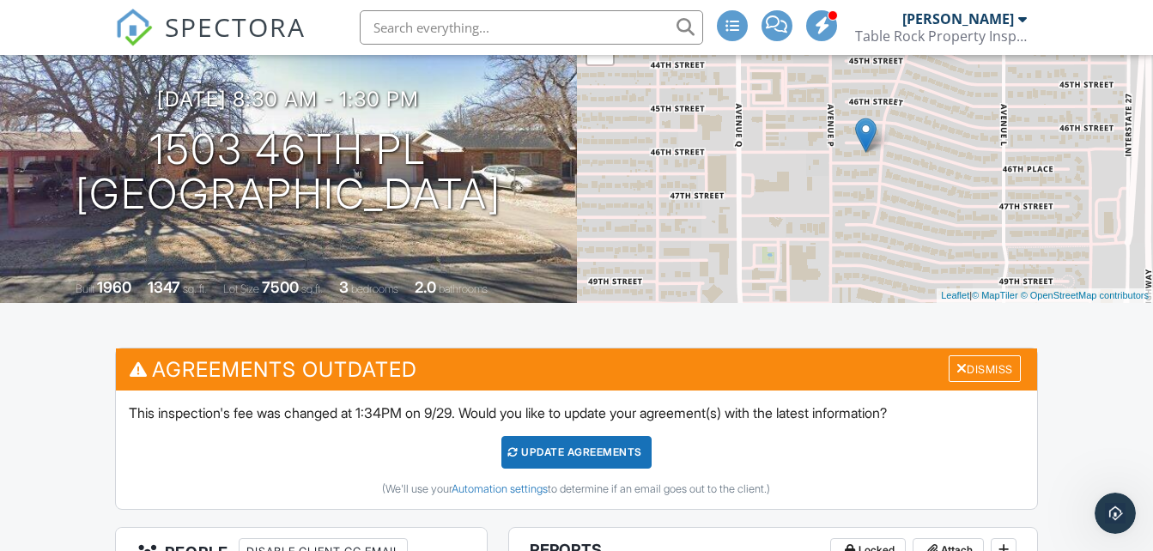
click at [617, 442] on div "Update Agreements" at bounding box center [577, 452] width 150 height 33
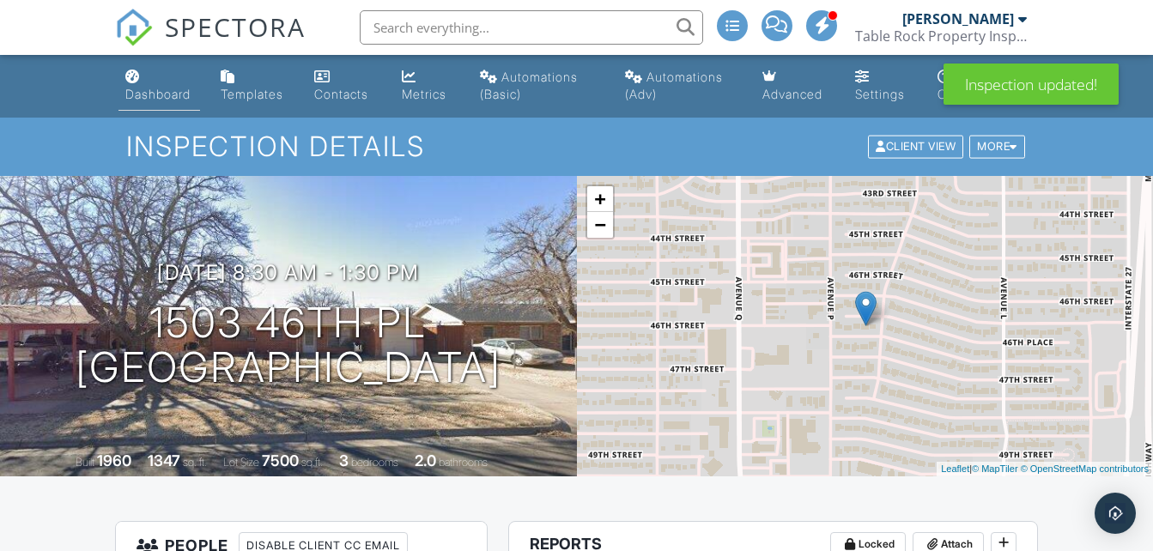
click at [149, 85] on link "Dashboard" at bounding box center [160, 86] width 82 height 49
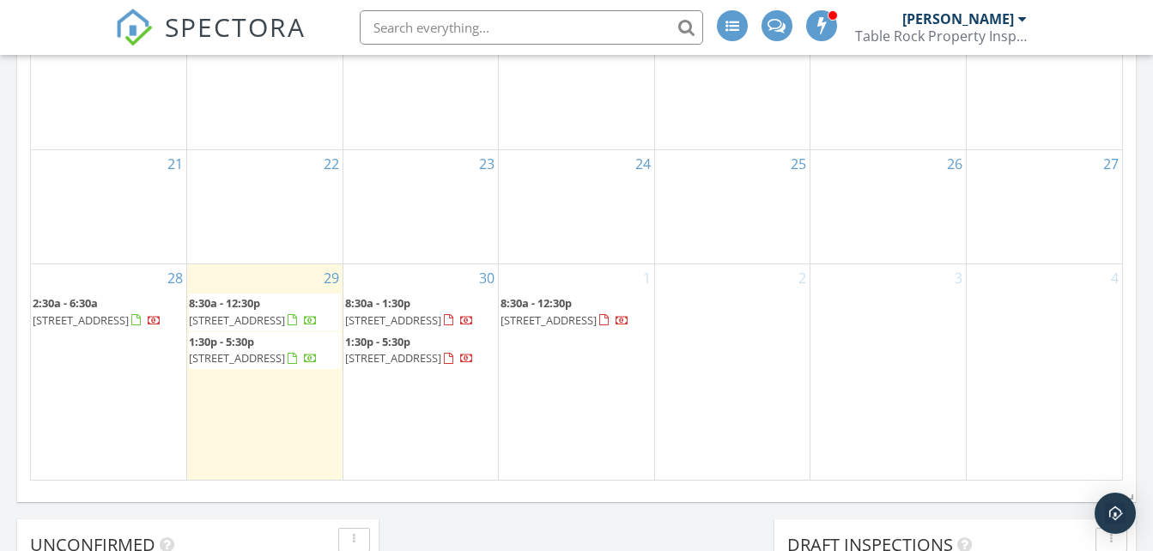
scroll to position [1489, 0]
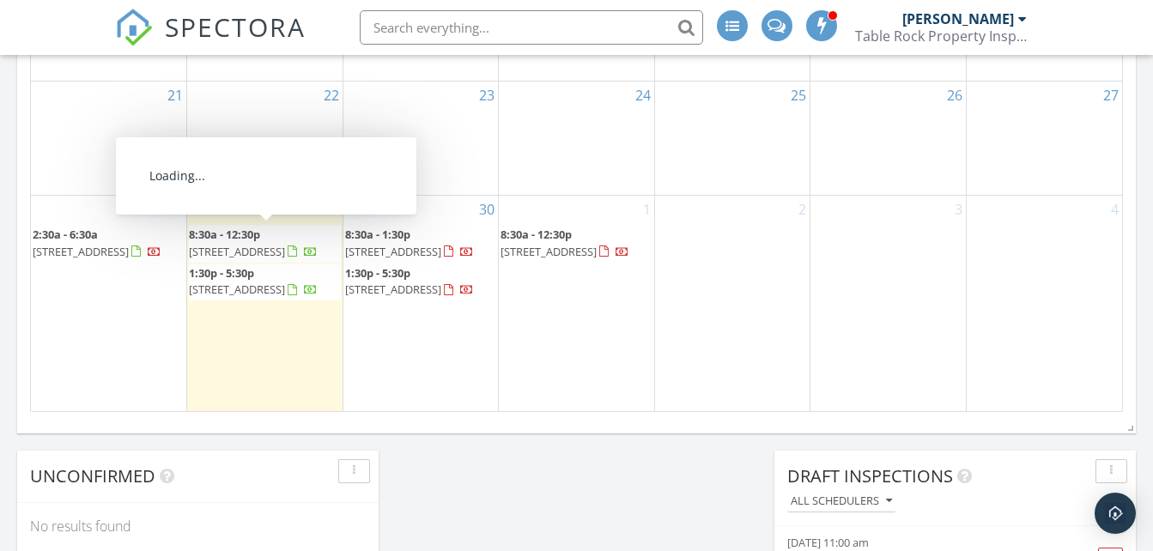
click at [255, 235] on span "8:30a - 12:30p" at bounding box center [224, 234] width 71 height 15
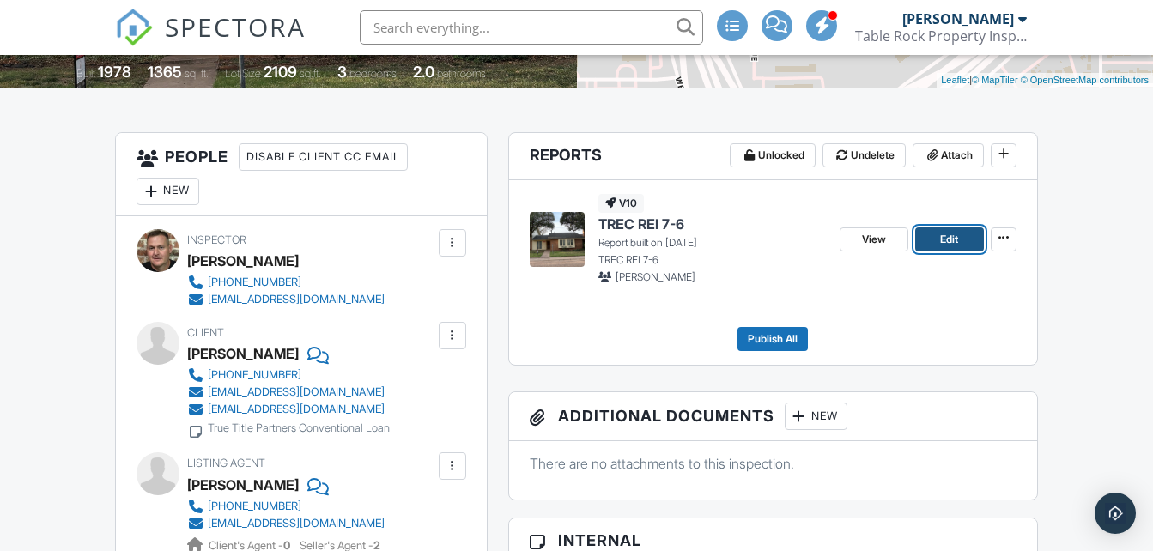
click at [927, 242] on link "Edit" at bounding box center [949, 240] width 69 height 24
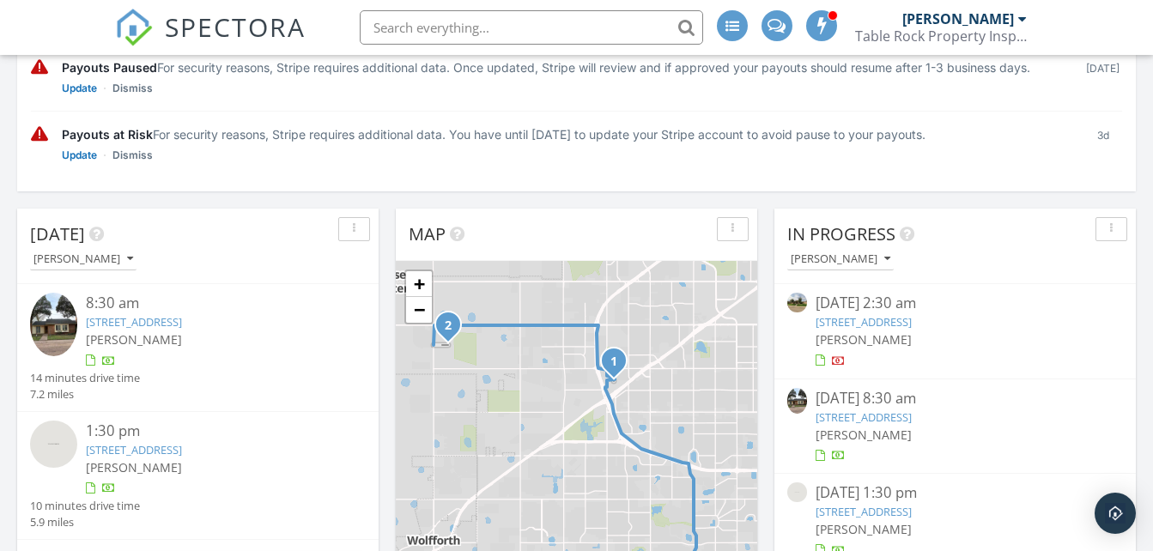
scroll to position [378, 0]
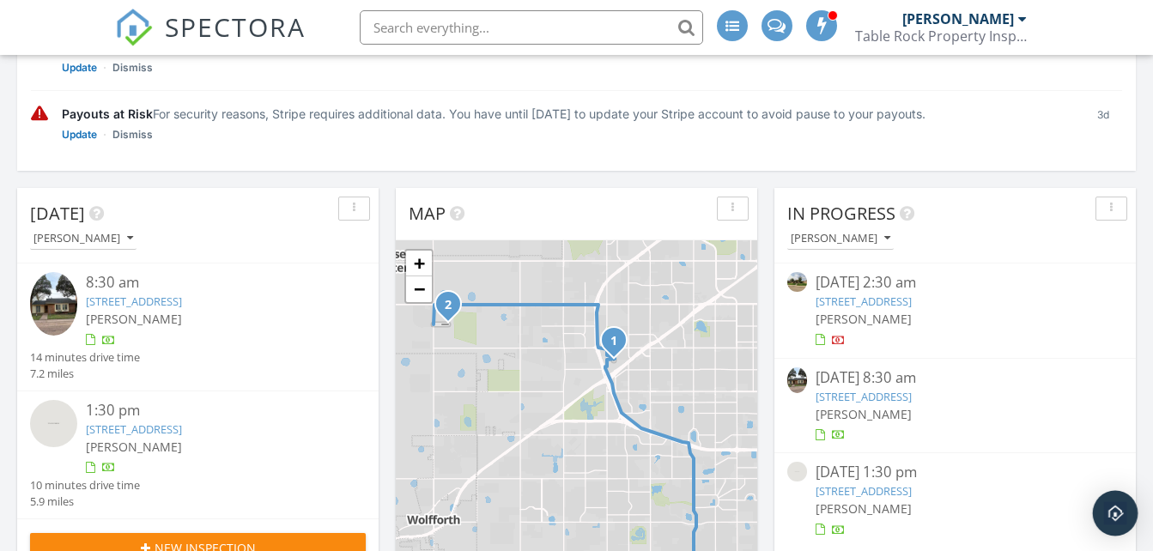
click at [1116, 518] on img "Open Intercom Messenger" at bounding box center [1115, 513] width 22 height 22
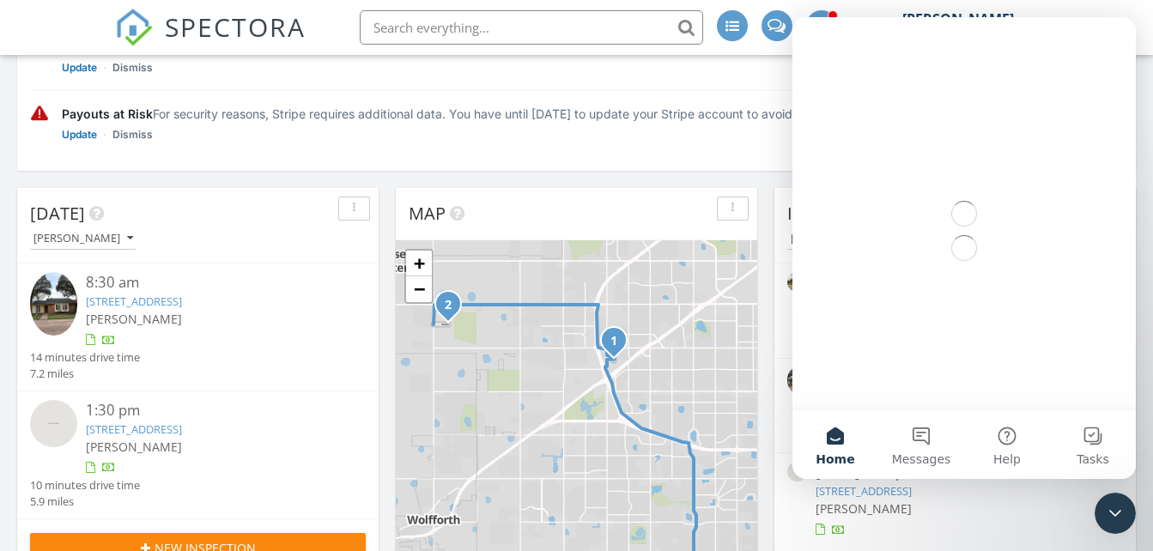
scroll to position [0, 0]
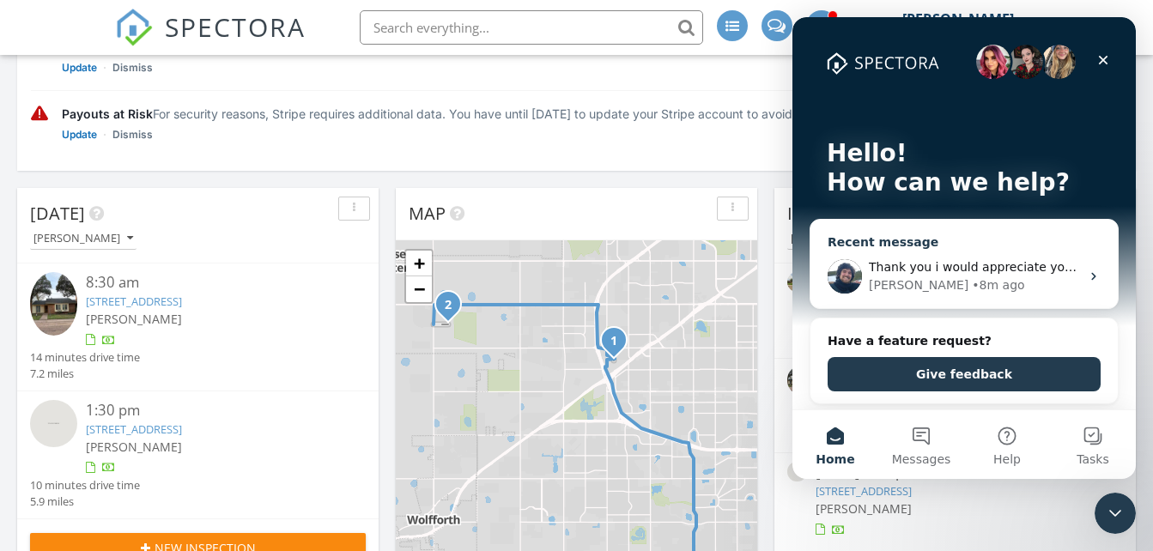
click at [965, 289] on div "[PERSON_NAME] • 8m ago" at bounding box center [974, 286] width 211 height 18
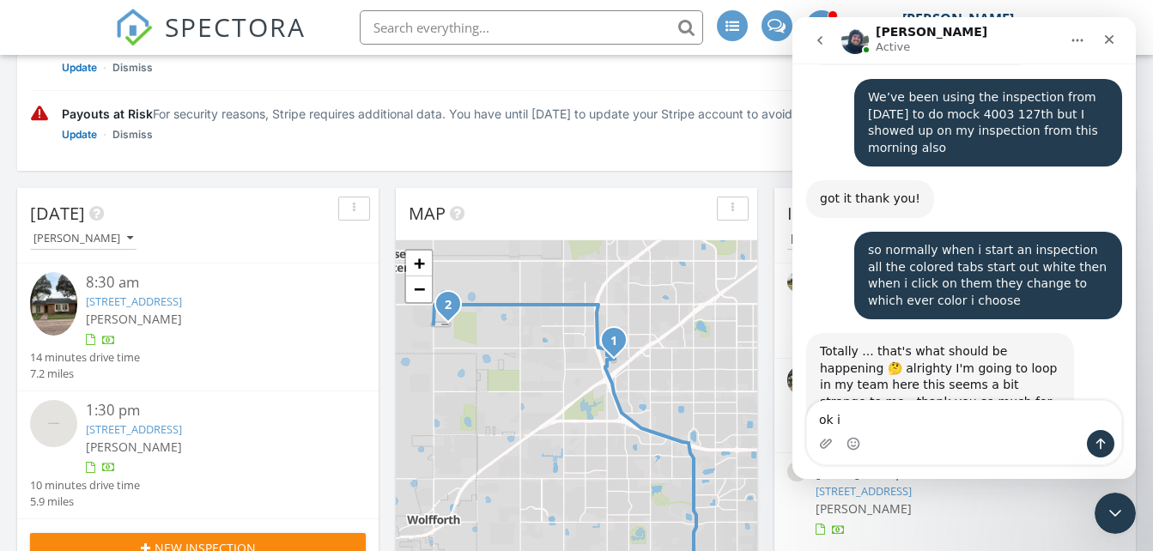
scroll to position [15843, 0]
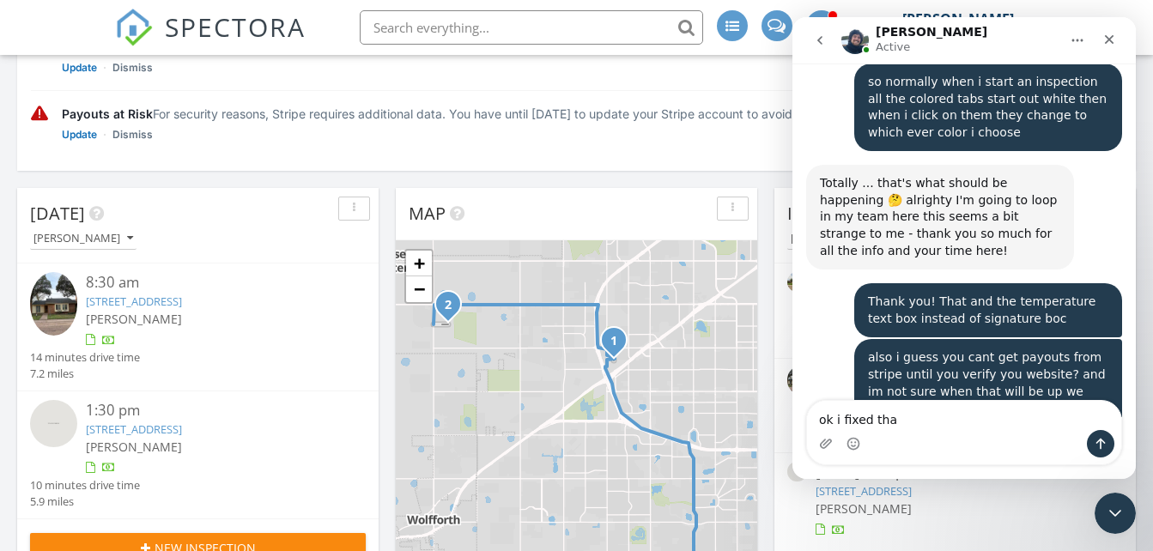
type textarea "ok i fixed that"
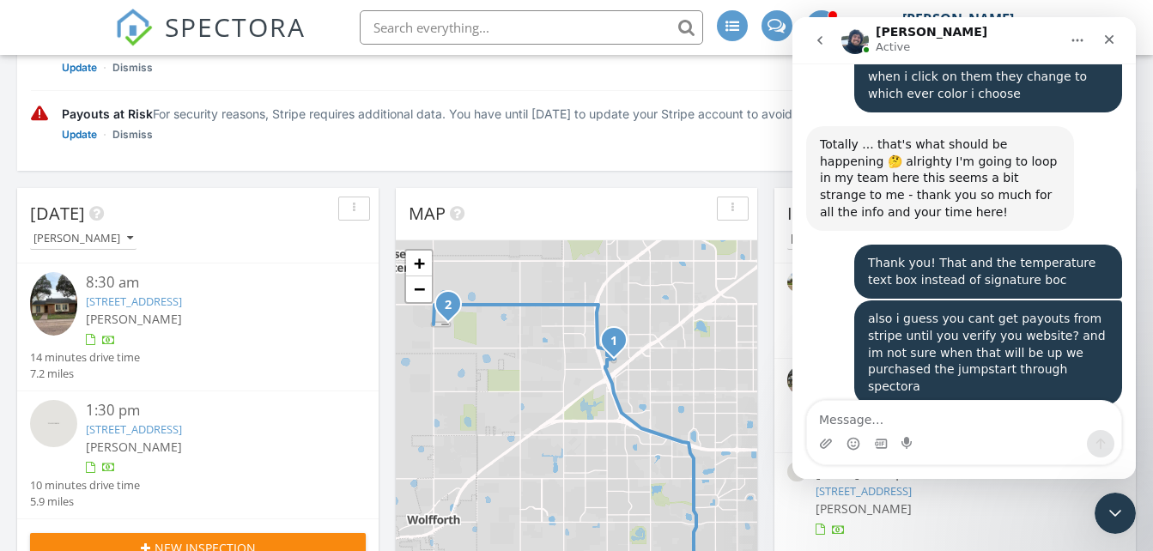
type textarea "l"
type textarea "Now i need to fix the tab situation"
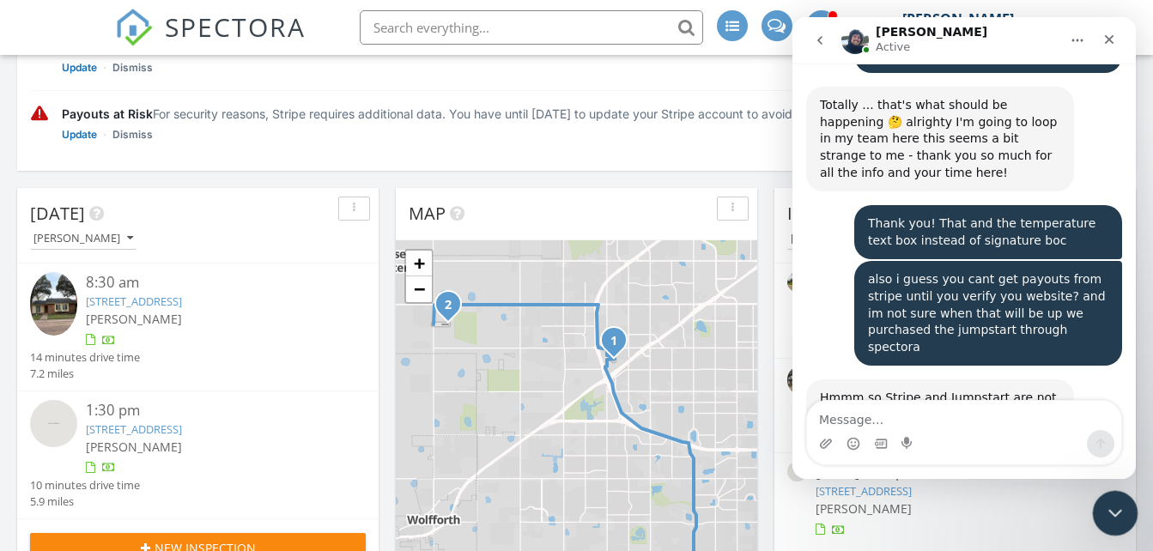
click at [1116, 509] on icon "Close Intercom Messenger" at bounding box center [1113, 511] width 12 height 7
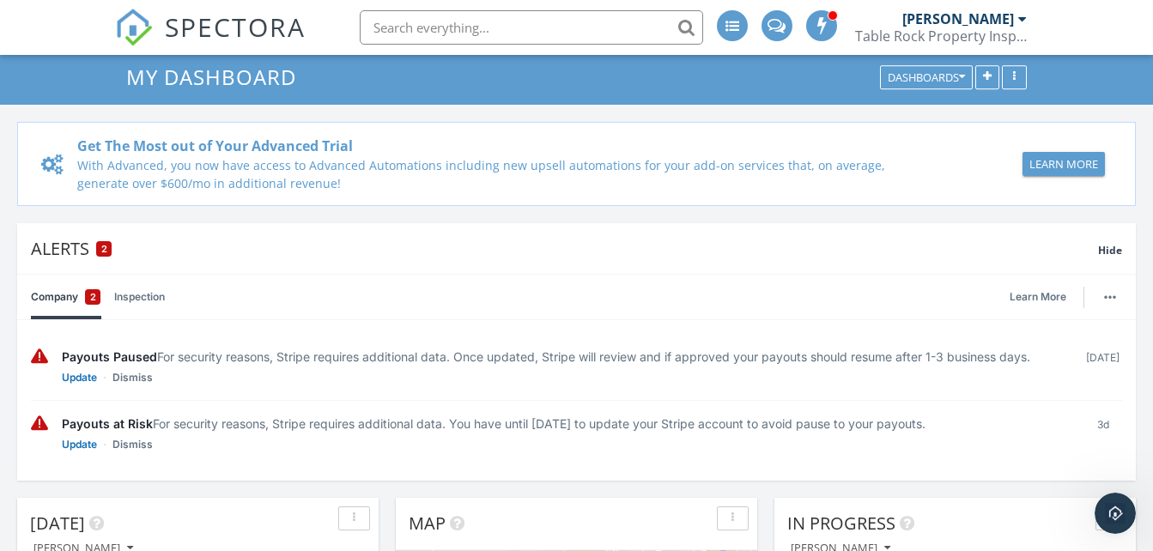
scroll to position [0, 0]
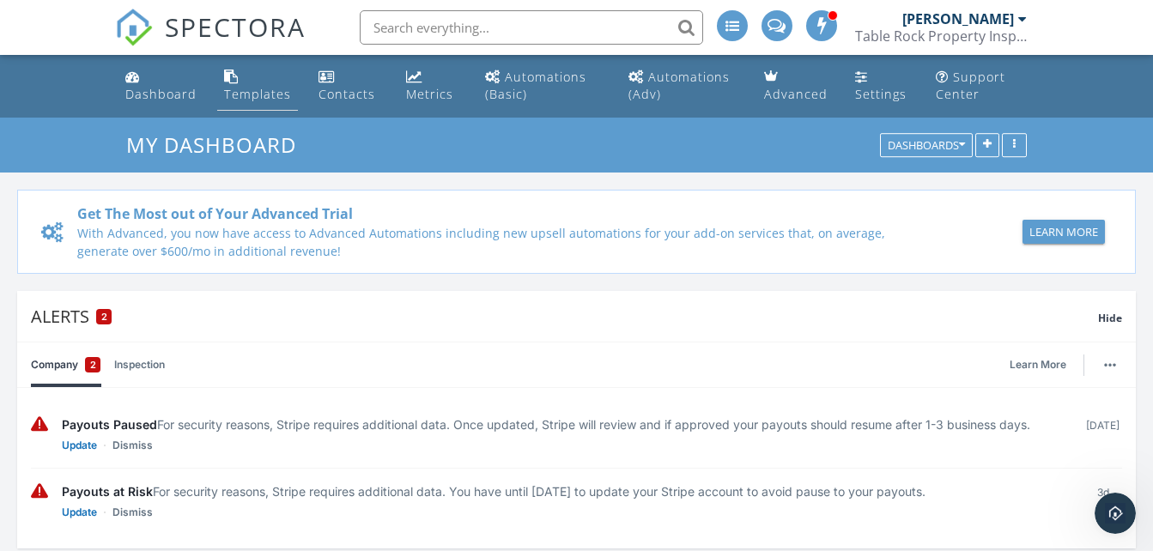
click at [248, 94] on div "Templates" at bounding box center [257, 94] width 67 height 16
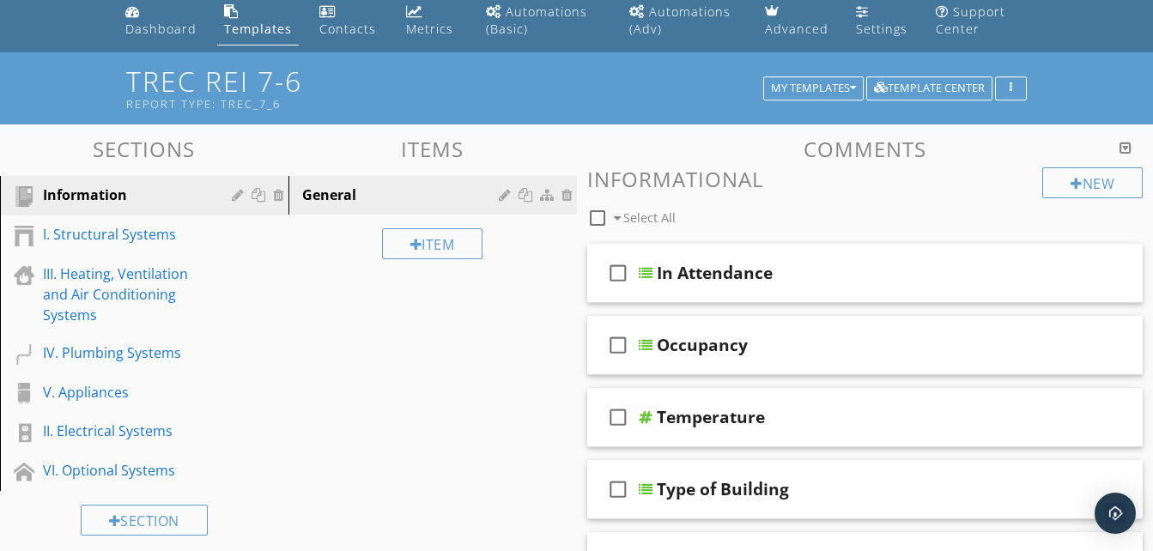
scroll to position [69, 0]
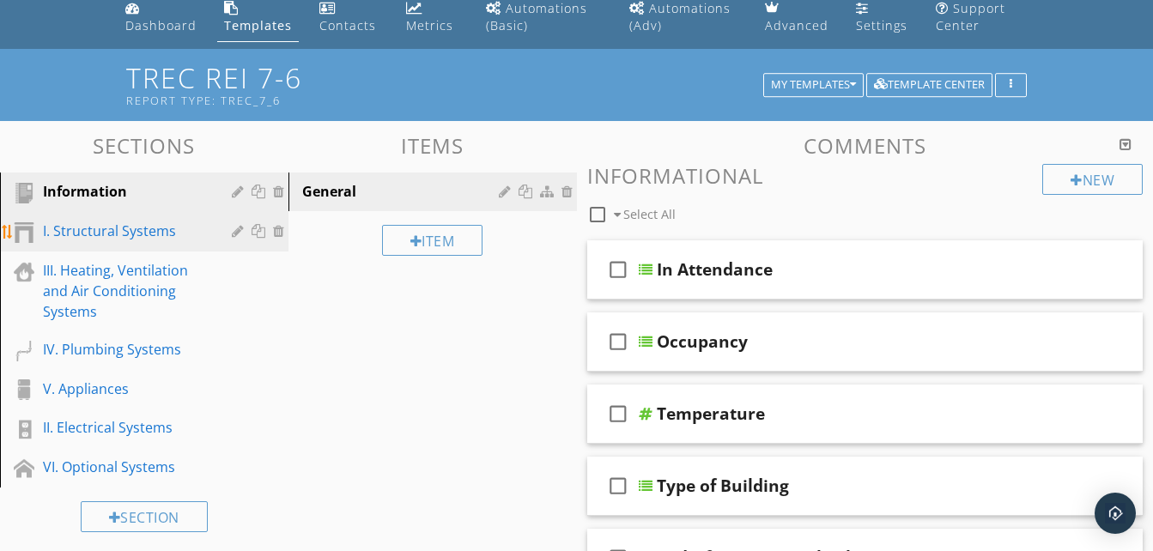
click at [119, 231] on div "I. Structural Systems" at bounding box center [125, 231] width 164 height 21
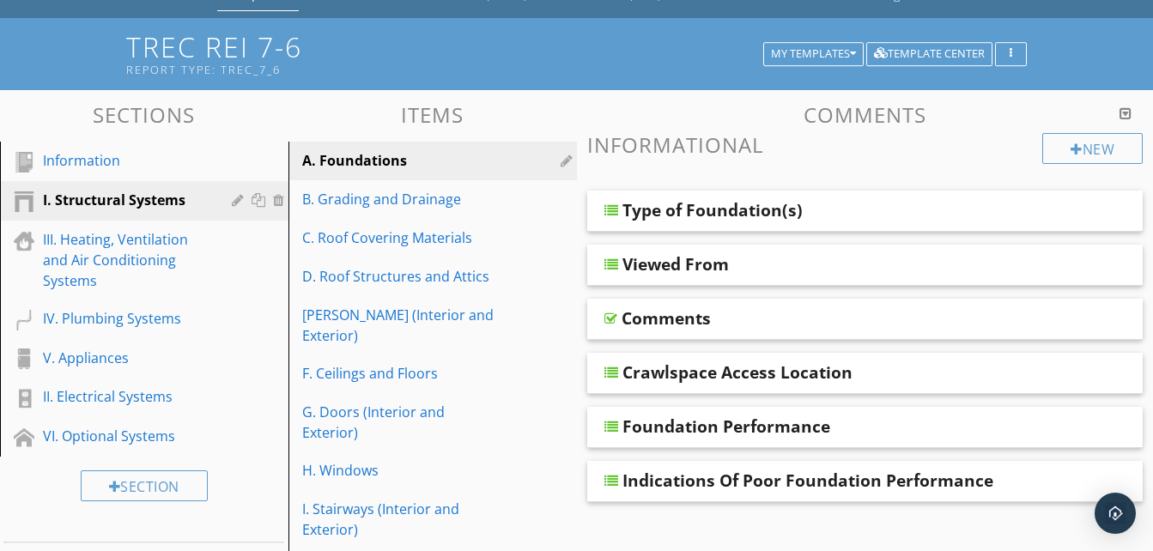
scroll to position [103, 0]
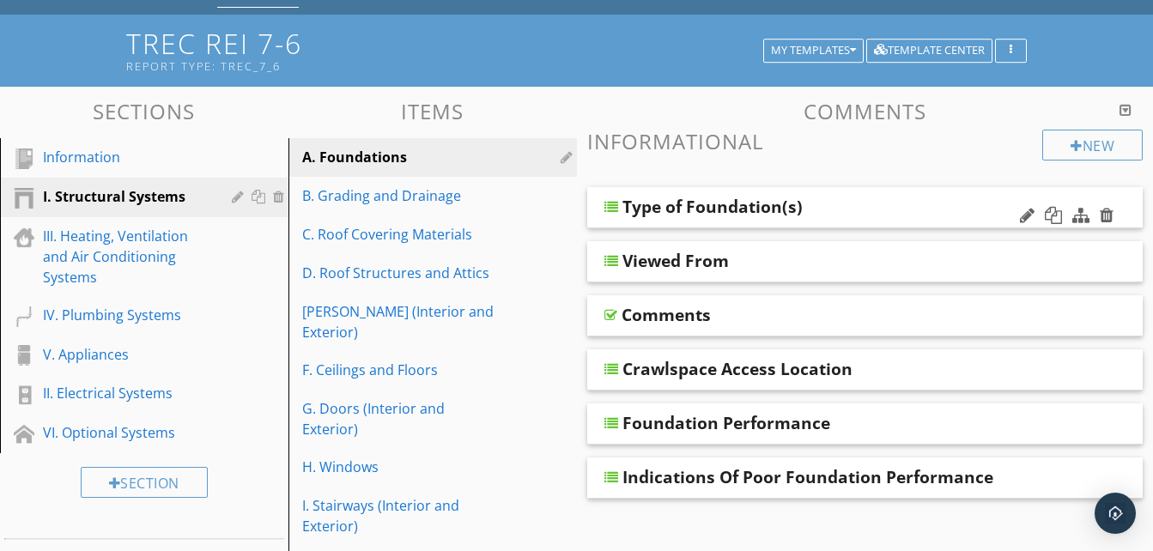
click at [611, 205] on div at bounding box center [612, 207] width 14 height 14
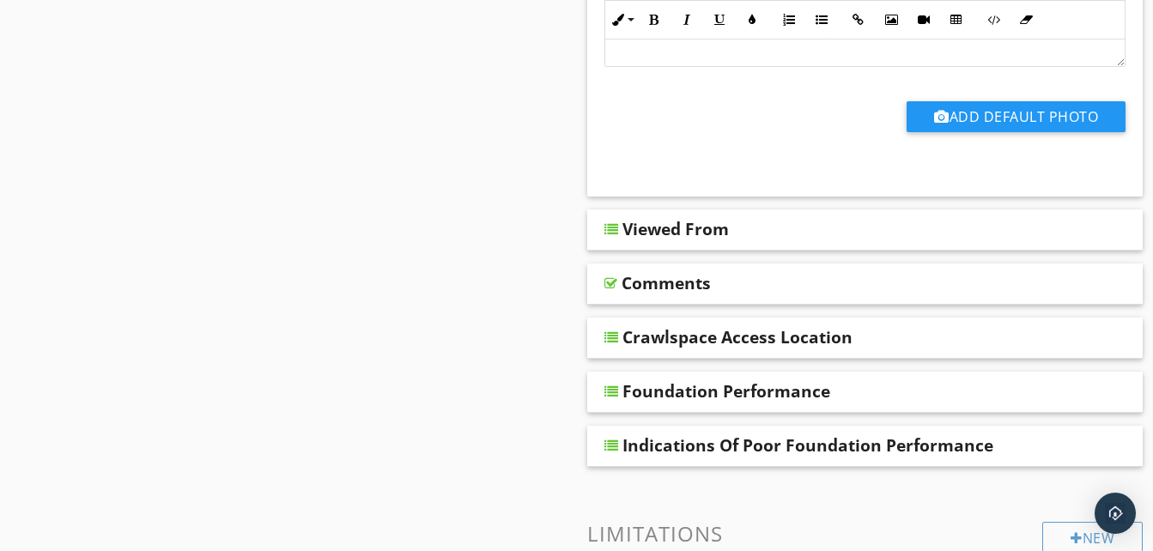
scroll to position [1065, 0]
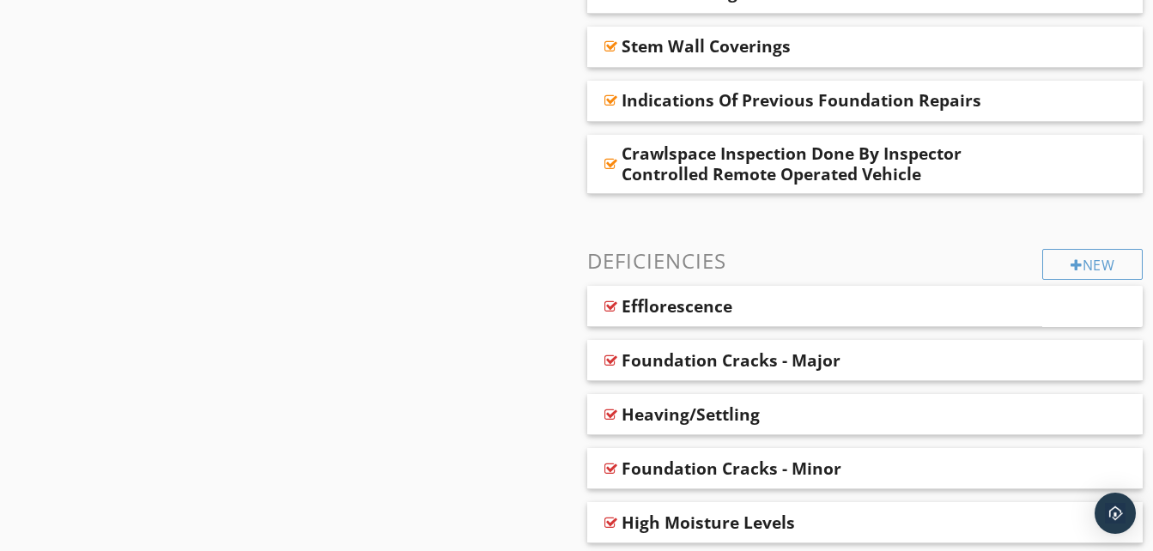
scroll to position [2130, 0]
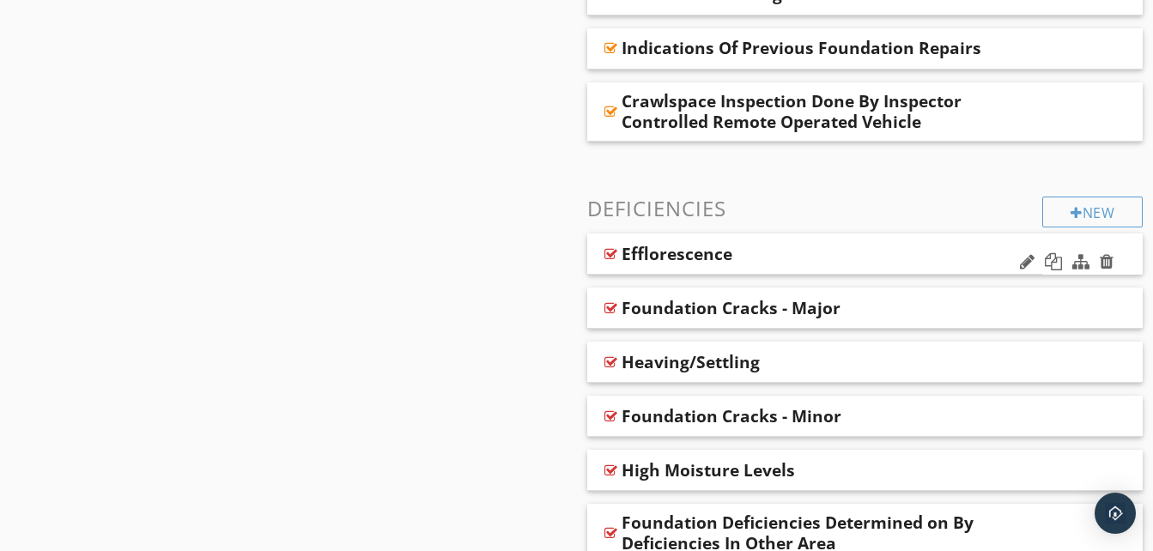
click at [610, 250] on div at bounding box center [611, 254] width 13 height 14
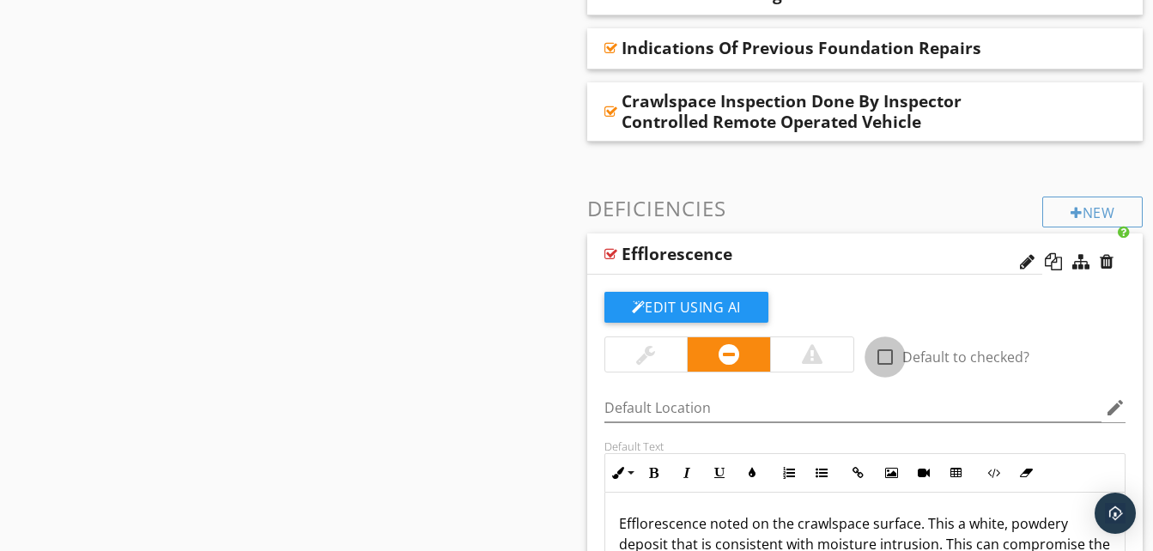
click at [882, 360] on div at bounding box center [885, 357] width 29 height 29
checkbox input "false"
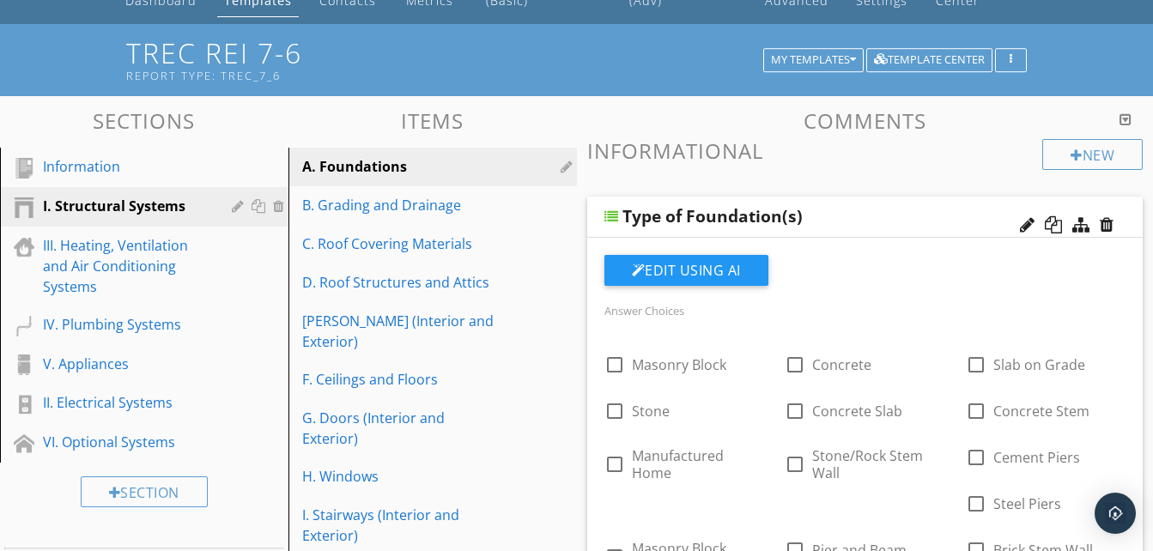
scroll to position [0, 0]
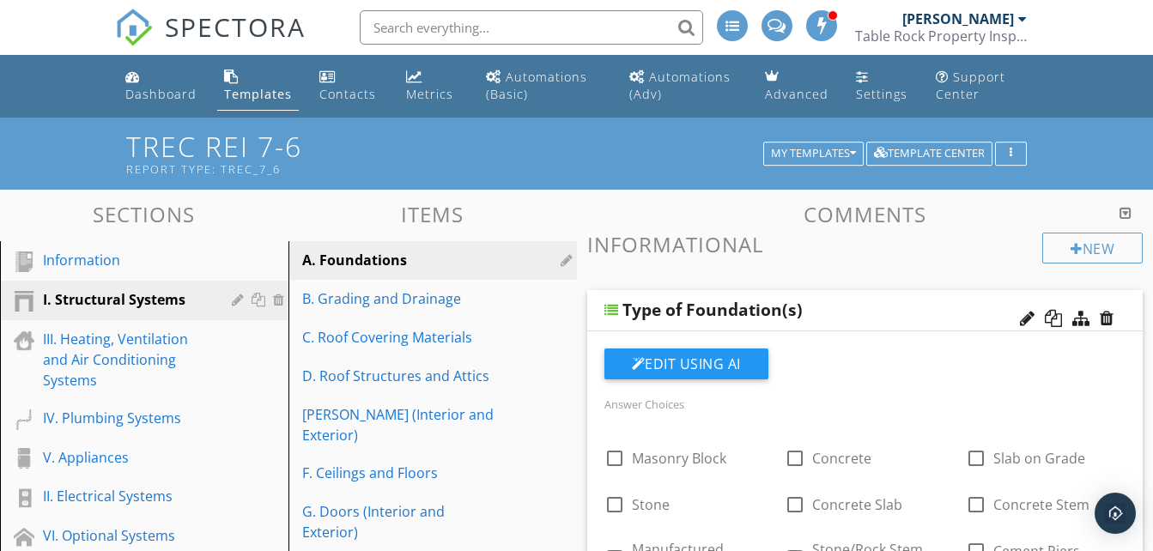
click at [546, 209] on h3 "Items" at bounding box center [433, 214] width 289 height 23
click at [907, 240] on h3 "Informational" at bounding box center [865, 244] width 556 height 23
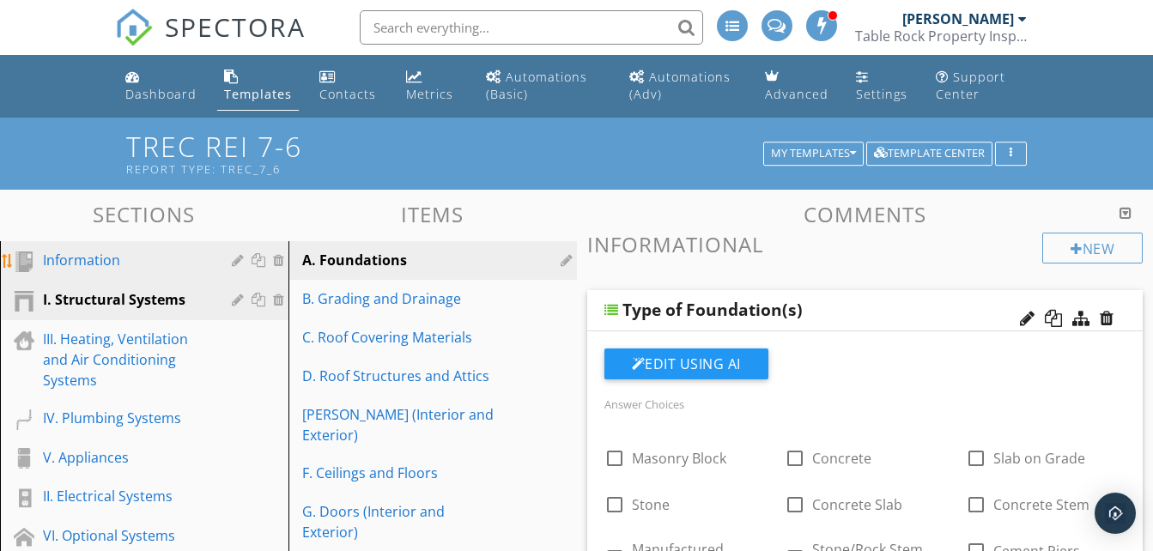
click at [134, 266] on div "Information" at bounding box center [125, 260] width 164 height 21
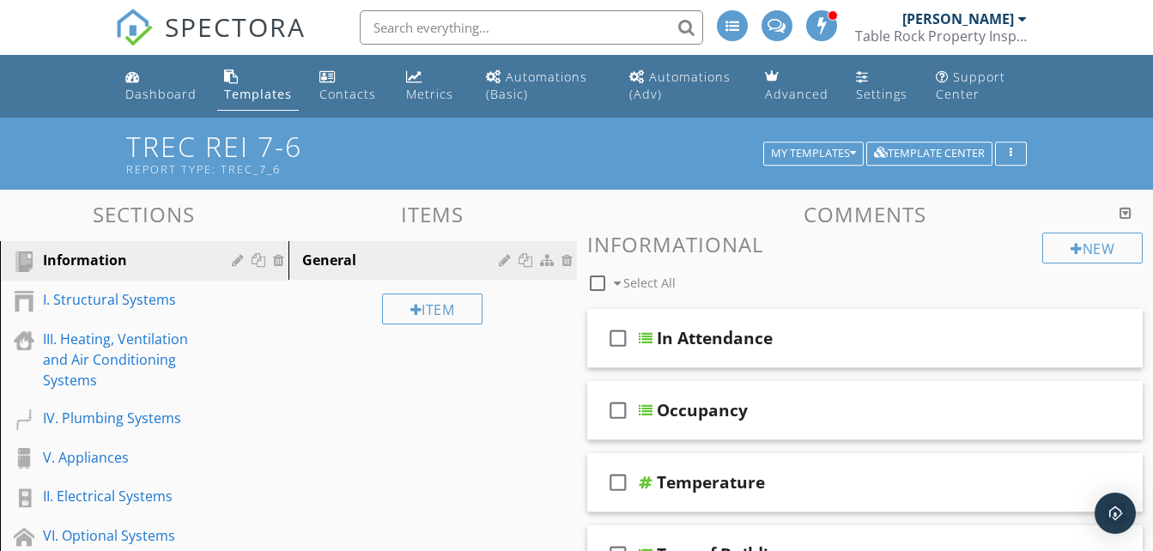
click at [535, 209] on h3 "Items" at bounding box center [433, 214] width 289 height 23
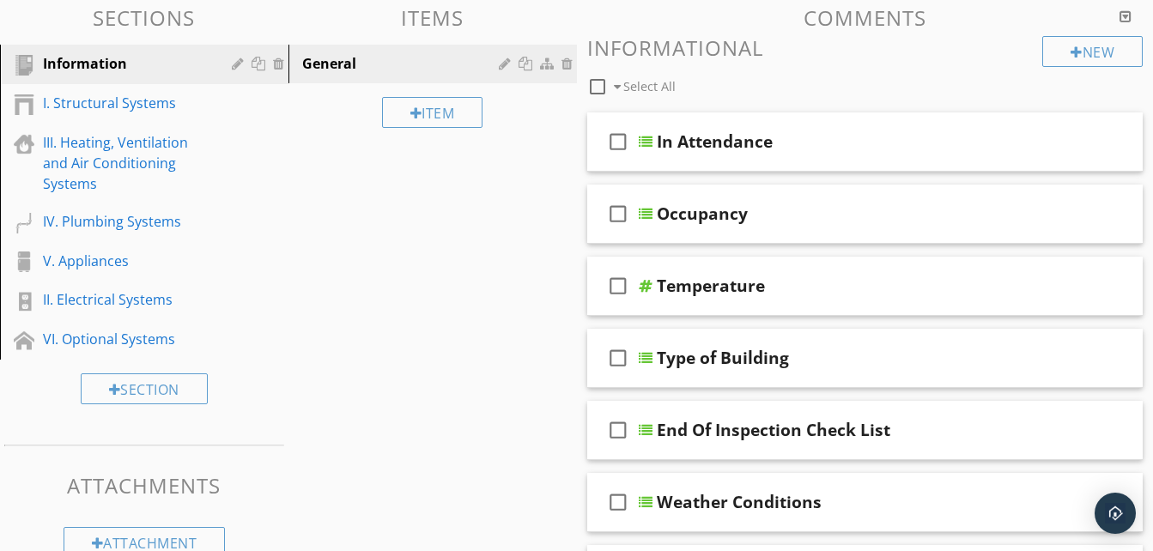
scroll to position [206, 0]
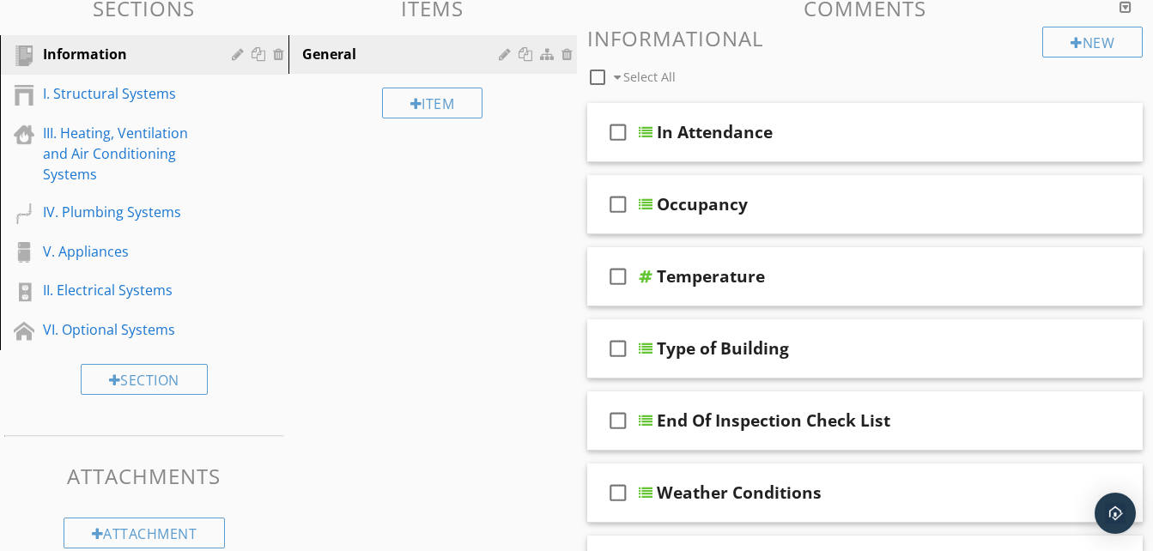
click at [629, 75] on span "Select All" at bounding box center [649, 77] width 52 height 16
checkbox input "false"
click at [520, 169] on div "Sections Information I. Structural Systems III. Heating, Ventilation and Air Co…" at bounding box center [576, 521] width 1153 height 1074
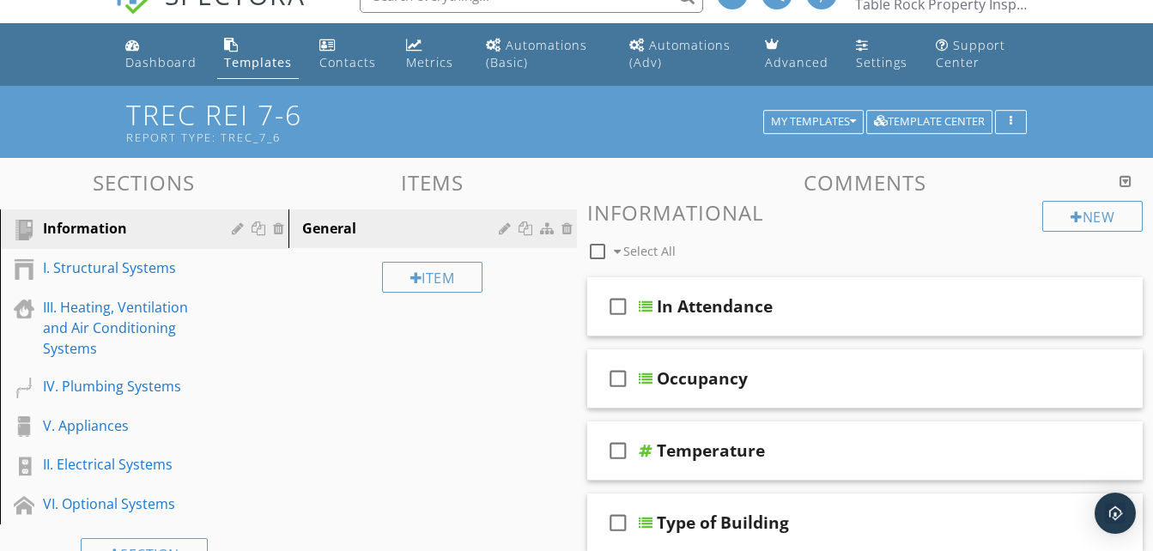
scroll to position [34, 0]
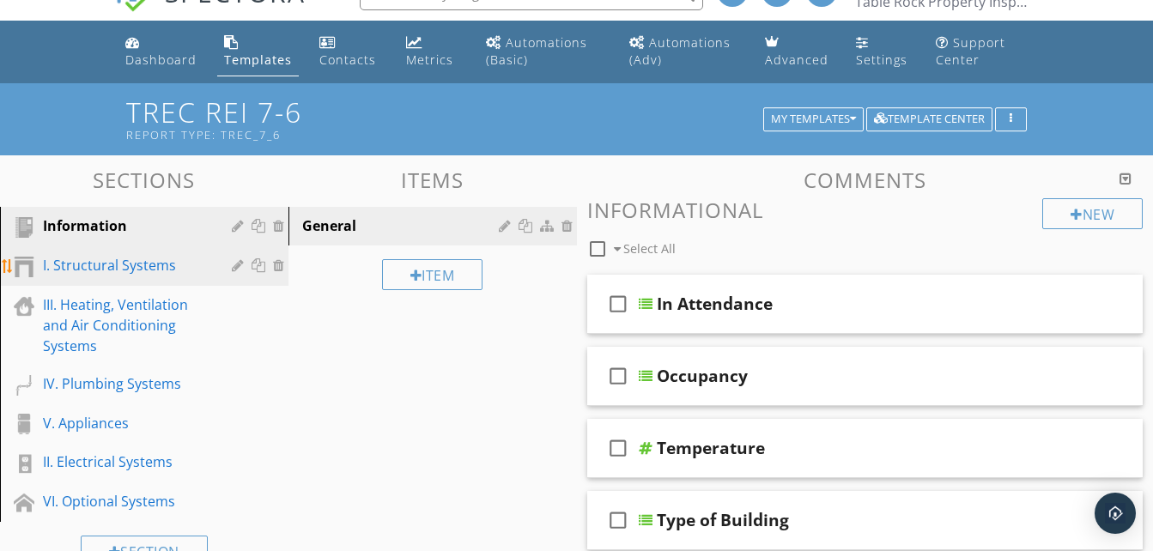
click at [179, 271] on div "I. Structural Systems" at bounding box center [125, 265] width 164 height 21
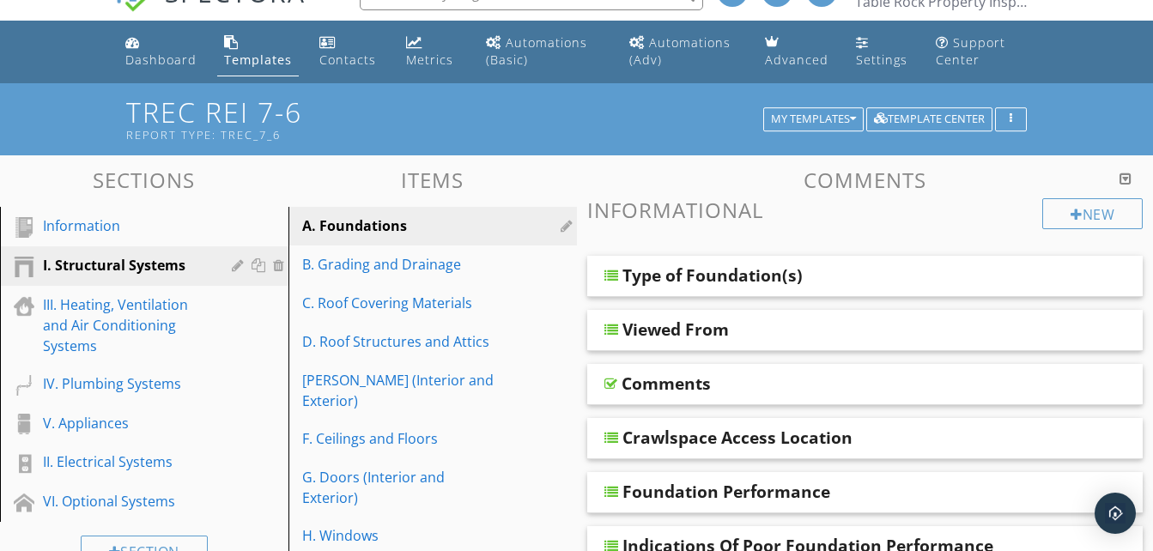
click at [514, 188] on h3 "Items" at bounding box center [433, 179] width 289 height 23
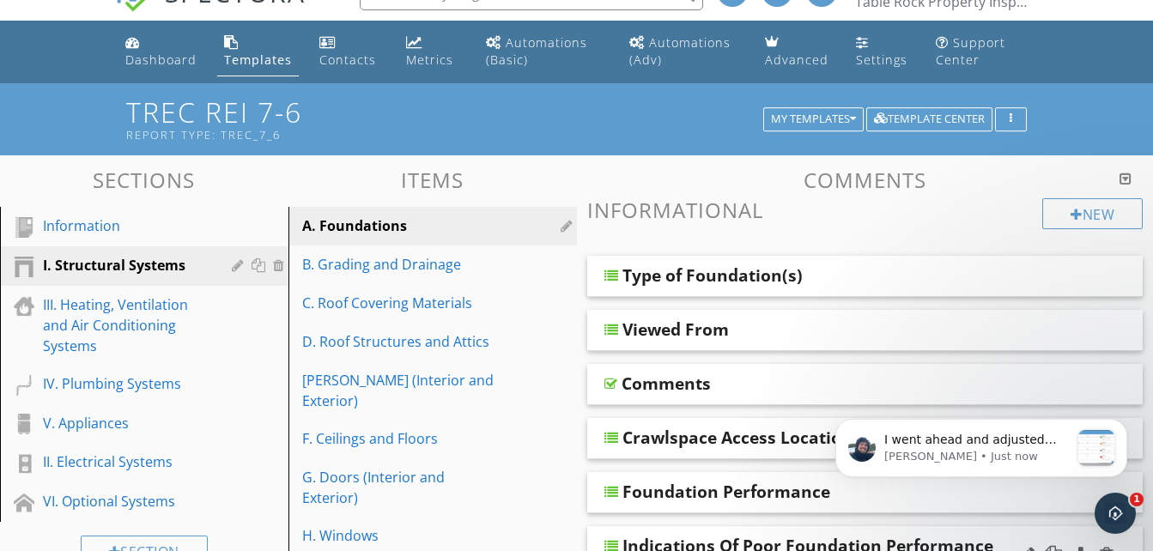
scroll to position [0, 0]
